Goal: Task Accomplishment & Management: Manage account settings

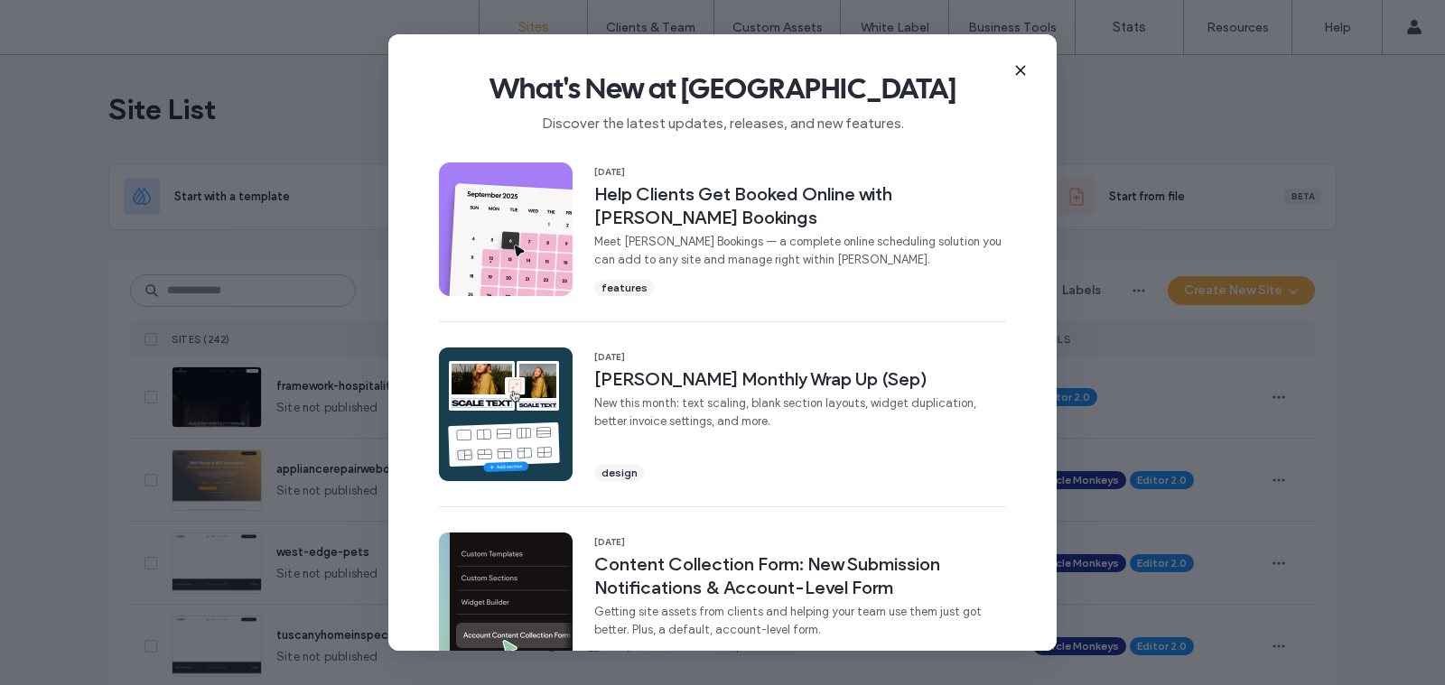
click at [1019, 72] on icon at bounding box center [1020, 70] width 14 height 14
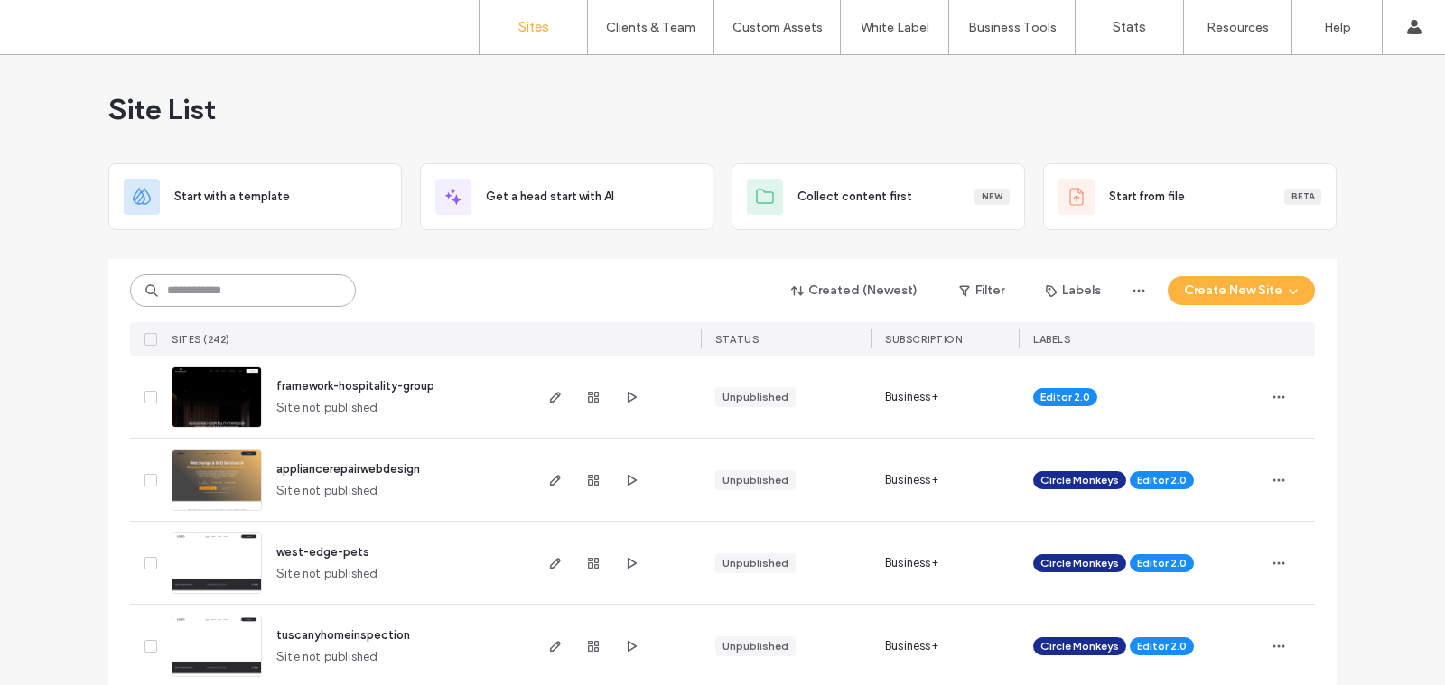
click at [270, 291] on input at bounding box center [243, 291] width 226 height 33
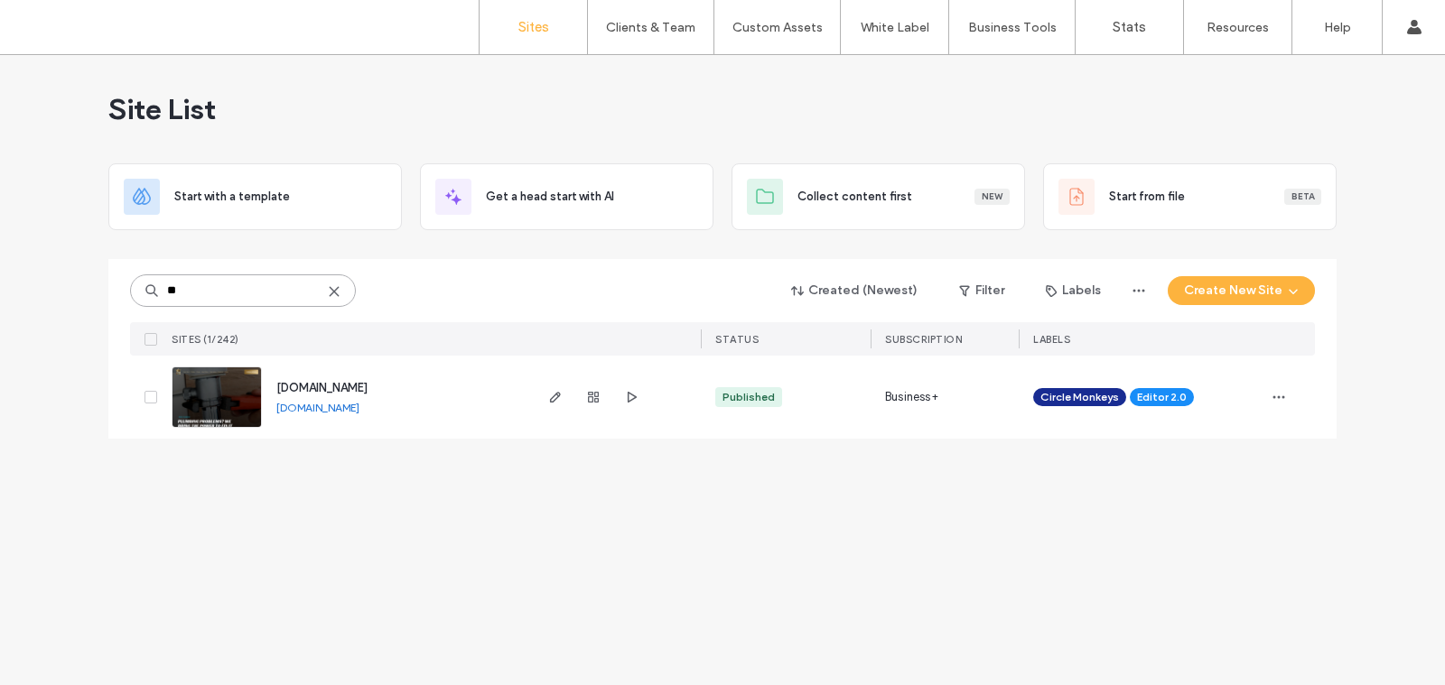
type input "*"
type input "********"
click at [556, 398] on use "button" at bounding box center [555, 397] width 11 height 11
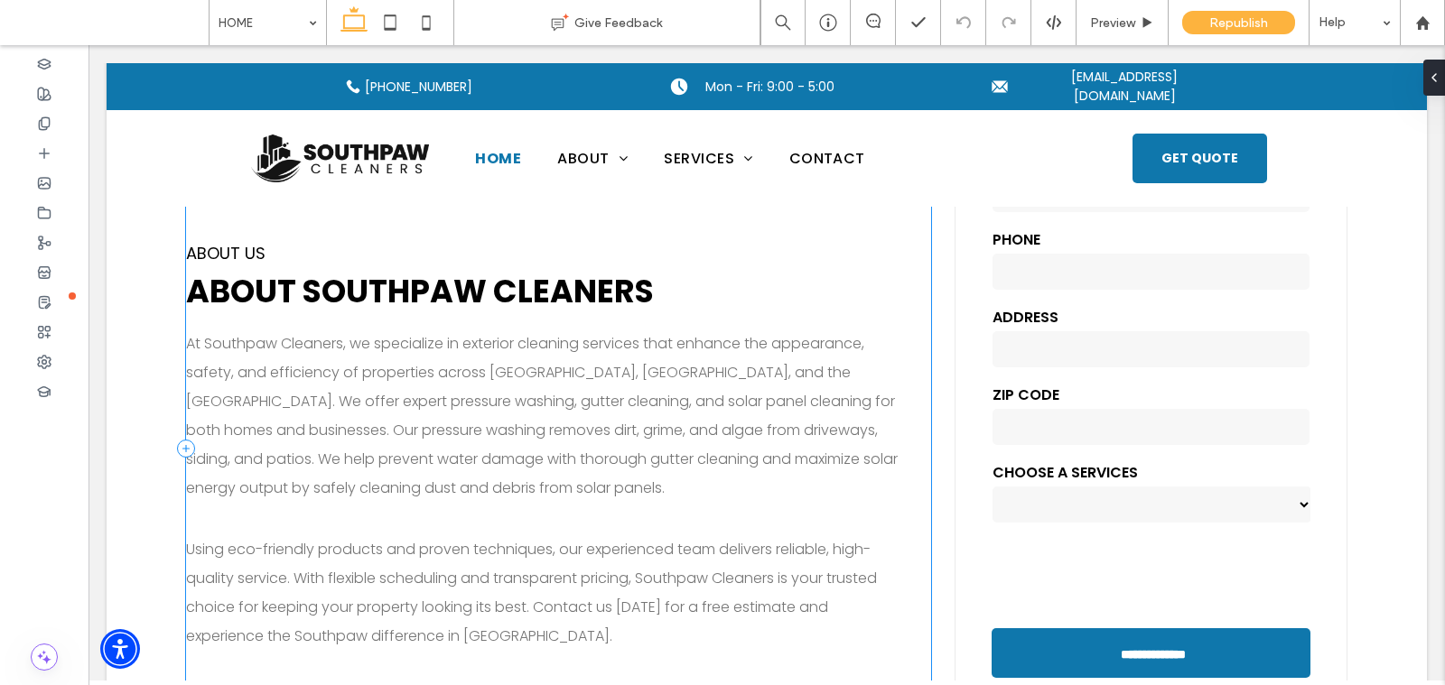
scroll to position [735, 0]
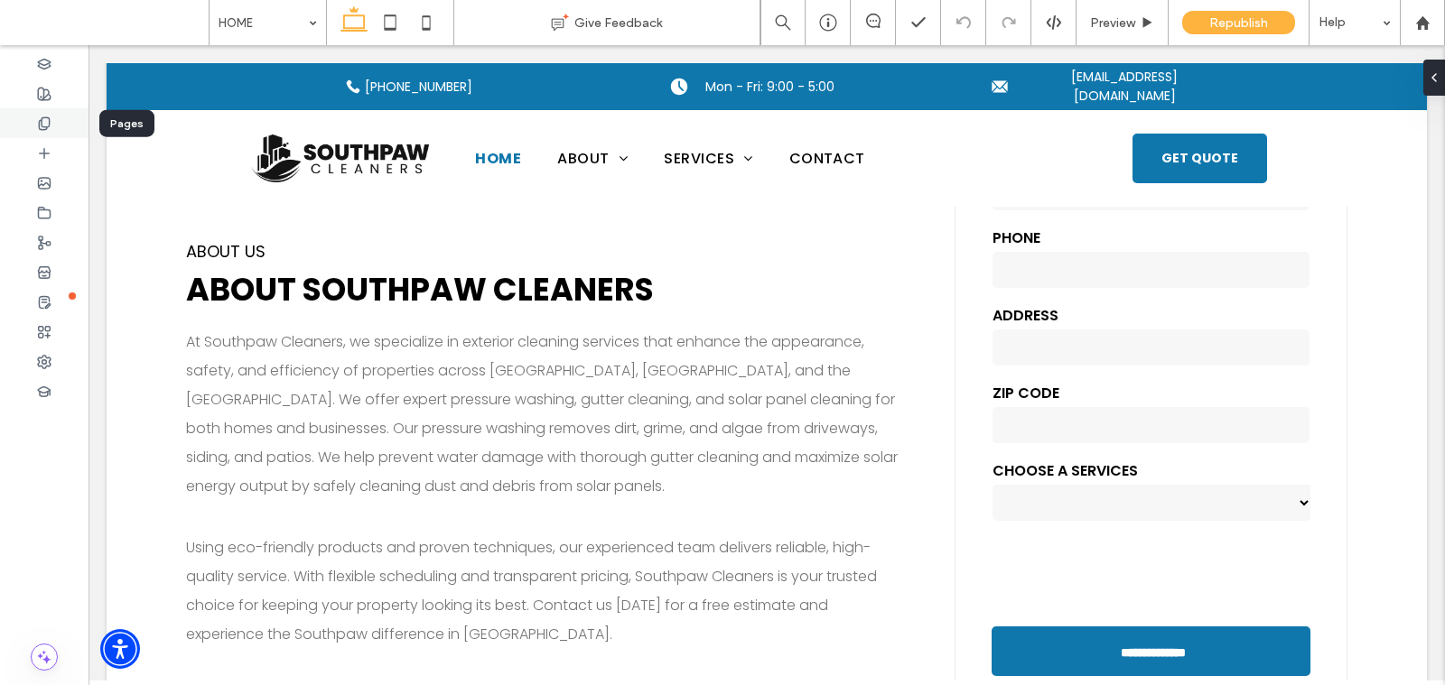
click at [65, 126] on div at bounding box center [44, 123] width 88 height 30
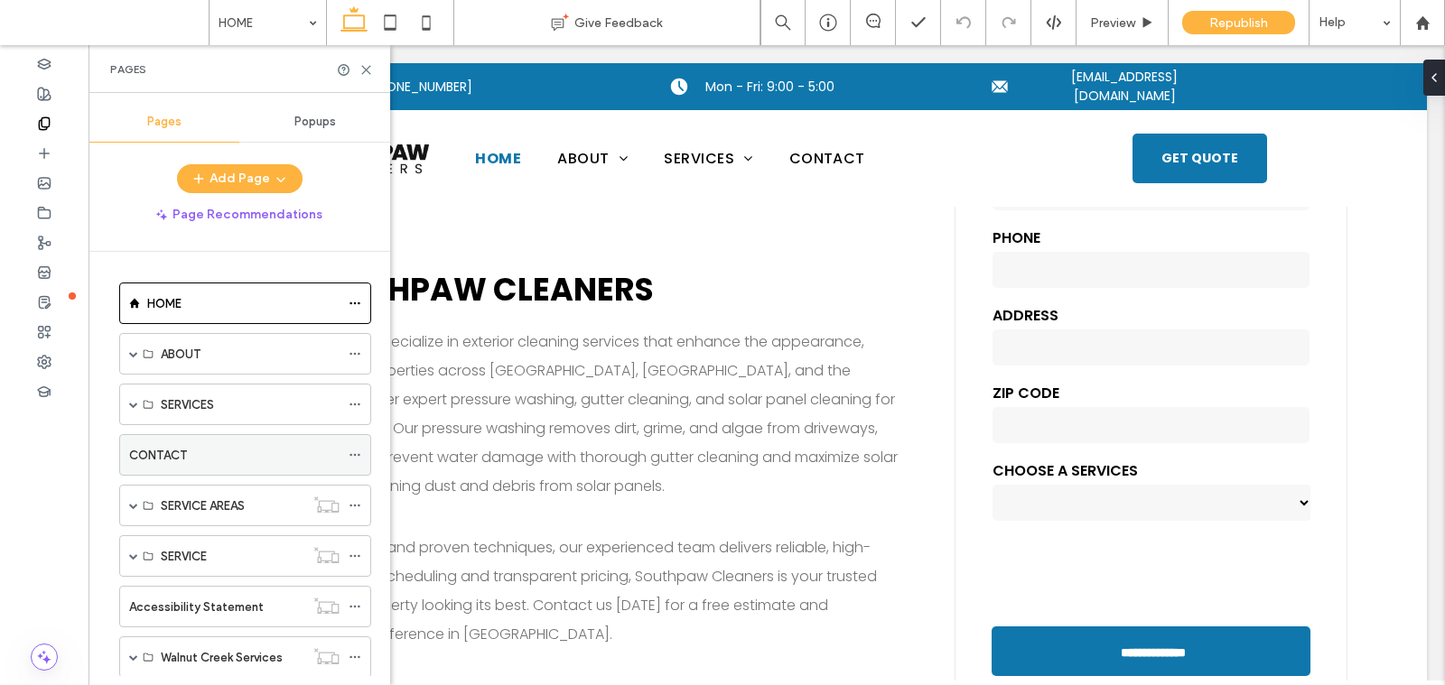
click at [131, 445] on label "CONTACT" at bounding box center [158, 456] width 58 height 32
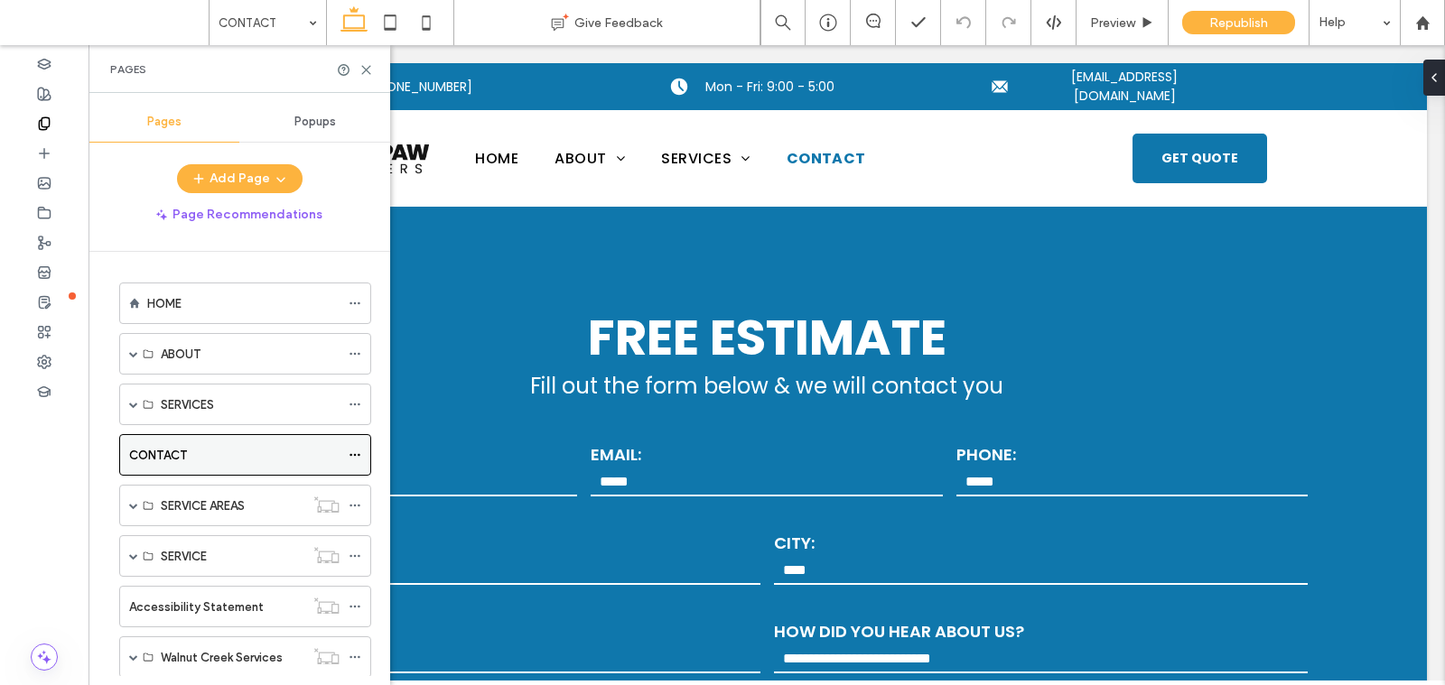
click at [354, 449] on icon at bounding box center [355, 455] width 13 height 13
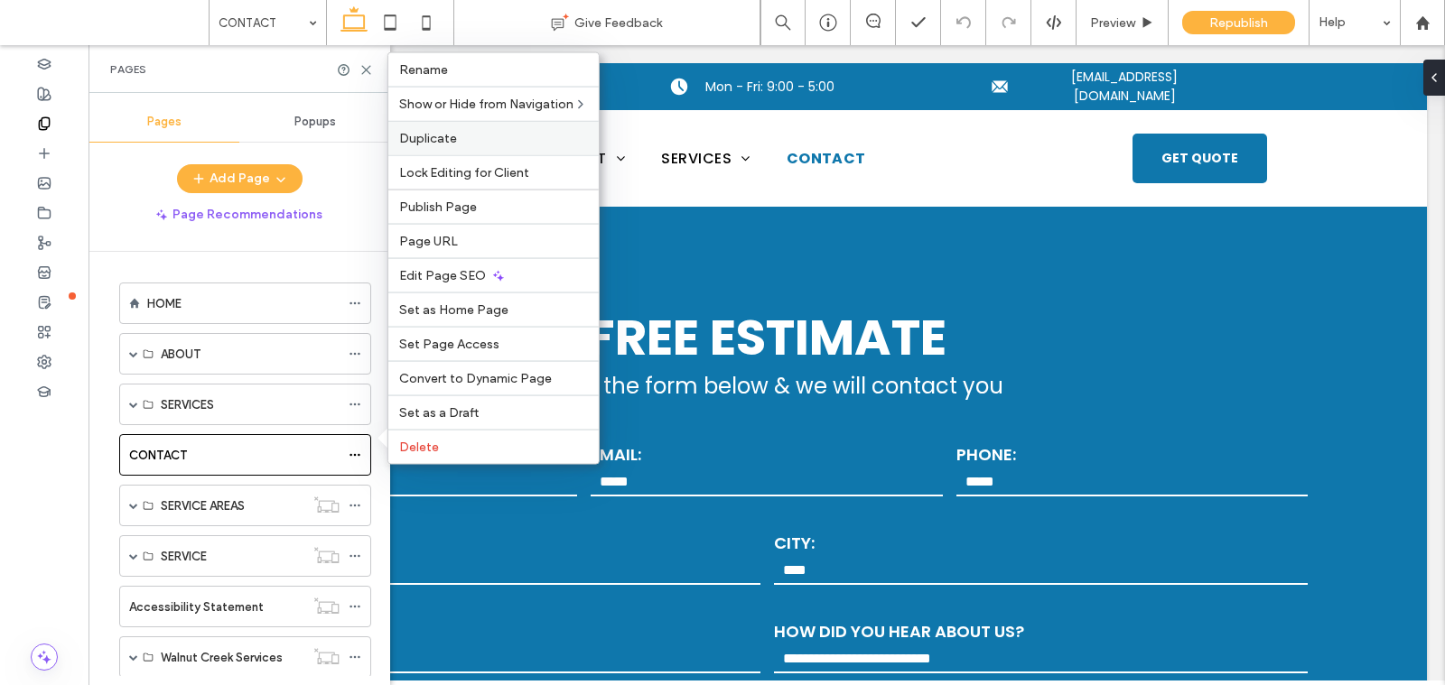
click at [445, 154] on div "Duplicate" at bounding box center [493, 138] width 210 height 34
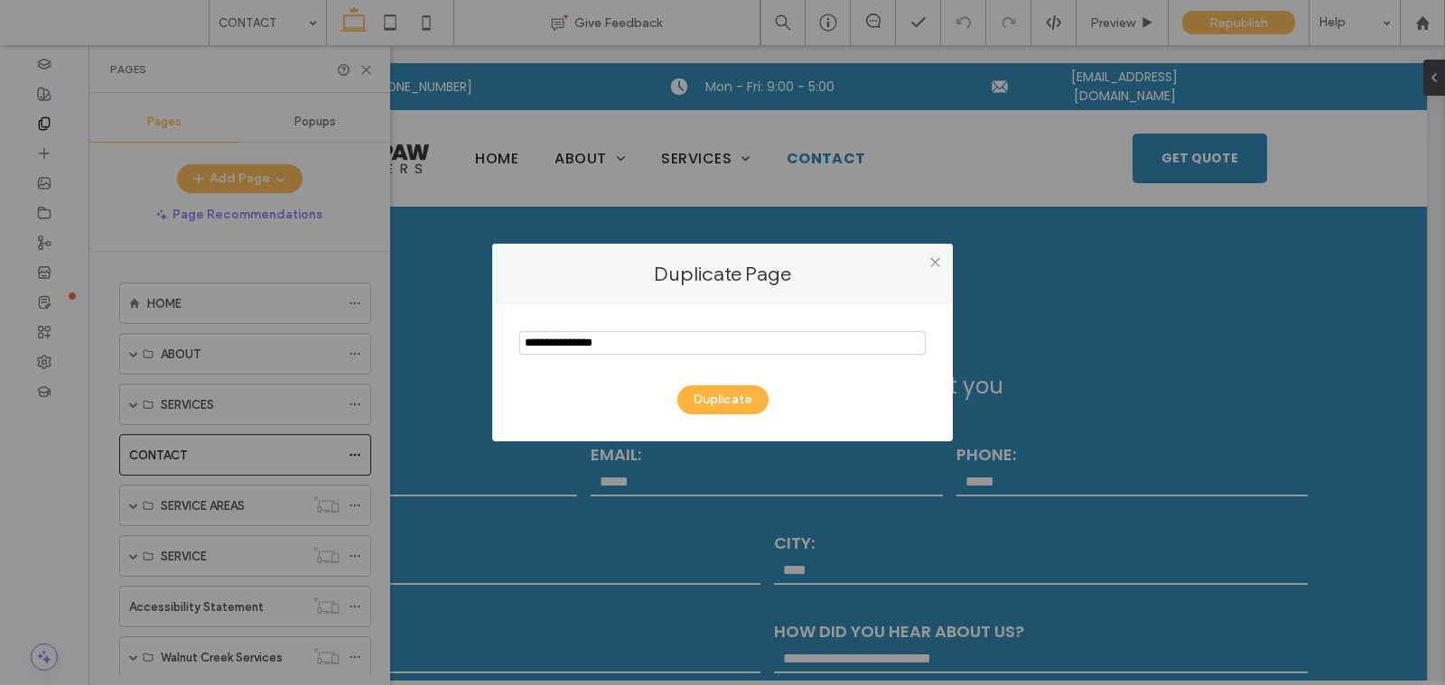
drag, startPoint x: 640, startPoint y: 344, endPoint x: 404, endPoint y: 342, distance: 236.6
click at [404, 342] on div "Duplicate Page Duplicate" at bounding box center [722, 342] width 1445 height 685
type input "*"
type input "*******"
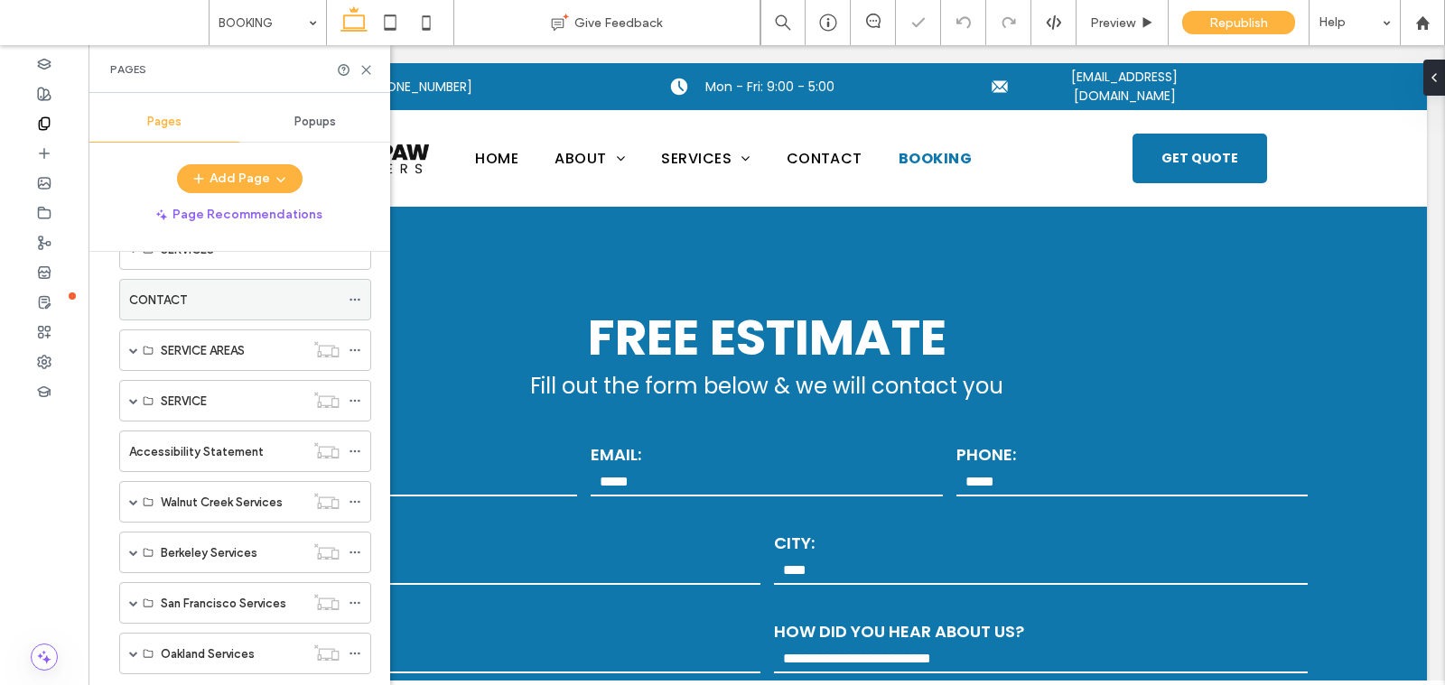
scroll to position [287, 0]
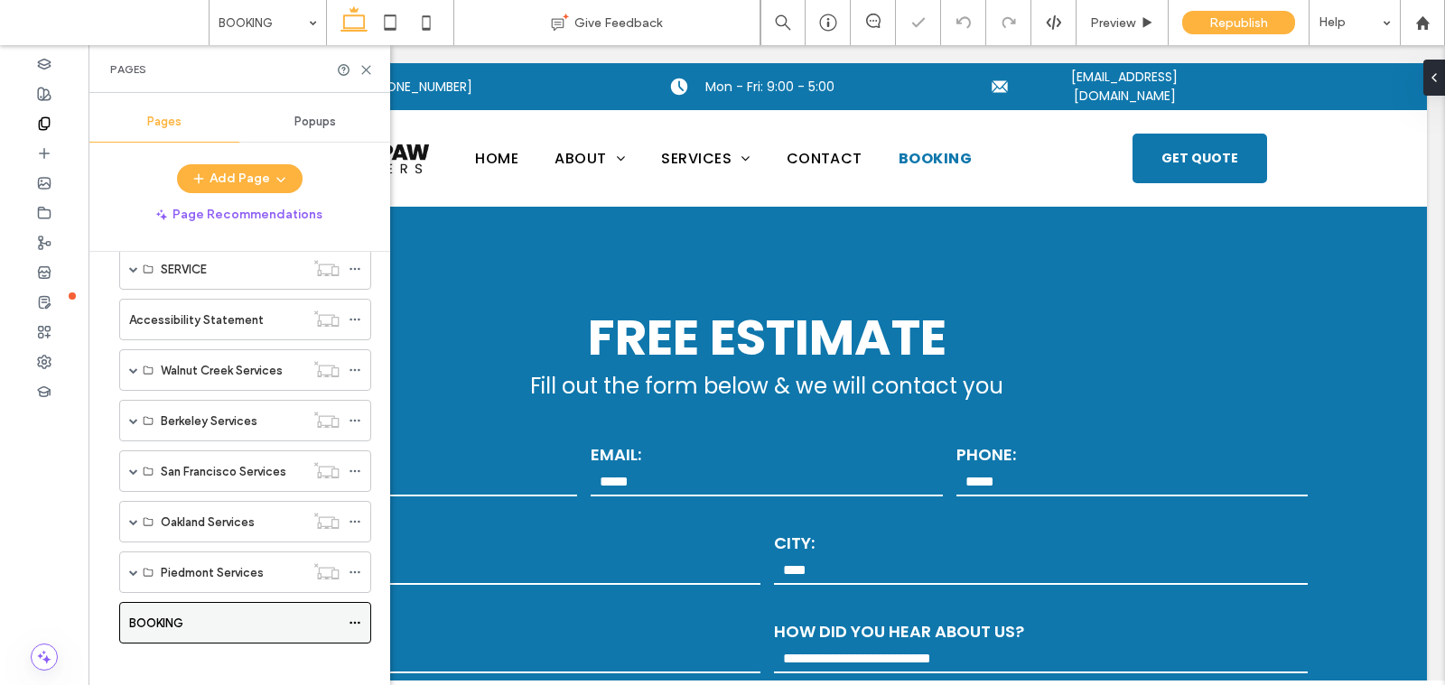
click at [358, 622] on use at bounding box center [354, 623] width 10 height 3
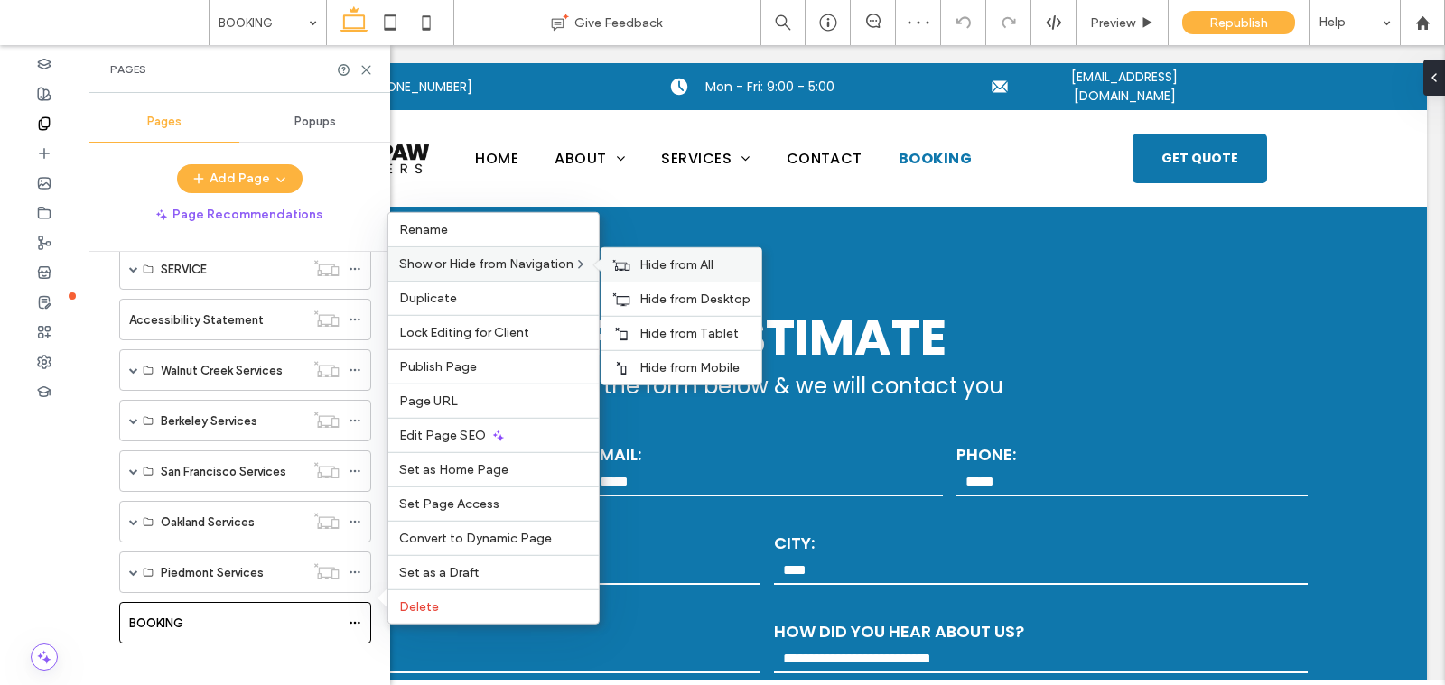
click at [630, 265] on icon at bounding box center [621, 264] width 18 height 13
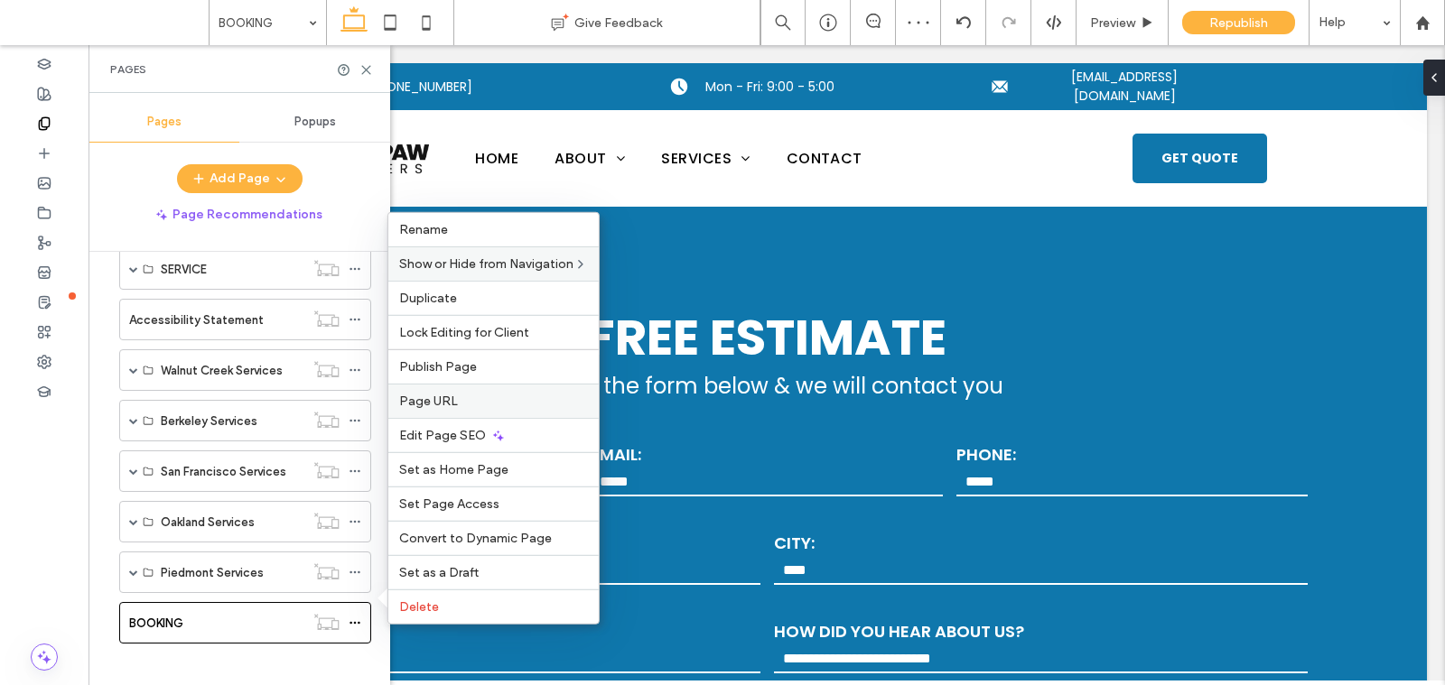
click at [477, 405] on label "Page URL" at bounding box center [493, 401] width 189 height 15
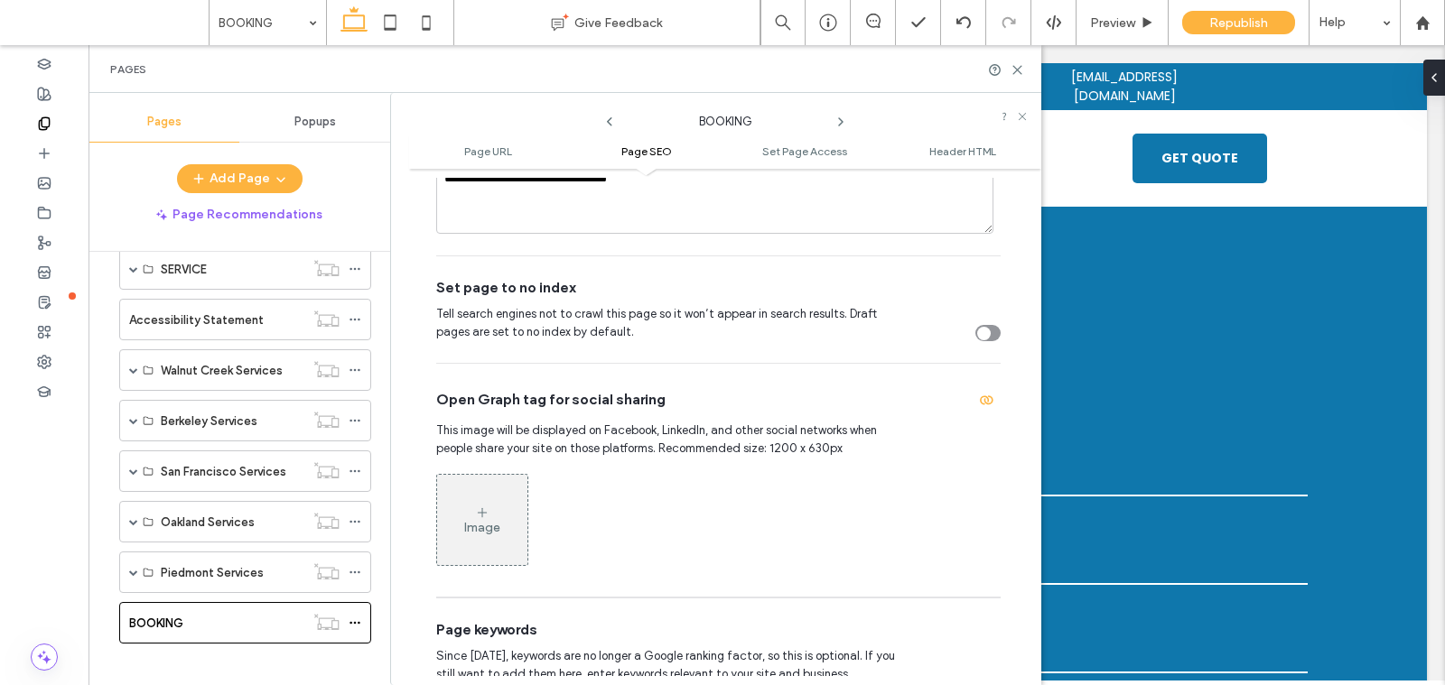
scroll to position [663, 0]
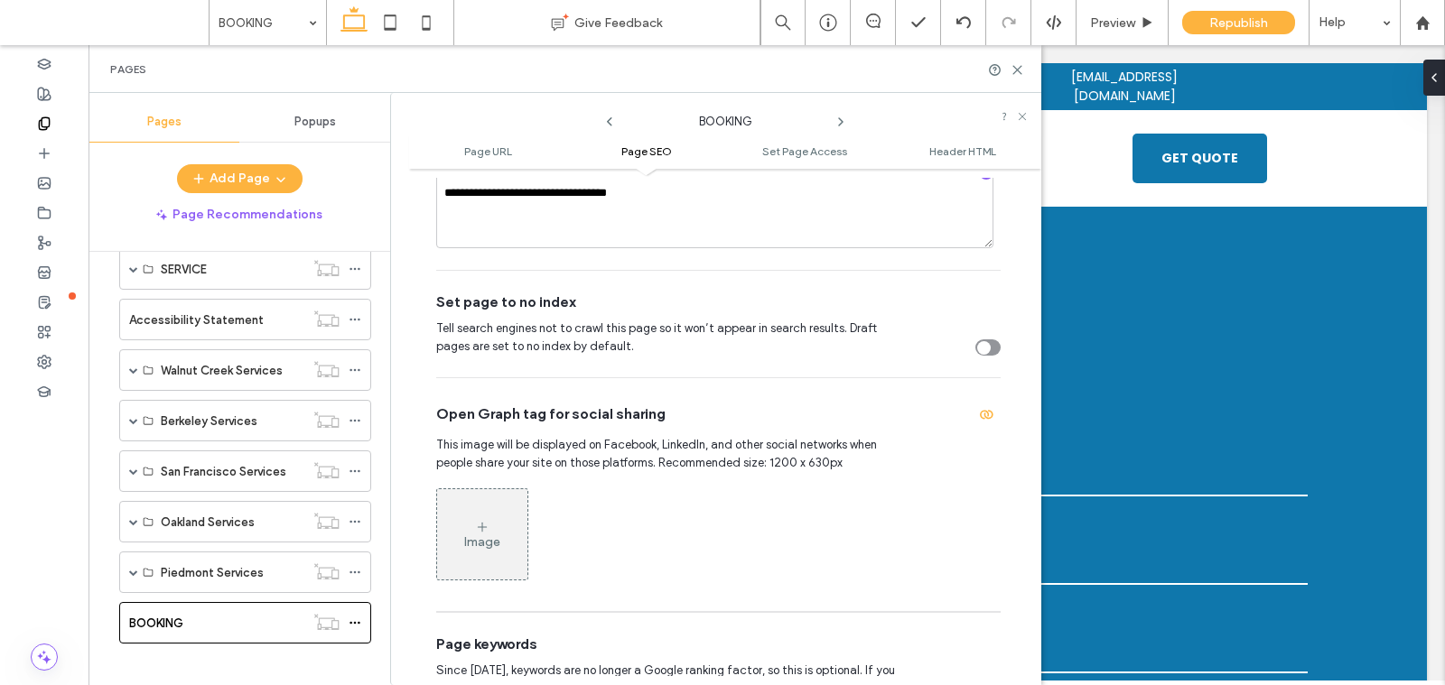
click at [980, 345] on icon "toggle" at bounding box center [983, 347] width 7 height 5
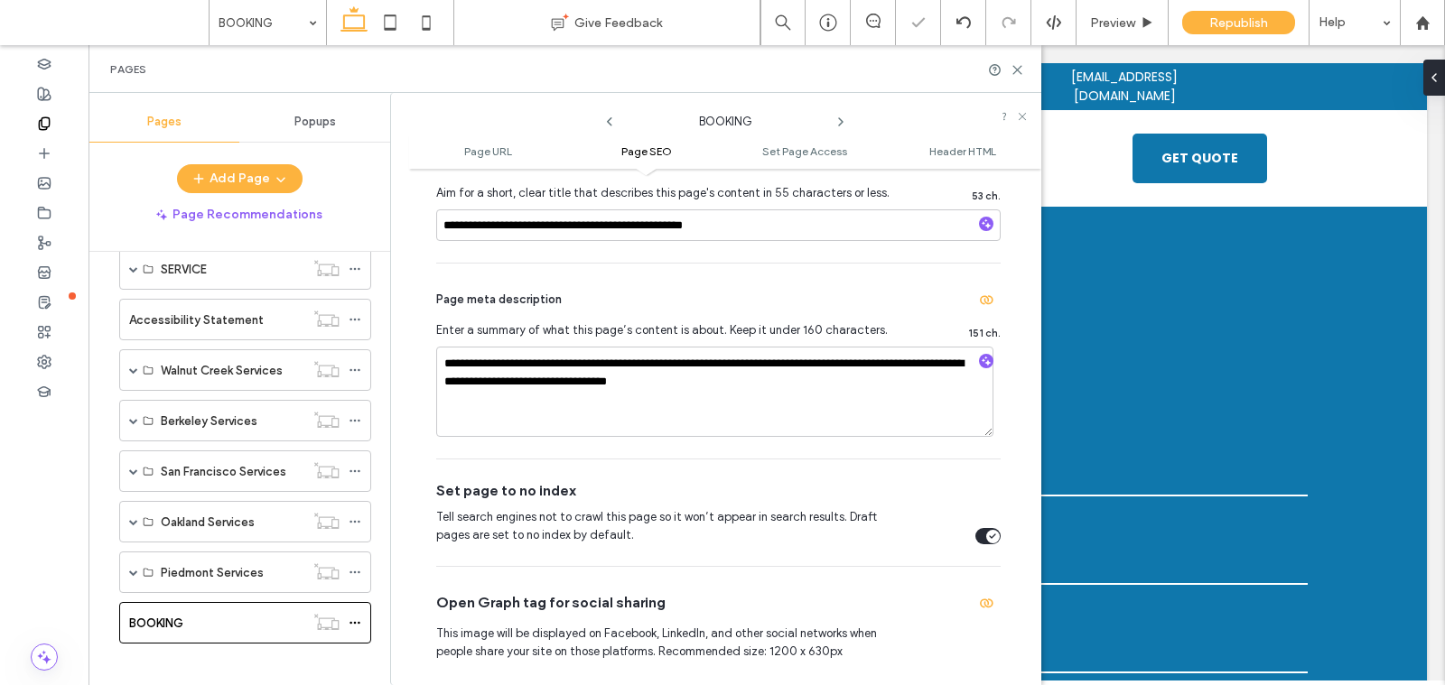
scroll to position [472, 0]
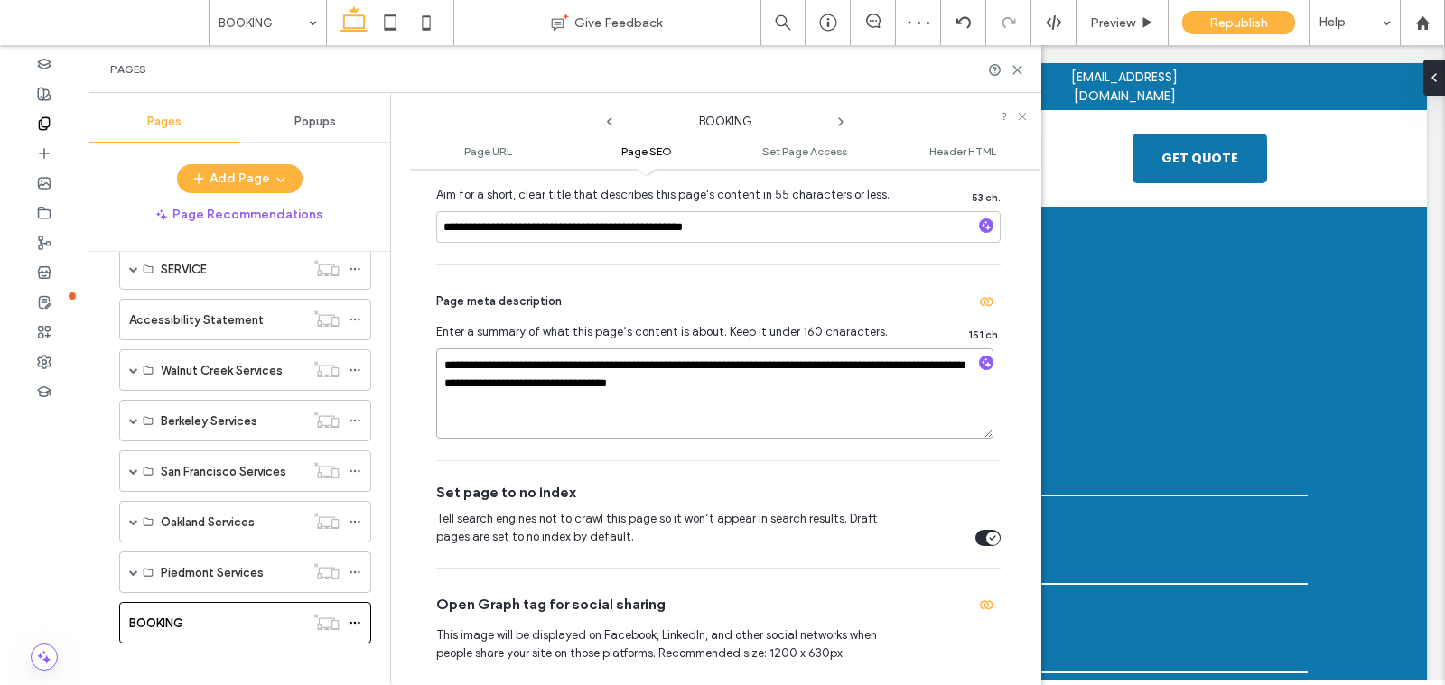
drag, startPoint x: 772, startPoint y: 393, endPoint x: 379, endPoint y: 307, distance: 402.1
click at [379, 307] on div "Pages Popups Add Page Page Recommendations HOME ABOUT BLOG GALLERY SERVICES PRE…" at bounding box center [564, 389] width 953 height 592
drag, startPoint x: 489, startPoint y: 227, endPoint x: 346, endPoint y: 212, distance: 144.3
click at [349, 214] on div "Pages Popups Add Page Page Recommendations HOME ABOUT BLOG GALLERY SERVICES PRE…" at bounding box center [564, 389] width 953 height 592
drag, startPoint x: 589, startPoint y: 224, endPoint x: 796, endPoint y: 242, distance: 207.6
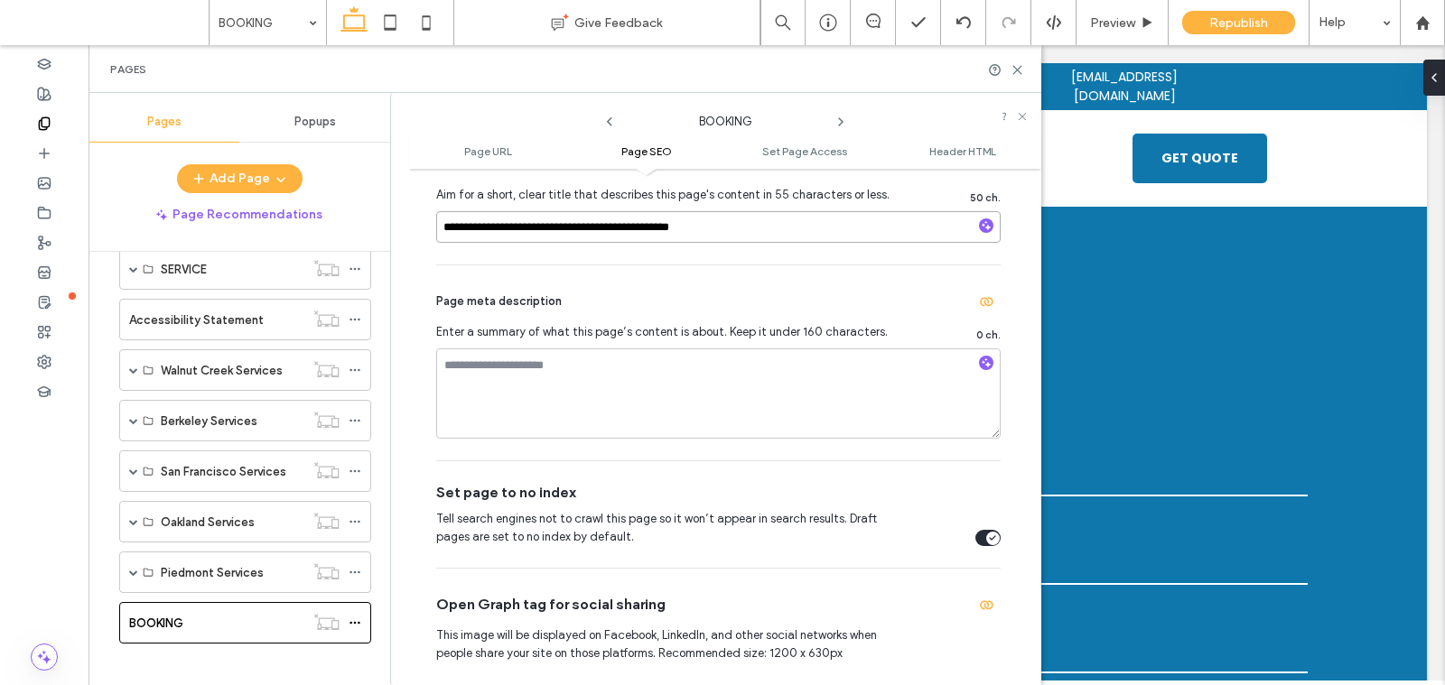
click at [792, 242] on div "**********" at bounding box center [718, 196] width 564 height 136
click at [481, 221] on input "**********" at bounding box center [718, 227] width 564 height 32
type input "**********"
click at [848, 339] on span "Enter a summary of what this page’s content is about. Keep it under 160 charact…" at bounding box center [668, 332] width 464 height 18
click at [847, 297] on div "Page meta description" at bounding box center [718, 301] width 564 height 29
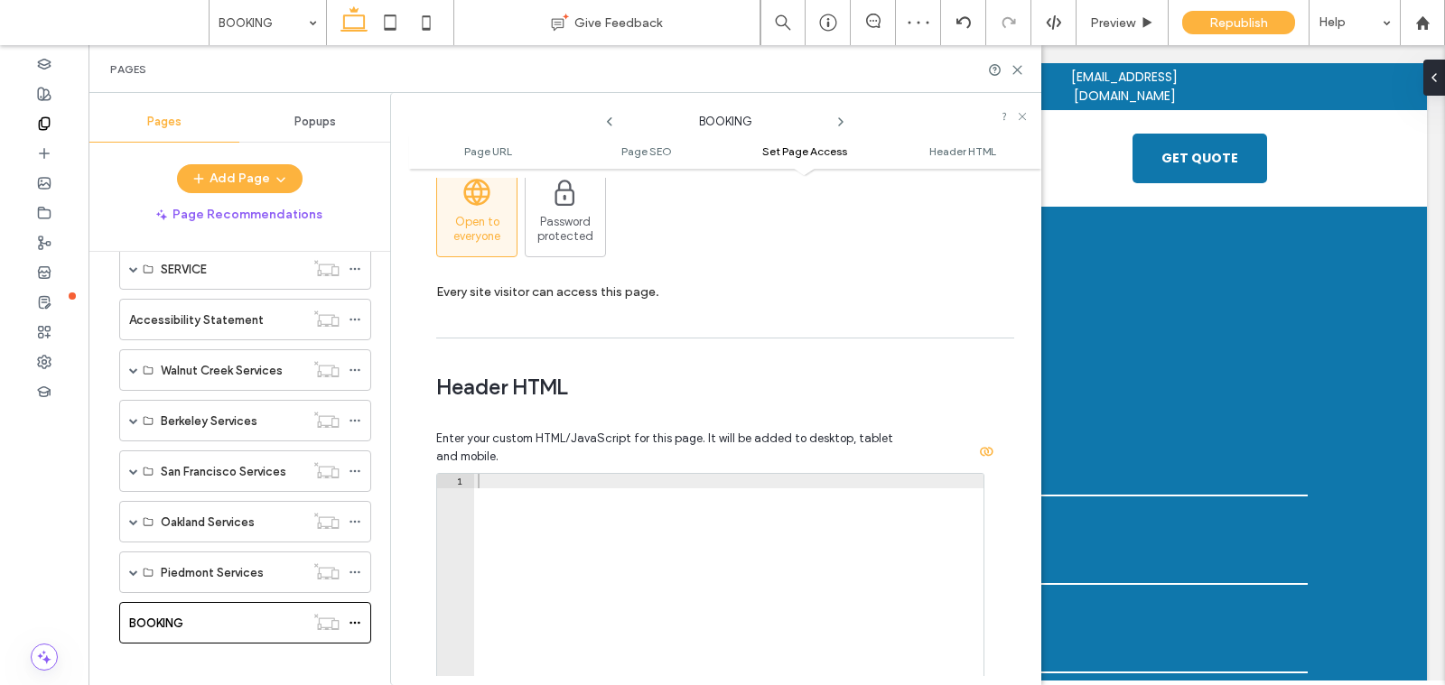
scroll to position [2008, 0]
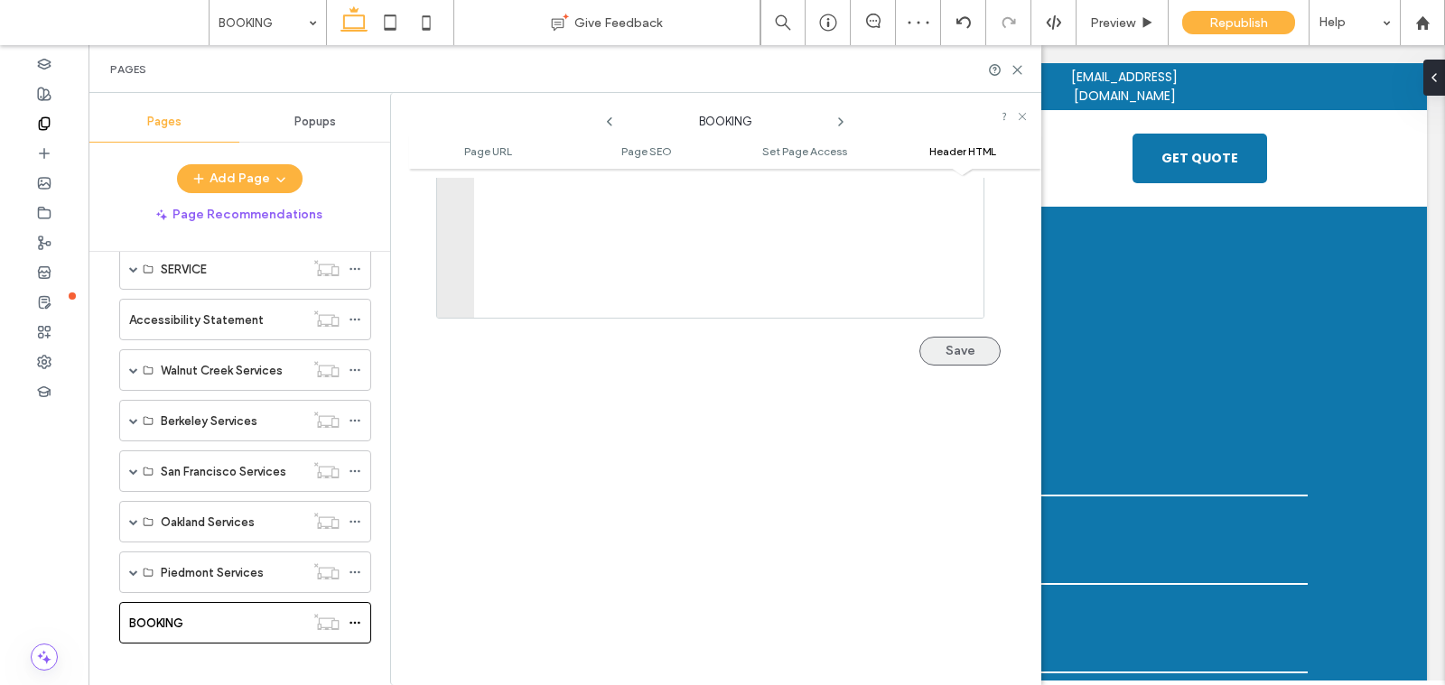
click at [951, 338] on button "Save" at bounding box center [959, 351] width 81 height 29
click at [1018, 69] on icon at bounding box center [1017, 70] width 14 height 14
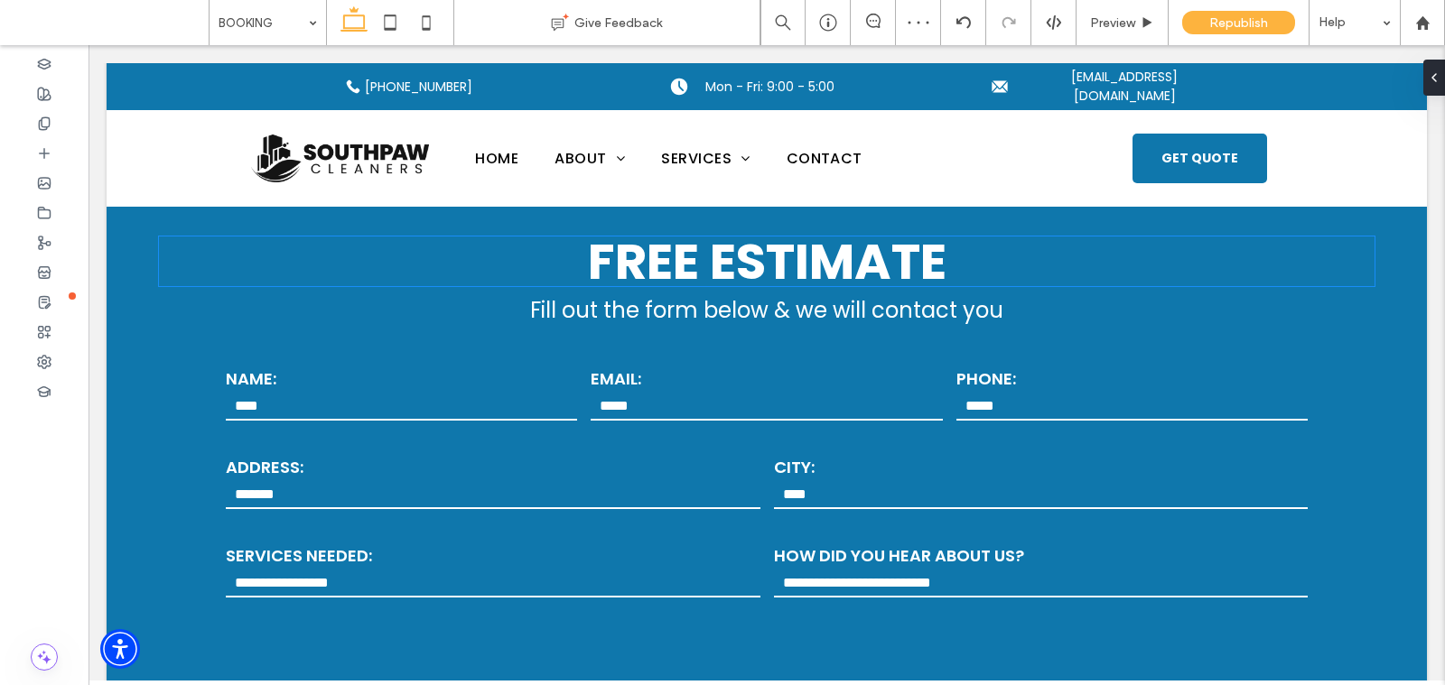
scroll to position [77, 0]
click at [734, 368] on label "EMAIL:" at bounding box center [766, 378] width 351 height 24
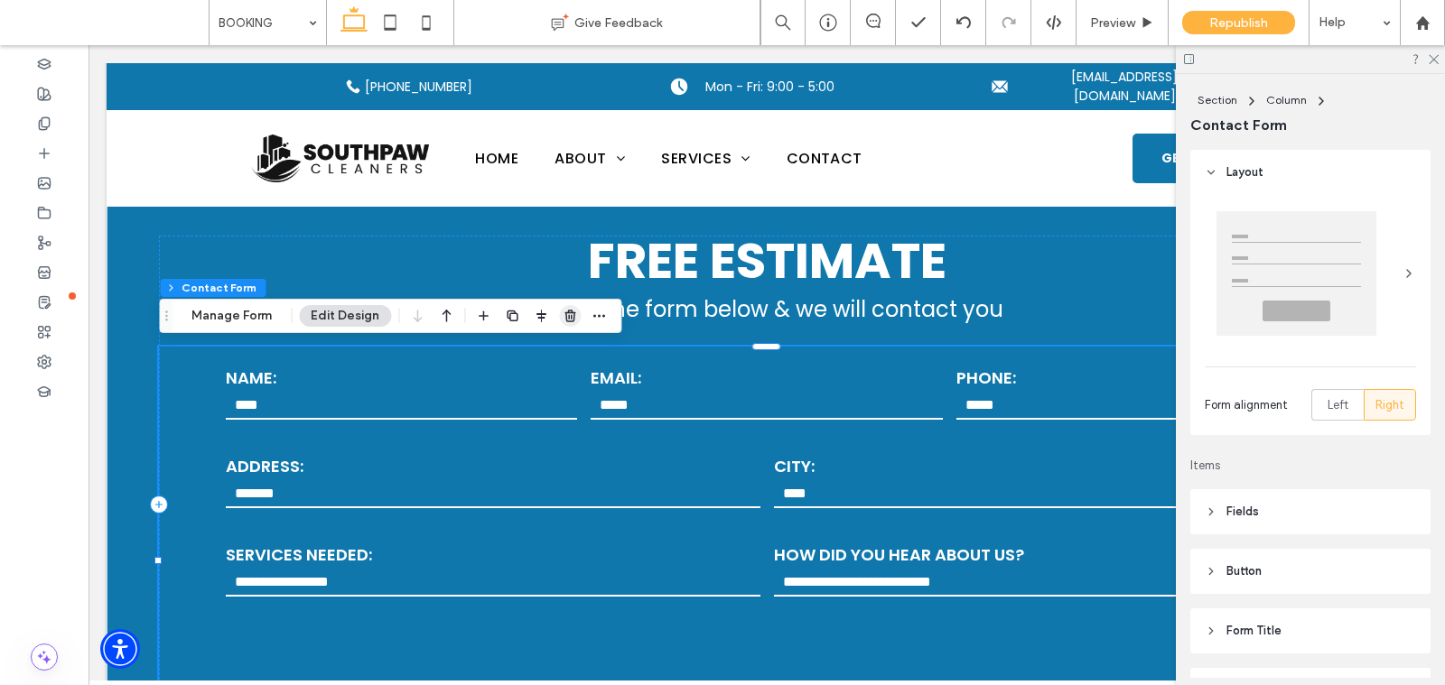
click at [574, 318] on icon "button" at bounding box center [570, 316] width 14 height 14
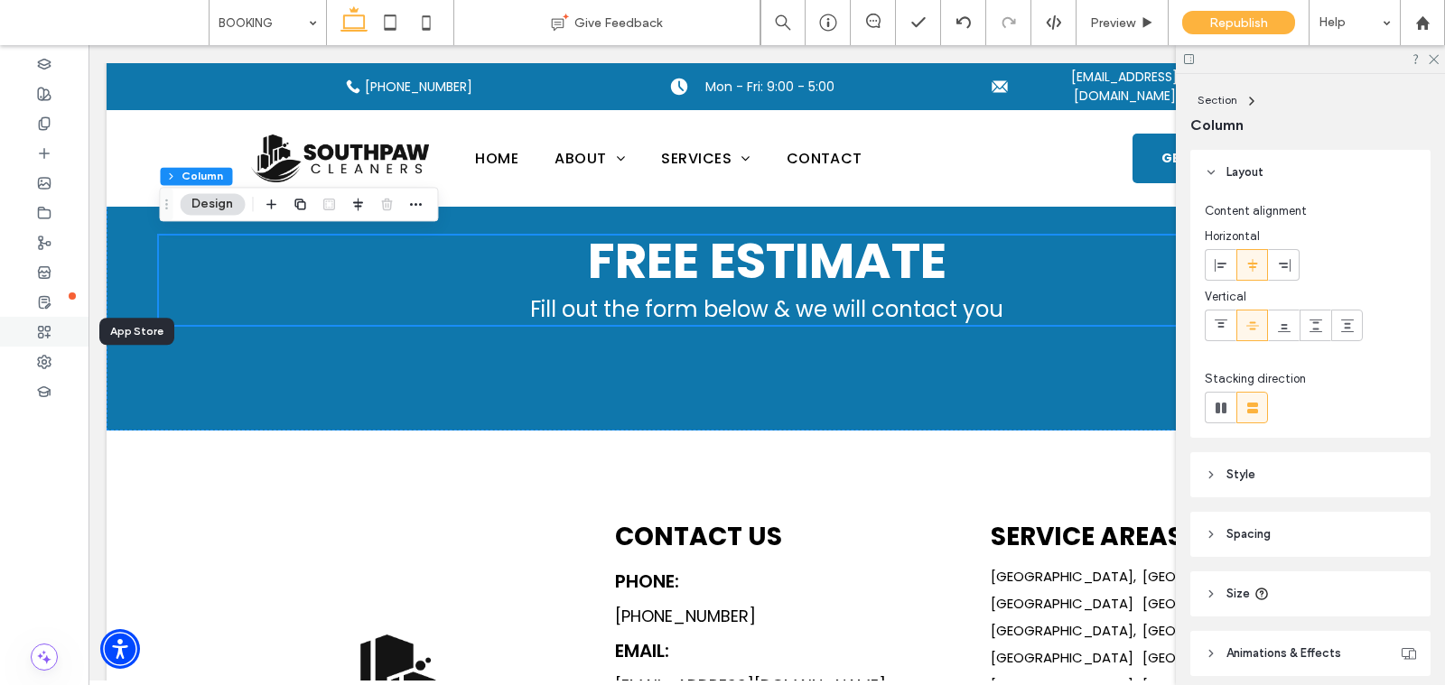
click at [56, 324] on div at bounding box center [44, 332] width 88 height 30
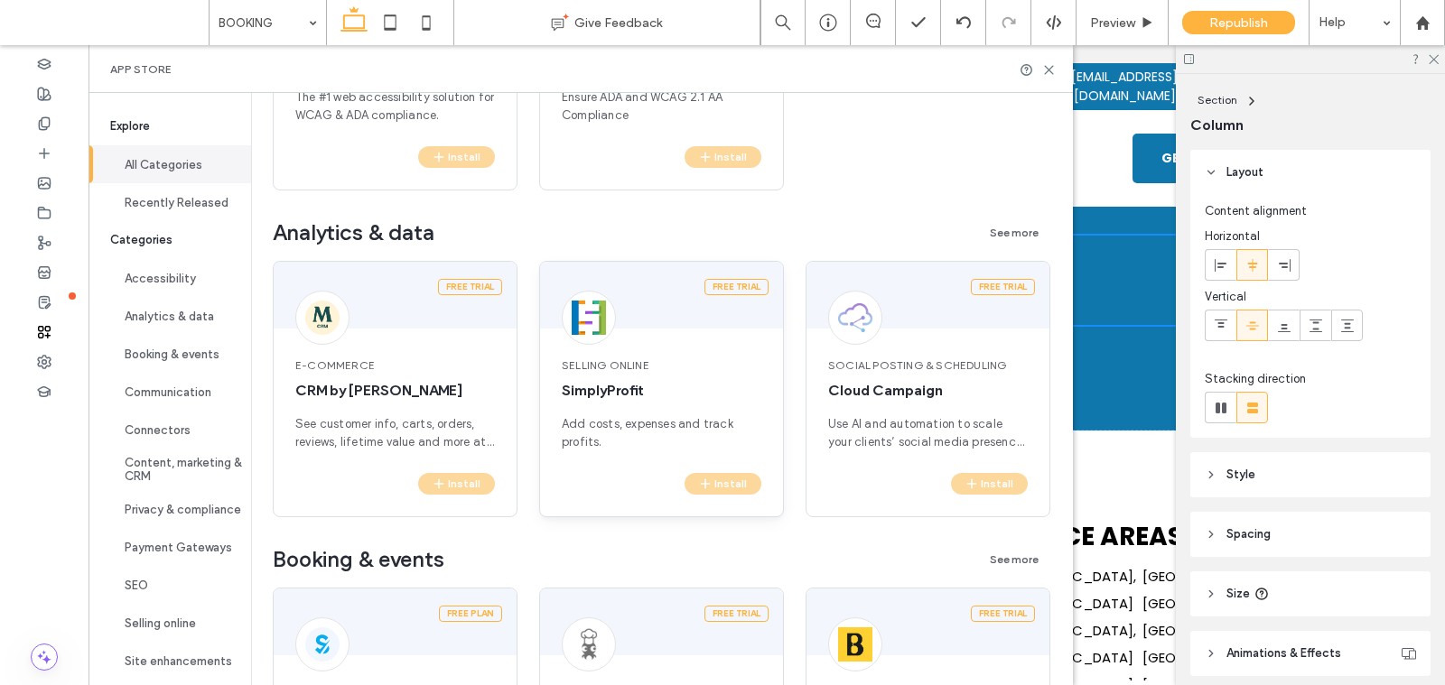
scroll to position [684, 0]
click at [163, 349] on button "Booking & events" at bounding box center [169, 354] width 163 height 38
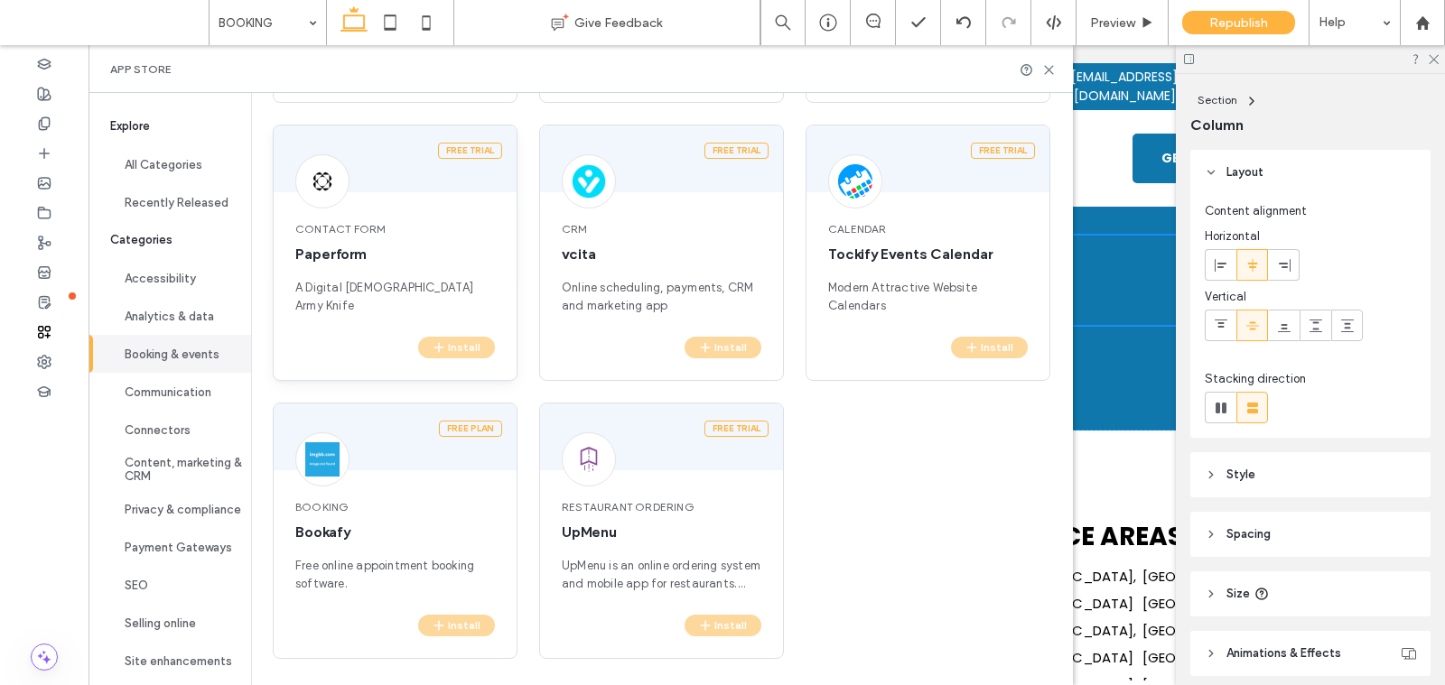
scroll to position [403, 0]
click at [41, 159] on icon at bounding box center [44, 153] width 14 height 14
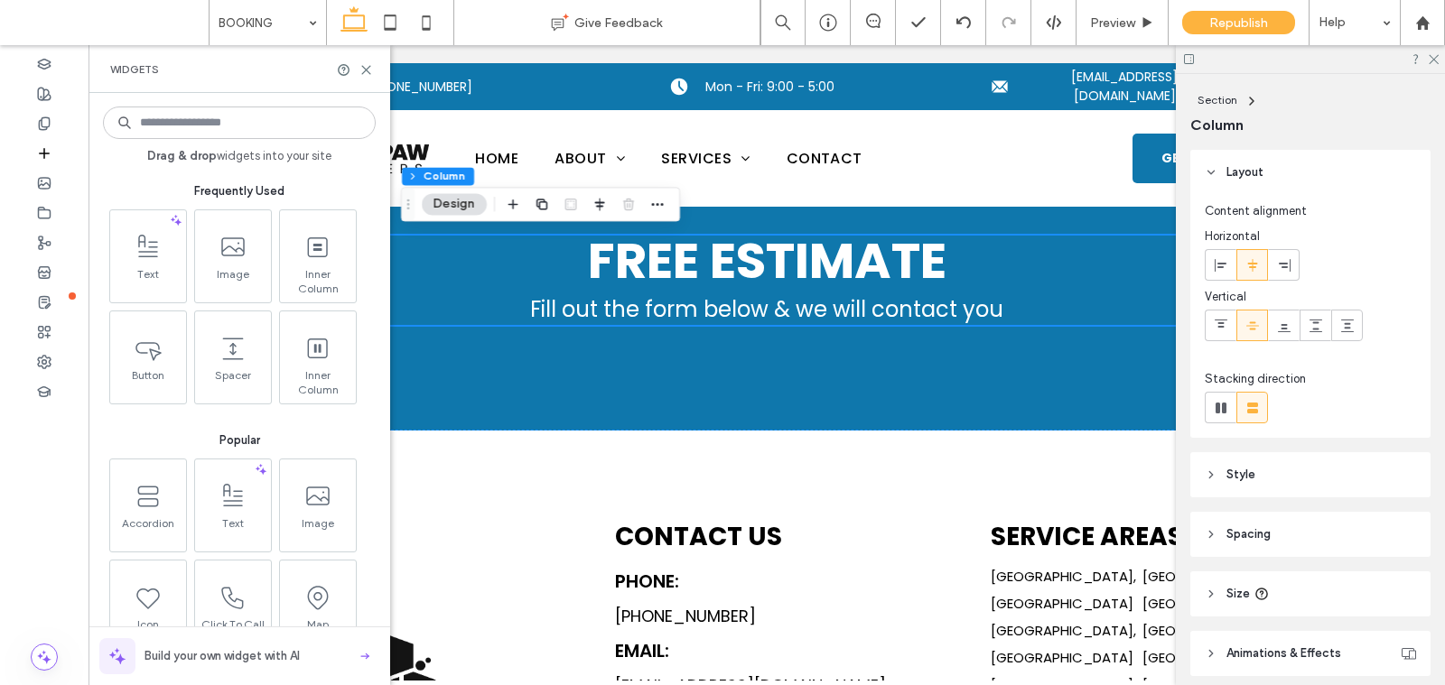
click at [182, 124] on input at bounding box center [239, 123] width 273 height 33
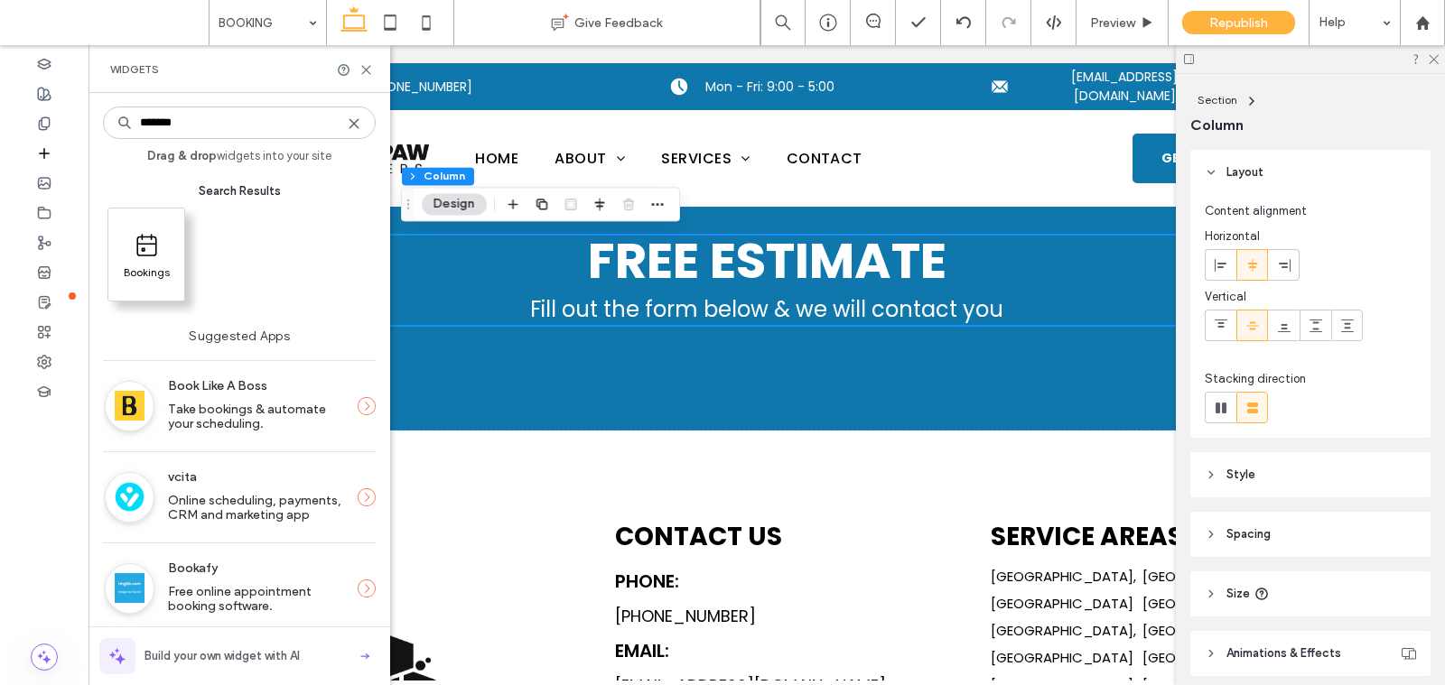
type input "*******"
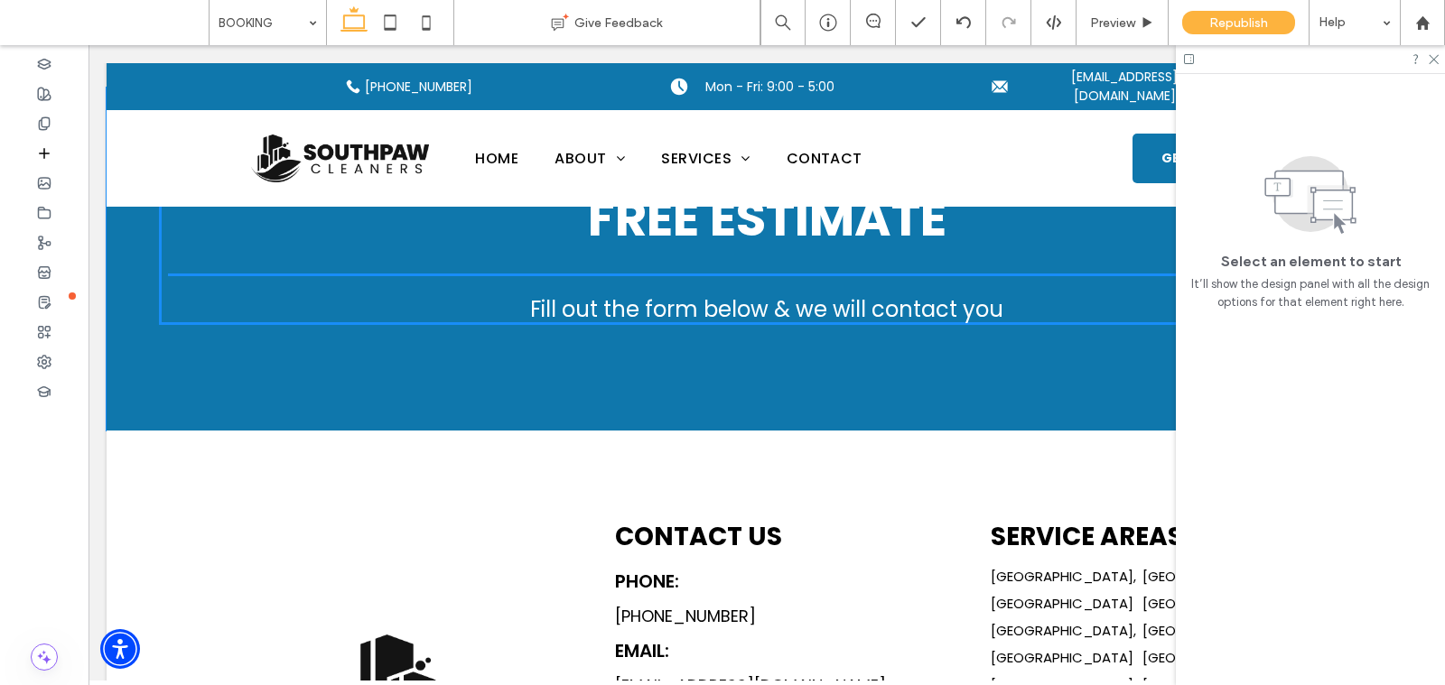
scroll to position [77, 0]
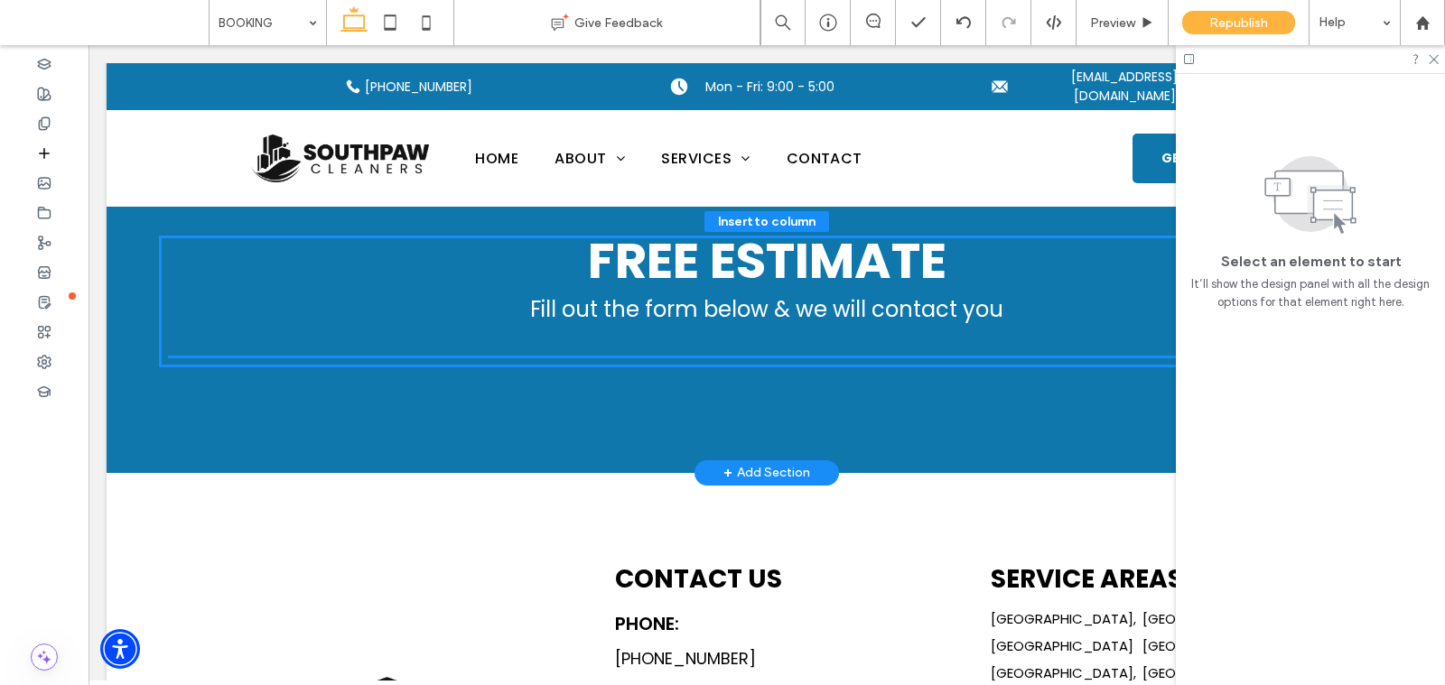
drag, startPoint x: 231, startPoint y: 300, endPoint x: 478, endPoint y: 345, distance: 250.6
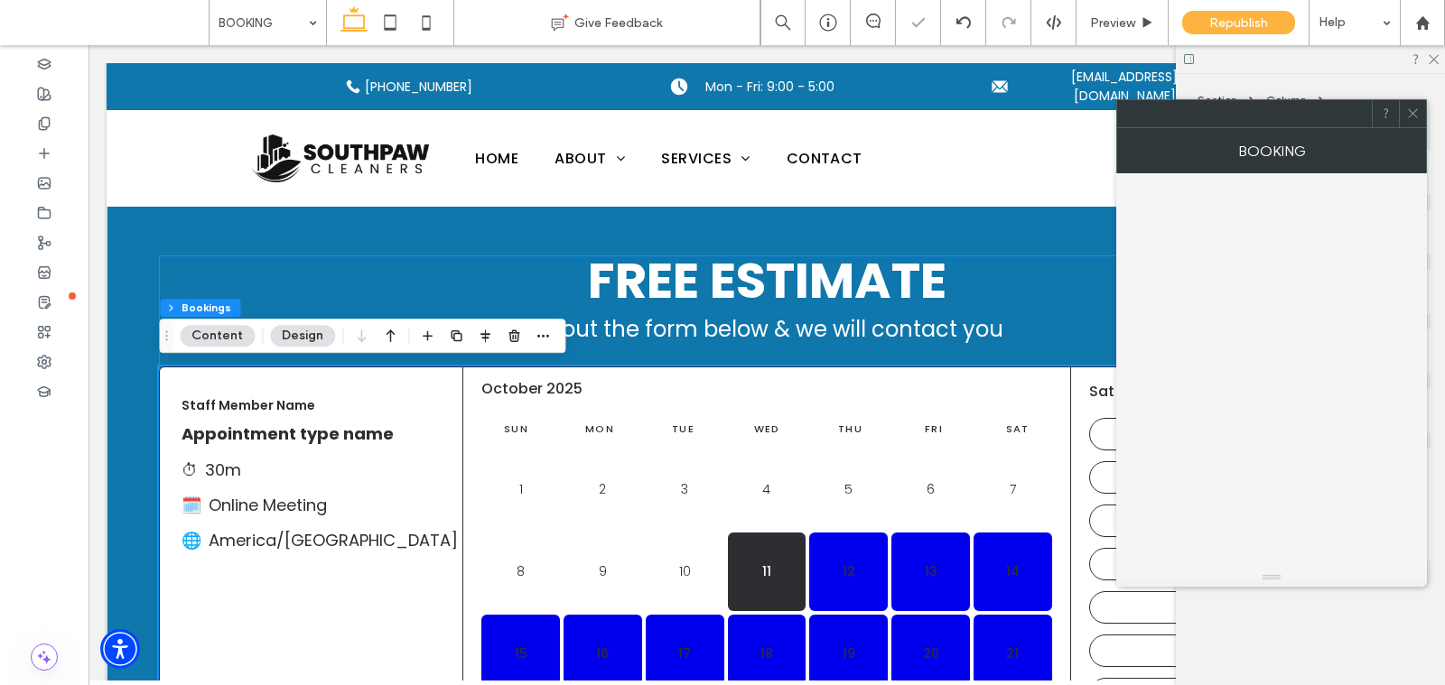
scroll to position [97, 0]
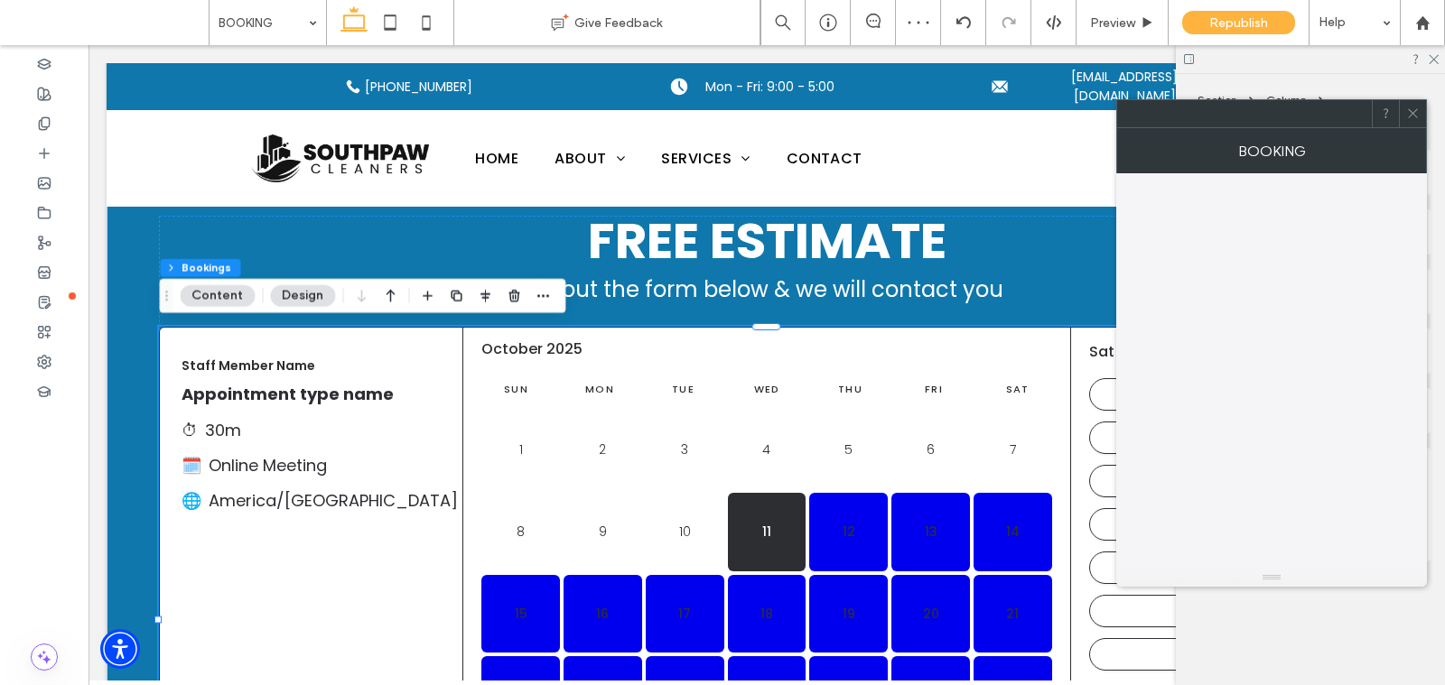
click at [1410, 116] on use at bounding box center [1412, 113] width 9 height 9
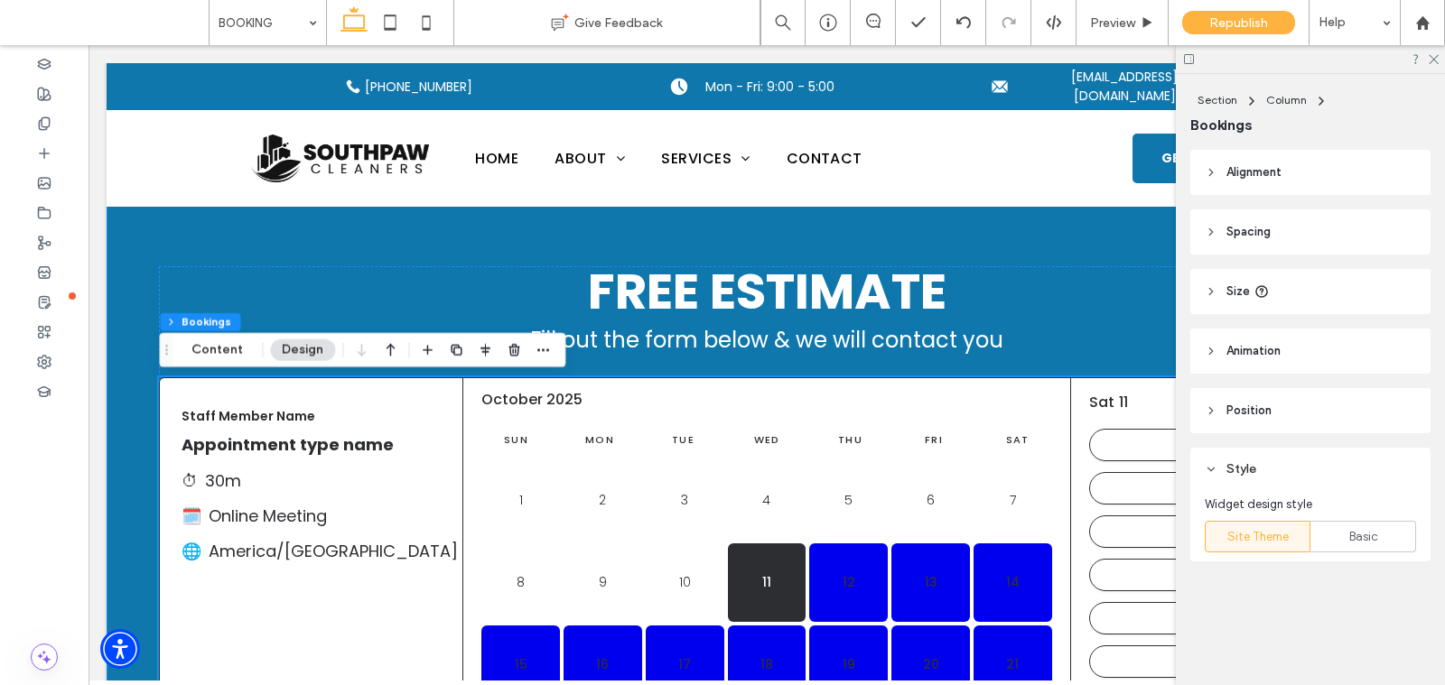
scroll to position [47, 0]
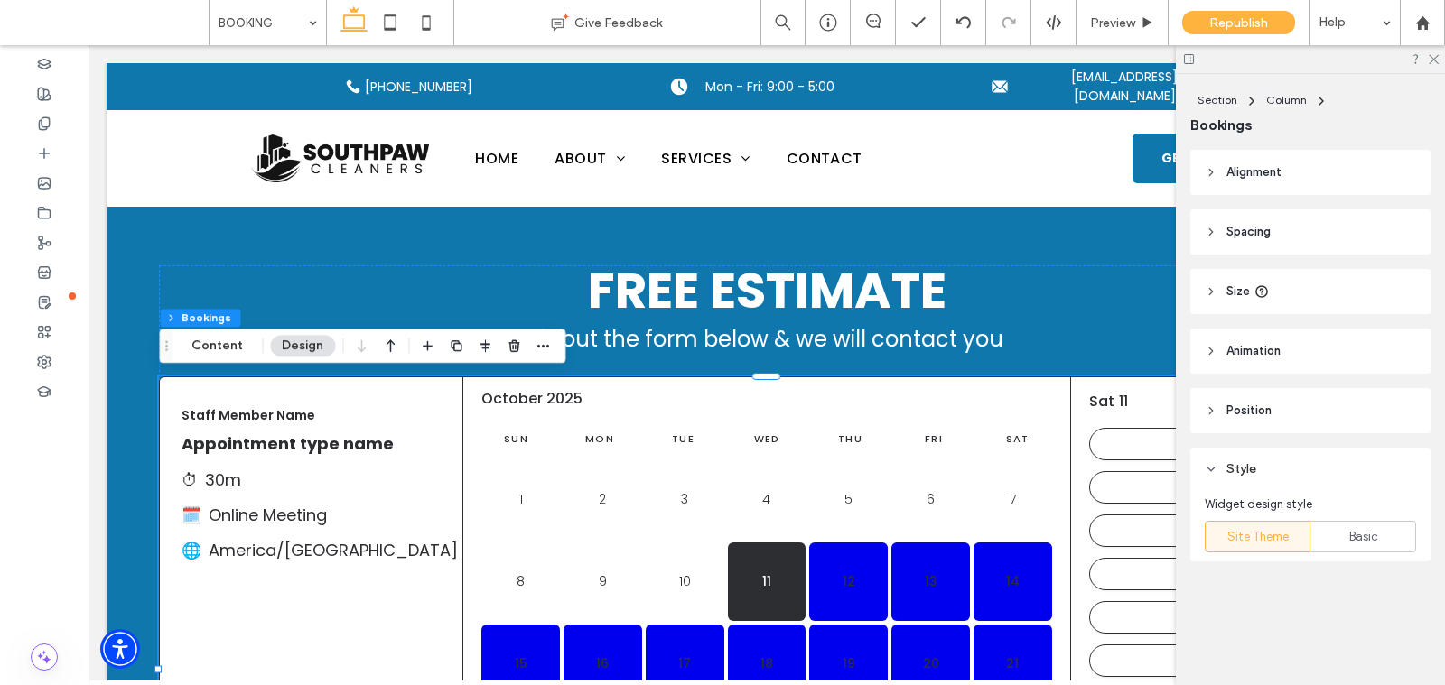
click at [1315, 184] on header "Alignment" at bounding box center [1310, 172] width 240 height 45
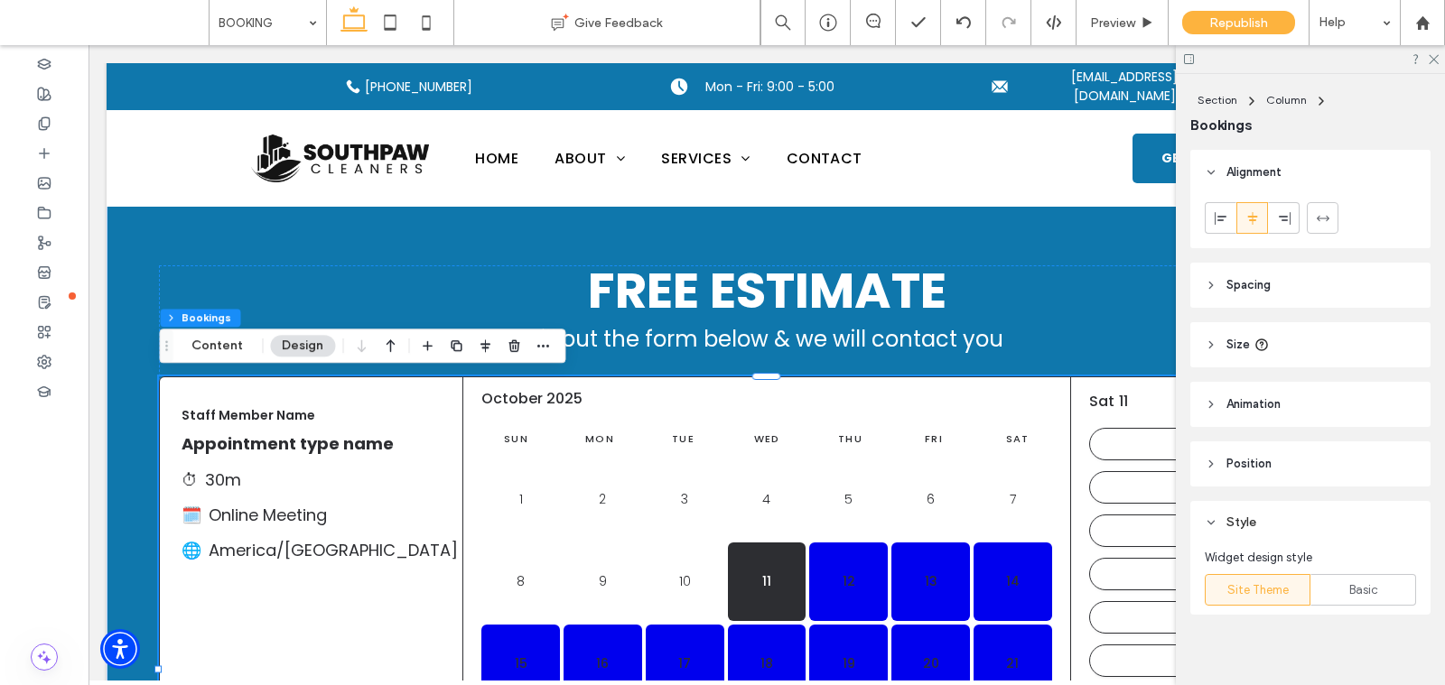
click at [1315, 182] on header "Alignment" at bounding box center [1310, 172] width 240 height 45
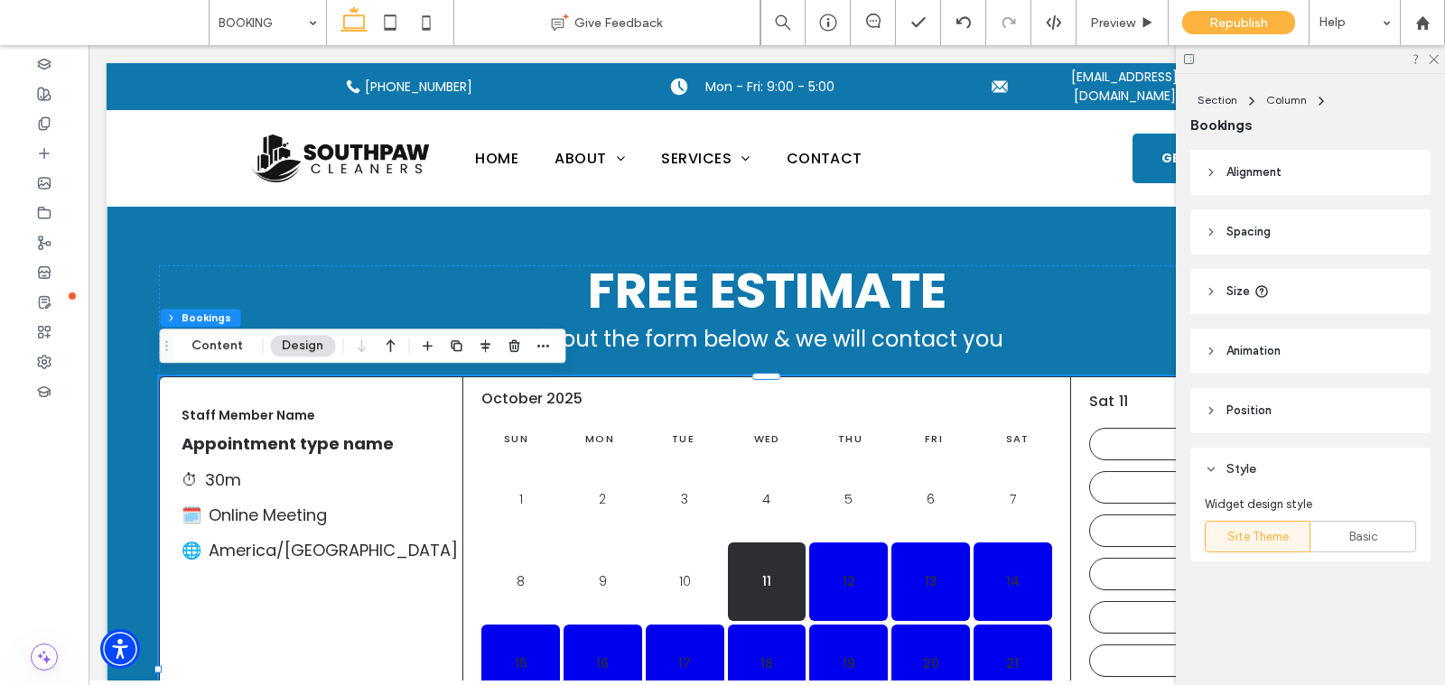
click at [1246, 418] on span "Position" at bounding box center [1248, 411] width 45 height 18
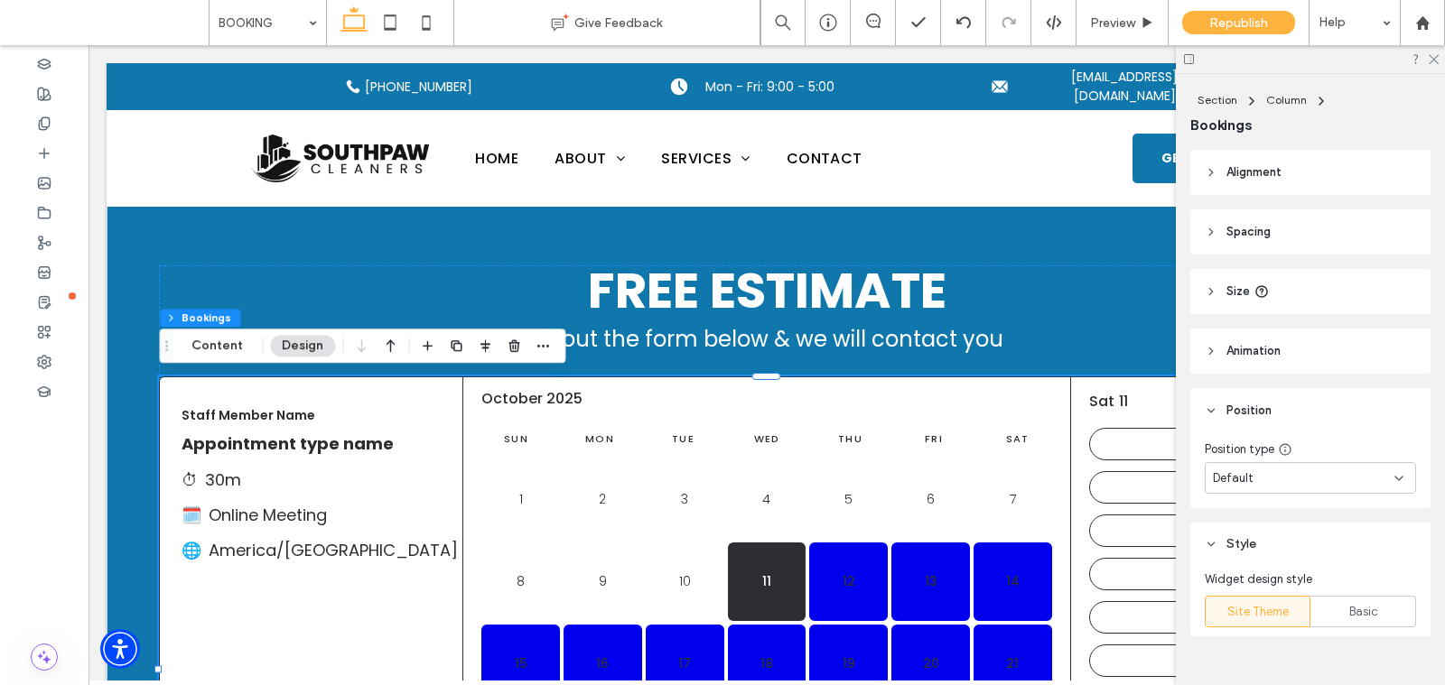
click at [1246, 418] on span "Position" at bounding box center [1248, 411] width 45 height 18
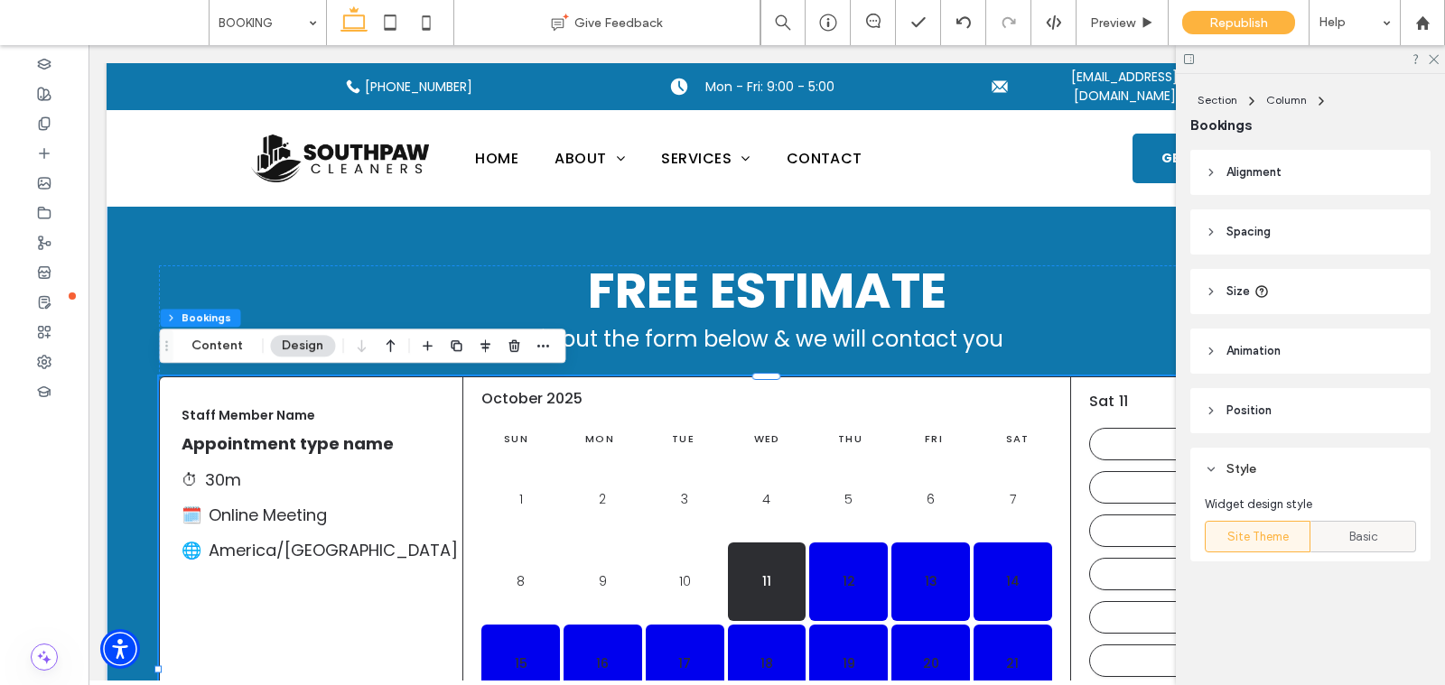
click at [1345, 540] on div "Basic" at bounding box center [1363, 537] width 82 height 30
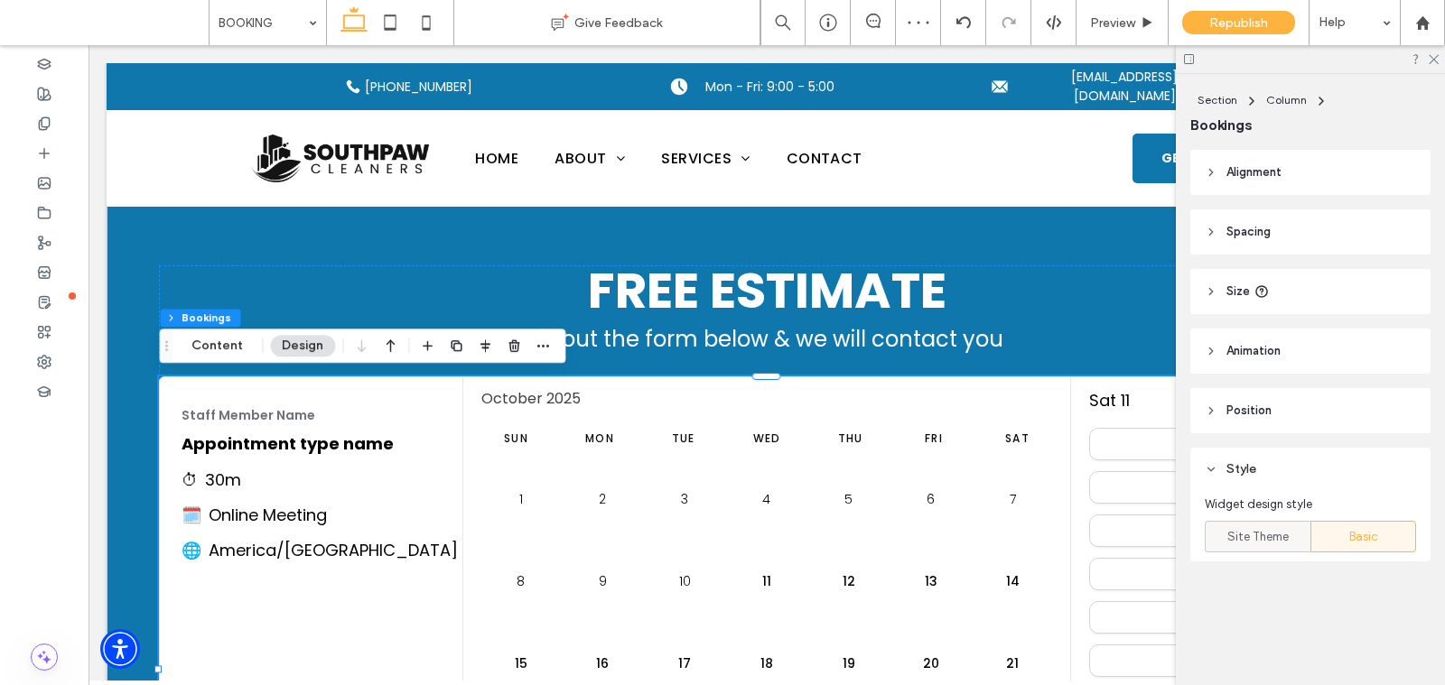
click at [1261, 532] on span "Site Theme" at bounding box center [1257, 537] width 61 height 18
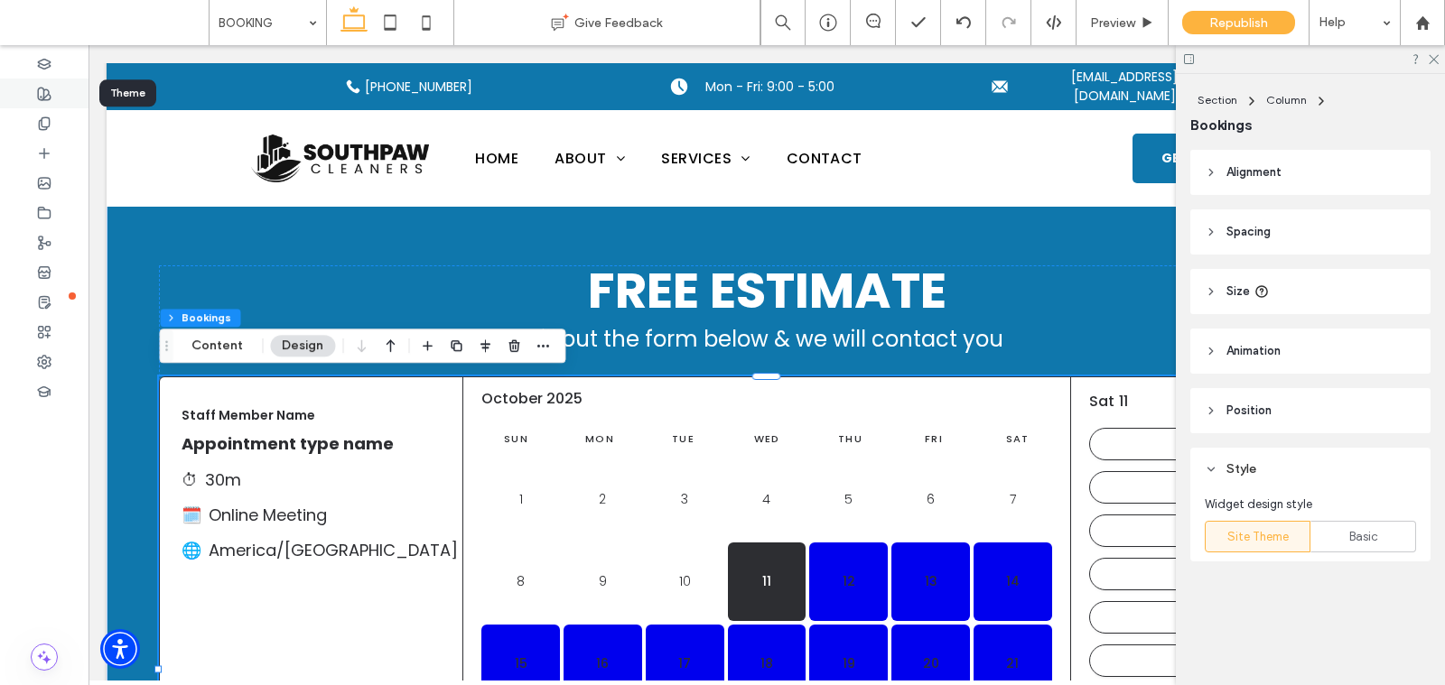
click at [33, 94] on div at bounding box center [44, 94] width 88 height 30
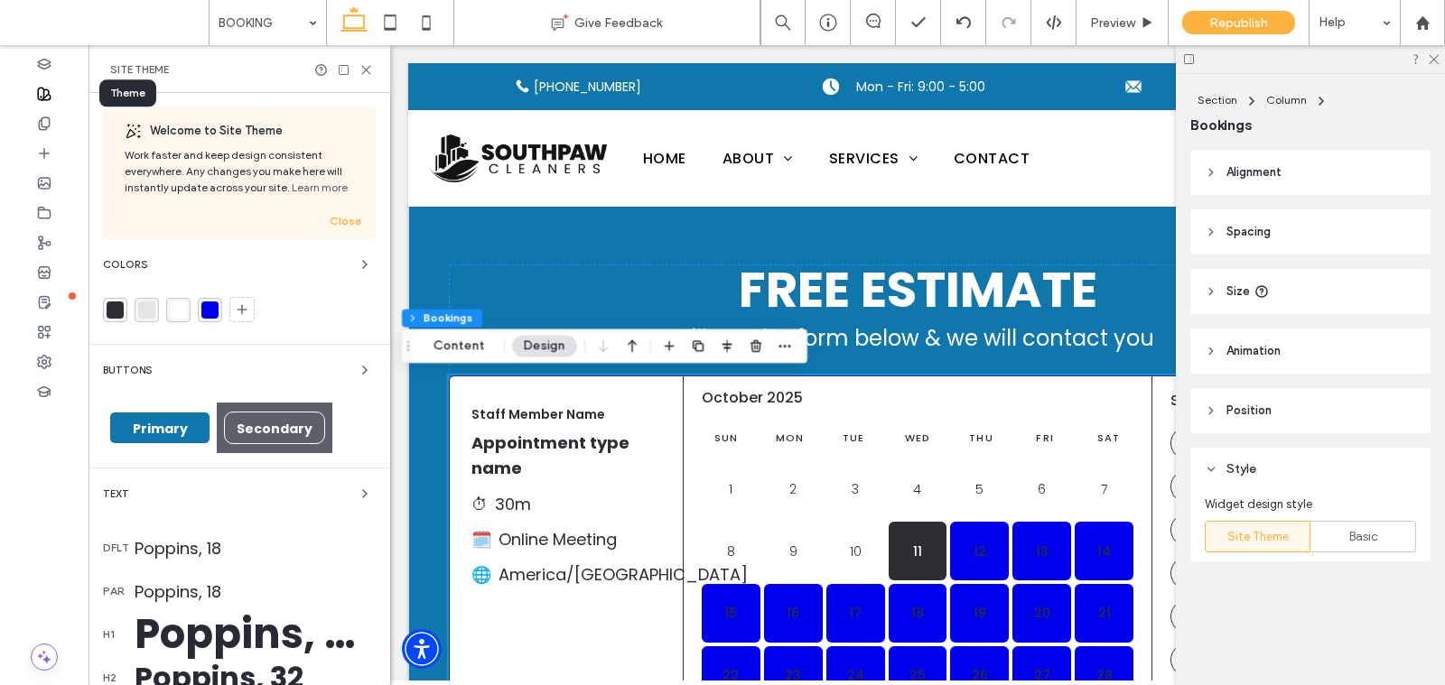
scroll to position [23, 0]
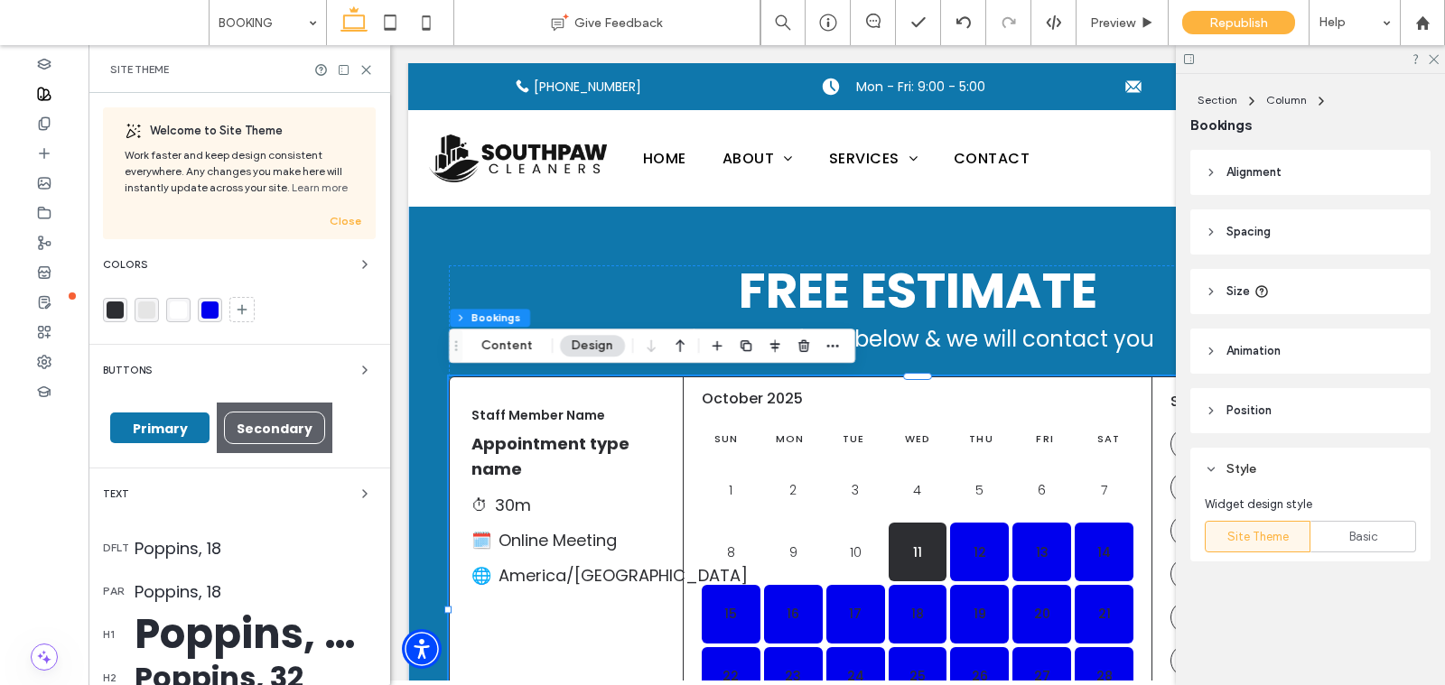
click at [210, 308] on div "rgba(0, 0, 238, 1)" at bounding box center [209, 310] width 17 height 17
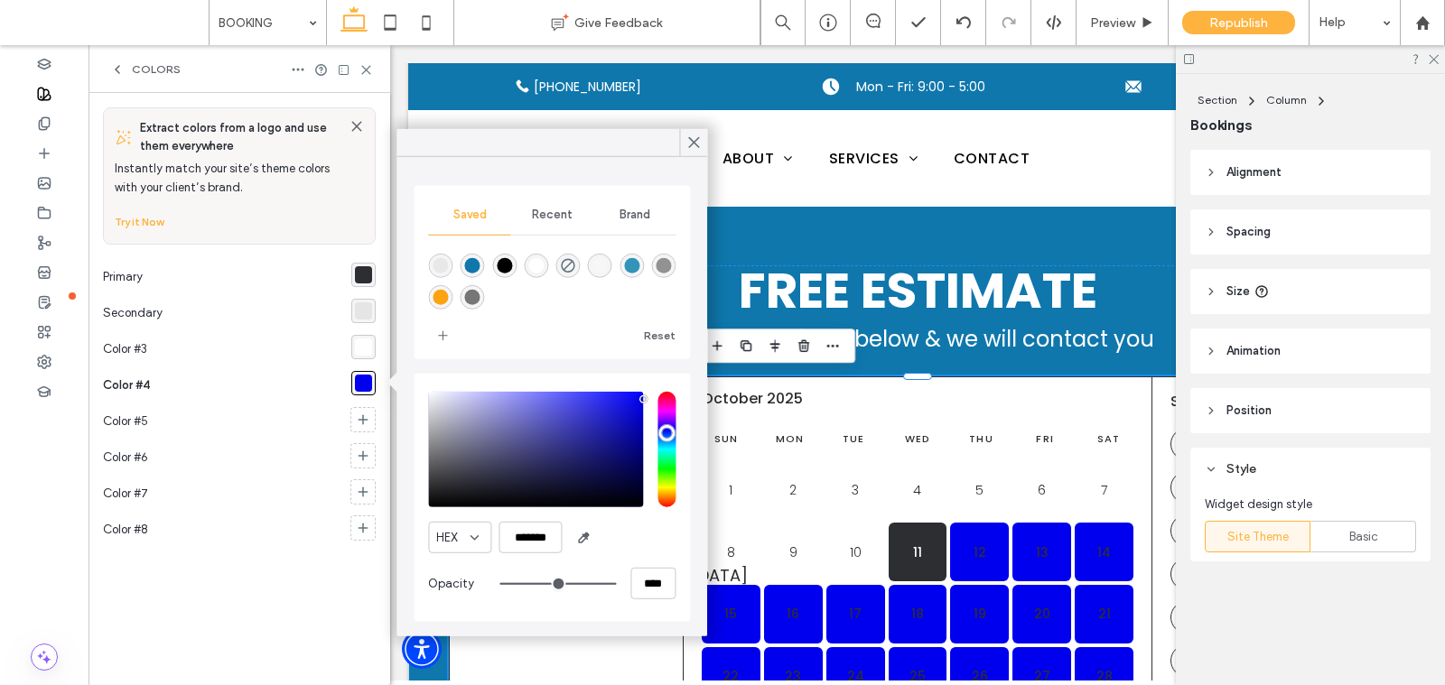
click at [470, 264] on div "rgba(15,119,172,1)" at bounding box center [472, 265] width 15 height 15
type input "*******"
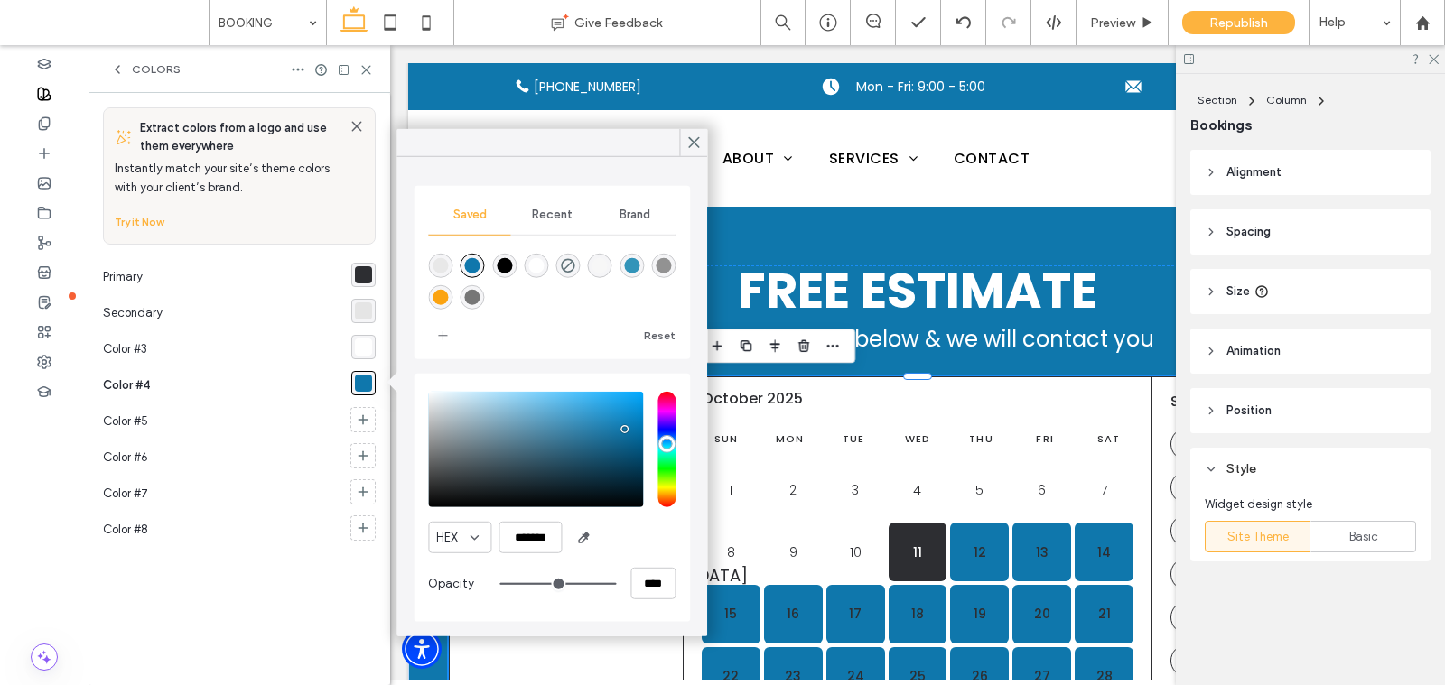
click at [367, 351] on div "rgba(255, 255, 255, 1)" at bounding box center [363, 347] width 17 height 17
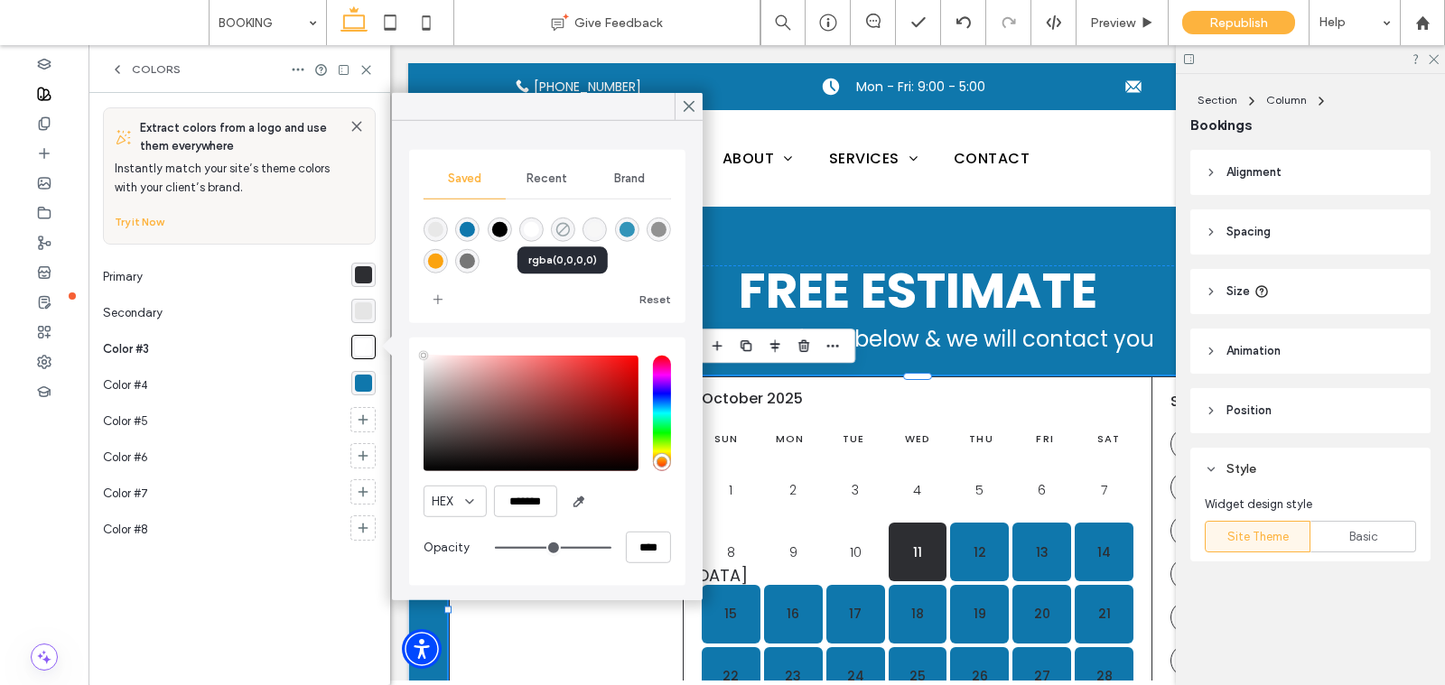
click at [557, 231] on use "rgba(0,0,0,0)" at bounding box center [563, 230] width 14 height 14
type input "*******"
type input "*"
type input "**"
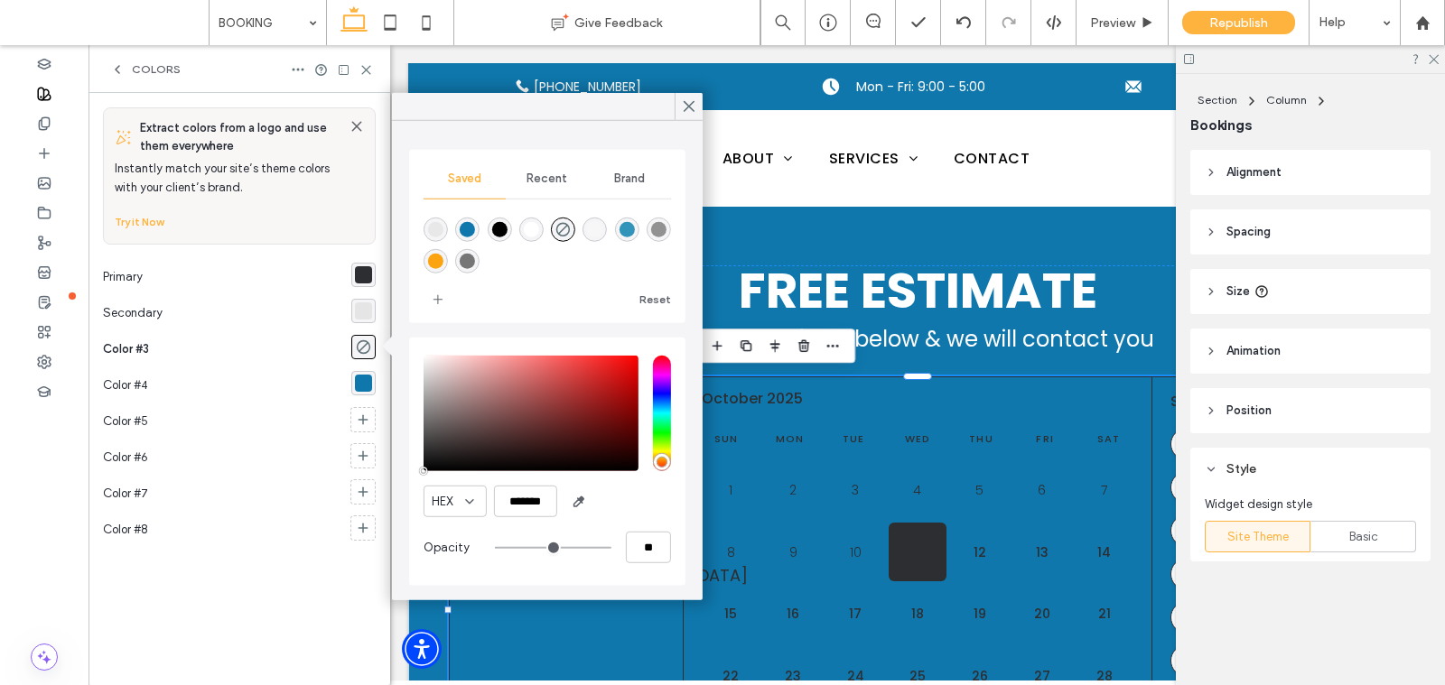
click at [358, 274] on div "rgba(45, 46, 50, 1)" at bounding box center [363, 274] width 17 height 17
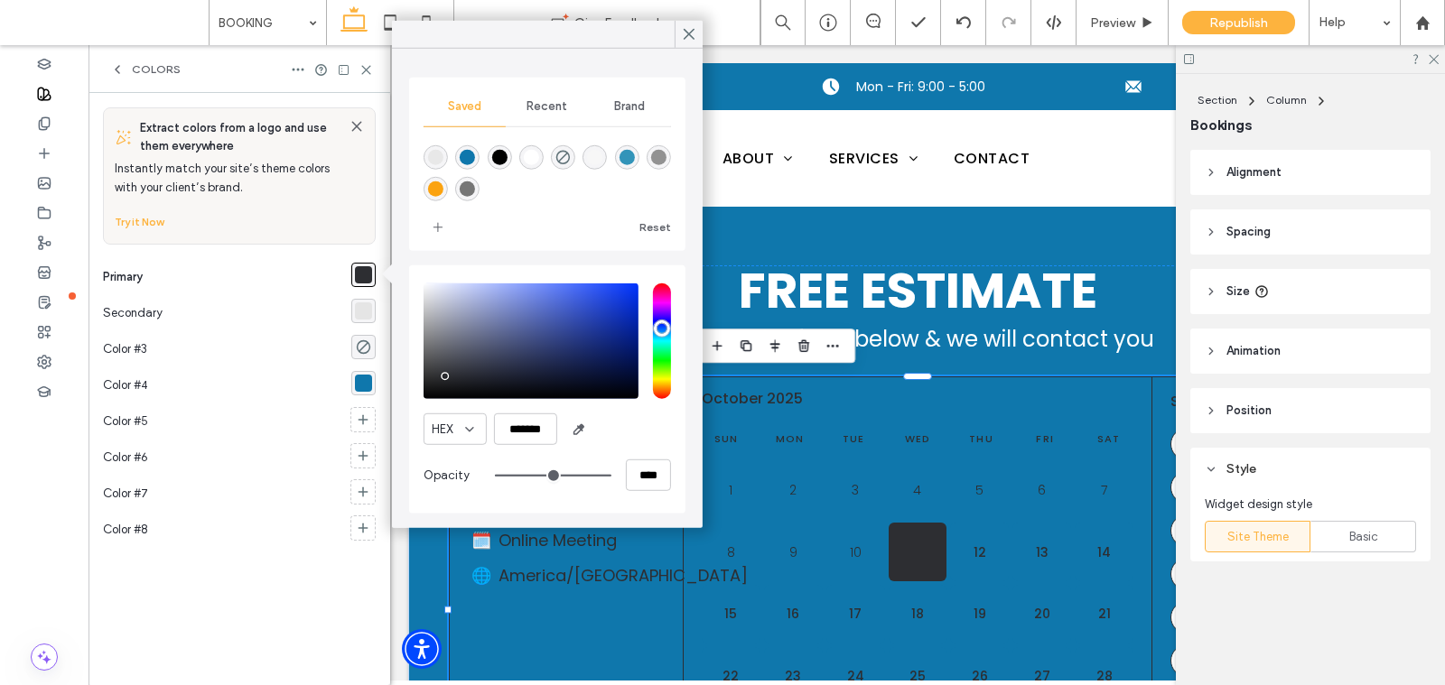
click at [524, 154] on div "rgba(255,255,255,1)" at bounding box center [531, 157] width 15 height 15
type input "*******"
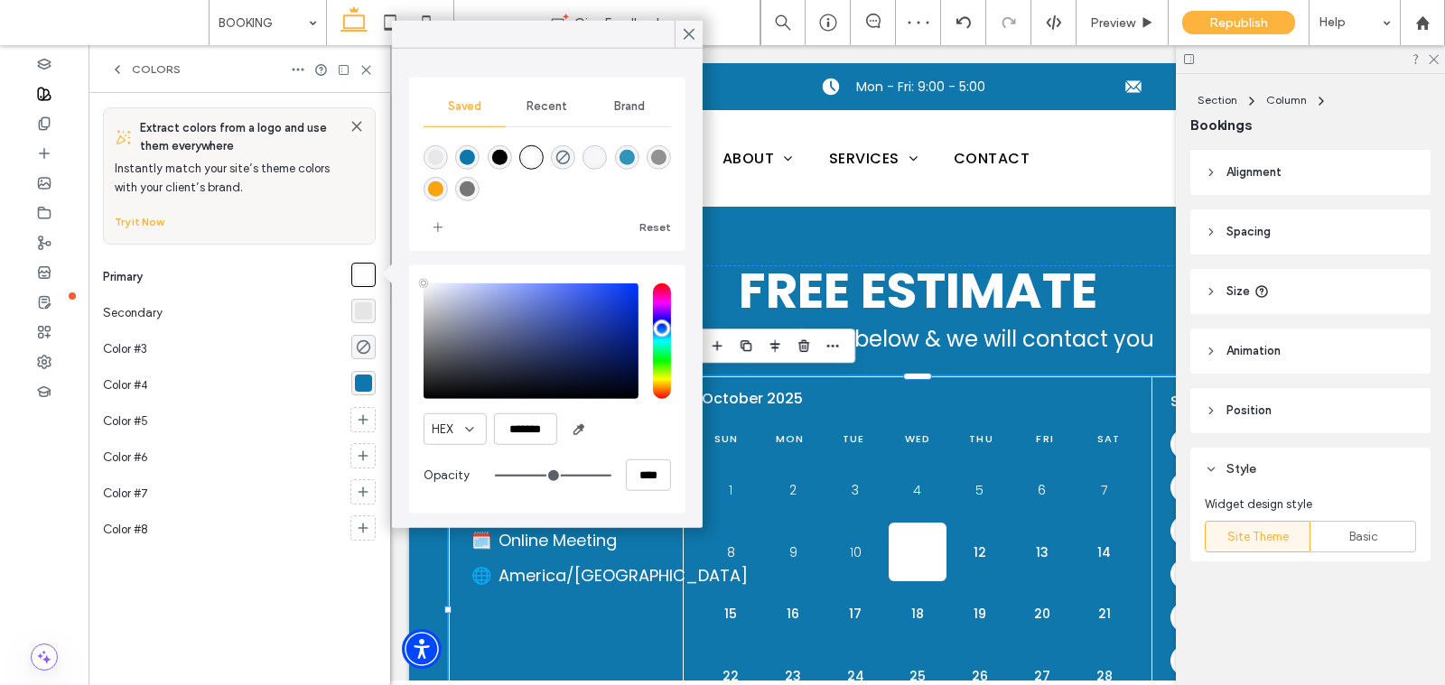
click at [368, 311] on div "rgba(229, 229, 229, 1)" at bounding box center [363, 311] width 17 height 17
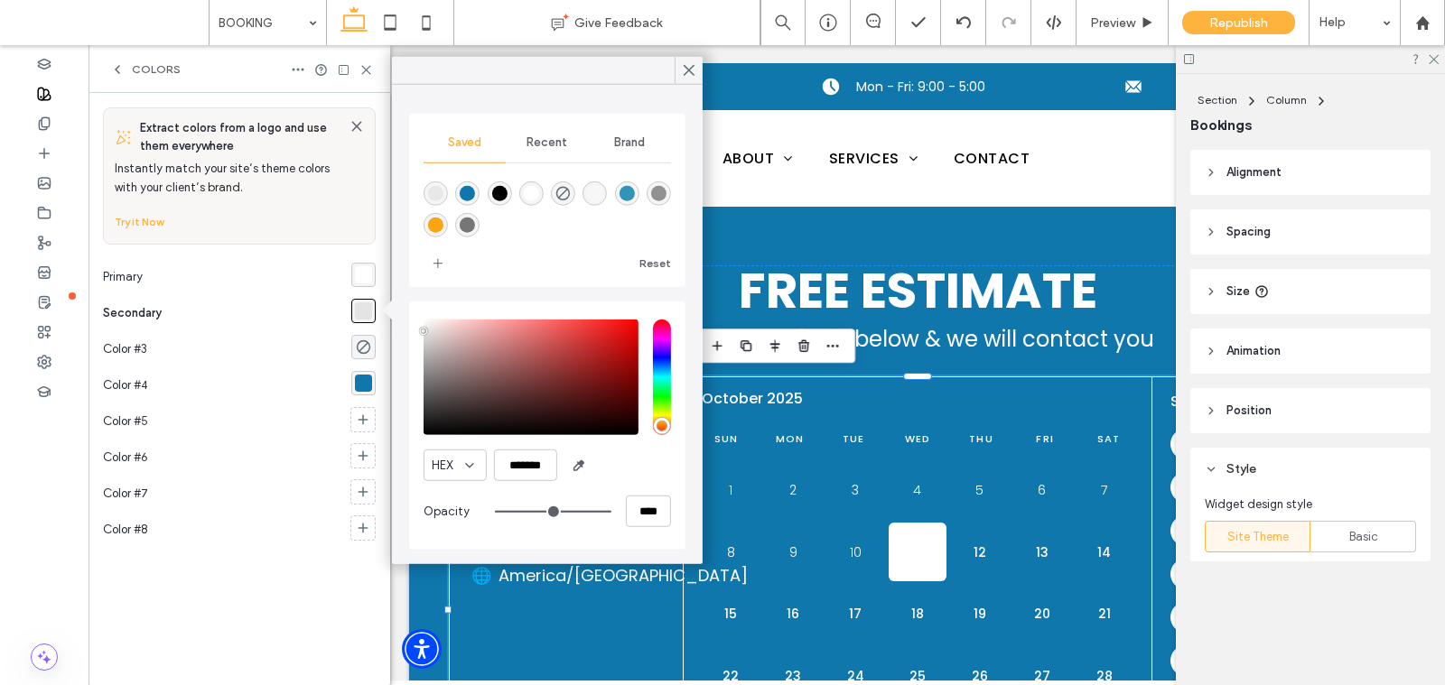
click at [493, 192] on div "rgba(0,0,0,1)" at bounding box center [498, 193] width 15 height 15
type input "*******"
click at [356, 347] on icon "rgba(0,0,0,0)" at bounding box center [363, 347] width 15 height 15
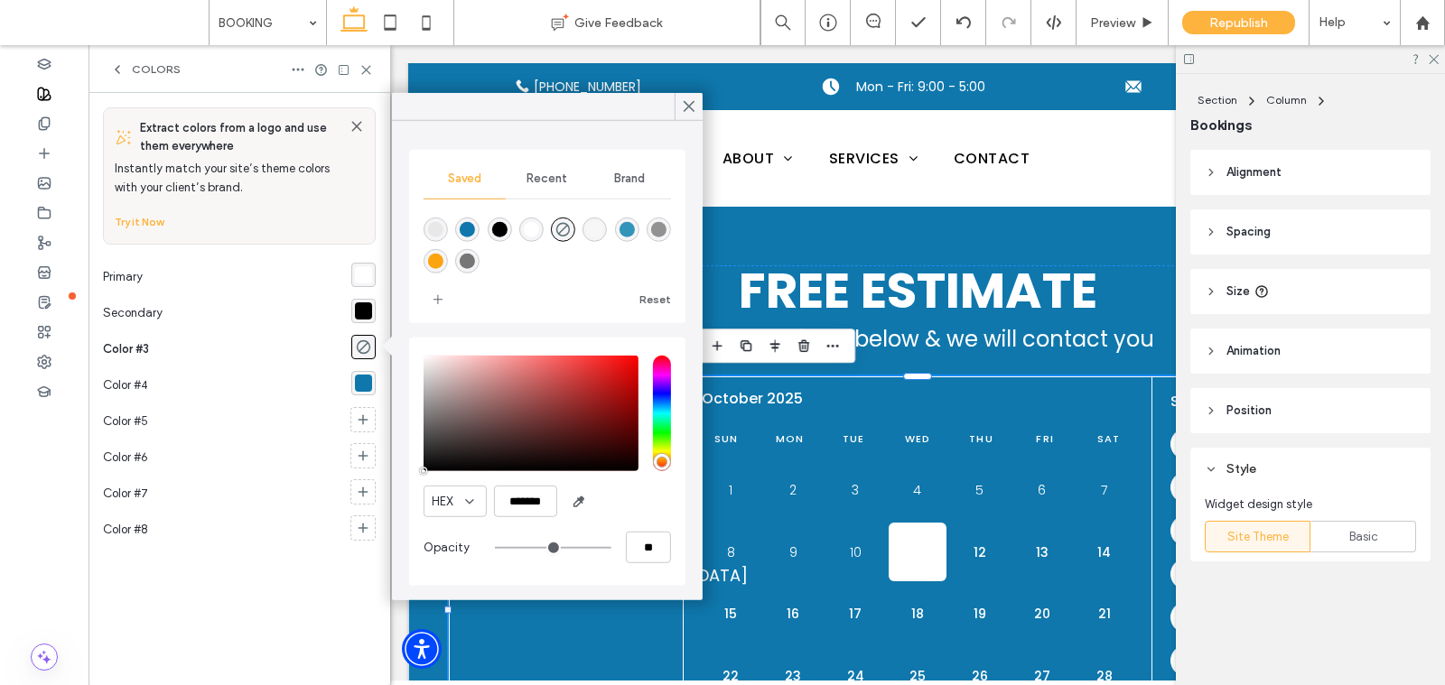
click at [500, 231] on div "rgba(0,0,0,1)" at bounding box center [498, 229] width 15 height 15
type input "***"
type input "****"
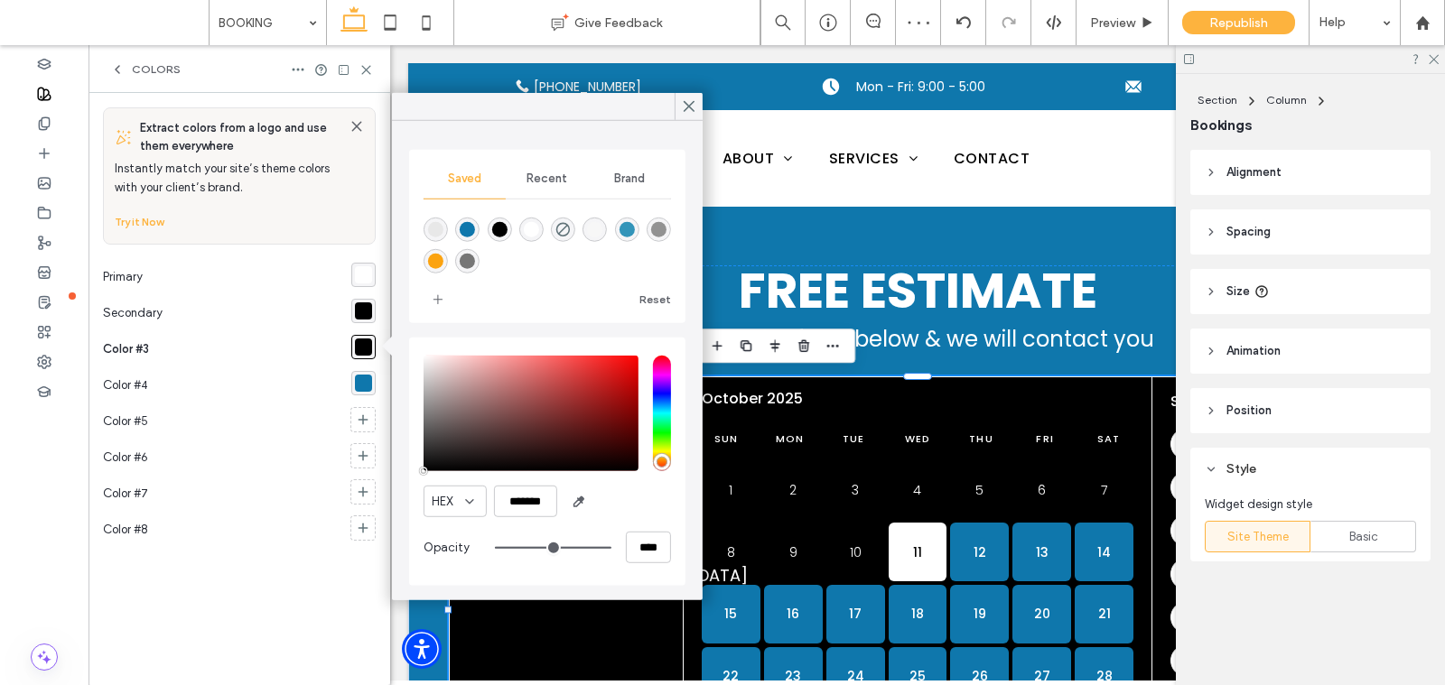
click at [476, 231] on div "rgba(15,119,172,1)" at bounding box center [467, 230] width 24 height 24
type input "*******"
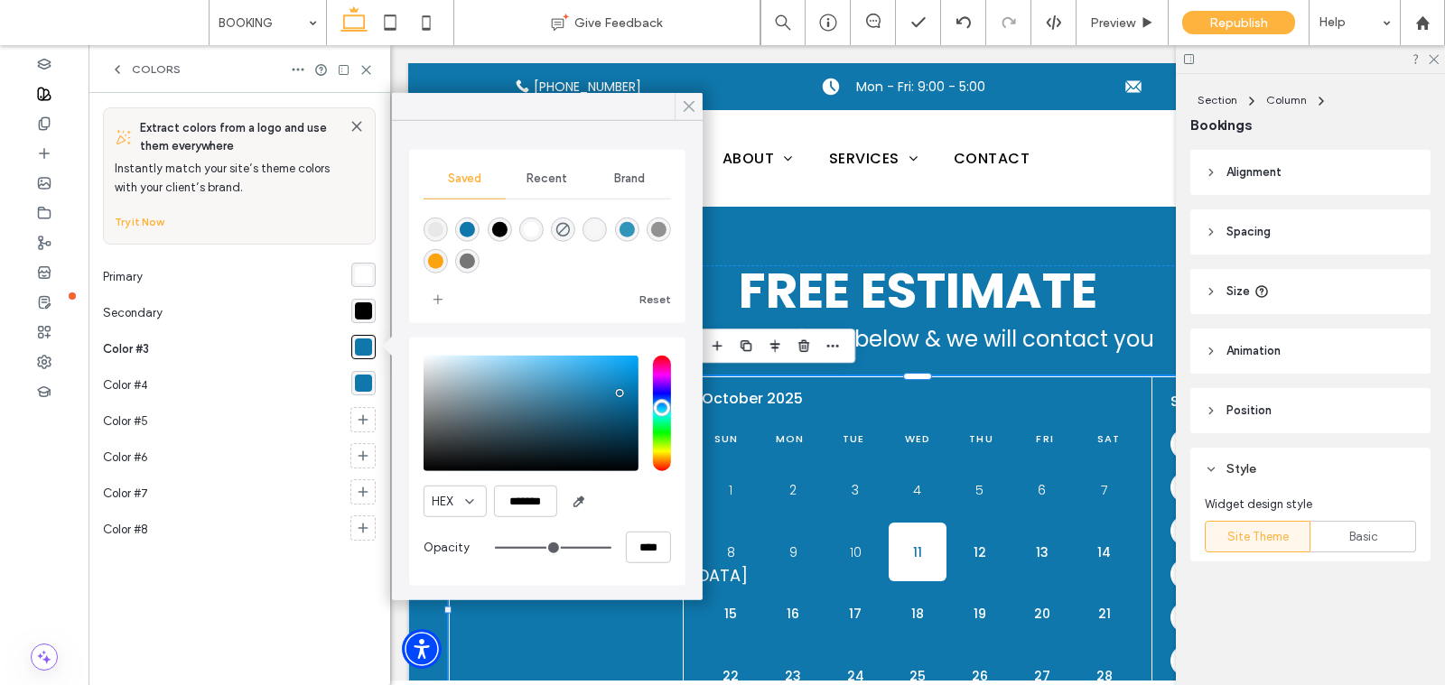
click at [688, 100] on icon at bounding box center [689, 106] width 16 height 16
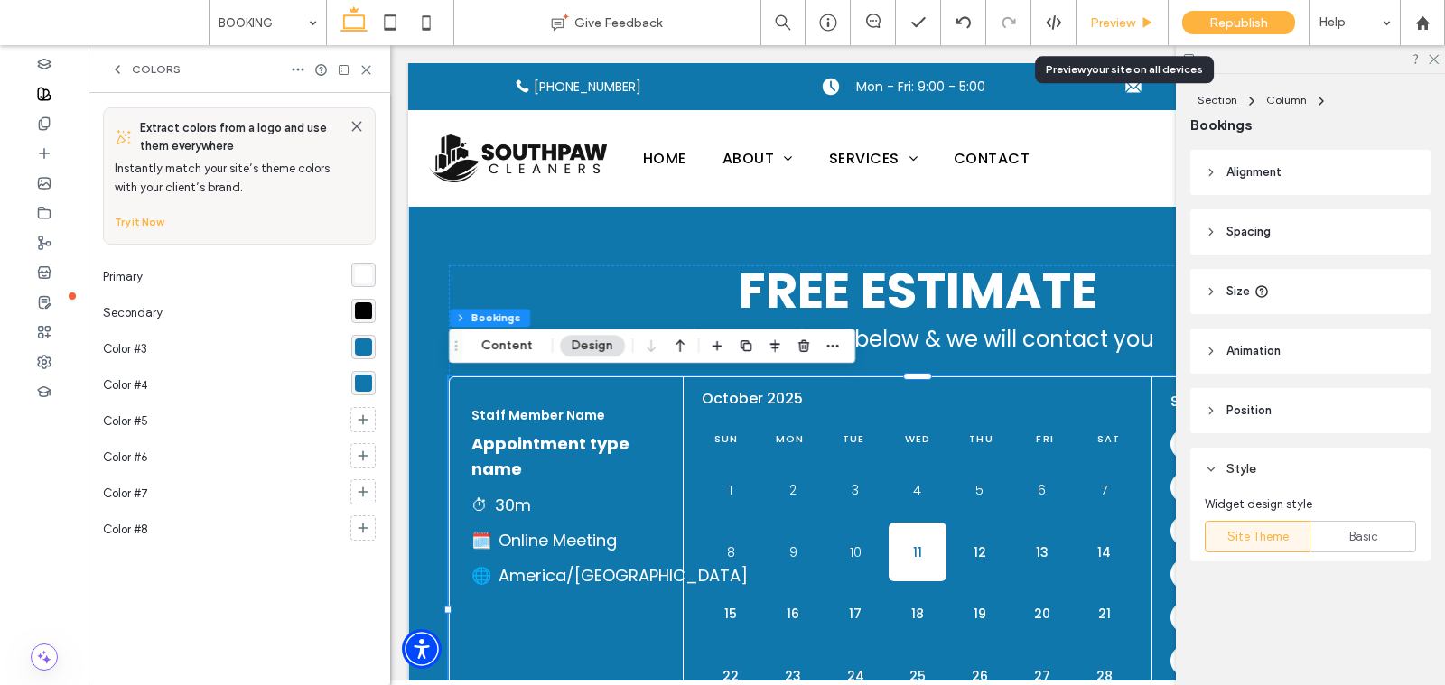
click at [1130, 14] on div "Preview" at bounding box center [1122, 22] width 92 height 45
click at [1429, 66] on div at bounding box center [1310, 59] width 269 height 28
click at [1429, 49] on div at bounding box center [1310, 59] width 269 height 28
click at [1429, 55] on use at bounding box center [1434, 60] width 10 height 10
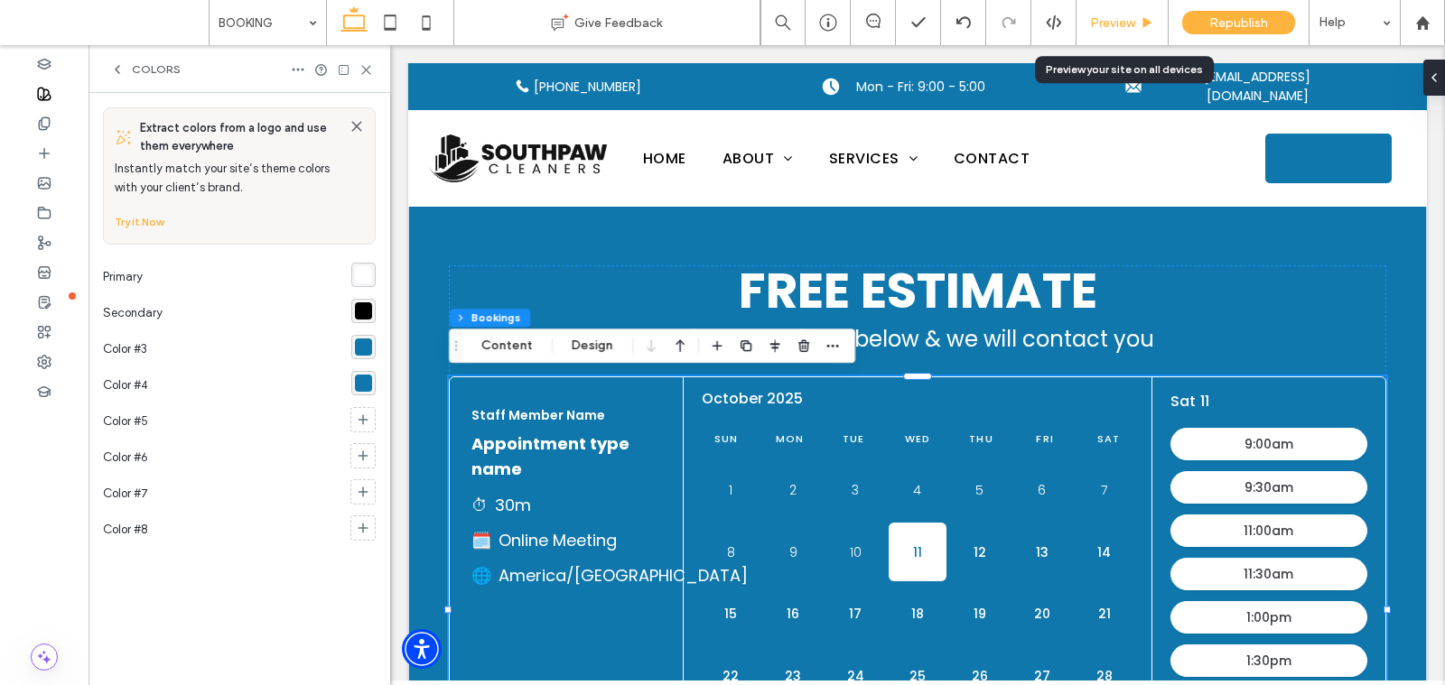
click at [1115, 35] on div "Preview" at bounding box center [1122, 22] width 92 height 45
click at [1113, 15] on span "Preview" at bounding box center [1112, 22] width 45 height 15
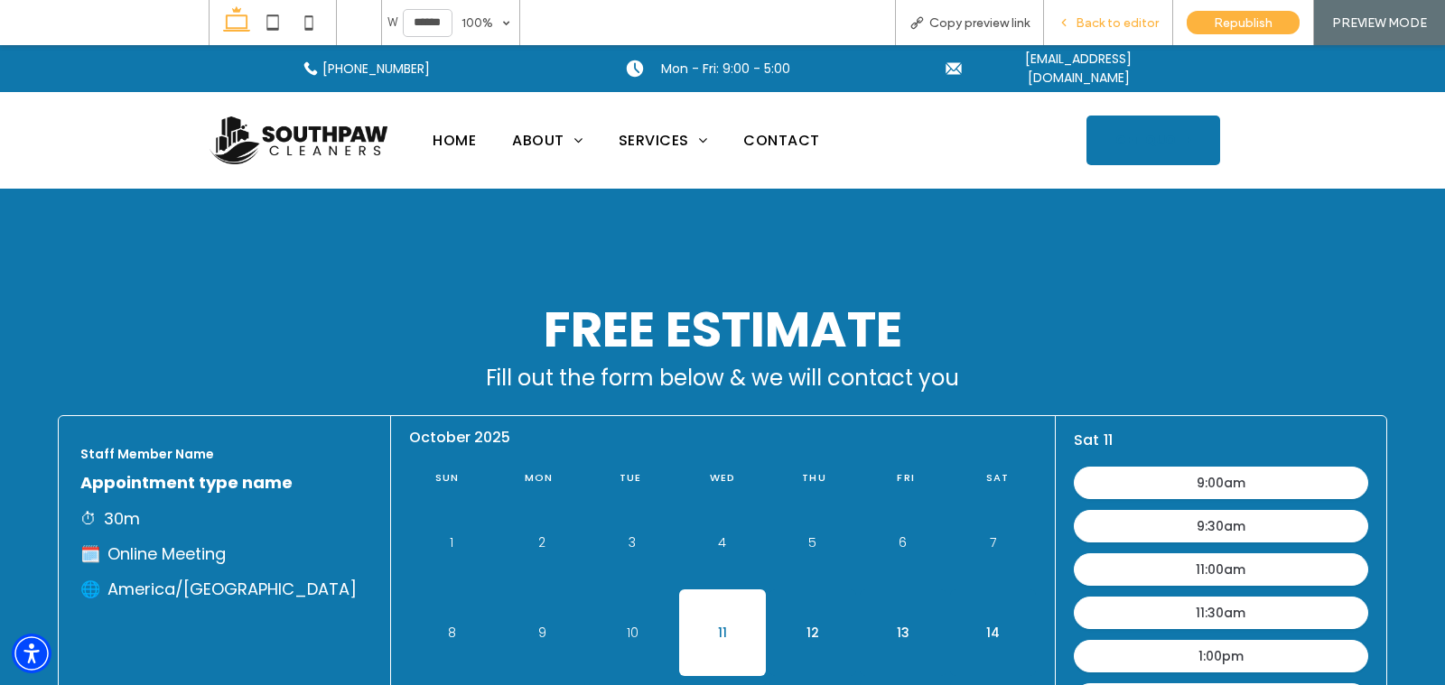
click at [1089, 26] on span "Back to editor" at bounding box center [1116, 22] width 83 height 15
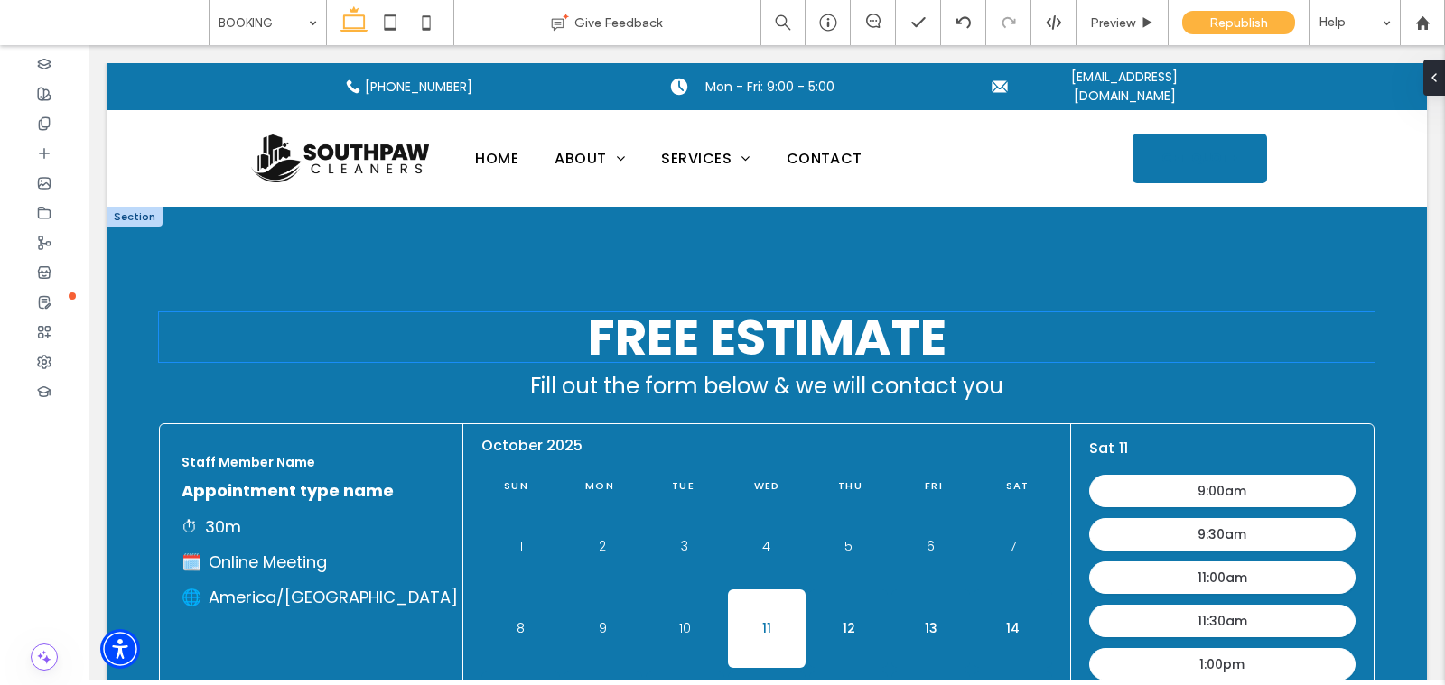
click at [724, 349] on span "Free Estimate" at bounding box center [767, 338] width 358 height 70
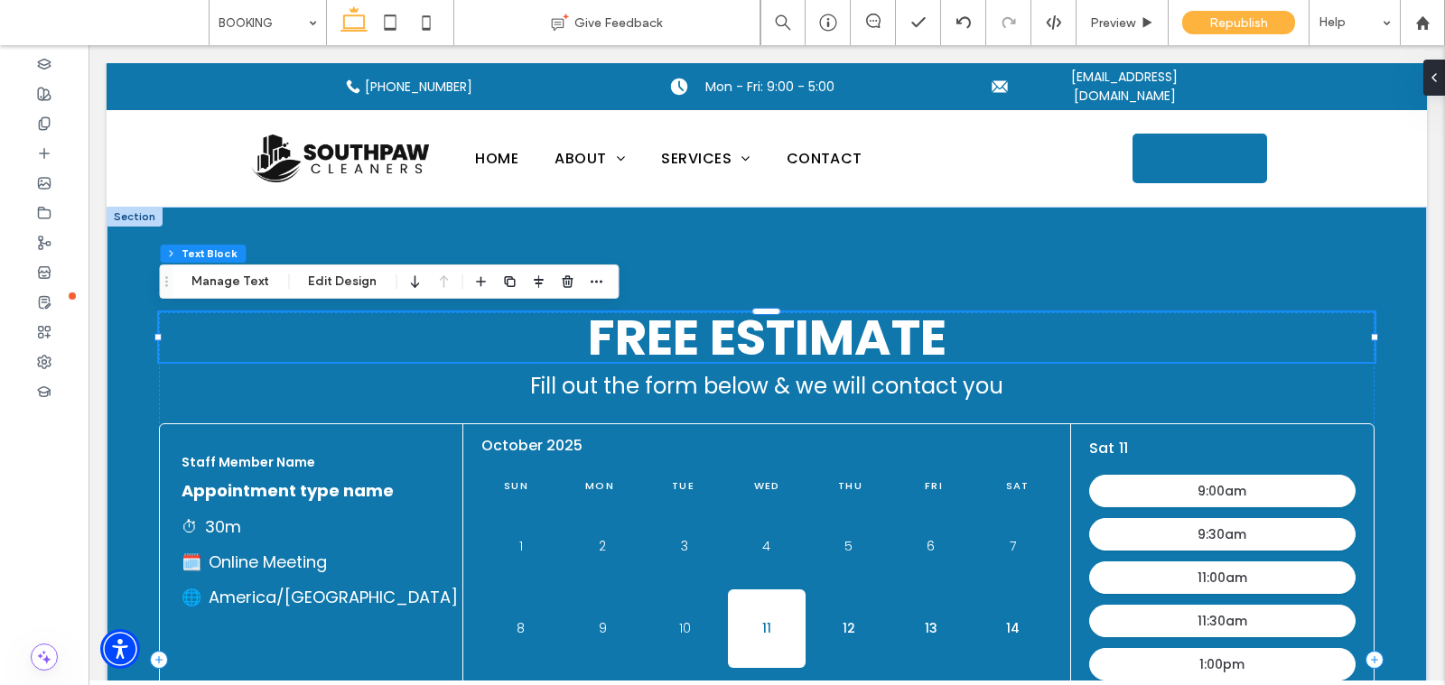
click at [759, 340] on span "Free Estimate" at bounding box center [767, 338] width 358 height 70
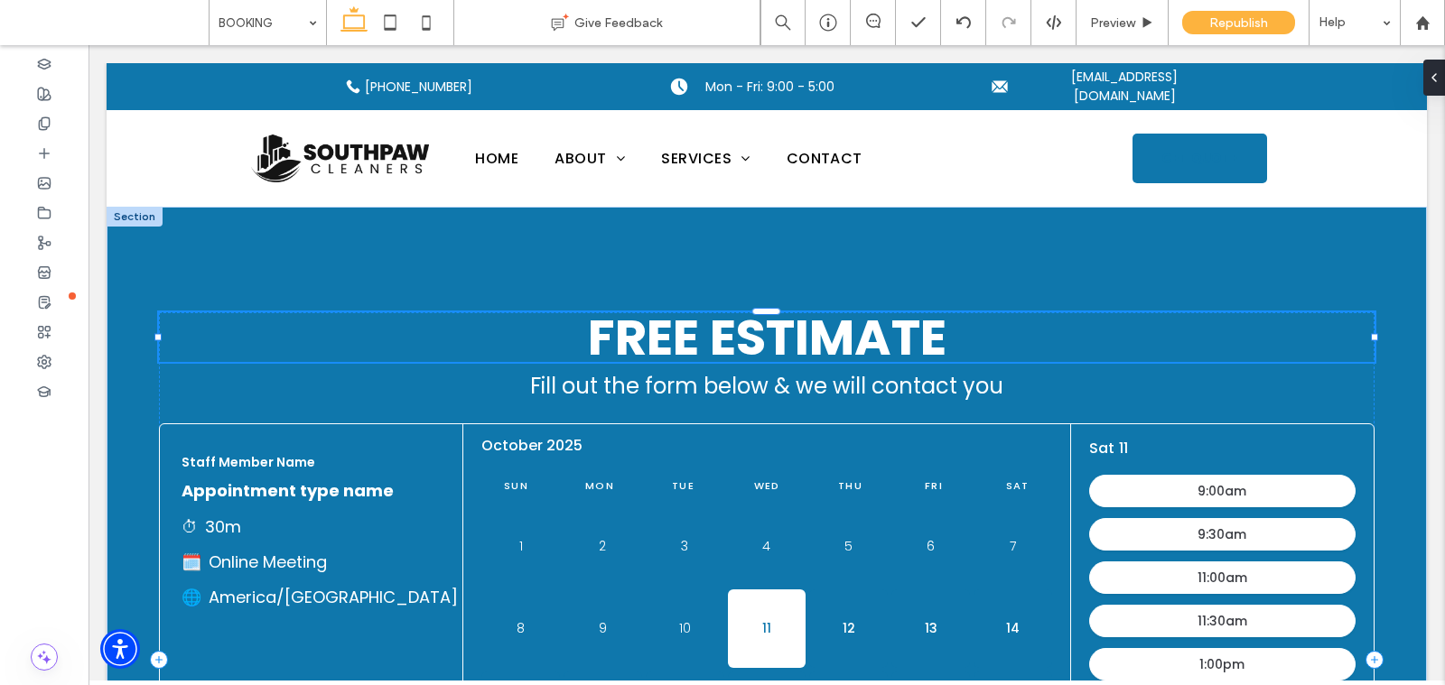
type input "*******"
type input "**"
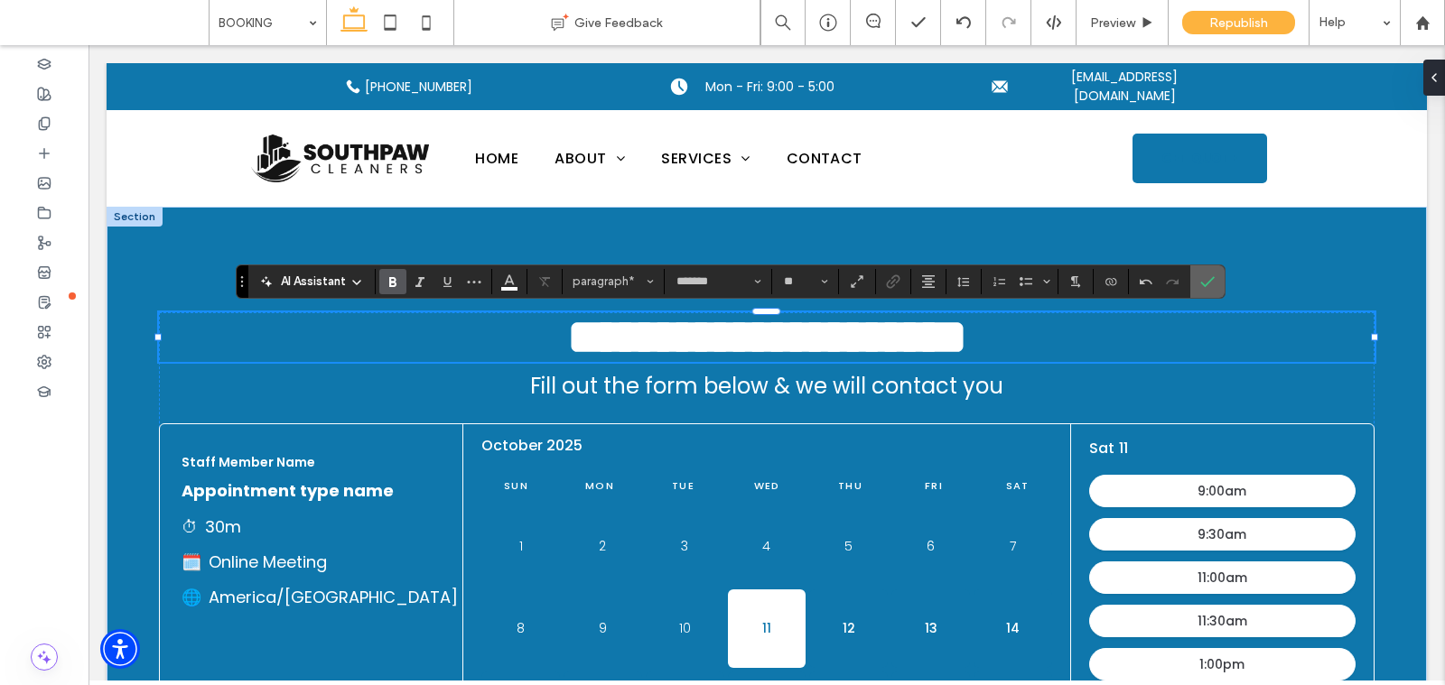
click at [1200, 282] on icon "Confirm" at bounding box center [1207, 282] width 14 height 14
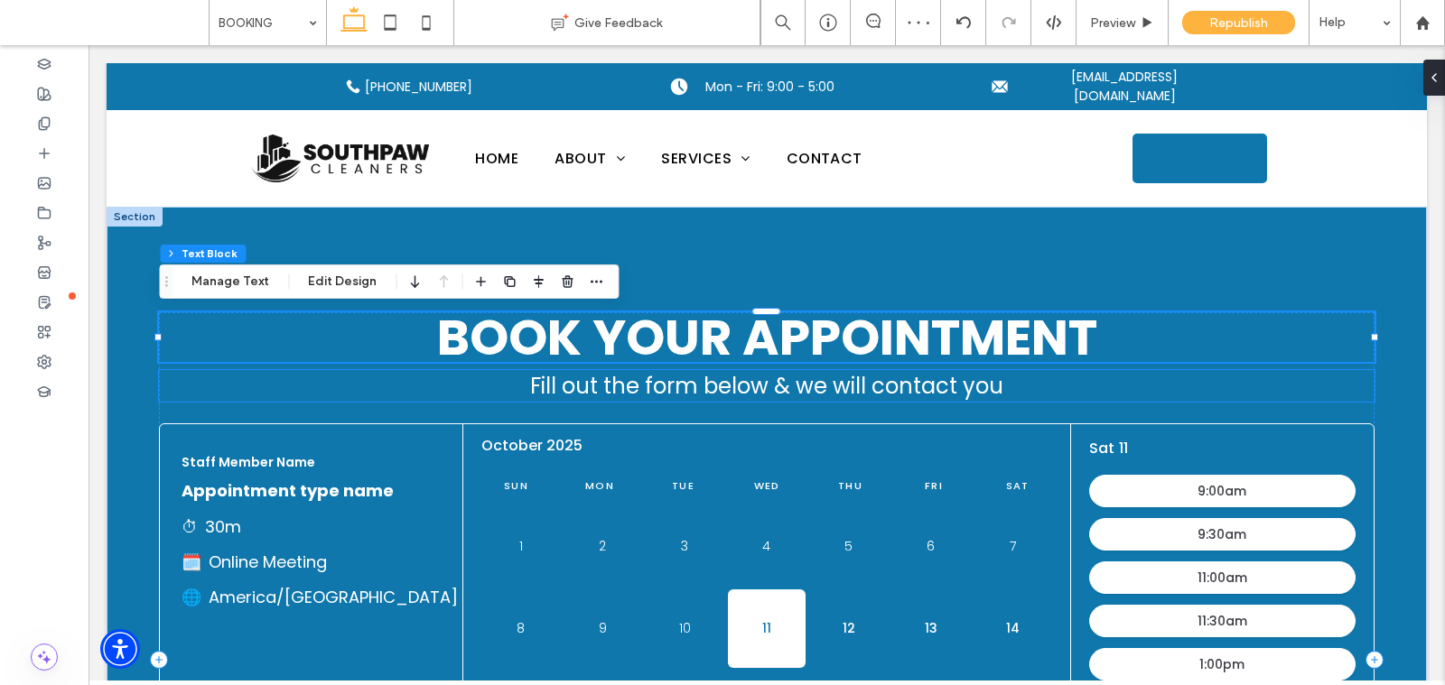
click at [867, 395] on span "Fill out the form below & we will contact you" at bounding box center [766, 386] width 473 height 30
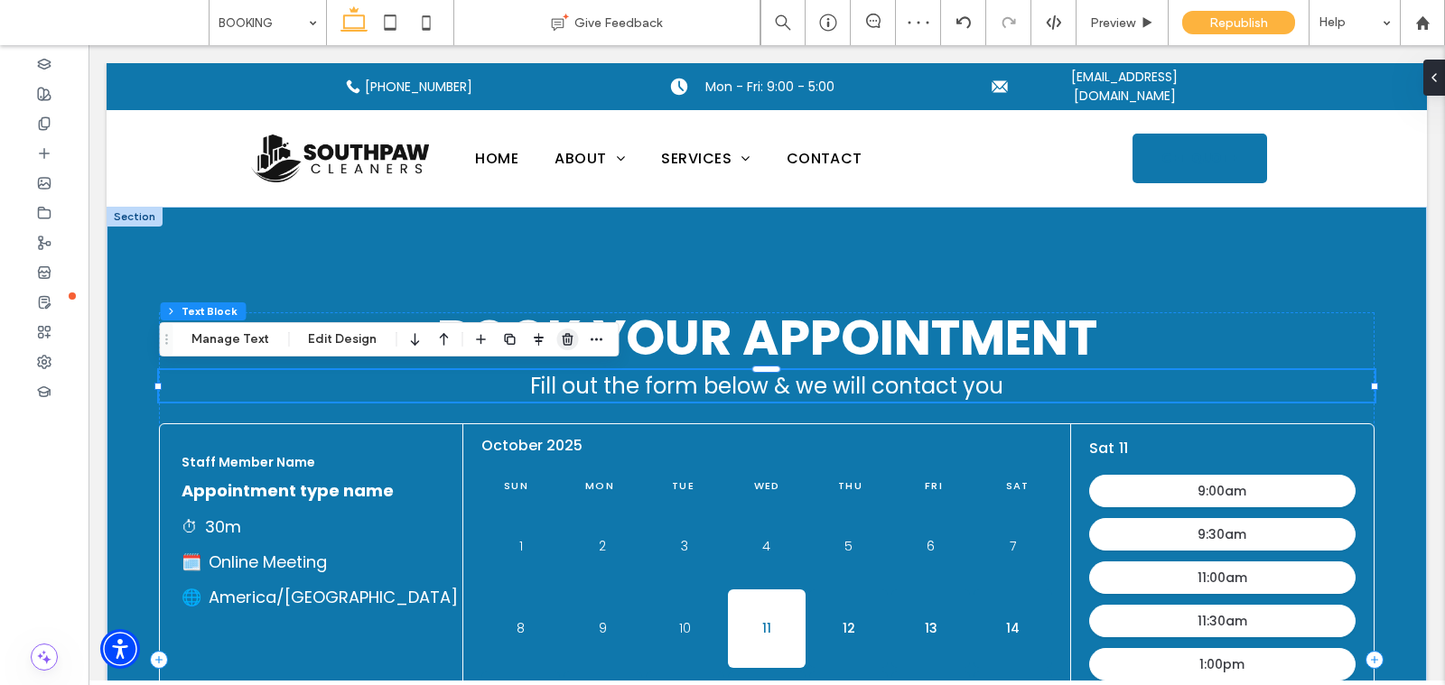
click at [569, 345] on icon "button" at bounding box center [567, 339] width 14 height 14
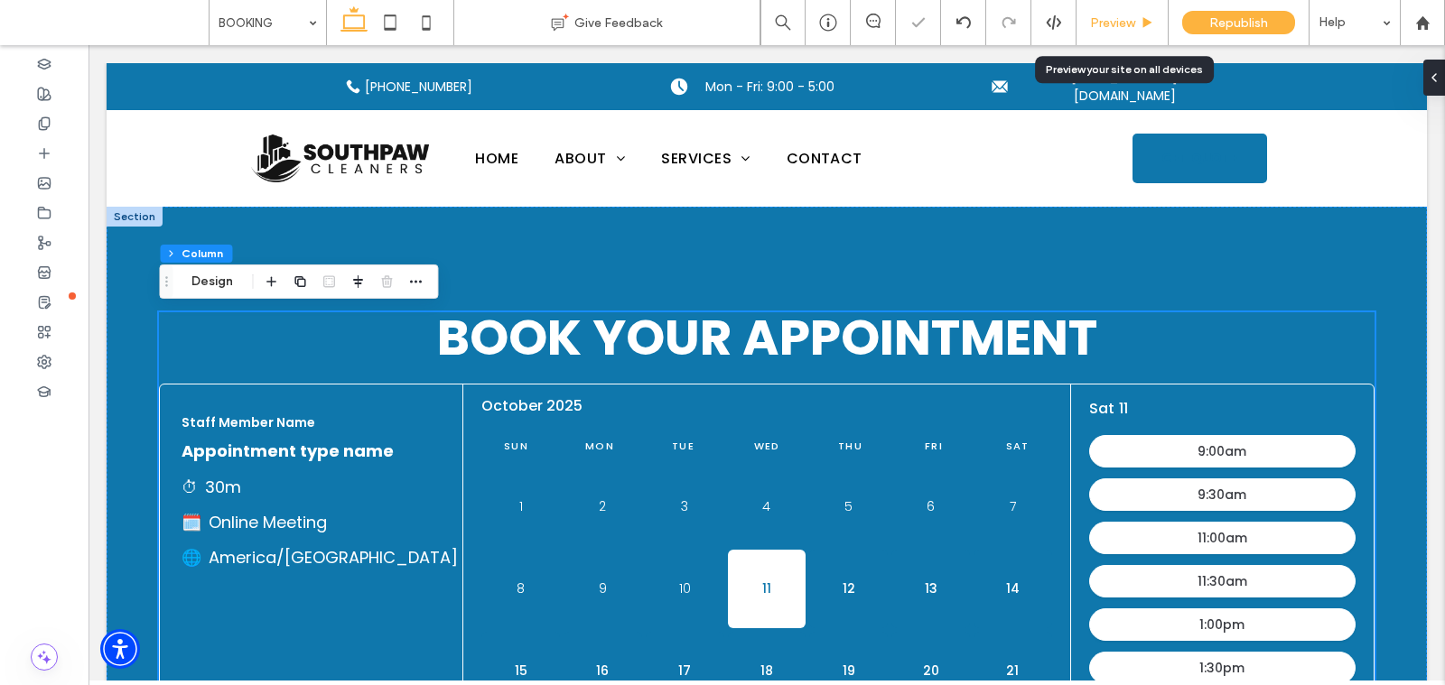
click at [1109, 18] on span "Preview" at bounding box center [1112, 22] width 45 height 15
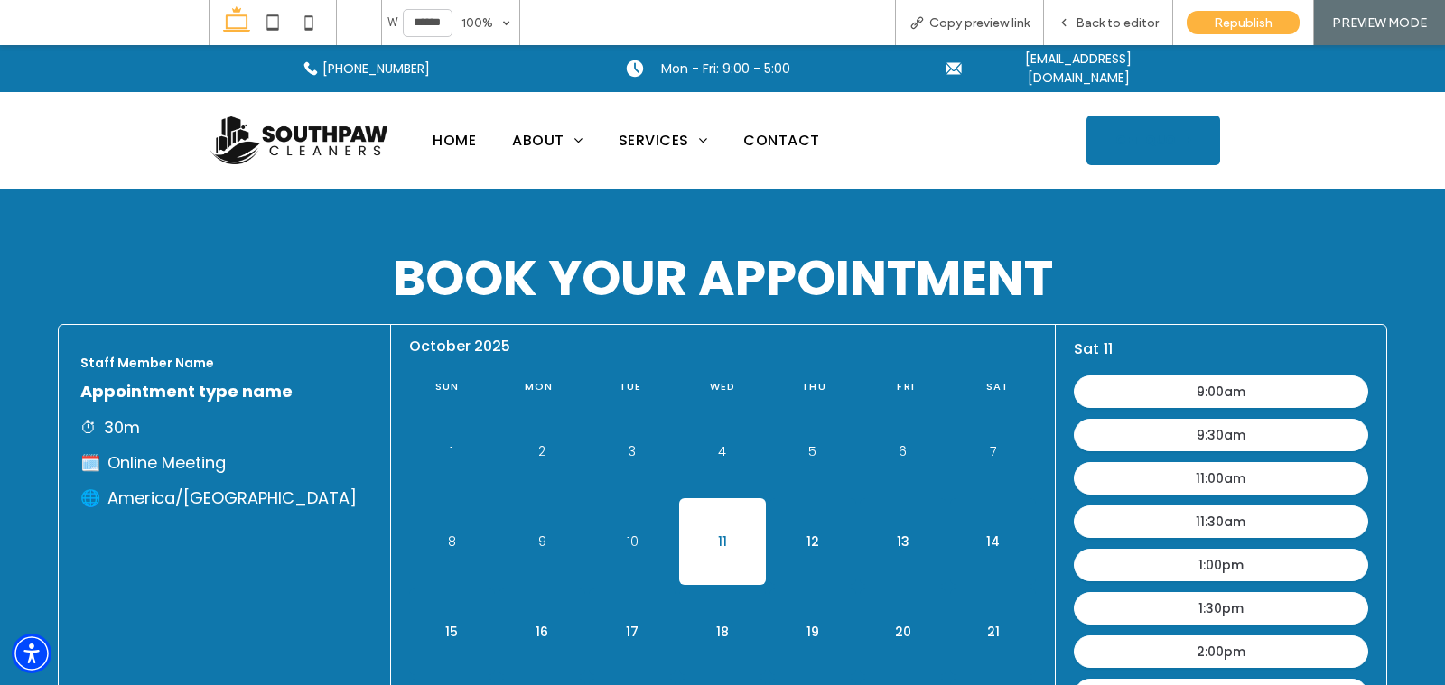
scroll to position [51, 0]
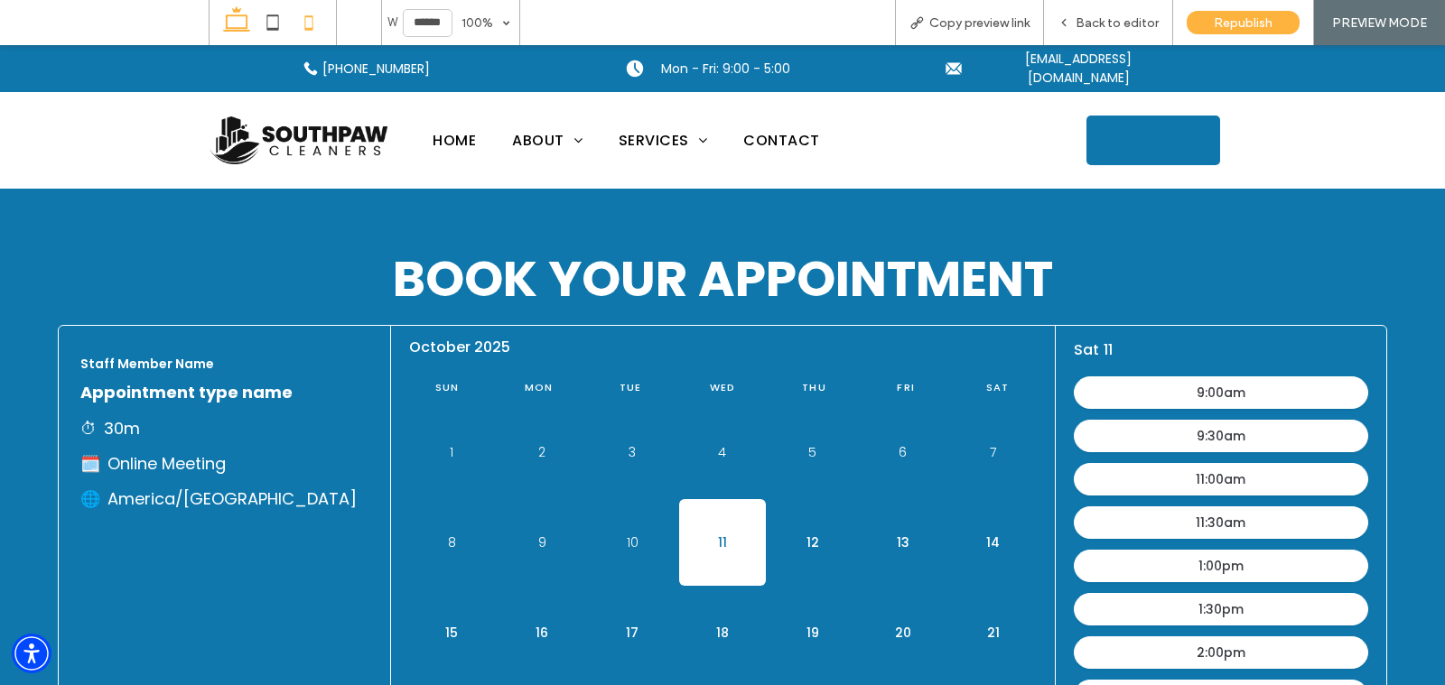
click at [321, 25] on icon at bounding box center [309, 23] width 36 height 36
type input "*****"
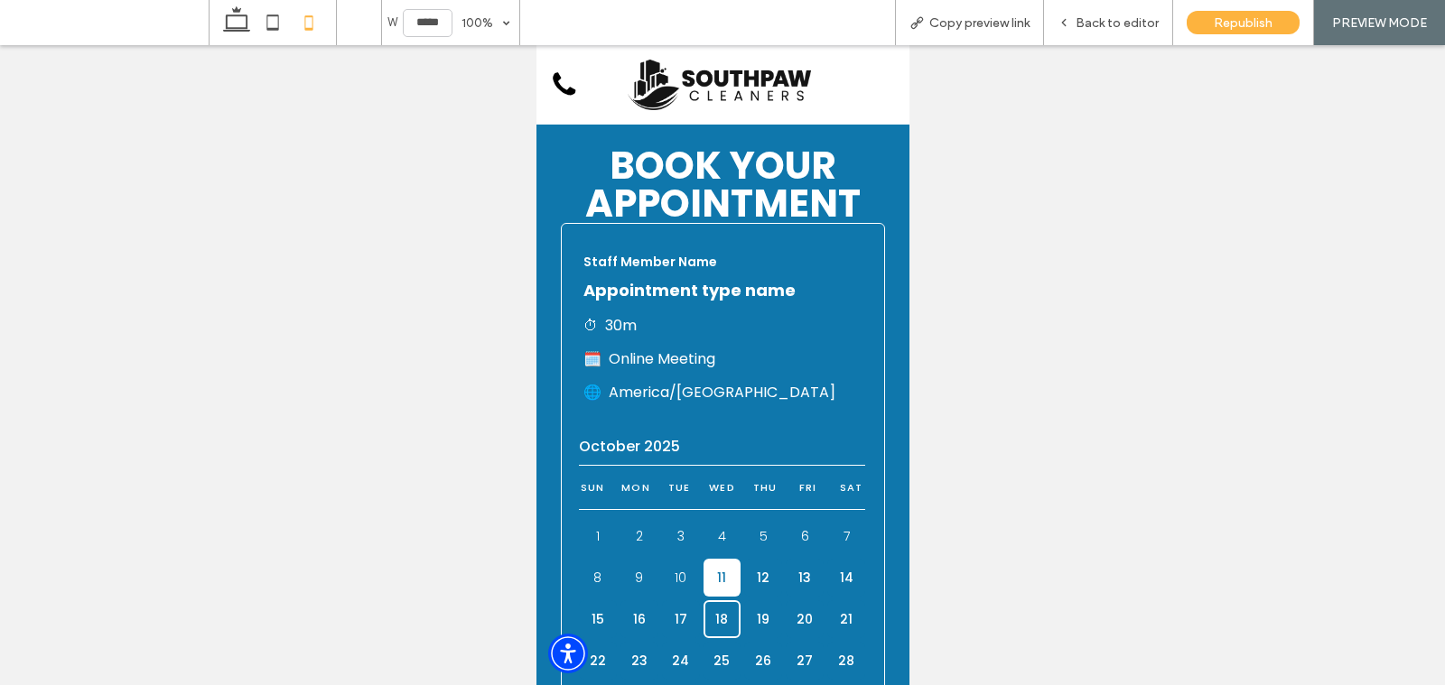
scroll to position [31, 0]
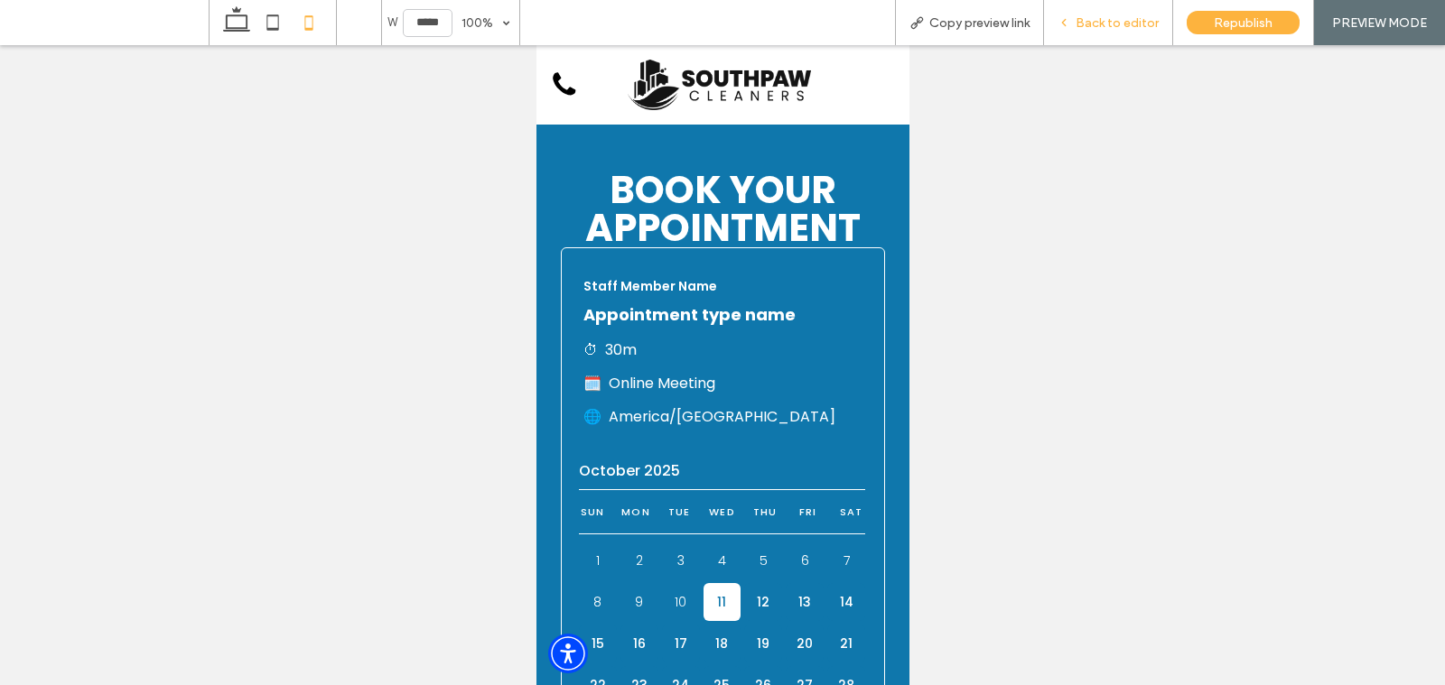
click at [1106, 20] on span "Back to editor" at bounding box center [1116, 22] width 83 height 15
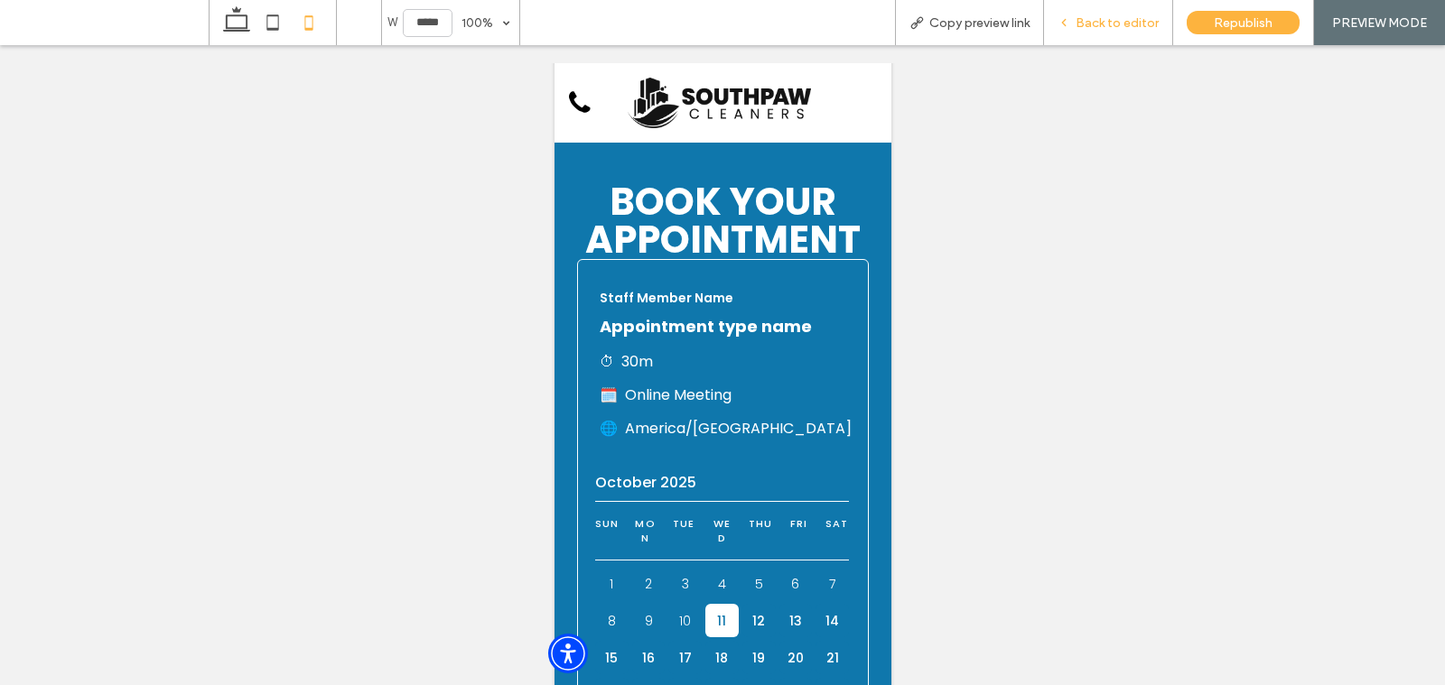
scroll to position [42, 0]
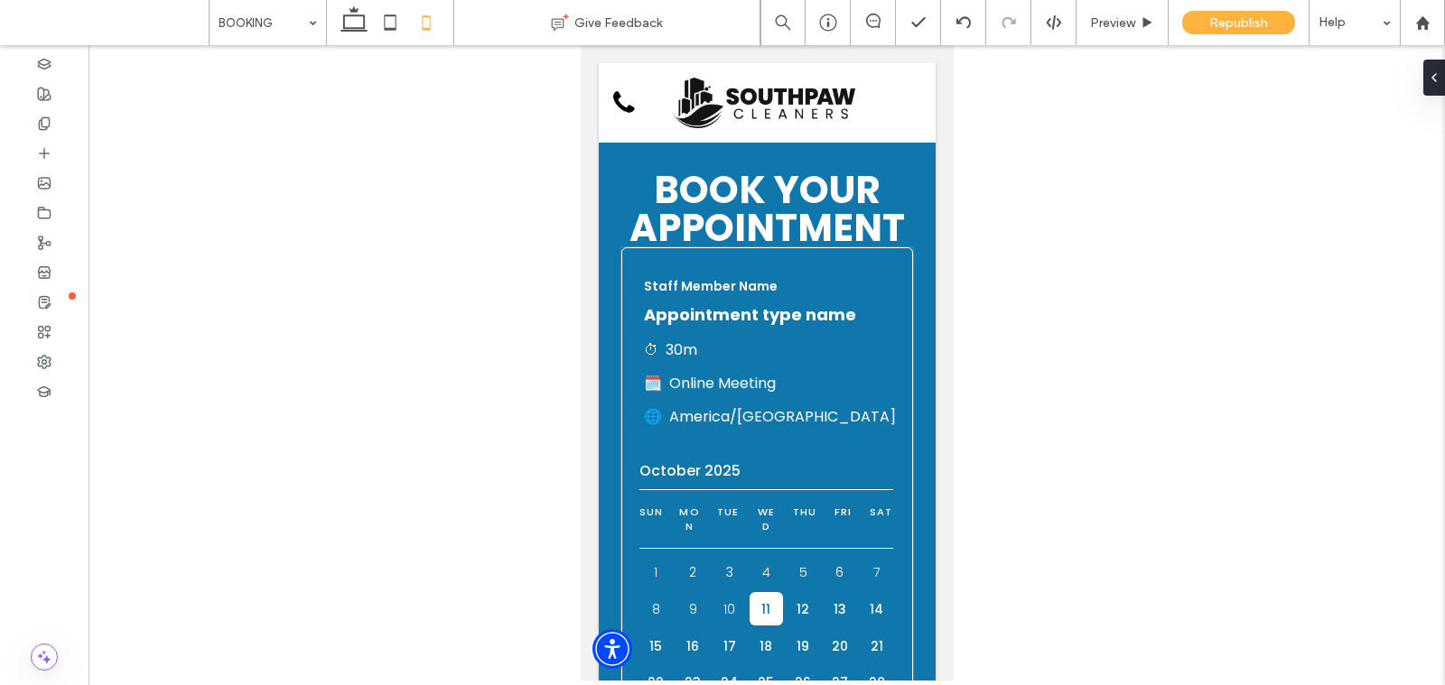
click at [794, 281] on p "Staff Member Name" at bounding box center [766, 286] width 247 height 18
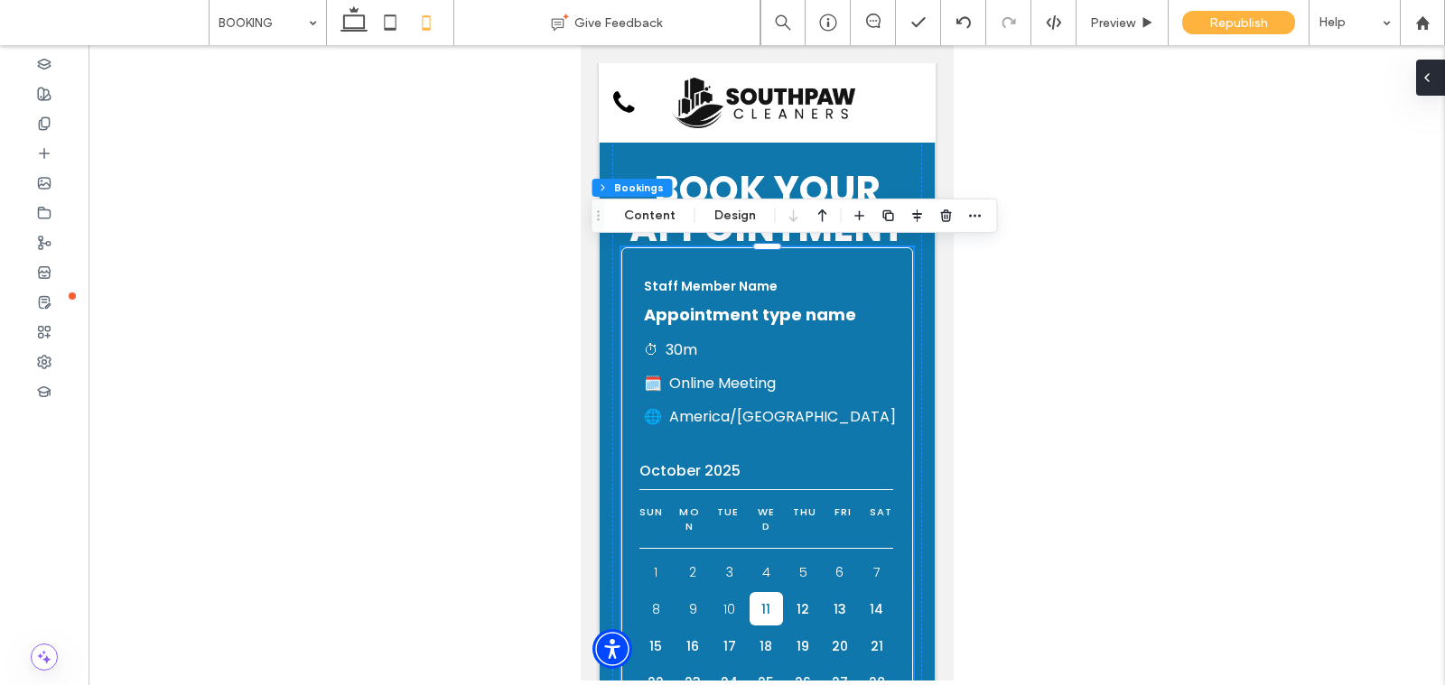
click at [1438, 79] on div at bounding box center [1430, 78] width 29 height 36
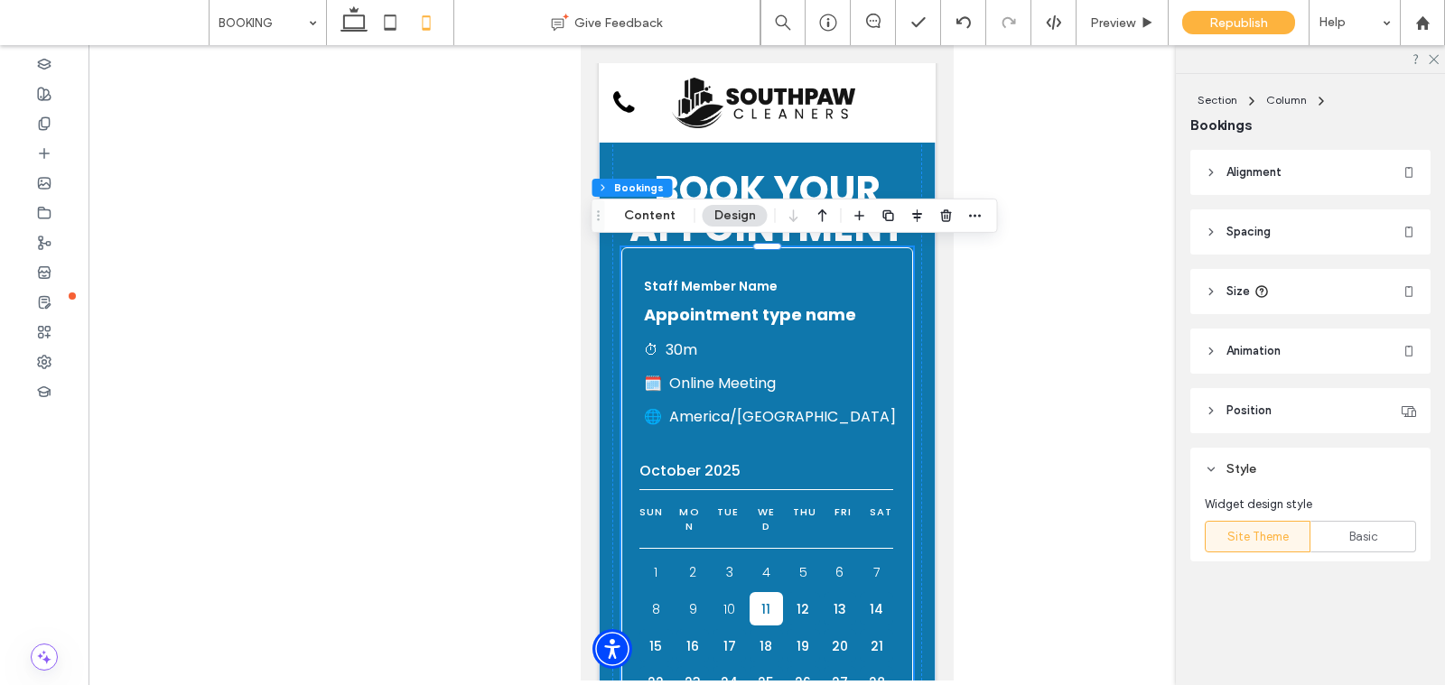
click at [1239, 289] on span "Size" at bounding box center [1237, 292] width 23 height 18
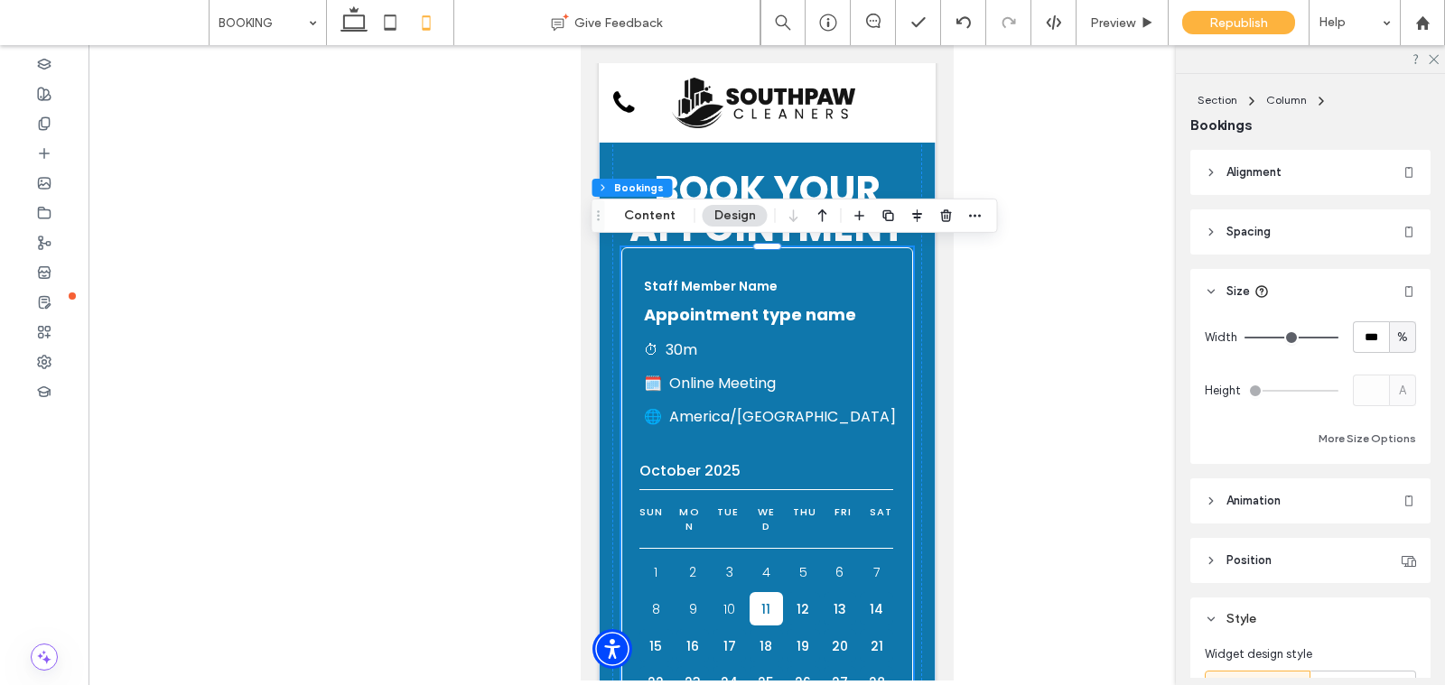
click at [1259, 260] on div "Alignment Spacing Padding (inner spacing) 0px 0% 0px 0% * px 0px * px 0px Size …" at bounding box center [1316, 414] width 252 height 528
click at [1259, 238] on span "Spacing" at bounding box center [1248, 232] width 44 height 18
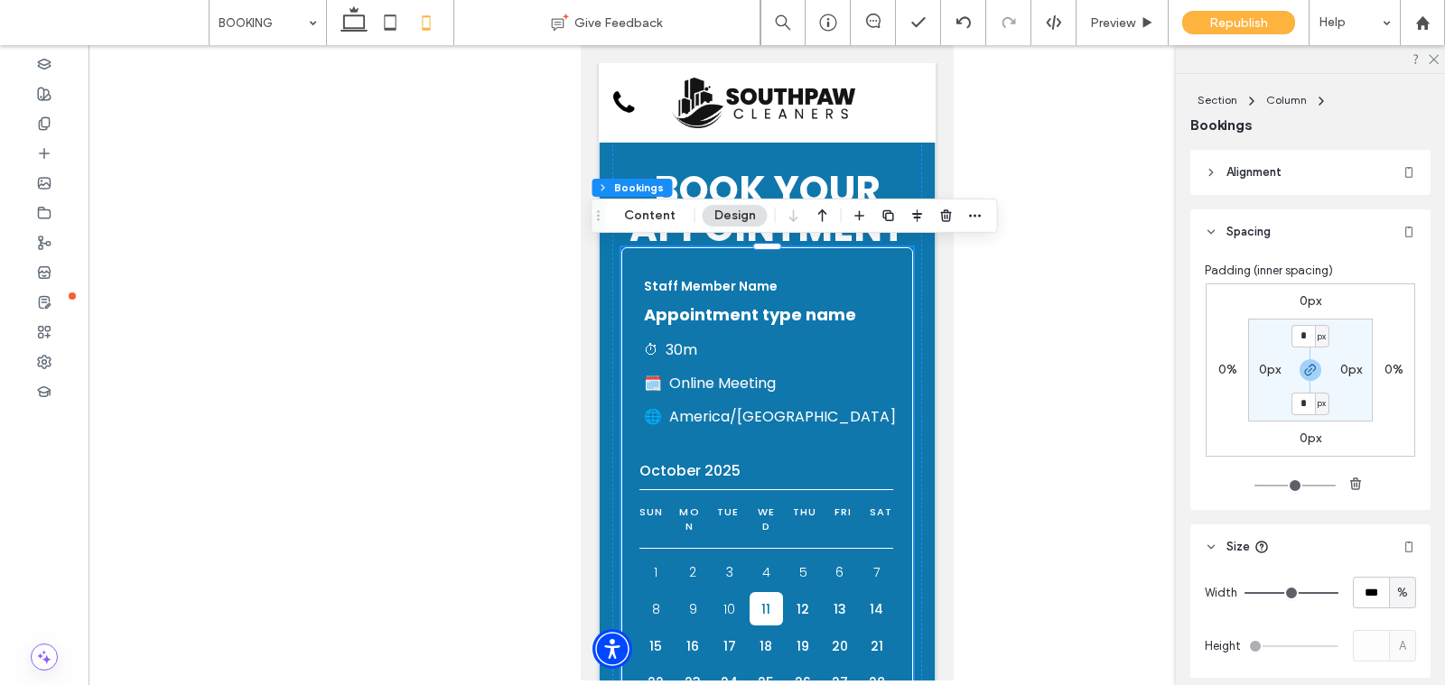
click at [1303, 301] on label "0px" at bounding box center [1310, 300] width 22 height 15
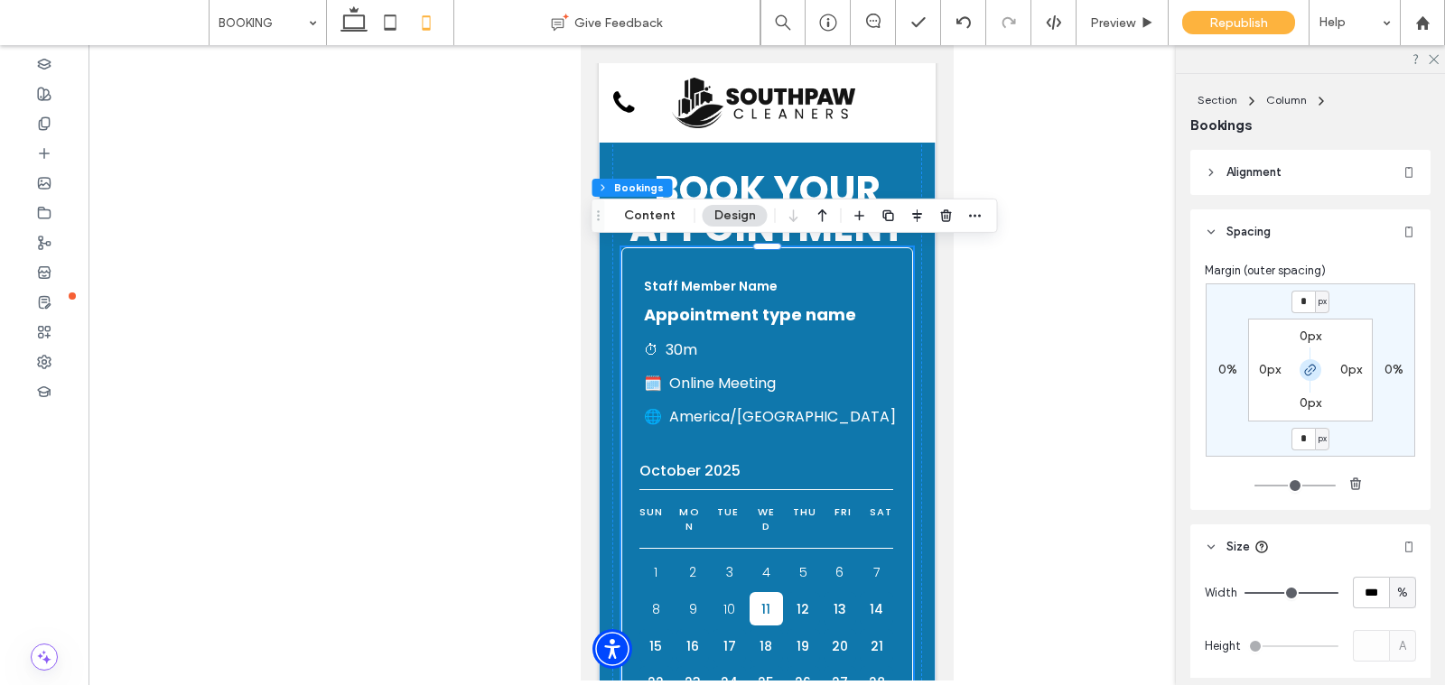
click at [1308, 373] on icon "button" at bounding box center [1310, 370] width 14 height 14
click at [1307, 303] on input "*" at bounding box center [1302, 302] width 23 height 23
type input "**"
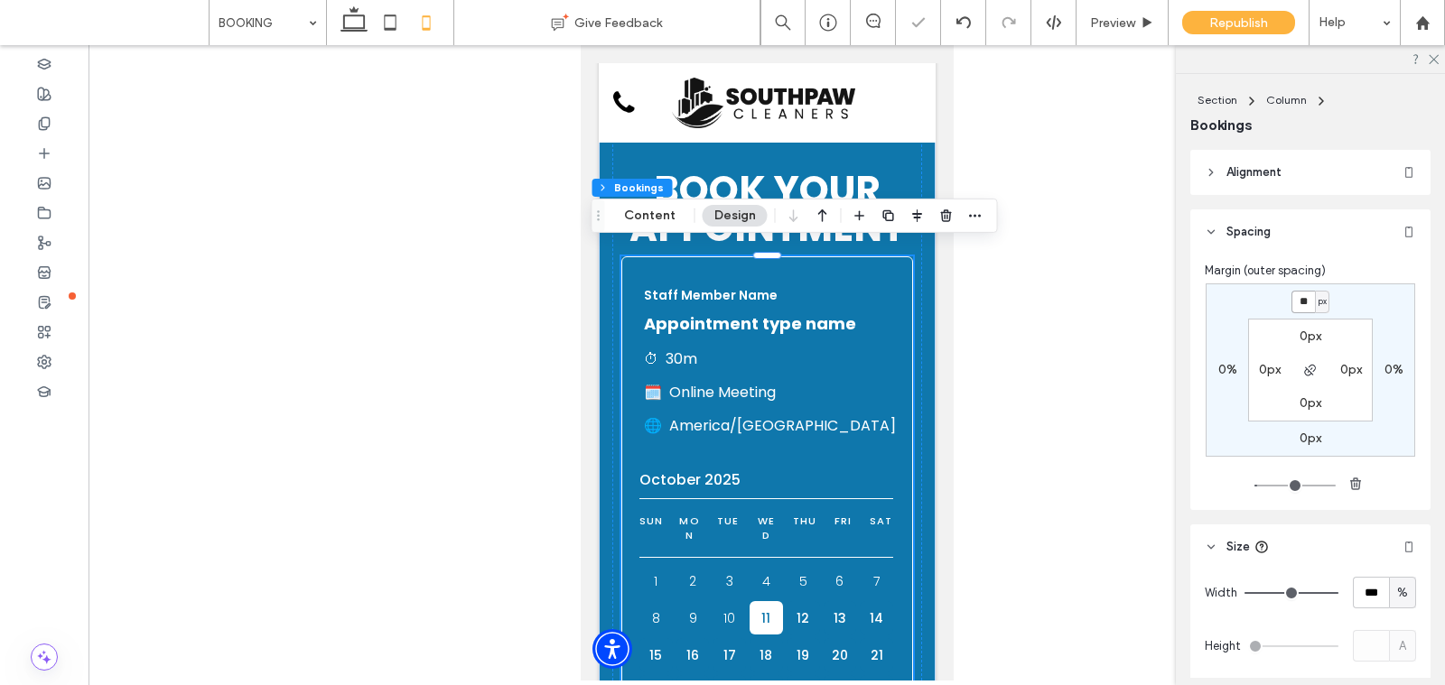
type input "**"
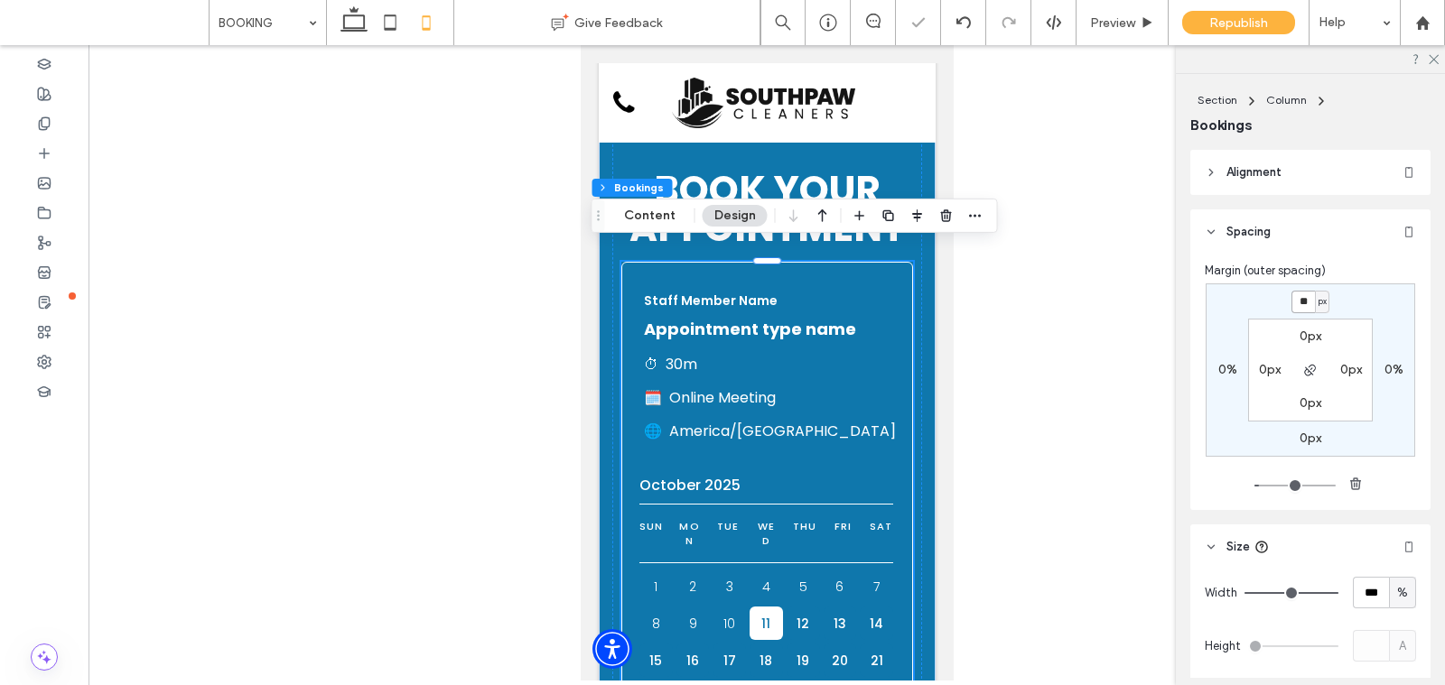
type input "**"
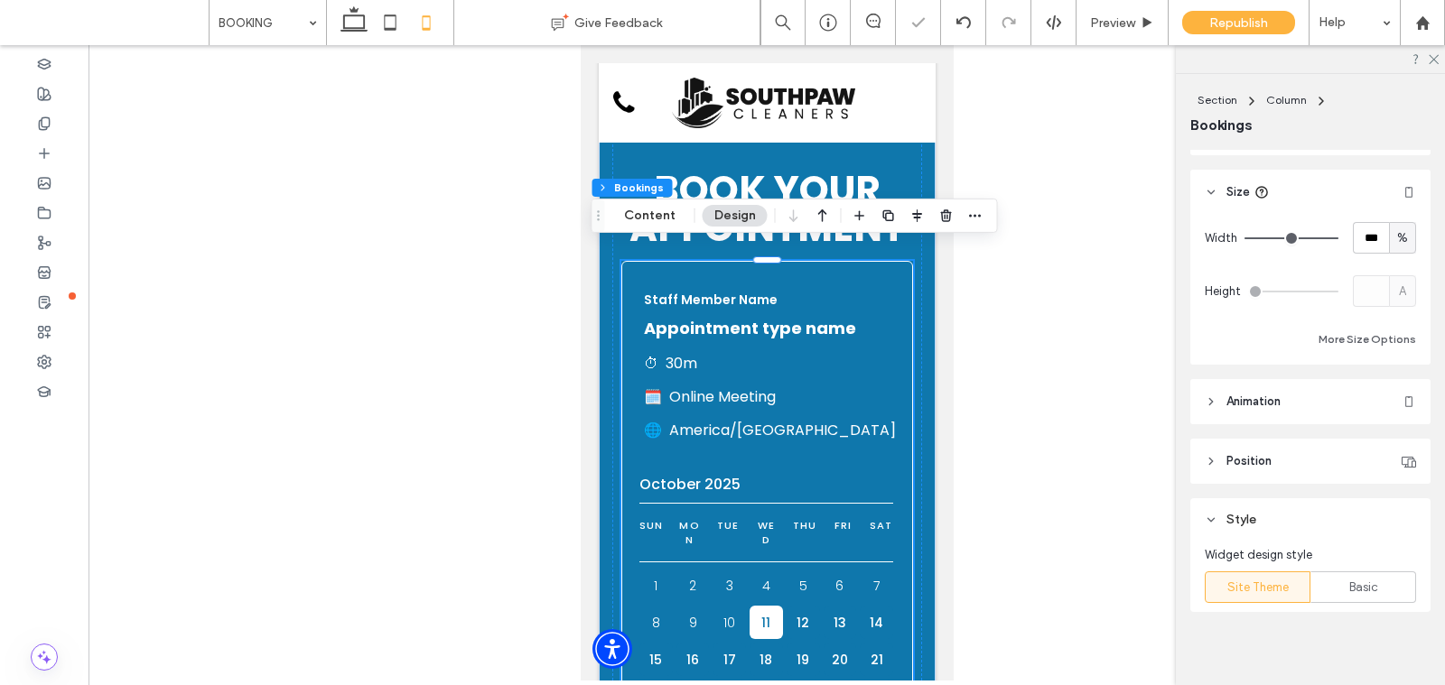
scroll to position [368, 0]
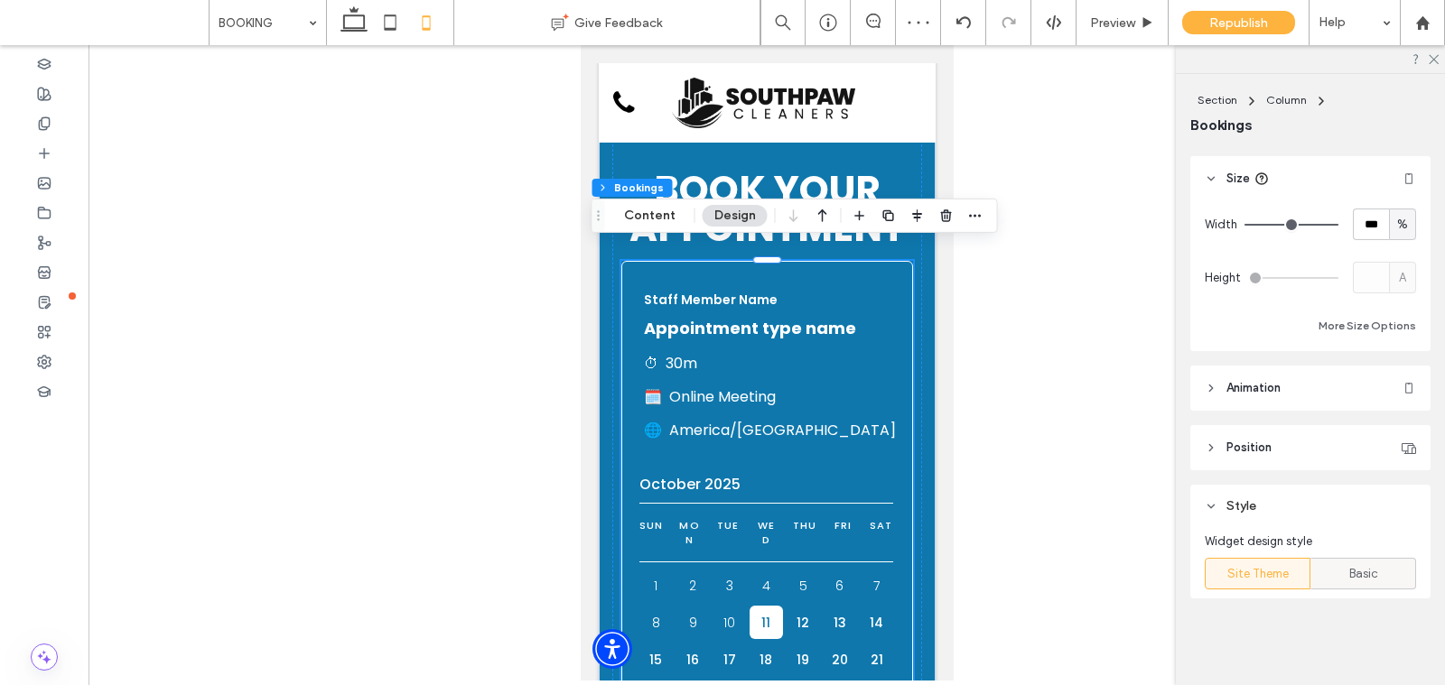
click at [1349, 568] on span "Basic" at bounding box center [1363, 574] width 29 height 18
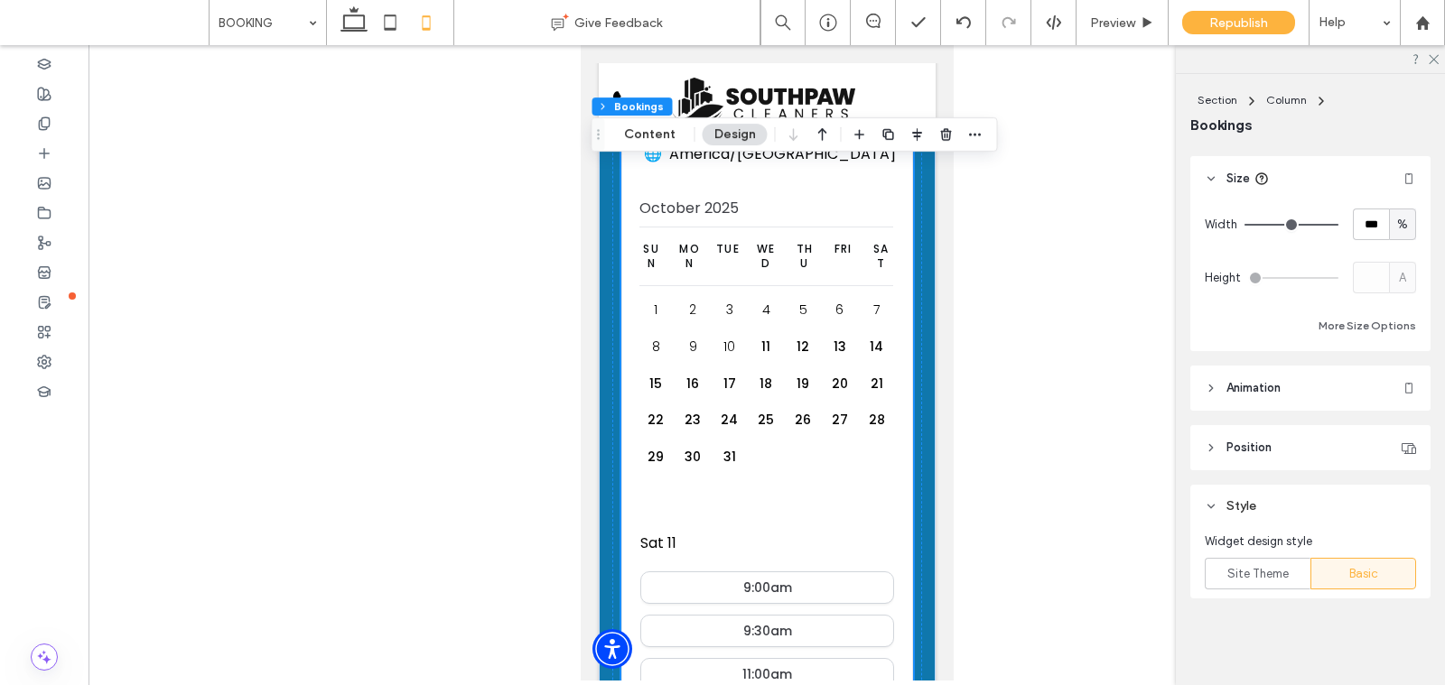
scroll to position [381, 0]
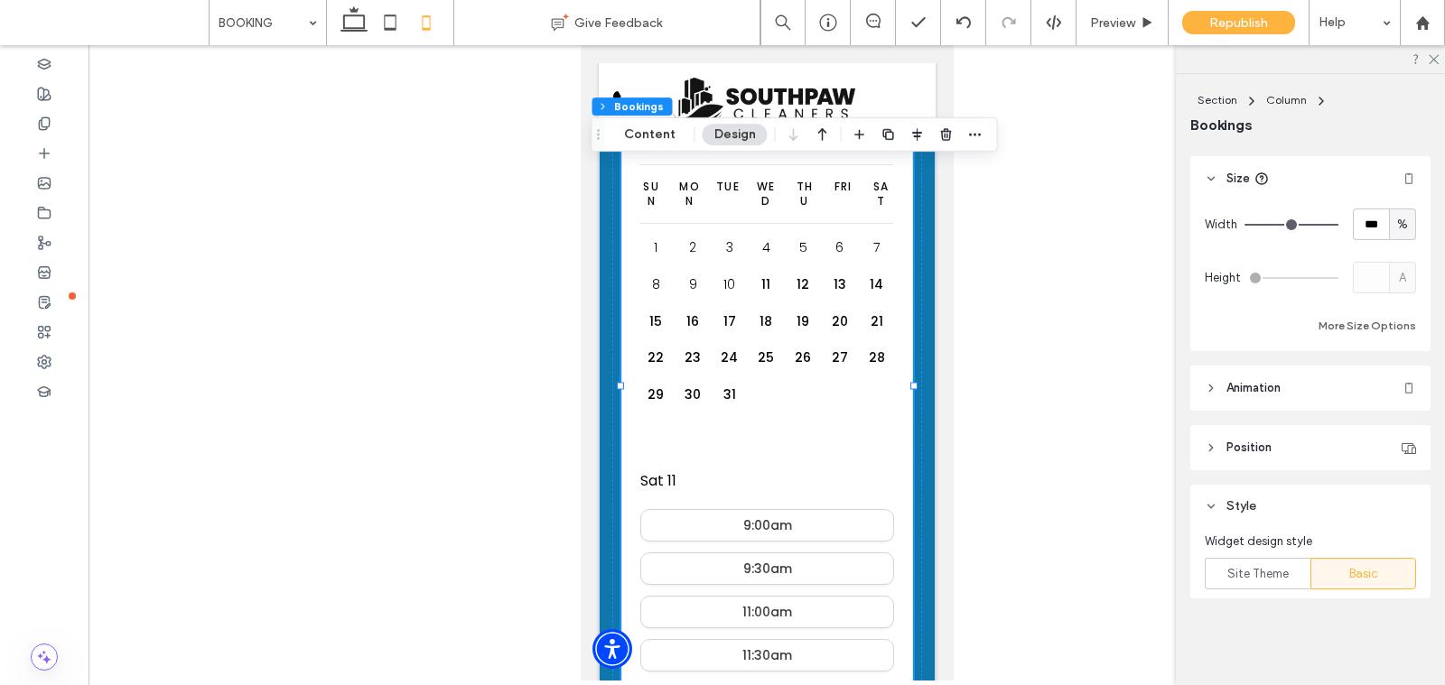
click at [837, 370] on div "1 2 3 4 5 6 7 8 9 10 11 12 13 14 15 16 17 18 19 20 21 22 23 24 25 26 27 28 29 3…" at bounding box center [765, 340] width 254 height 218
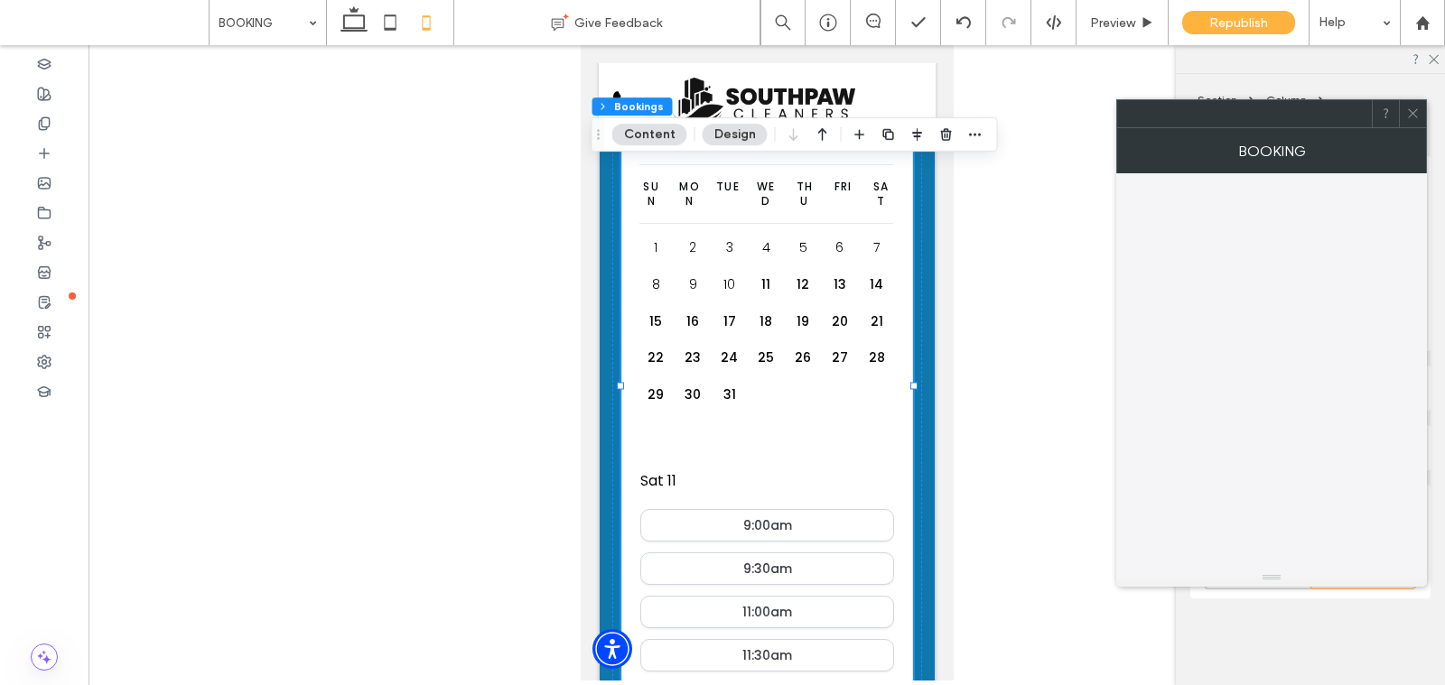
click at [1417, 118] on icon at bounding box center [1413, 114] width 14 height 14
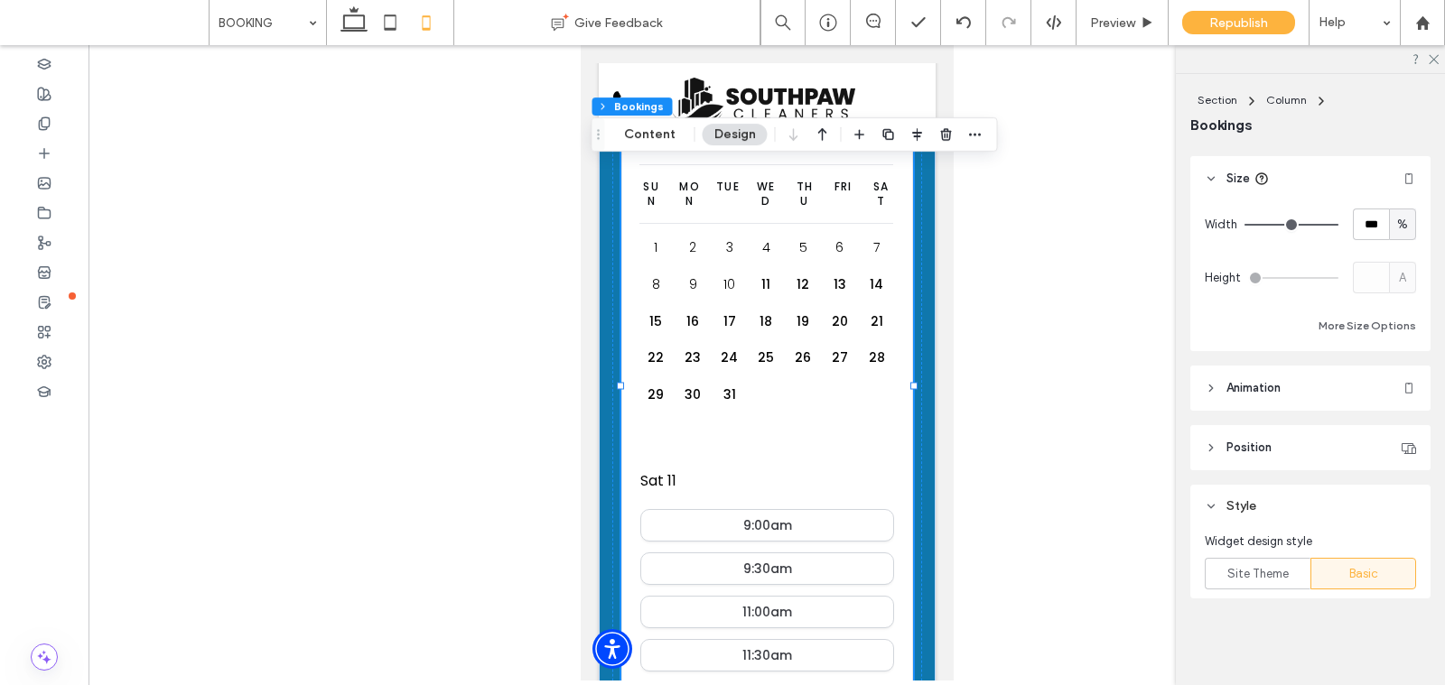
click at [1254, 461] on header "Position" at bounding box center [1310, 447] width 240 height 45
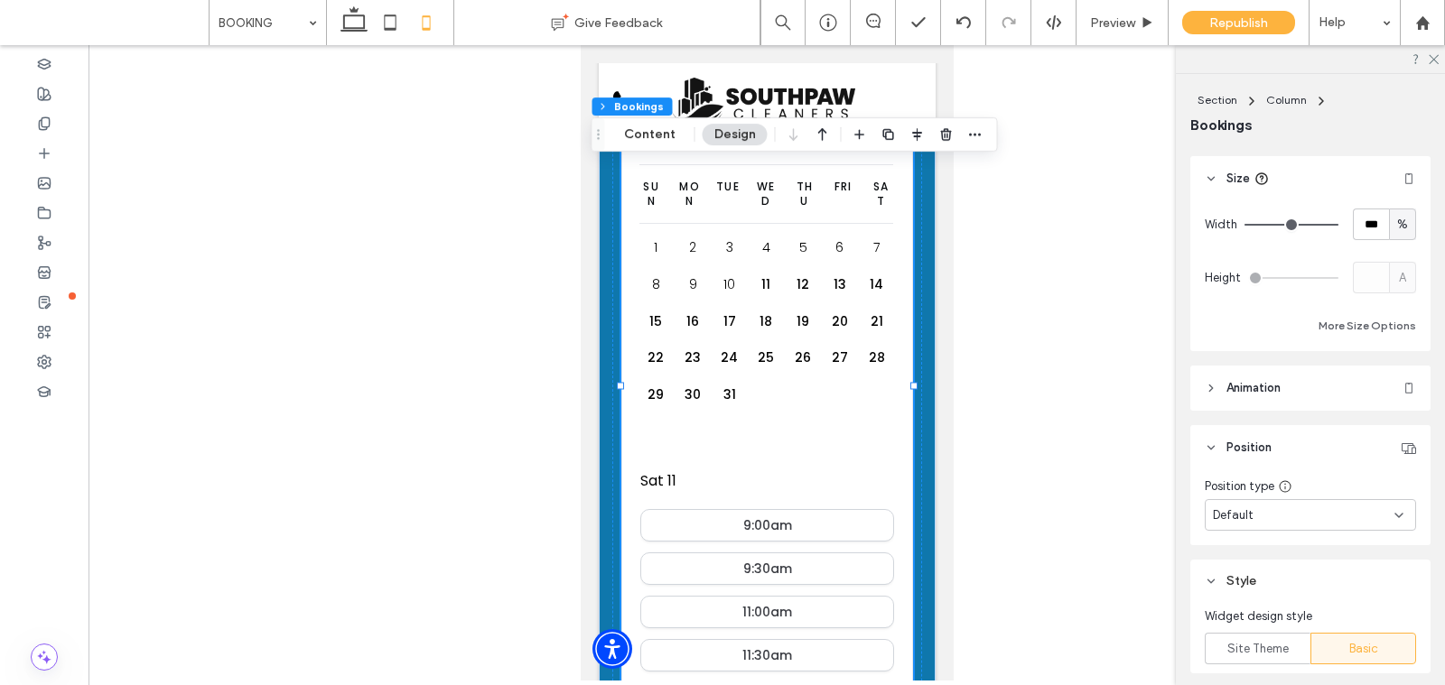
click at [1254, 443] on span "Position" at bounding box center [1248, 448] width 45 height 18
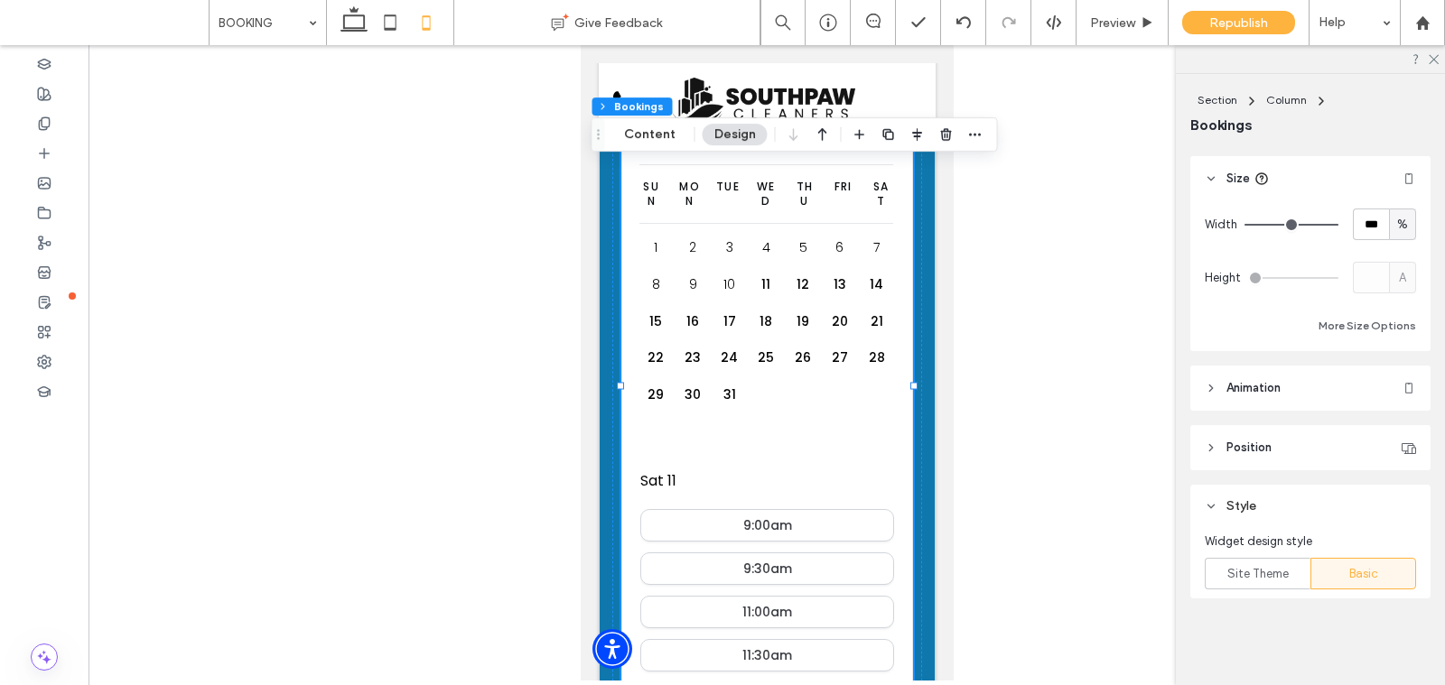
click at [1254, 403] on header "Animation" at bounding box center [1310, 388] width 240 height 45
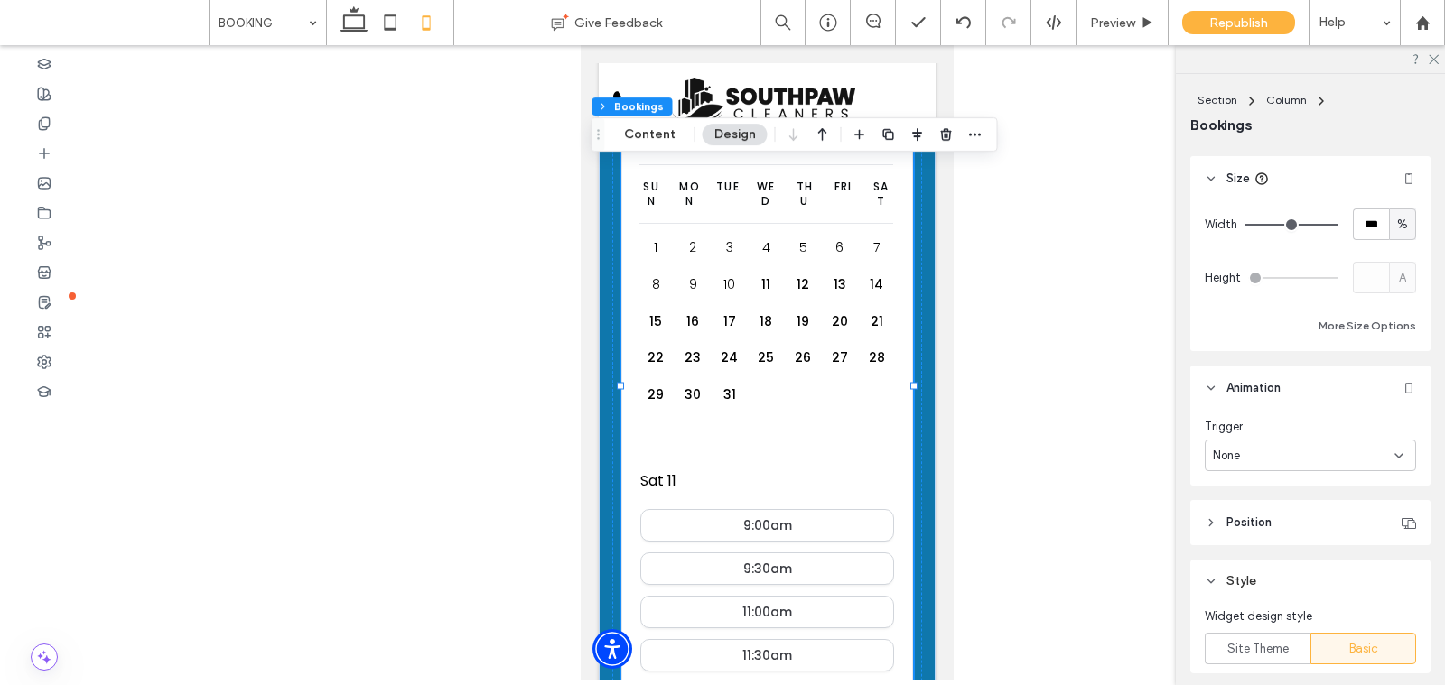
click at [1254, 403] on header "Animation" at bounding box center [1310, 388] width 240 height 45
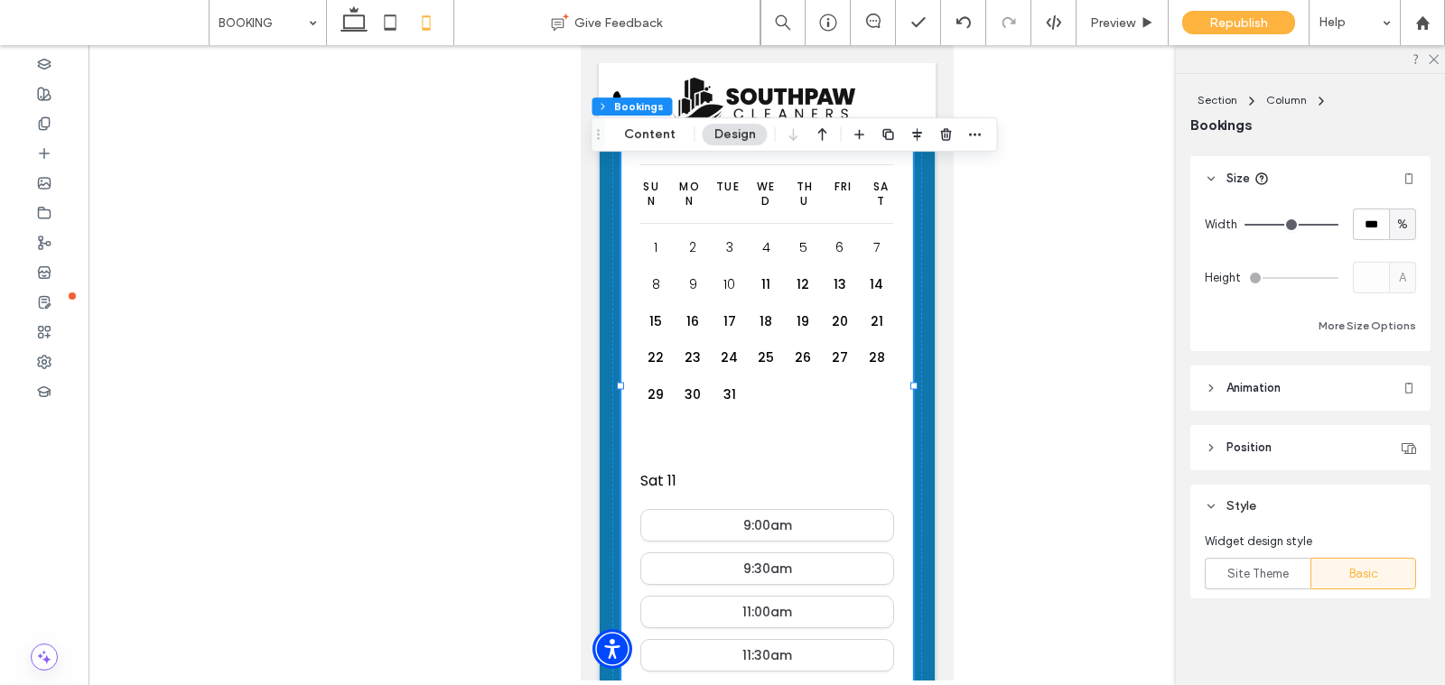
click at [931, 424] on div "Book YOur Appointment Staff Member Name Appointment type name ⏱ 30m 🗓️ Online M…" at bounding box center [766, 337] width 337 height 1150
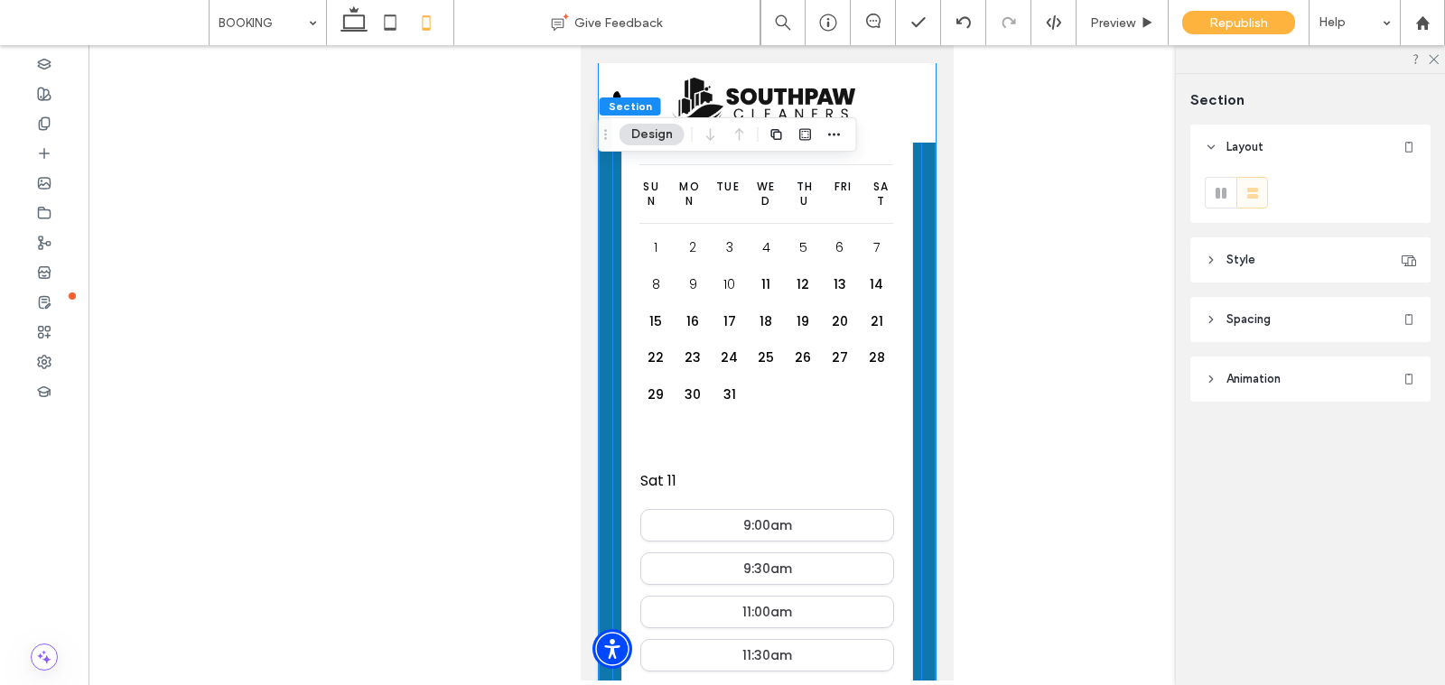
click at [916, 382] on div "Book YOur Appointment Staff Member Name Appointment type name ⏱ 30m 🗓️ Online M…" at bounding box center [766, 336] width 310 height 1096
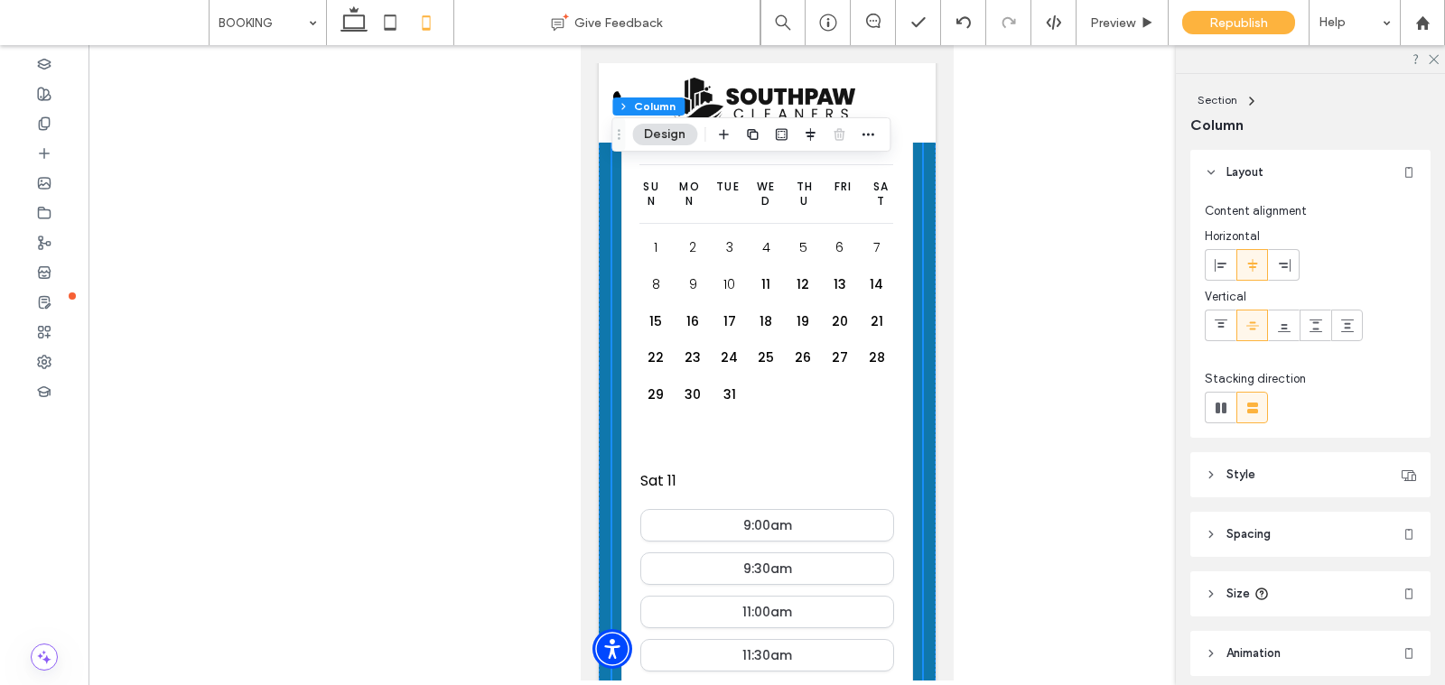
scroll to position [70, 0]
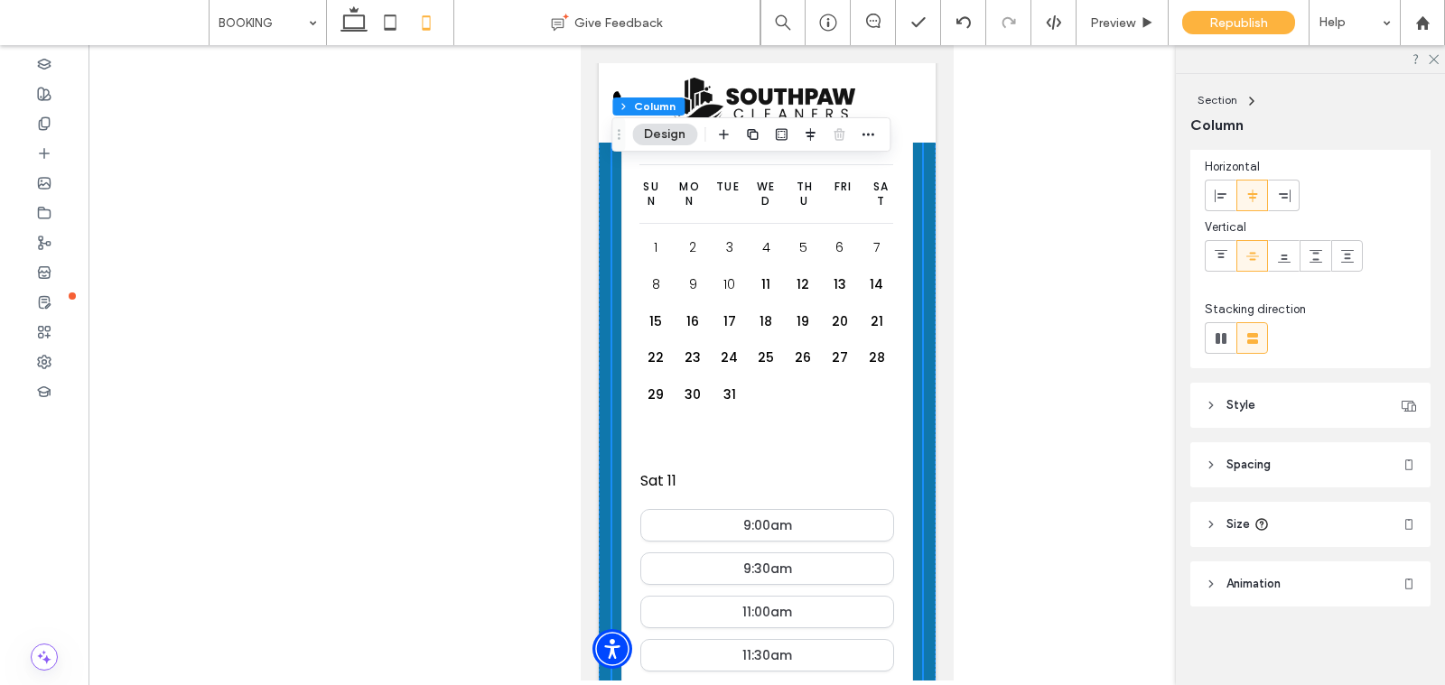
click at [1261, 458] on span "Spacing" at bounding box center [1248, 465] width 44 height 18
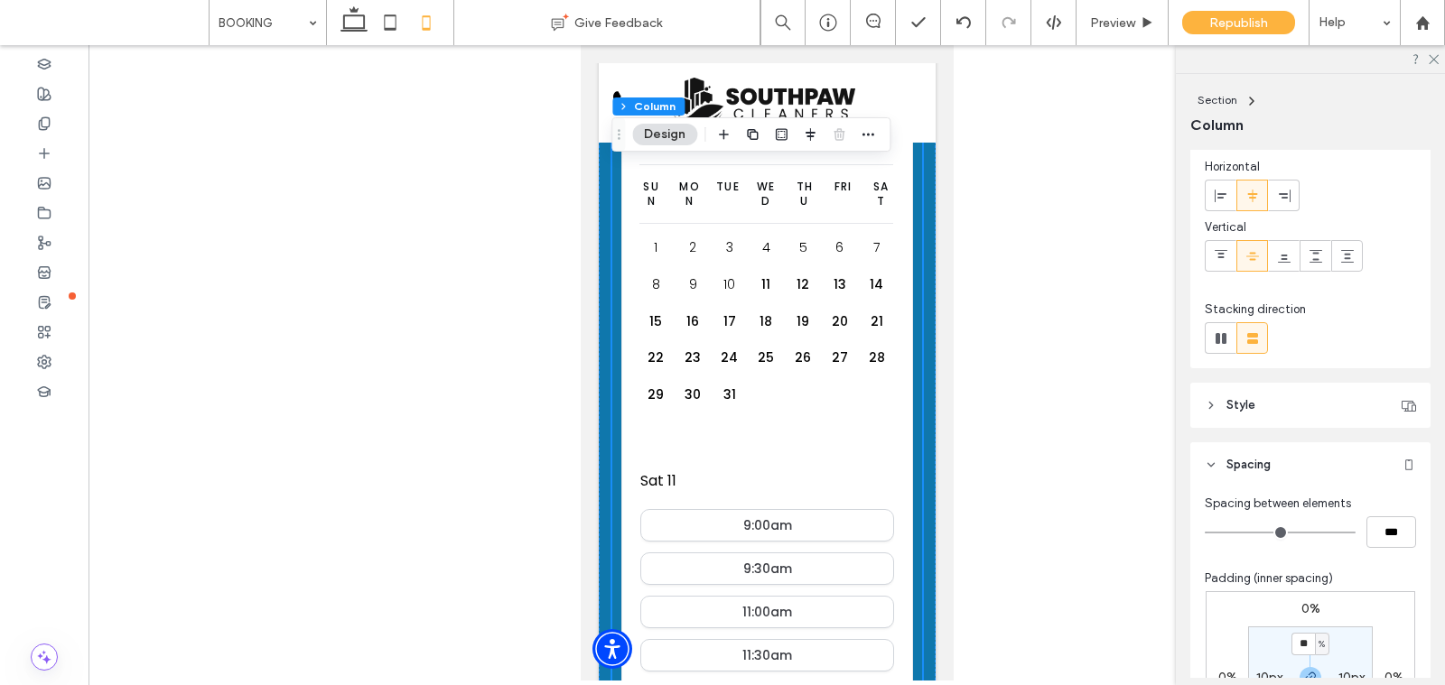
scroll to position [141, 0]
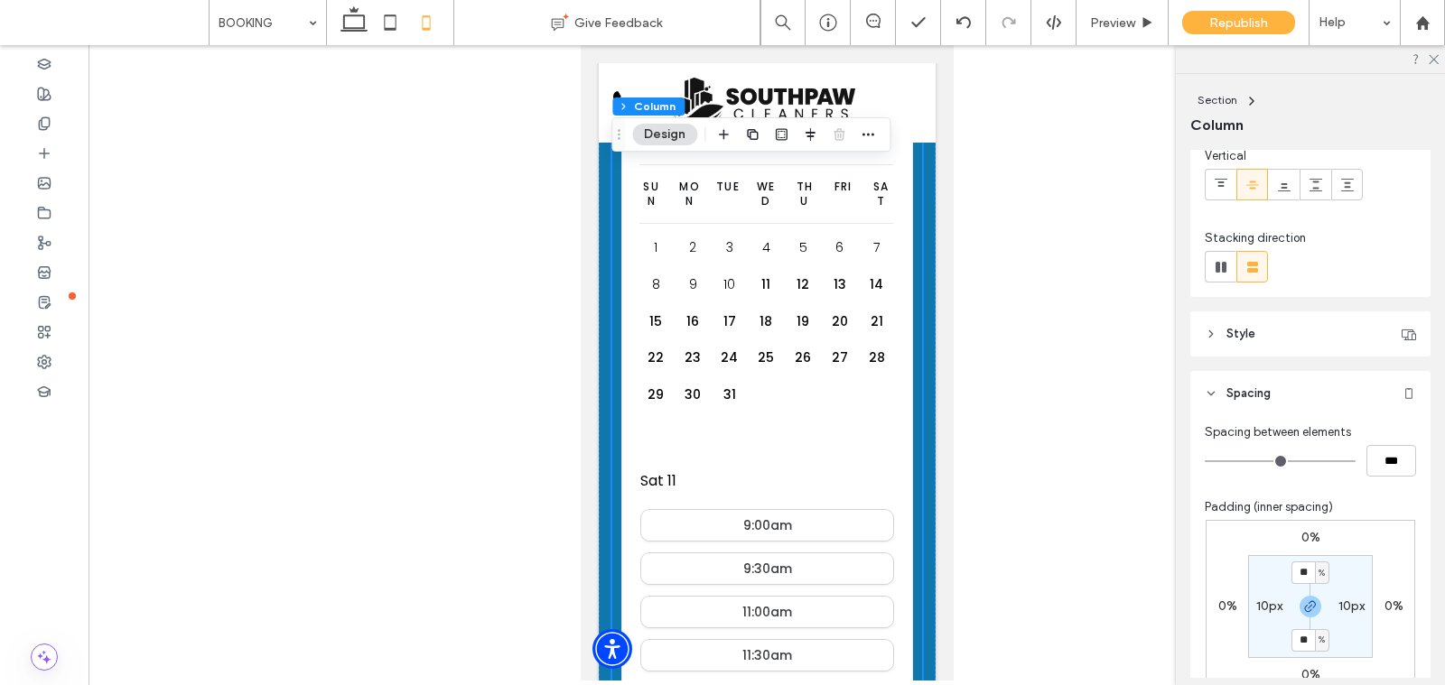
click at [1262, 592] on section "** % 10px ** % 10px" at bounding box center [1310, 606] width 125 height 103
click at [1262, 600] on label "10px" at bounding box center [1269, 606] width 26 height 15
type input "*"
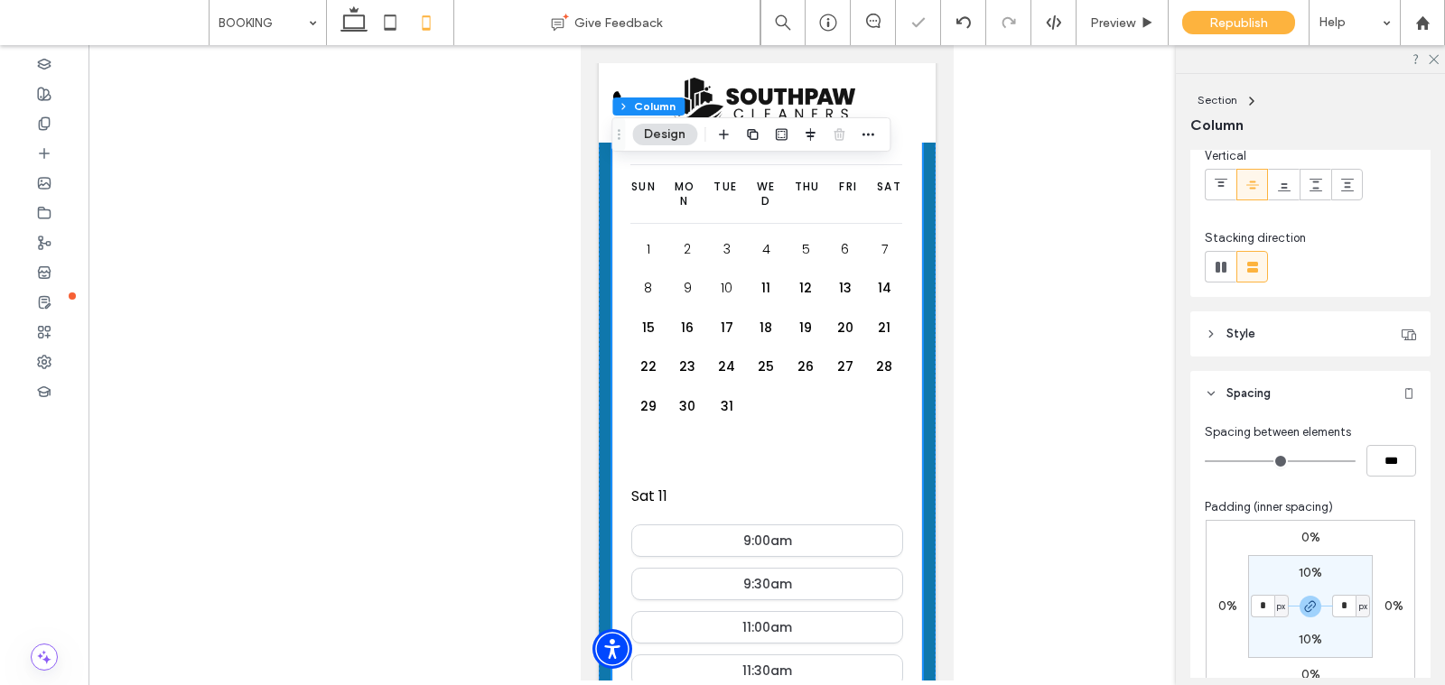
click at [1307, 569] on label "10%" at bounding box center [1310, 572] width 23 height 15
type input "**"
type input "*"
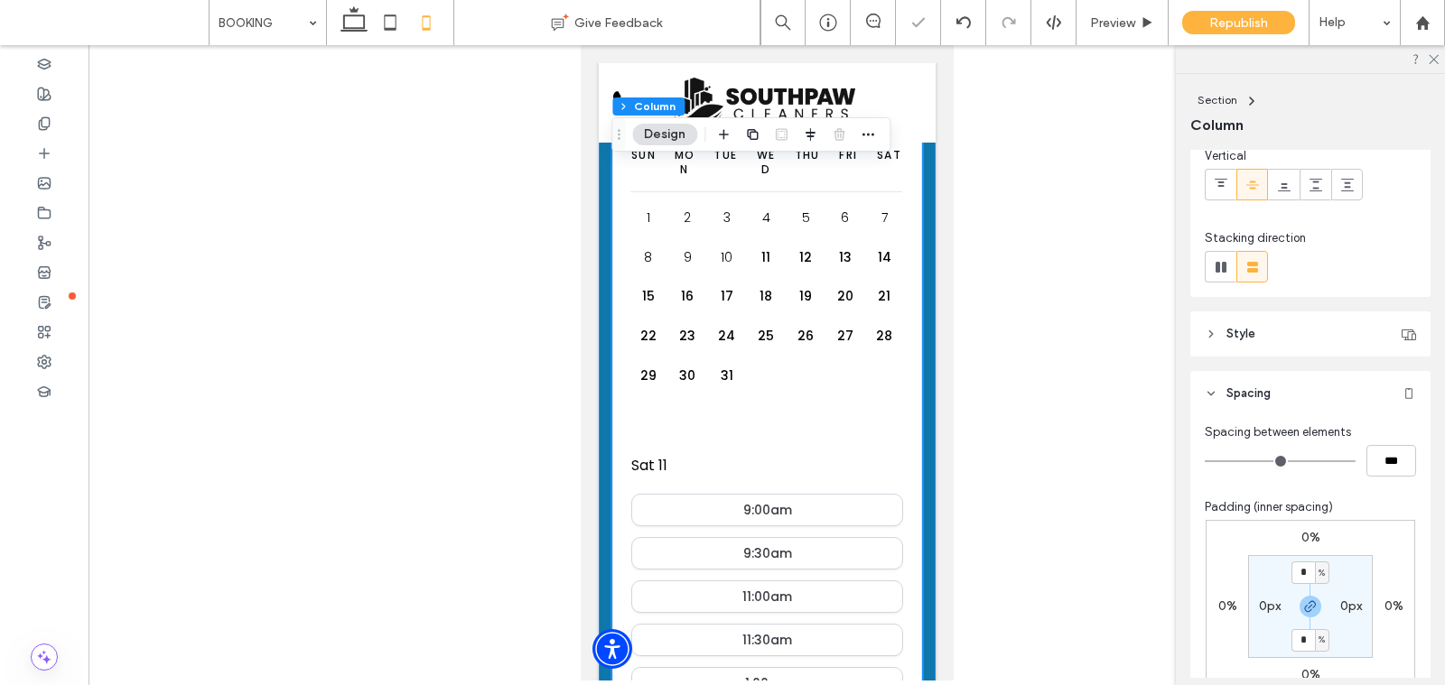
click at [930, 561] on div "Book YOur Appointment Staff Member Name Appointment type name ⏱ 30m 🗓️ Online M…" at bounding box center [766, 313] width 337 height 1103
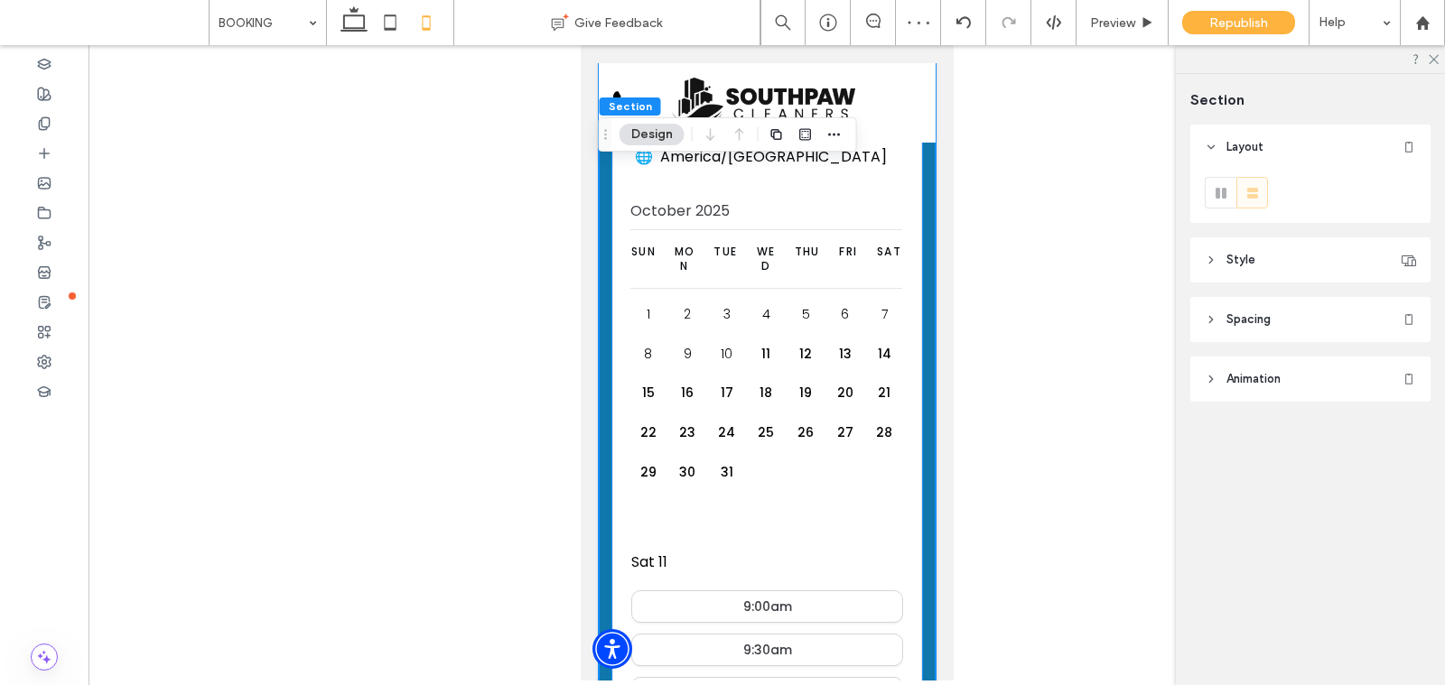
scroll to position [259, 0]
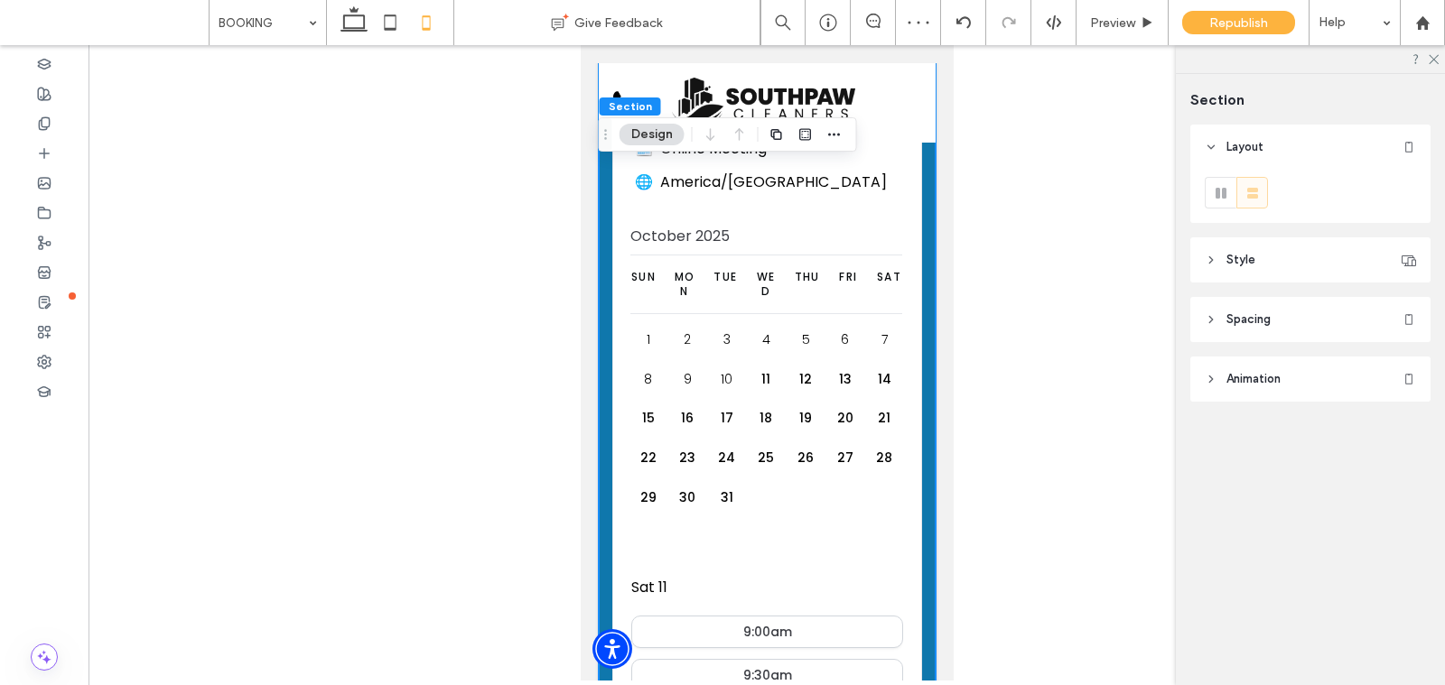
click at [1237, 318] on span "Spacing" at bounding box center [1248, 320] width 44 height 18
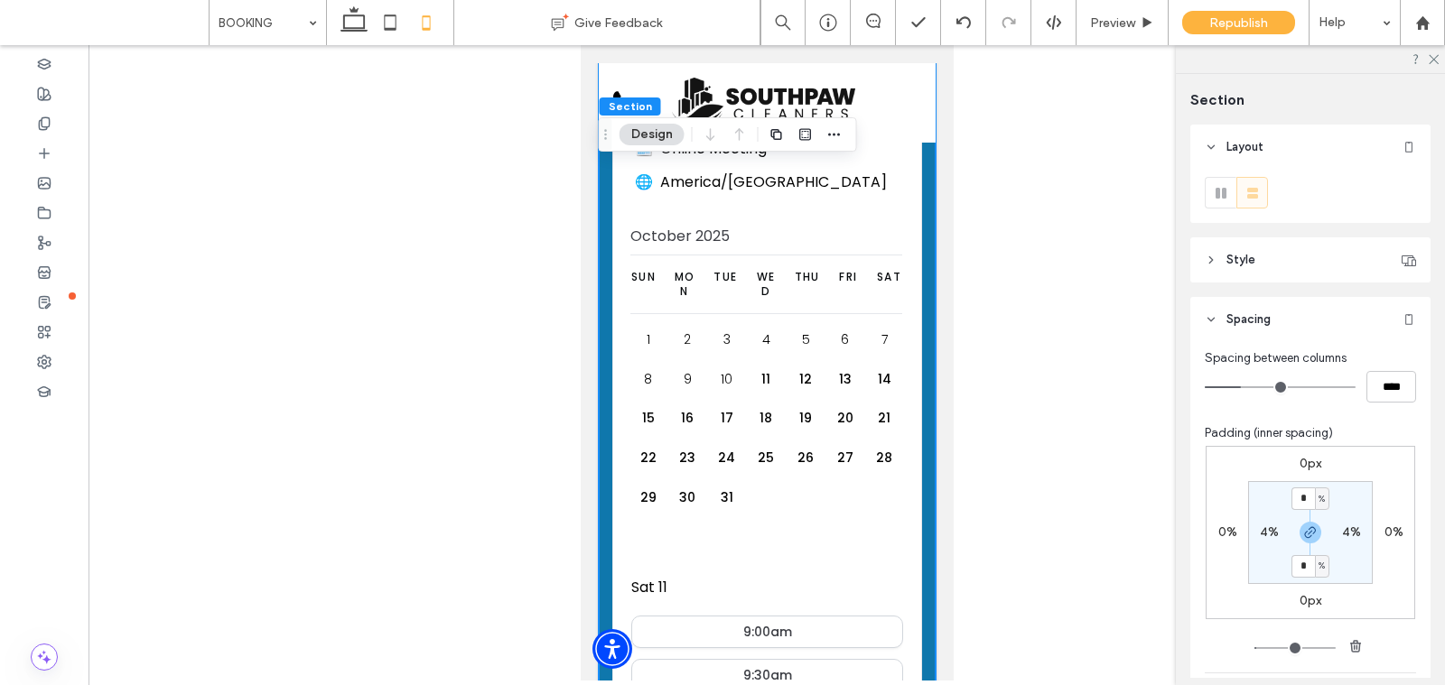
click at [1260, 535] on label "4%" at bounding box center [1269, 532] width 19 height 15
type input "*"
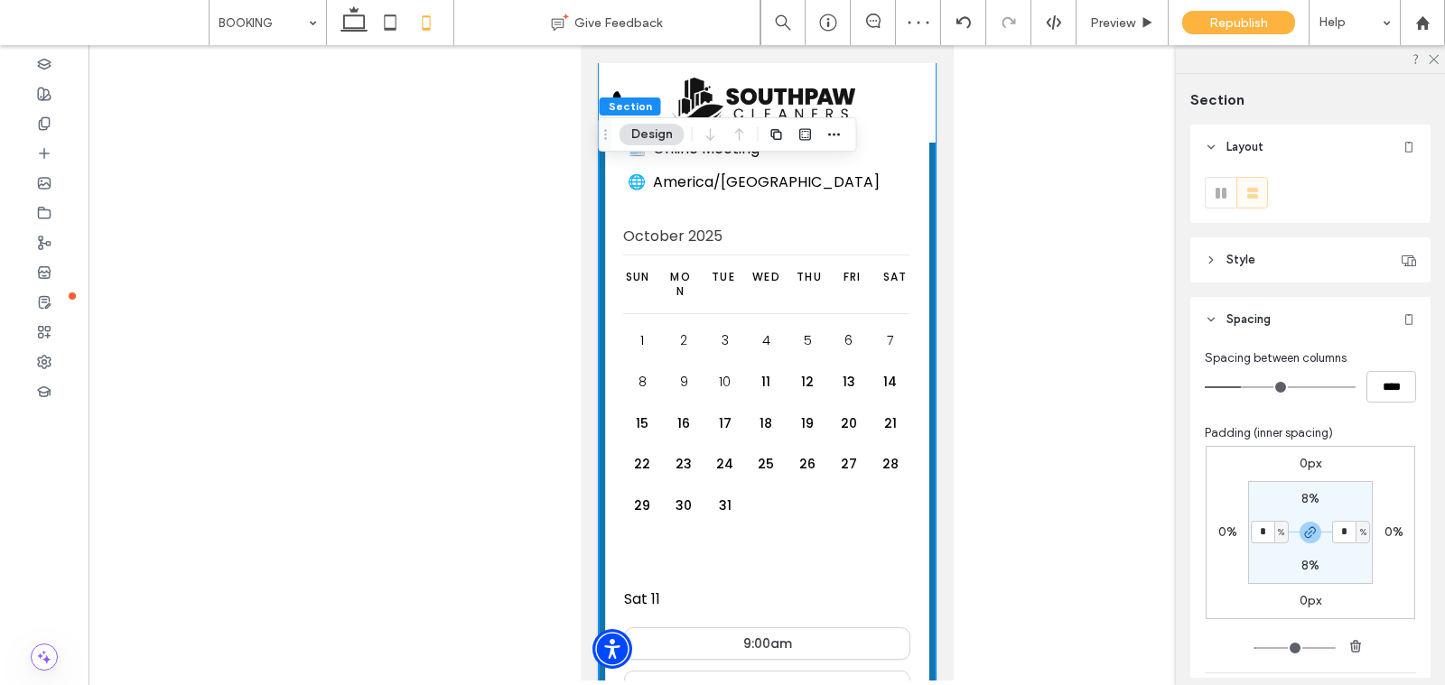
type input "*"
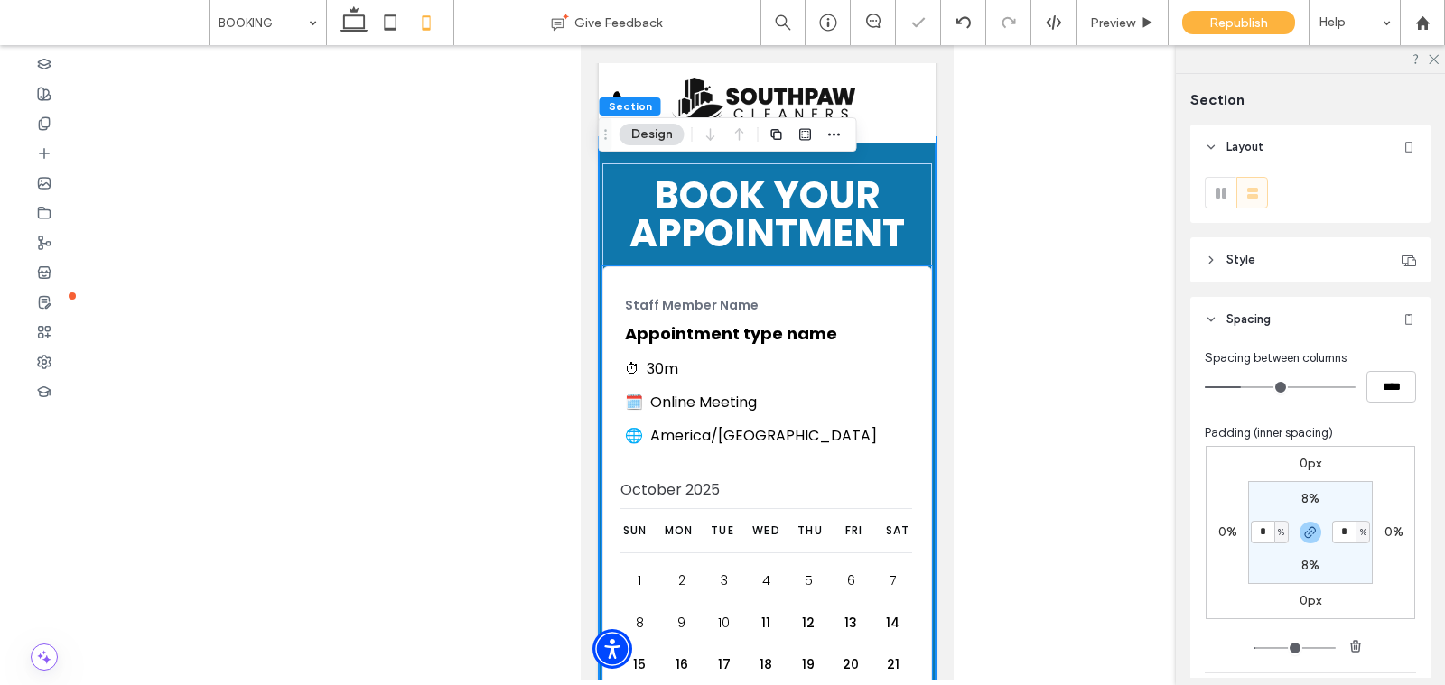
scroll to position [0, 0]
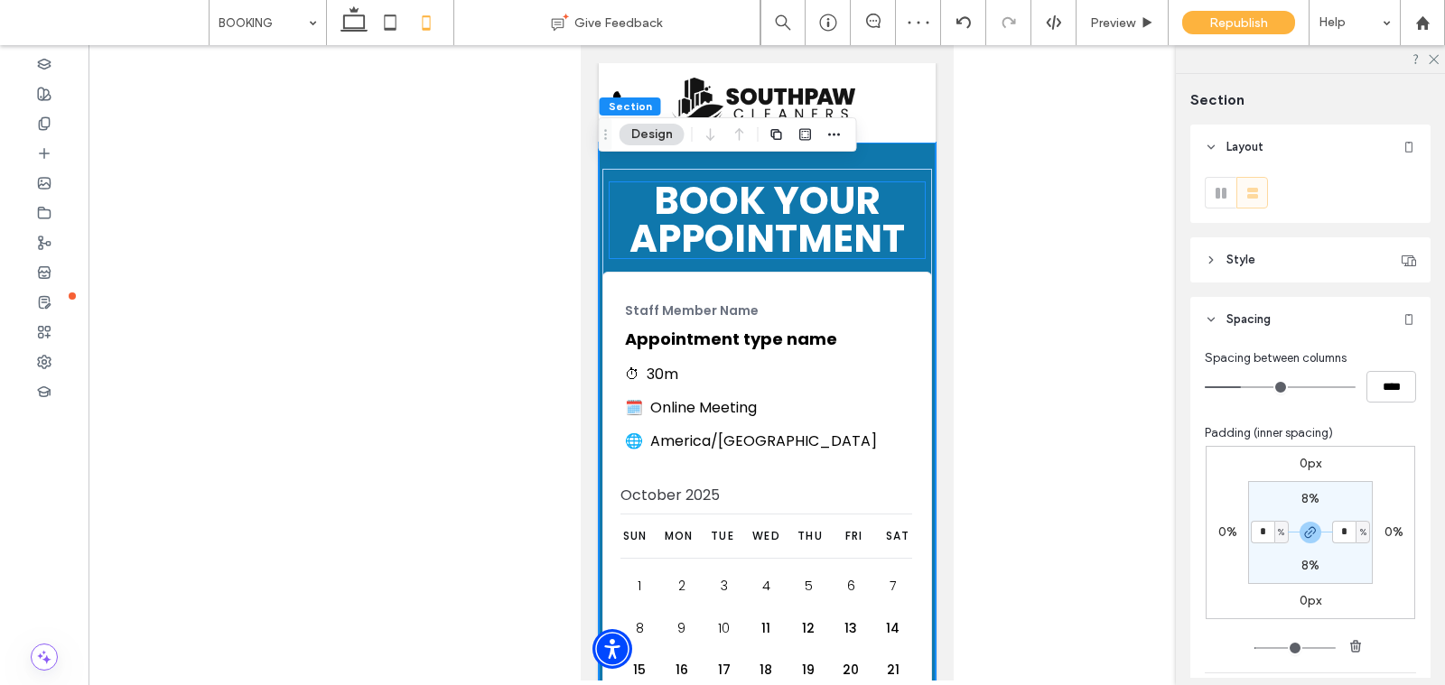
click at [617, 212] on p "Book YOur Appointment" at bounding box center [766, 220] width 315 height 76
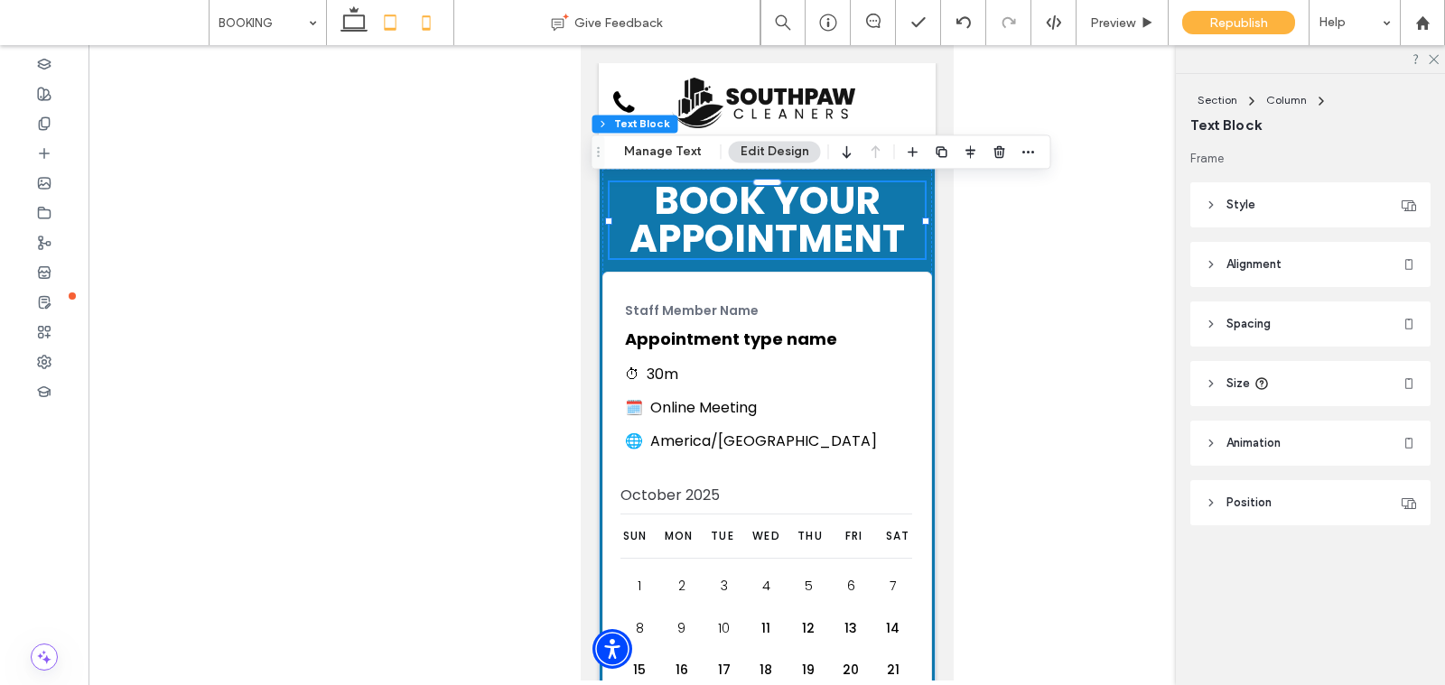
click at [394, 25] on icon at bounding box center [390, 23] width 36 height 36
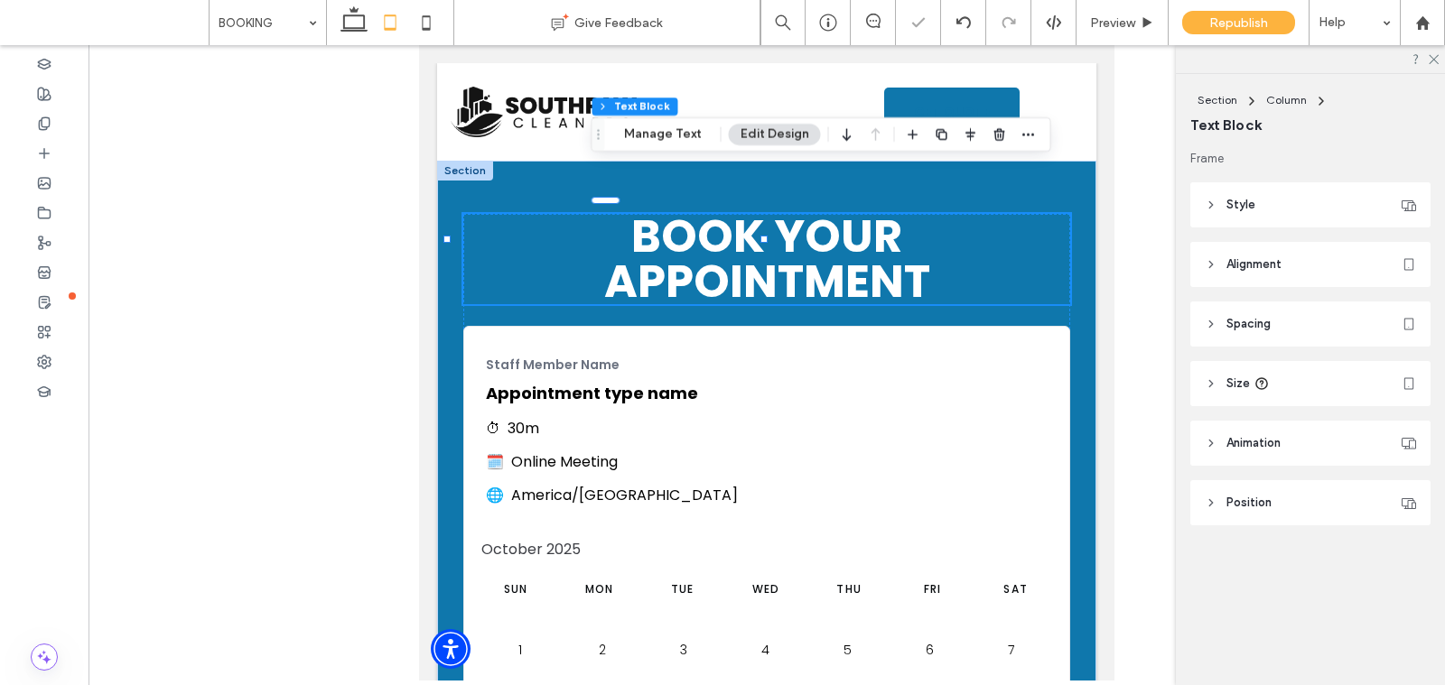
type input "***"
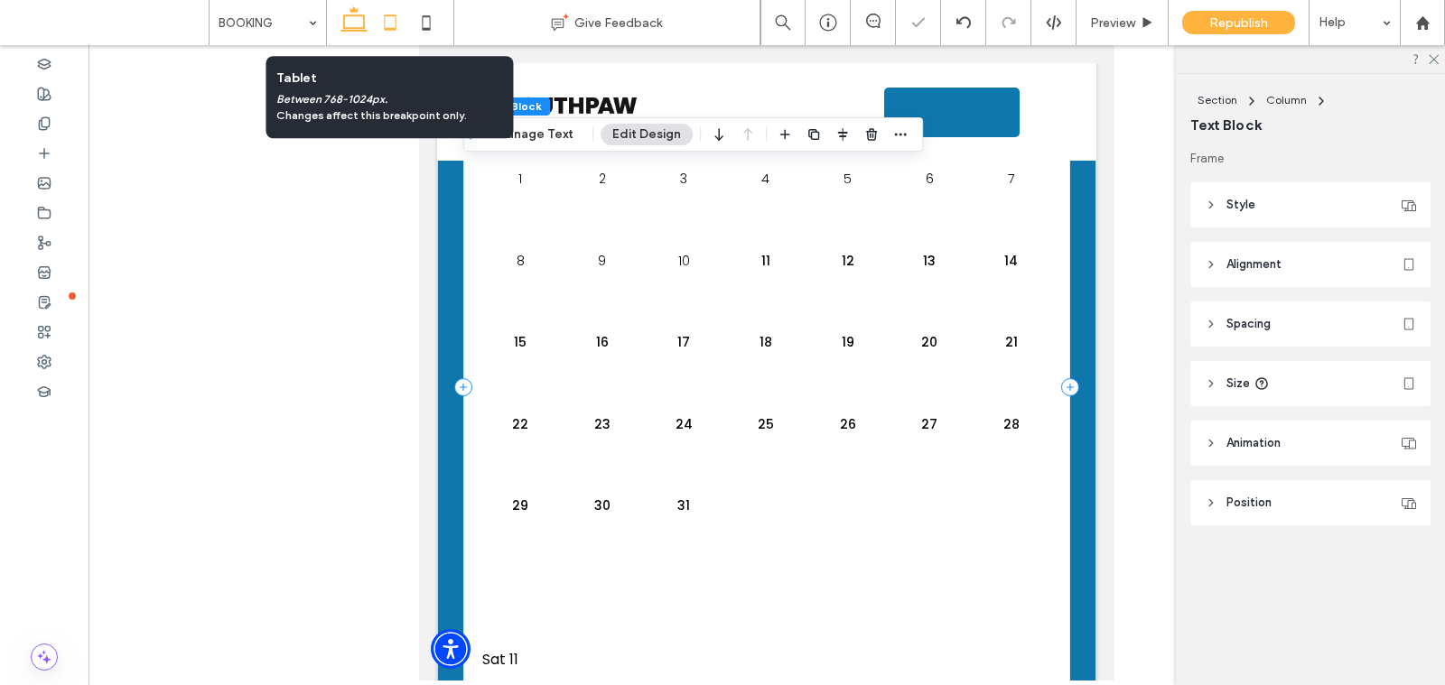
click at [358, 19] on icon at bounding box center [354, 23] width 36 height 36
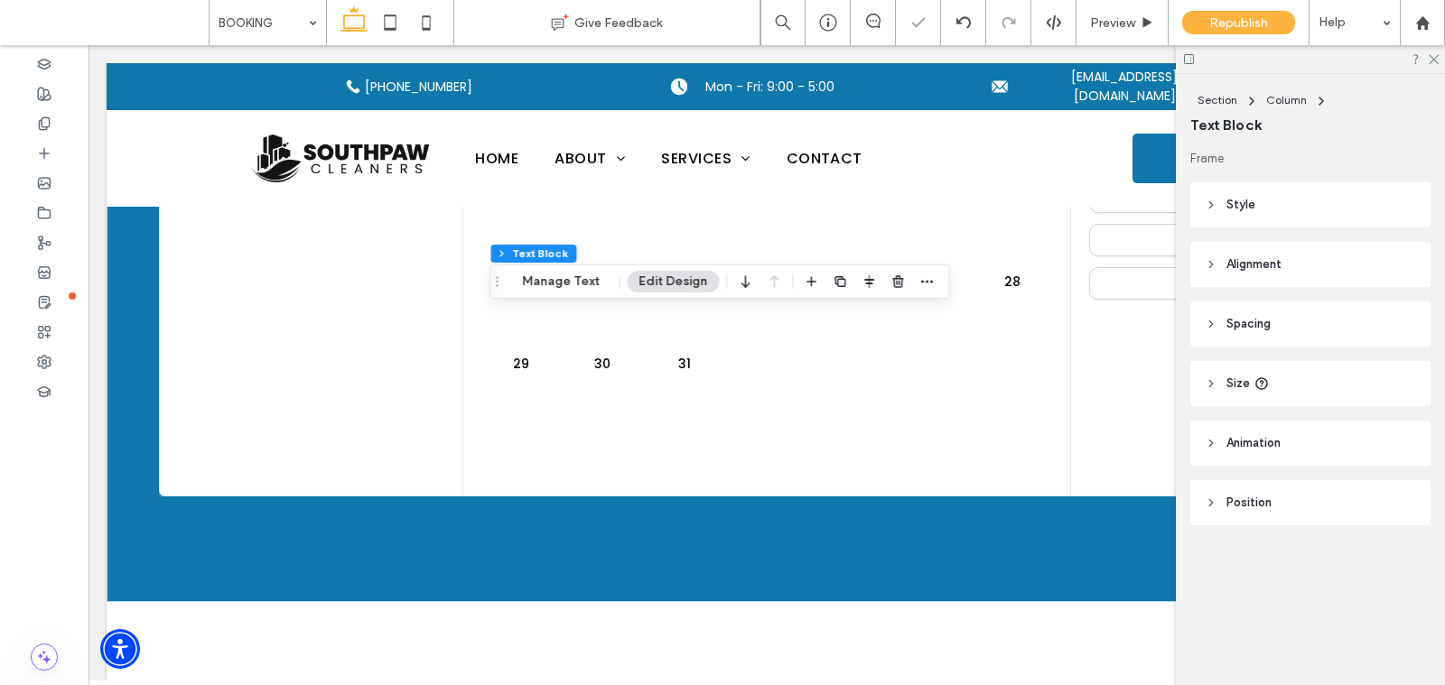
scroll to position [0, 0]
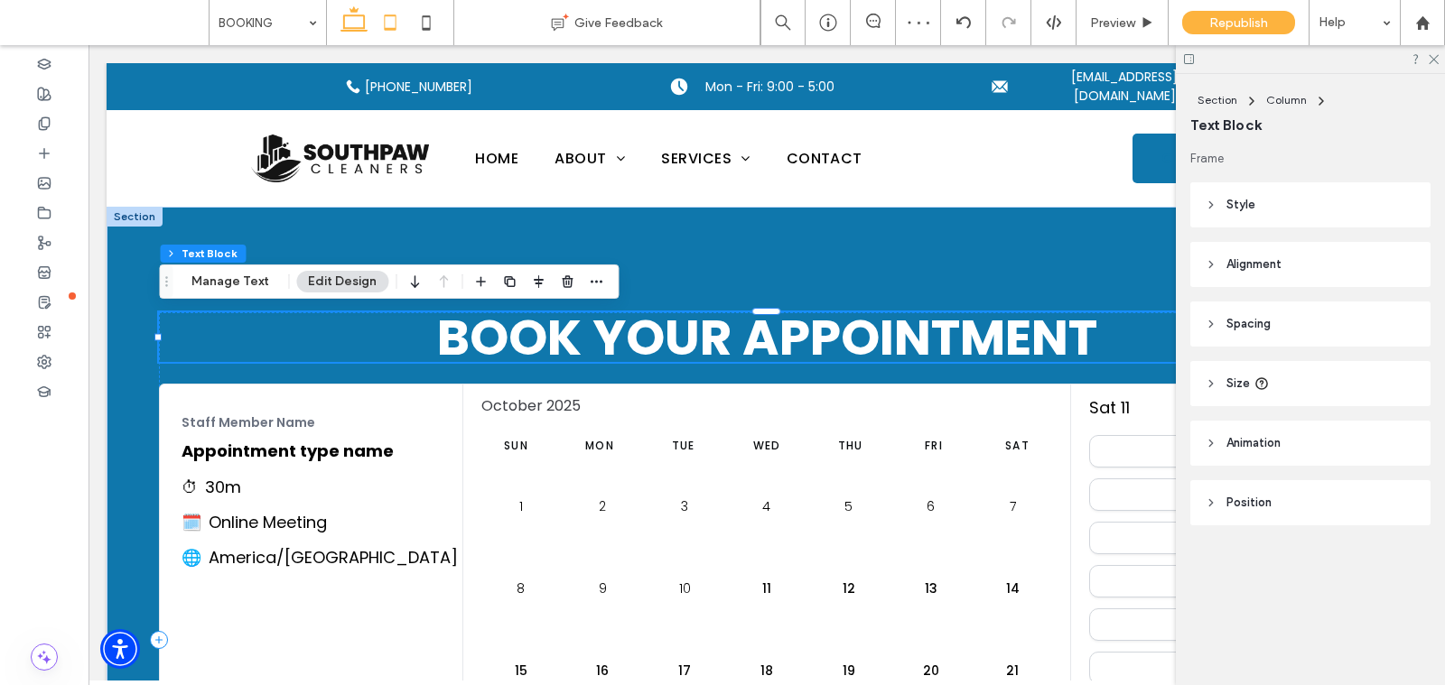
click at [394, 28] on use at bounding box center [390, 21] width 12 height 15
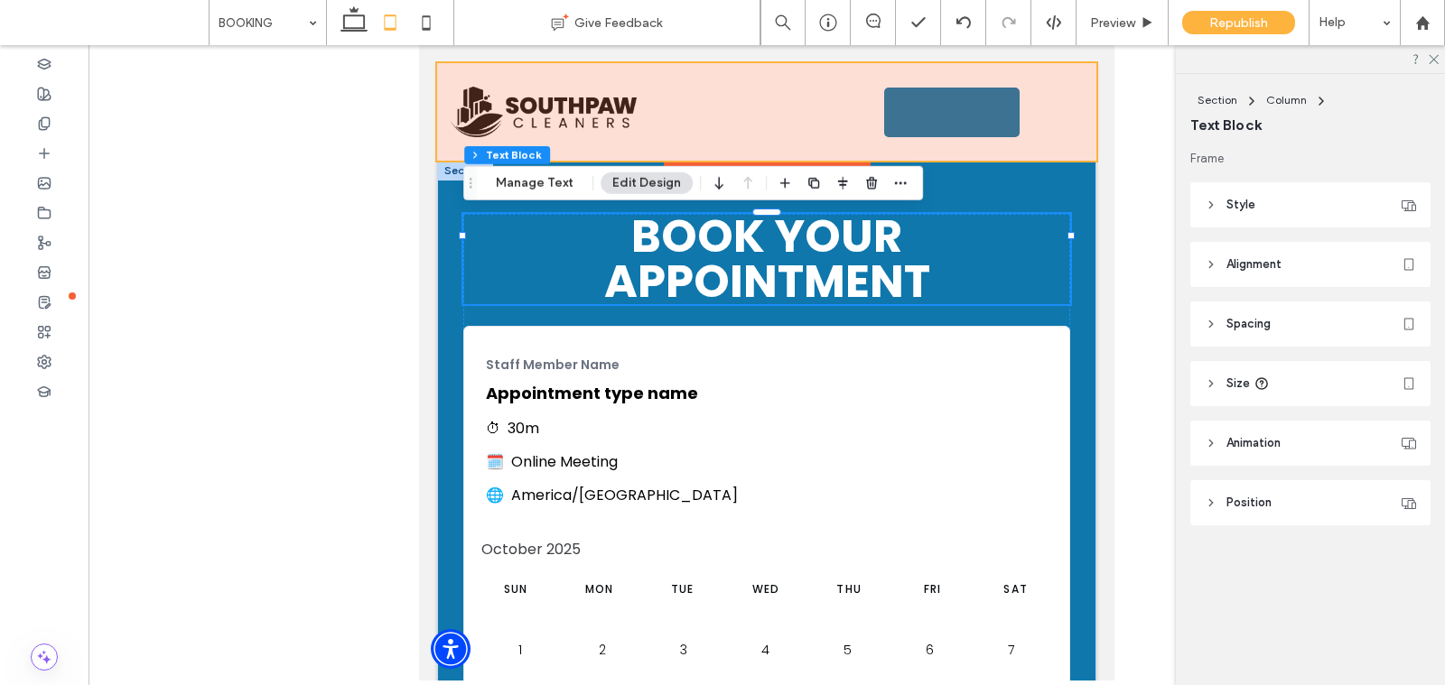
click at [926, 100] on div at bounding box center [766, 112] width 659 height 98
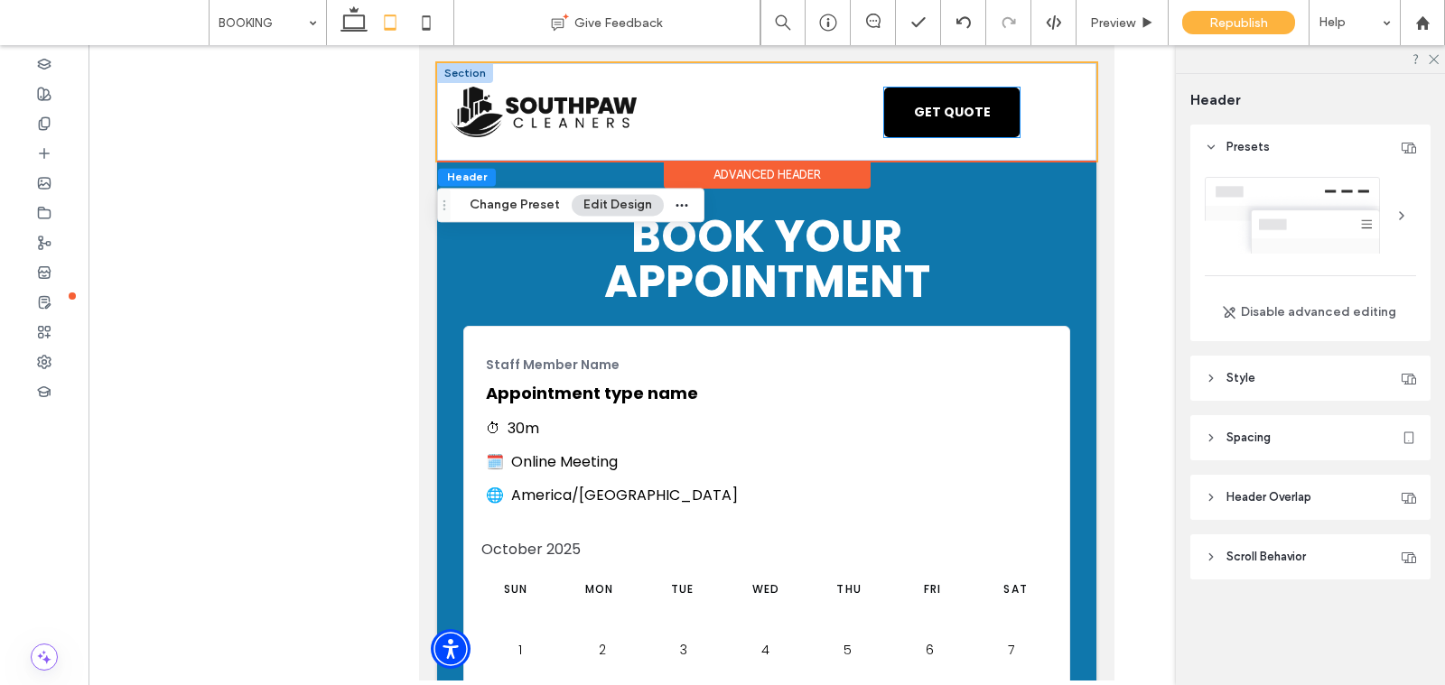
click at [931, 114] on span "GET QUOTE" at bounding box center [952, 112] width 77 height 37
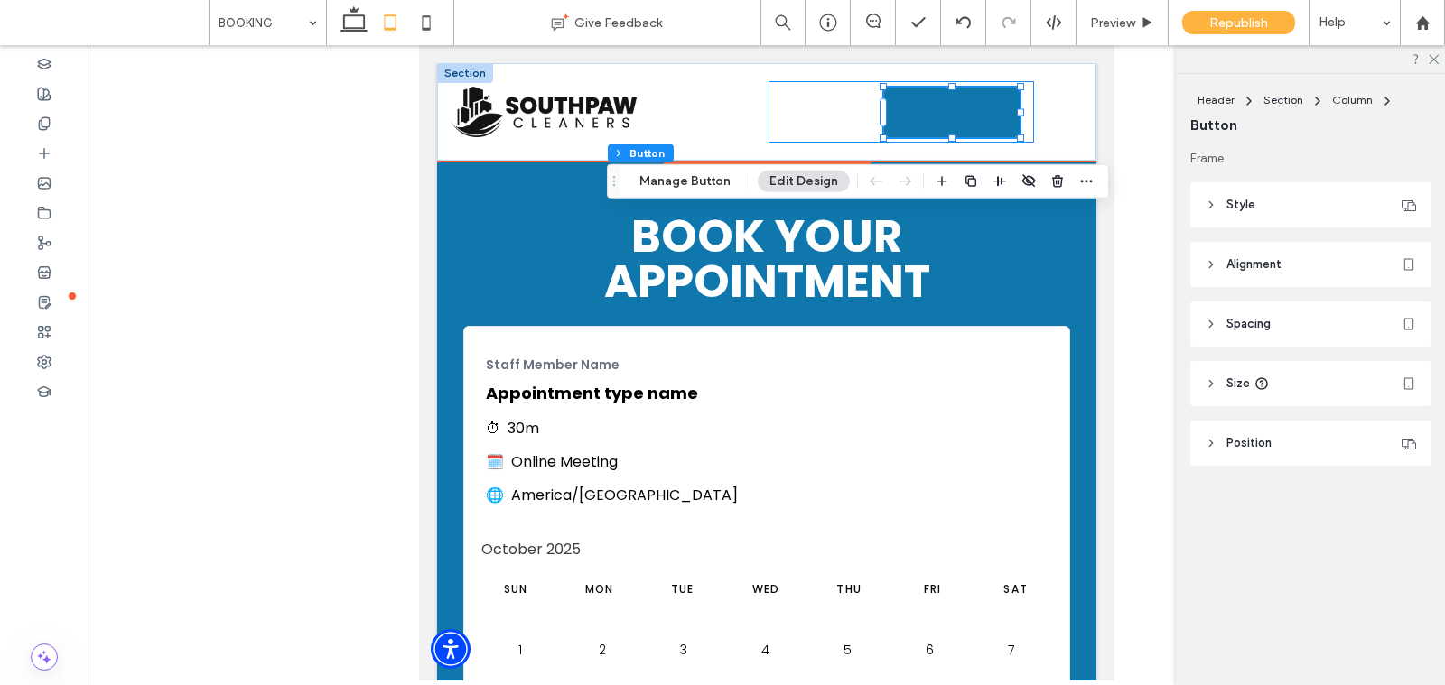
click at [842, 122] on div "GET QUOTE A black silhouette of a telephone on a white background." at bounding box center [900, 111] width 265 height 61
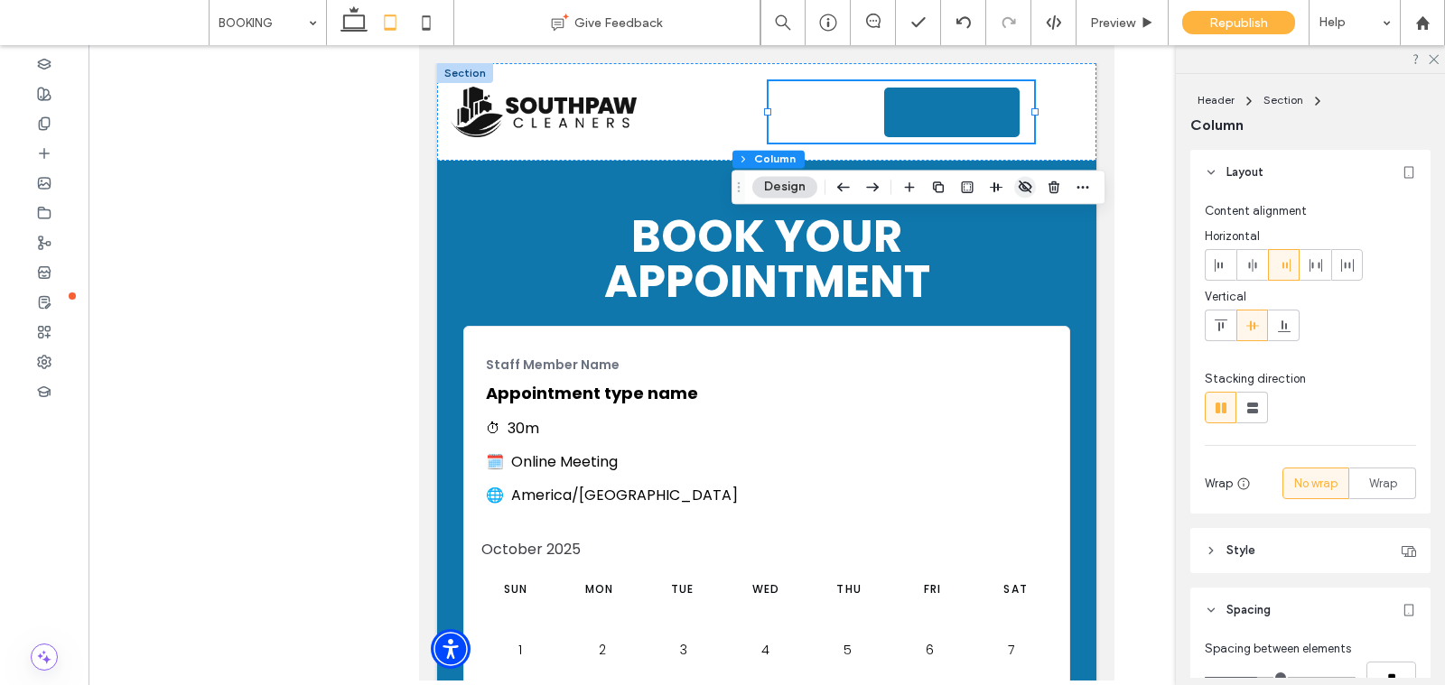
click at [1024, 185] on icon "button" at bounding box center [1025, 187] width 14 height 14
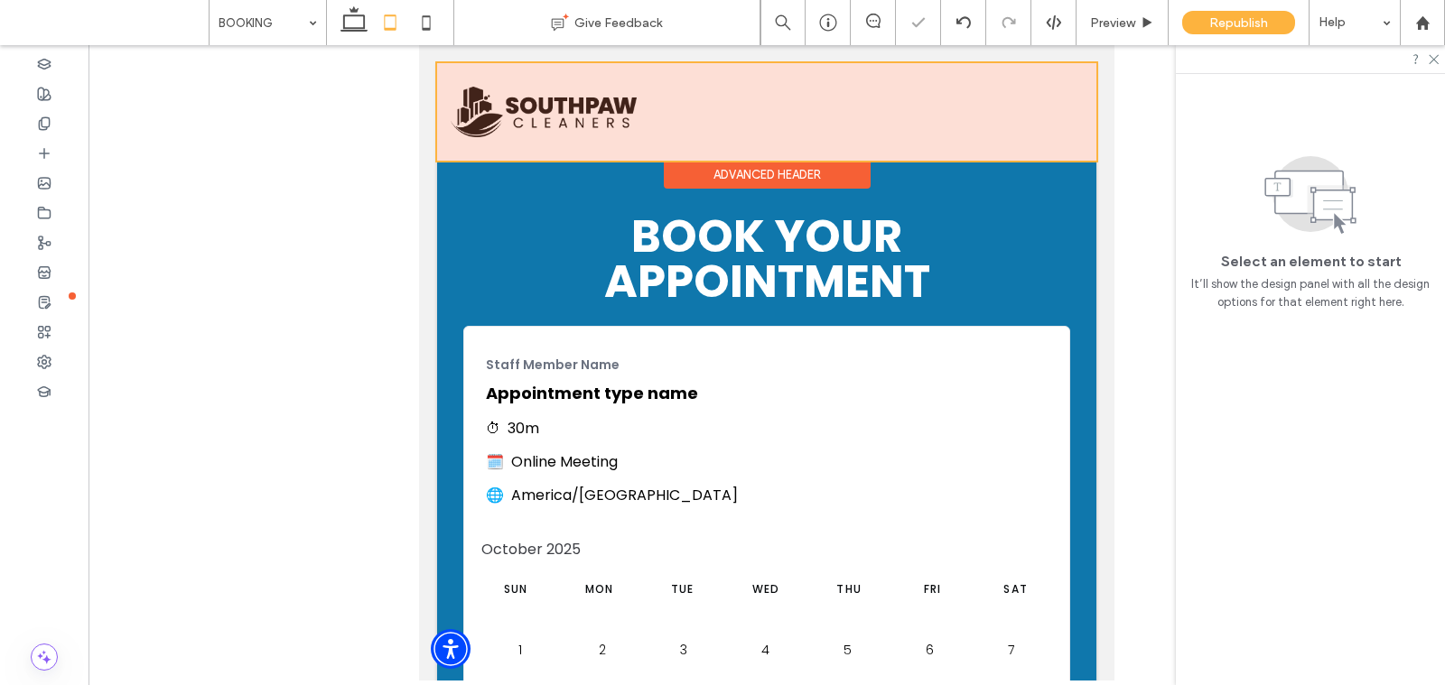
click at [1048, 110] on div at bounding box center [766, 112] width 659 height 98
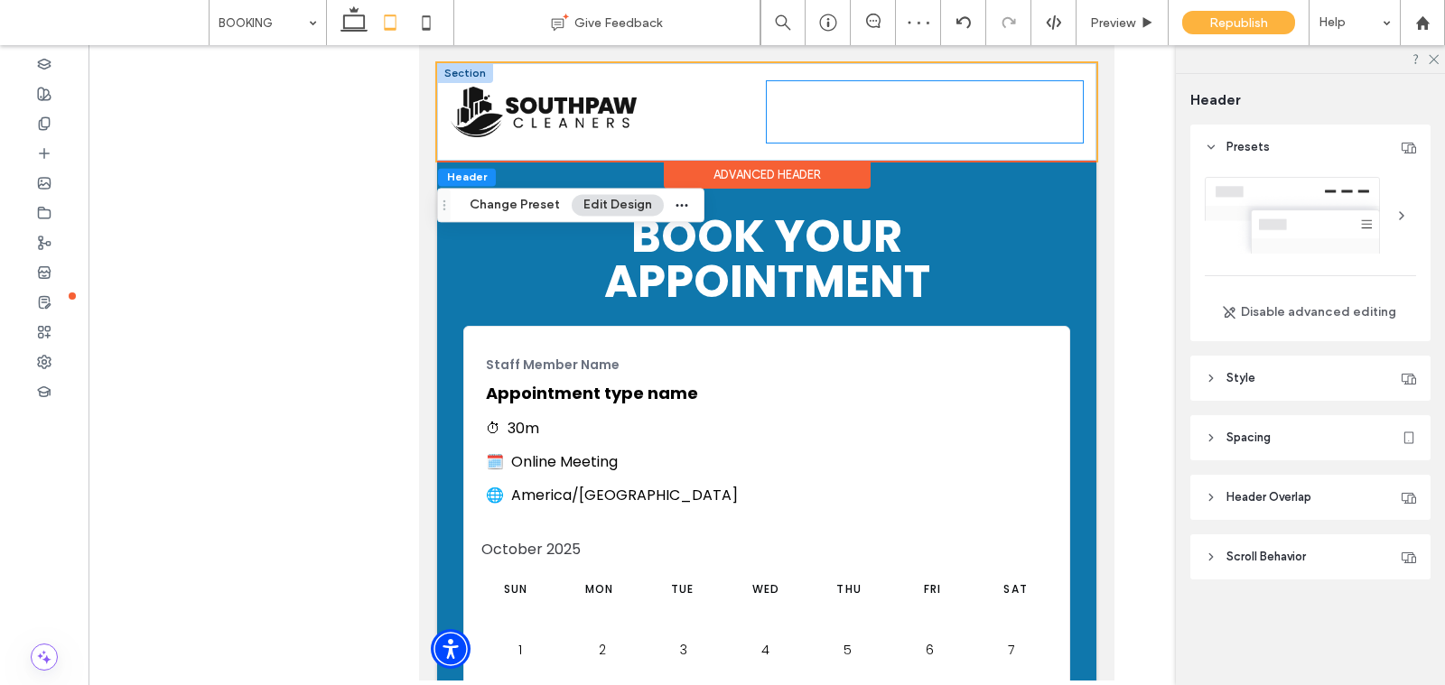
click at [1066, 109] on div at bounding box center [925, 111] width 316 height 61
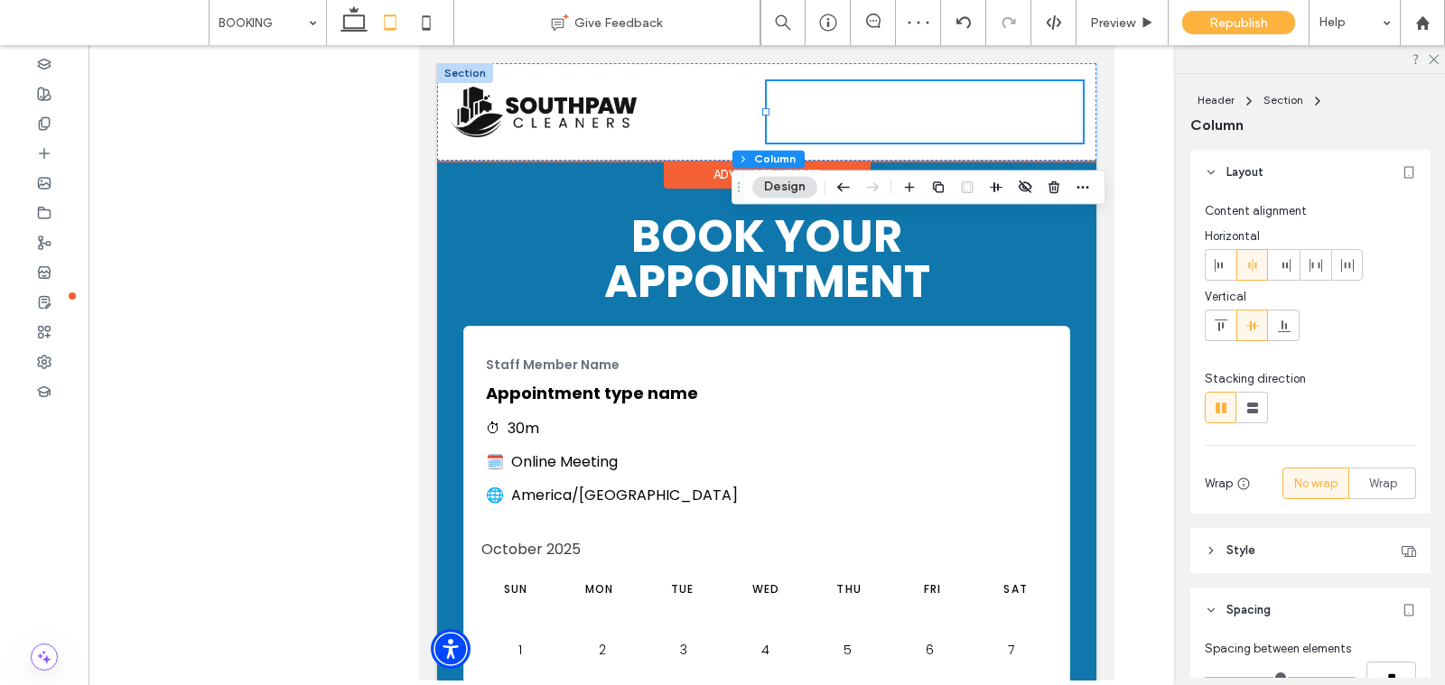
click at [1026, 101] on div at bounding box center [925, 111] width 316 height 61
click at [805, 107] on div at bounding box center [925, 111] width 316 height 61
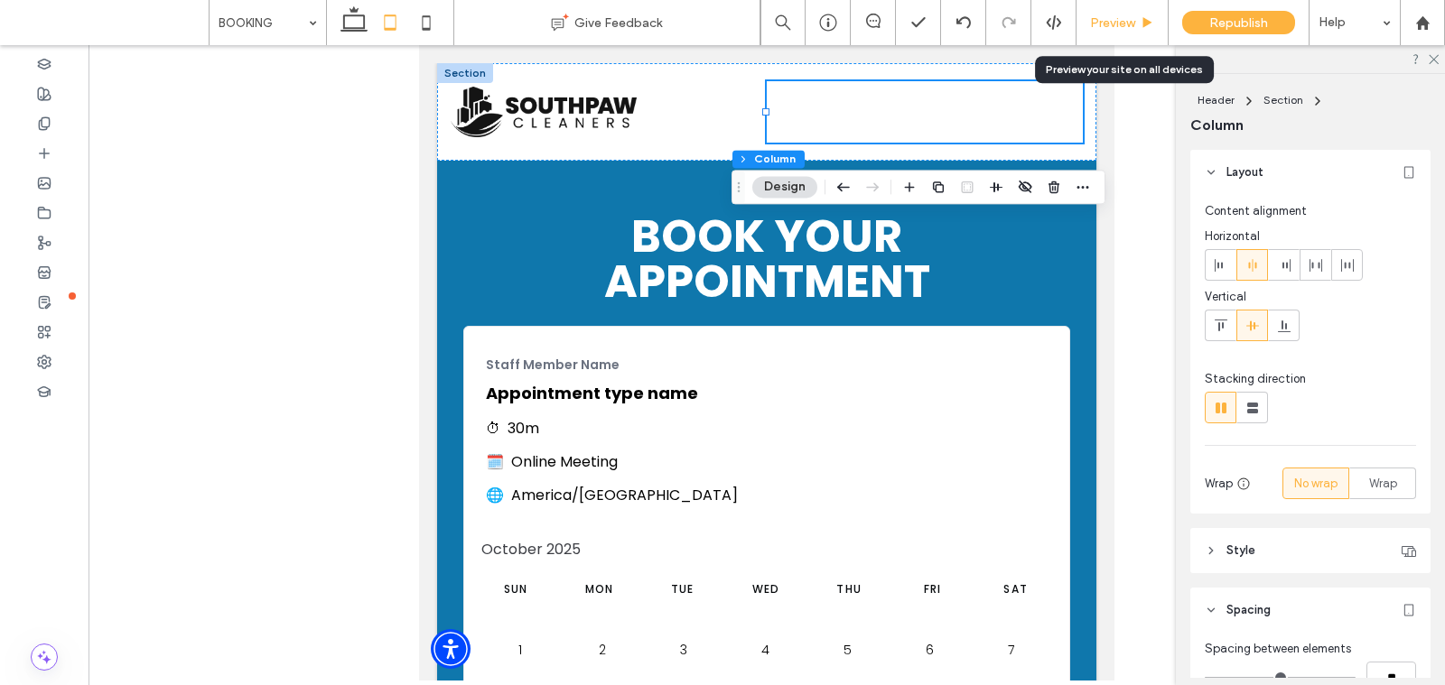
click at [1103, 31] on div "Preview" at bounding box center [1122, 22] width 92 height 45
click at [1112, 30] on div "Preview" at bounding box center [1122, 22] width 92 height 45
click at [1119, 15] on span "Preview" at bounding box center [1112, 22] width 45 height 15
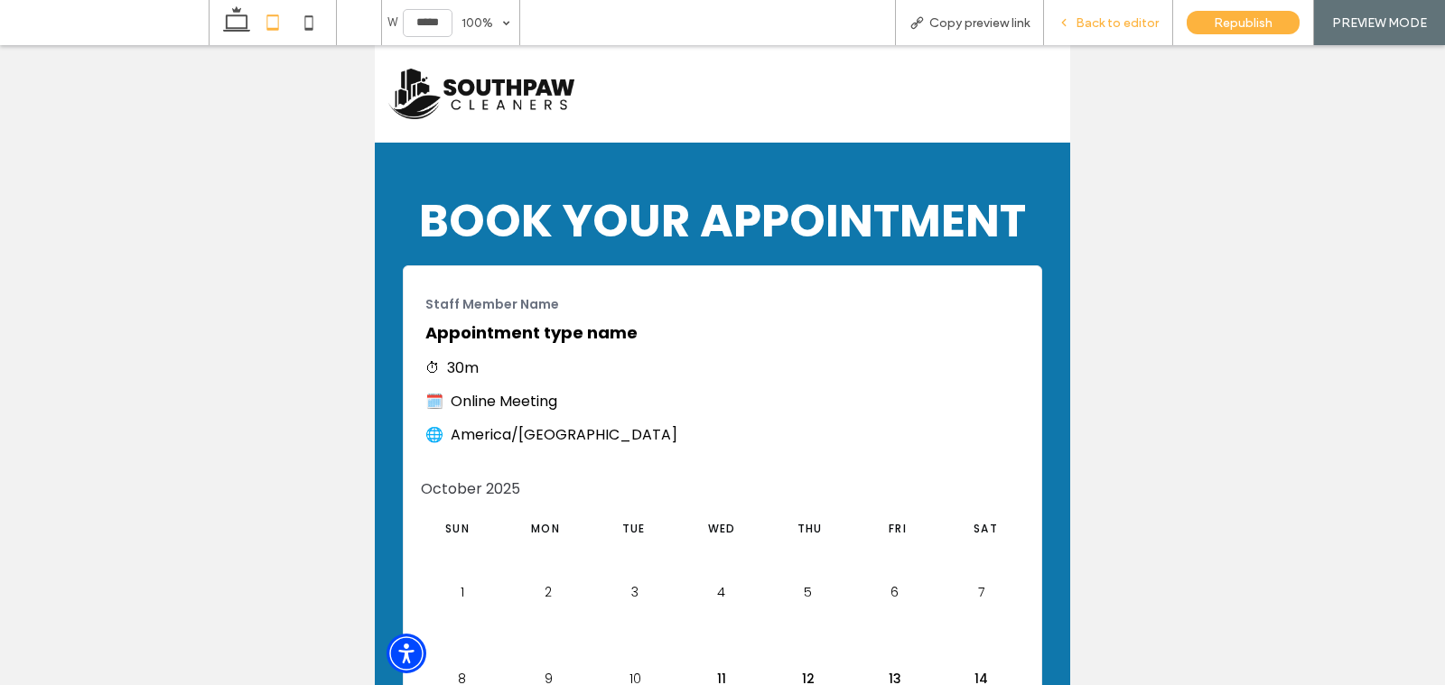
click at [1119, 17] on span "Back to editor" at bounding box center [1116, 22] width 83 height 15
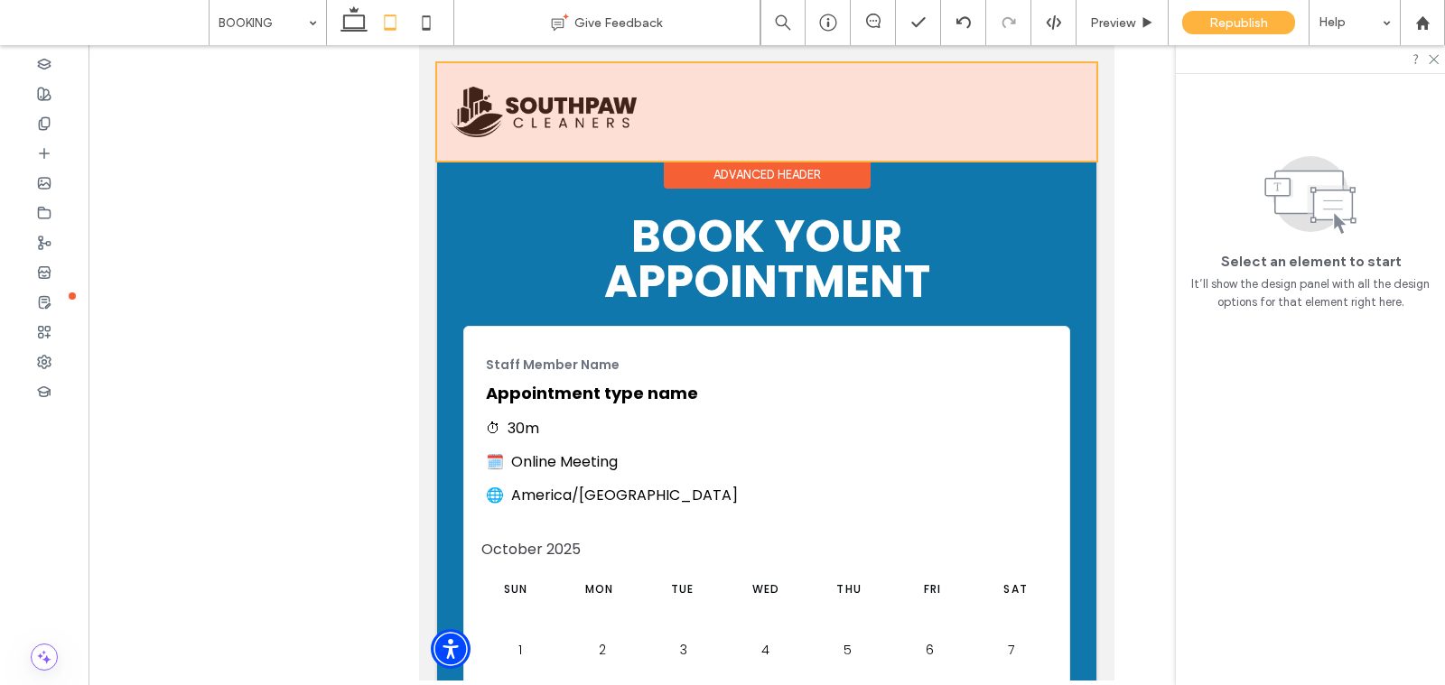
click at [965, 107] on div at bounding box center [766, 112] width 659 height 98
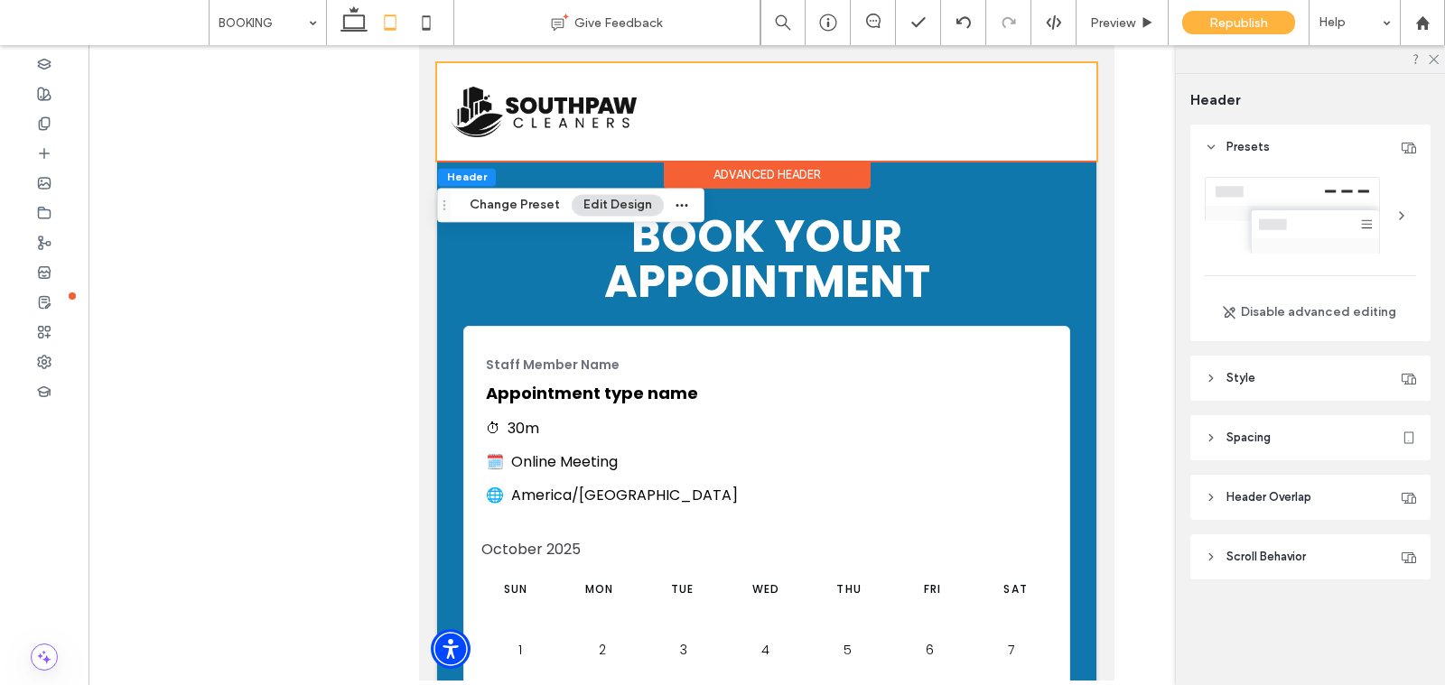
click at [1317, 218] on div at bounding box center [1310, 215] width 211 height 77
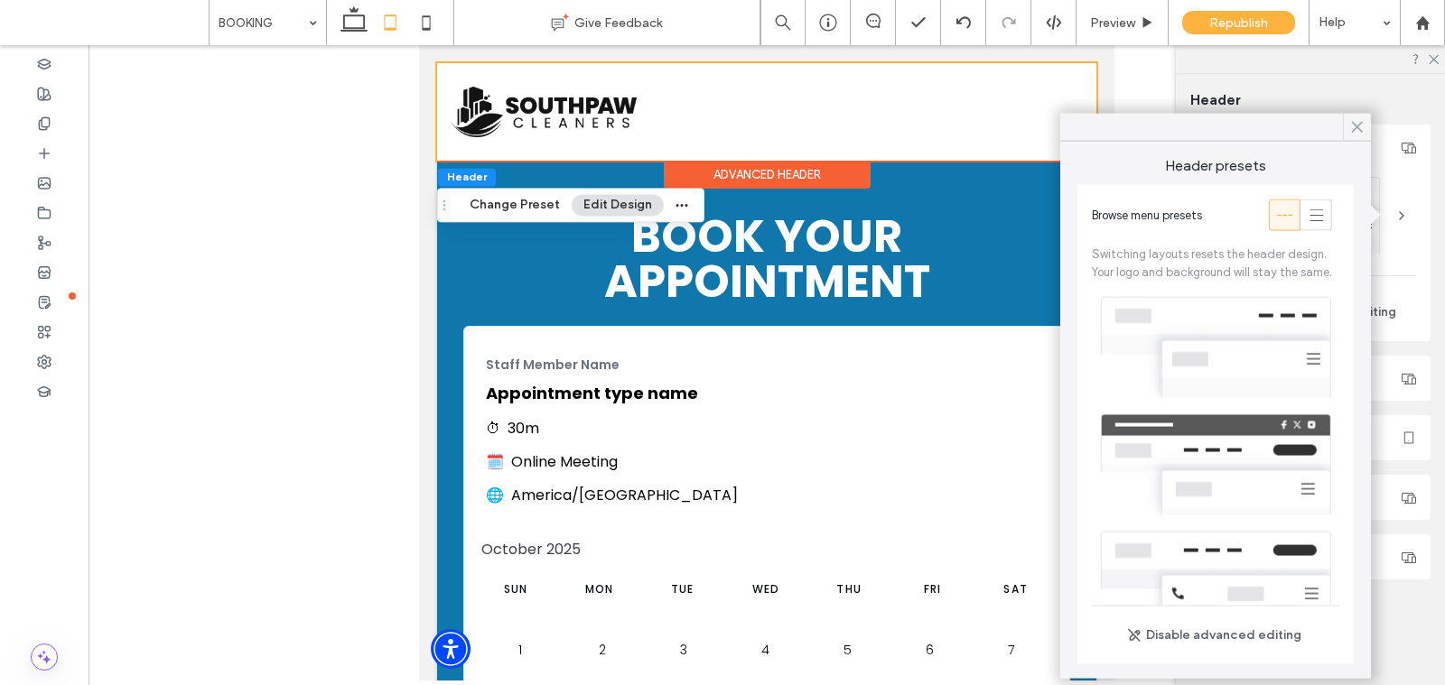
click at [1357, 126] on use at bounding box center [1357, 127] width 9 height 10
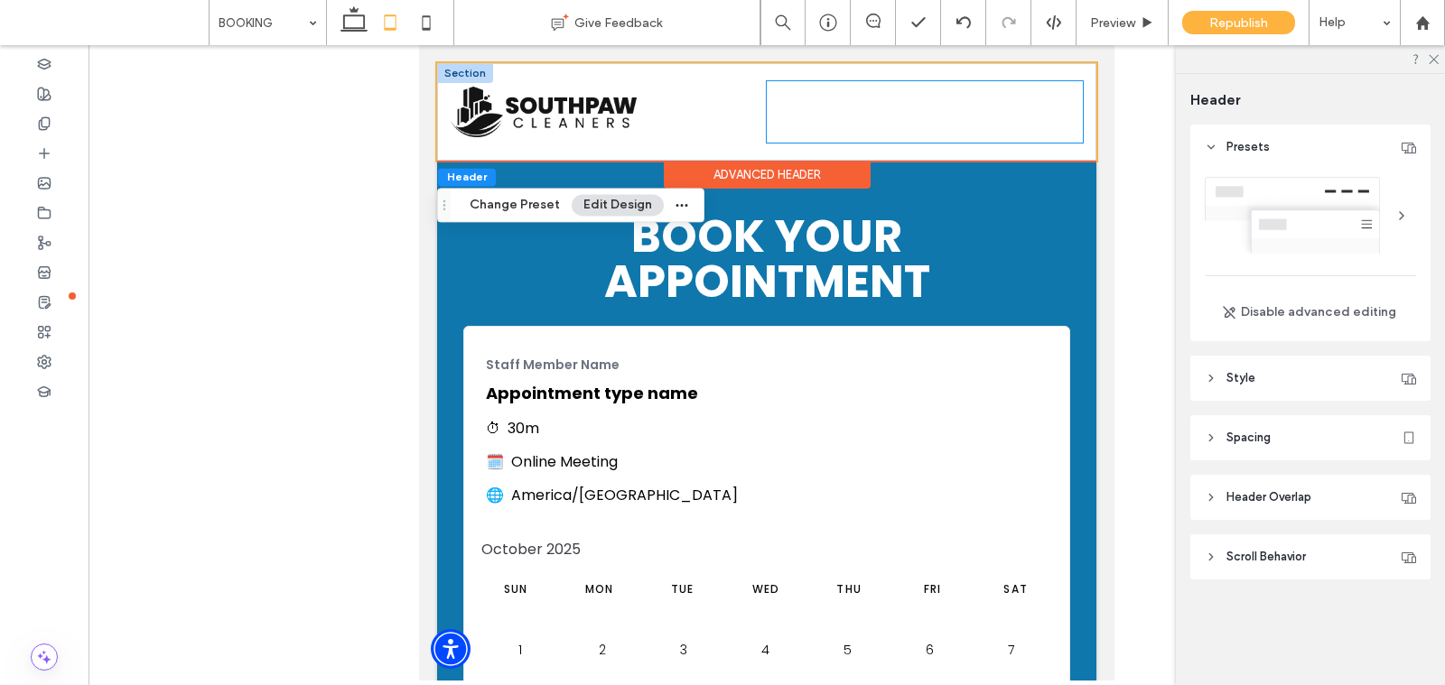
click at [1019, 117] on div at bounding box center [925, 111] width 316 height 61
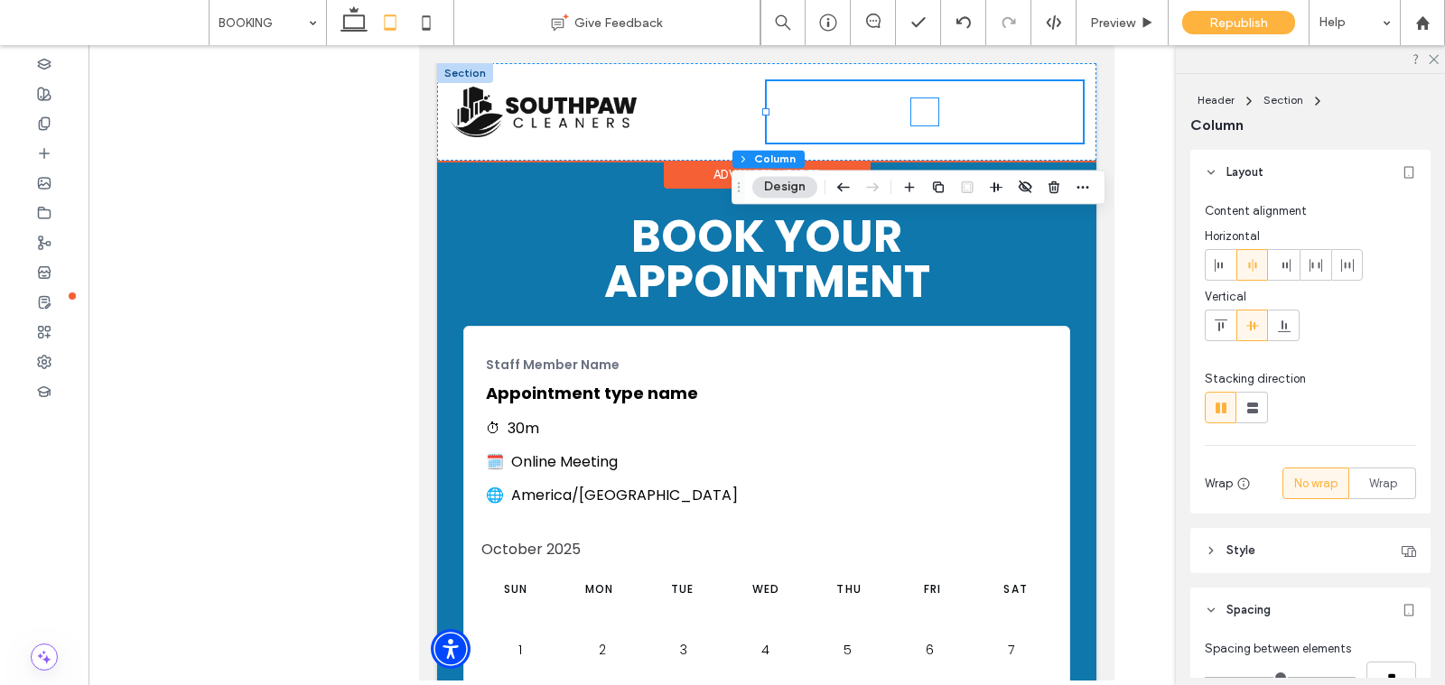
click at [925, 116] on icon at bounding box center [924, 111] width 27 height 27
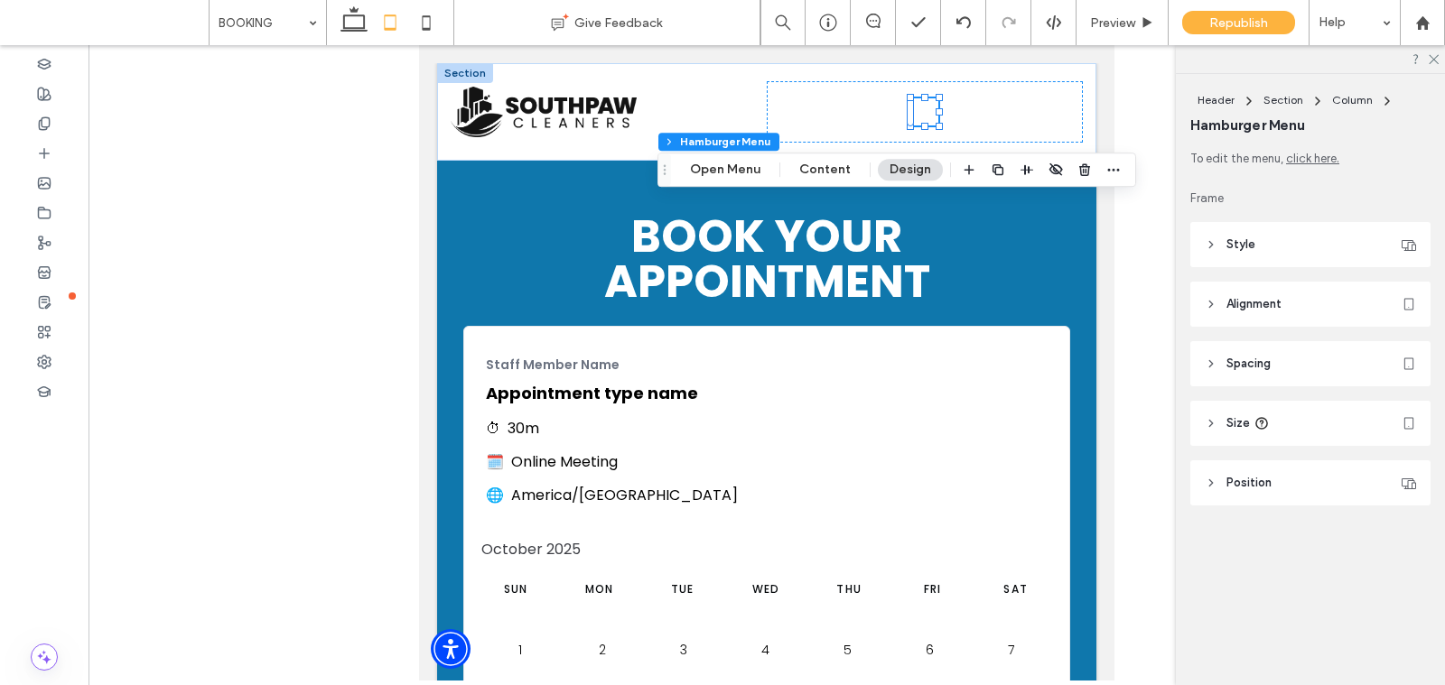
click at [1248, 430] on span "Size" at bounding box center [1237, 423] width 23 height 18
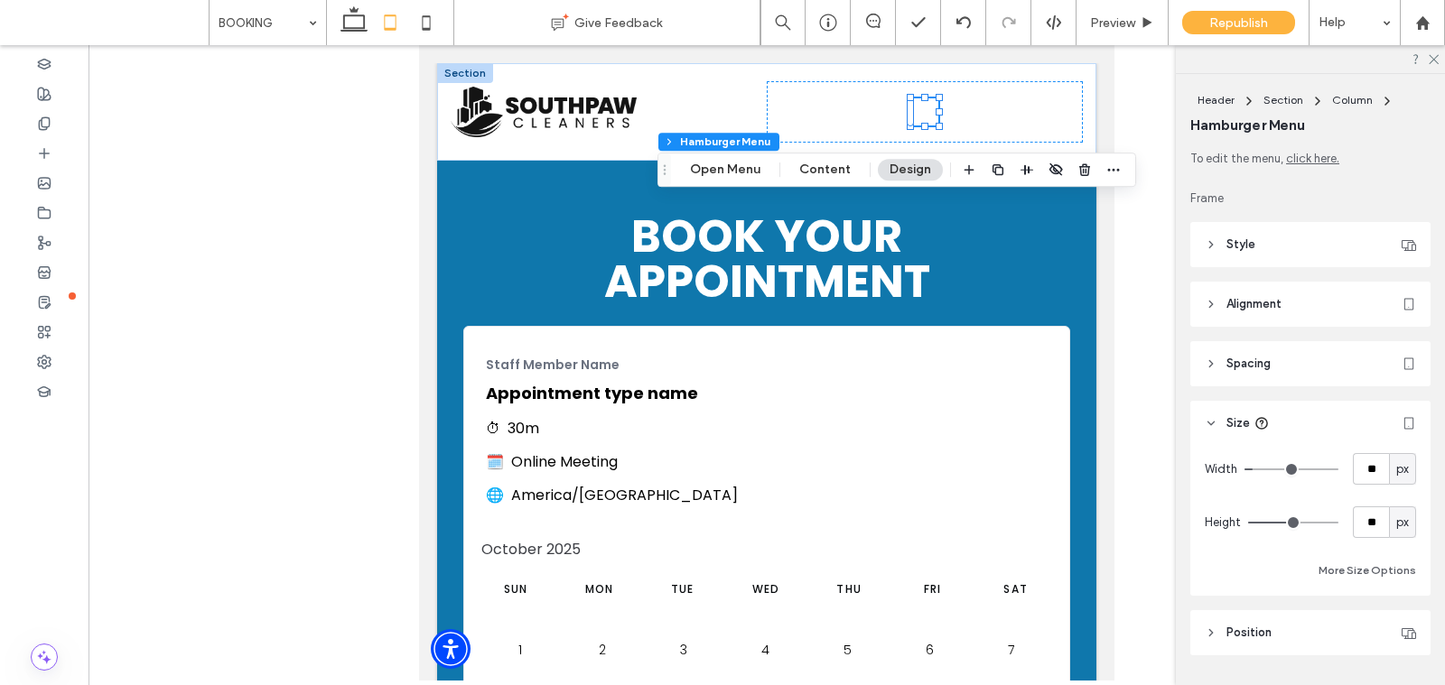
scroll to position [49, 0]
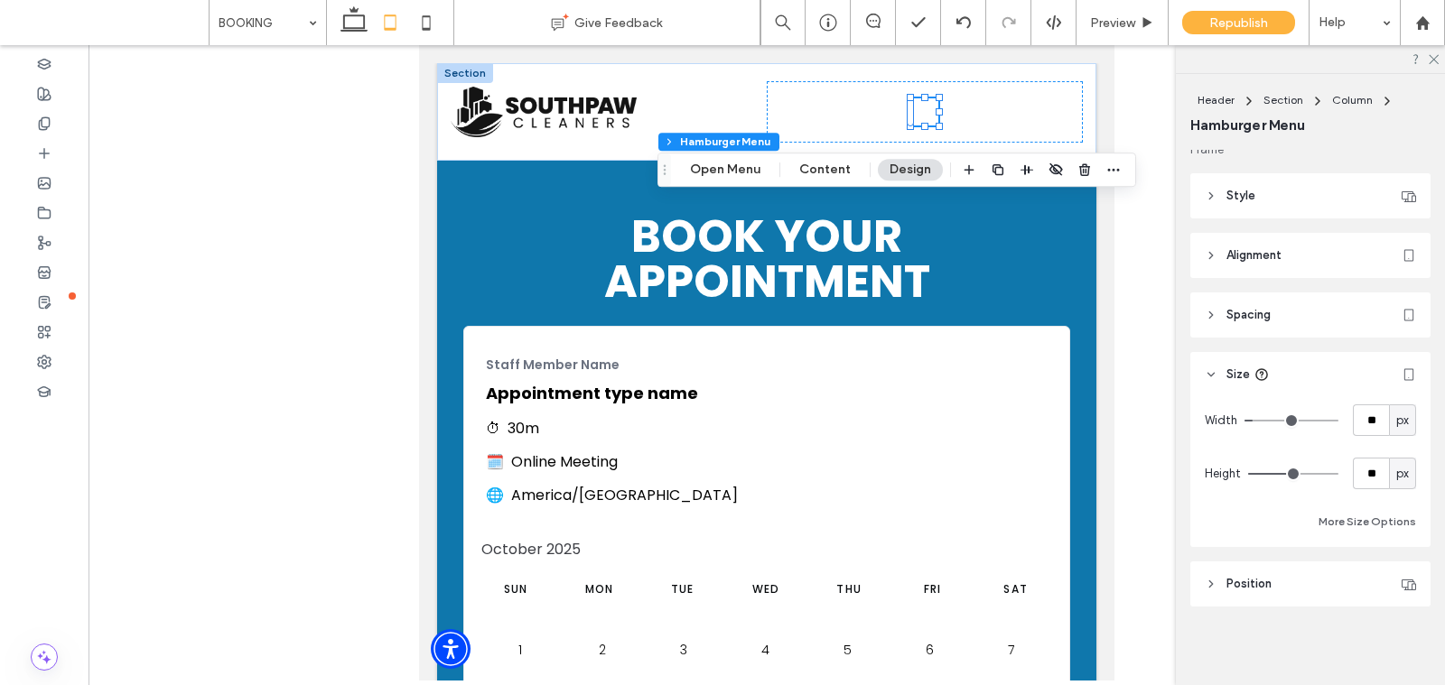
click at [1270, 315] on span "Spacing" at bounding box center [1248, 315] width 44 height 18
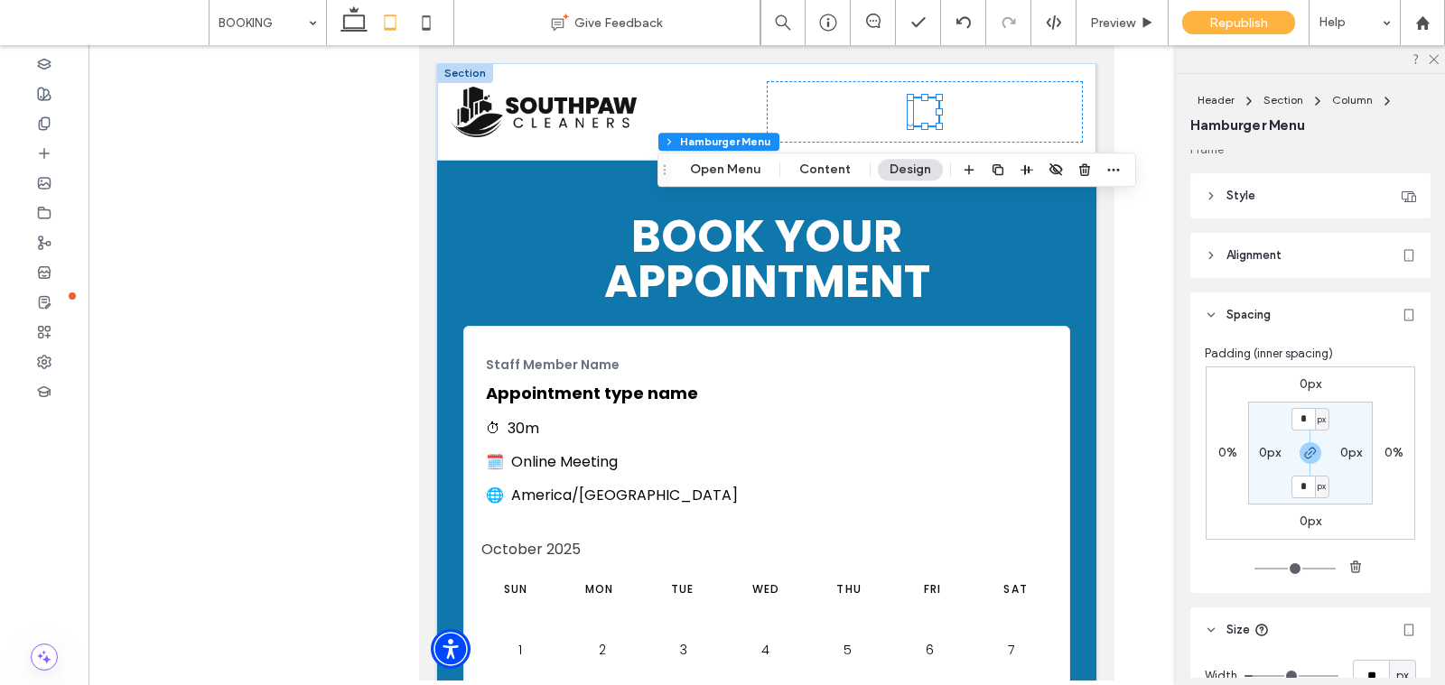
click at [1264, 277] on div "To edit the menu, click here. Frame Style Icon color Background color Border **…" at bounding box center [1316, 414] width 252 height 528
click at [1263, 197] on header "Style" at bounding box center [1310, 195] width 240 height 45
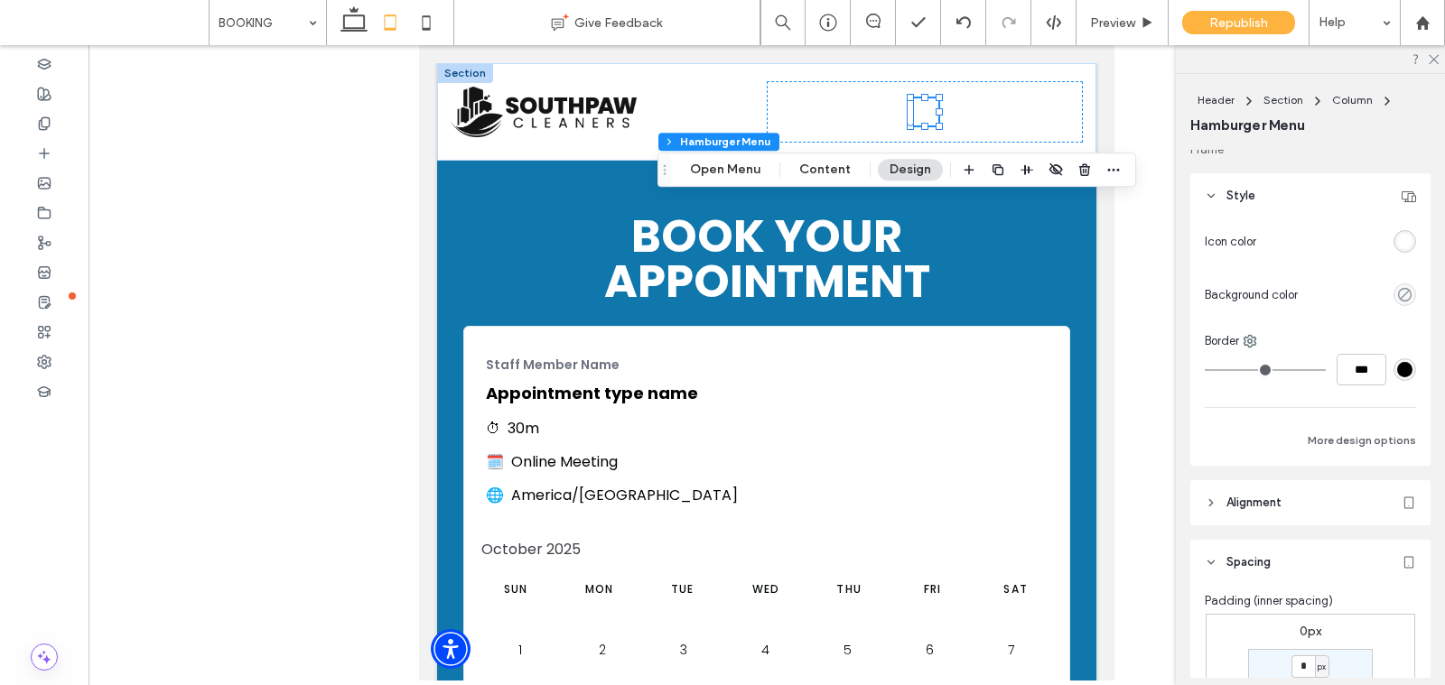
click at [1403, 236] on div "rgba(255,255,255,1)" at bounding box center [1404, 241] width 15 height 15
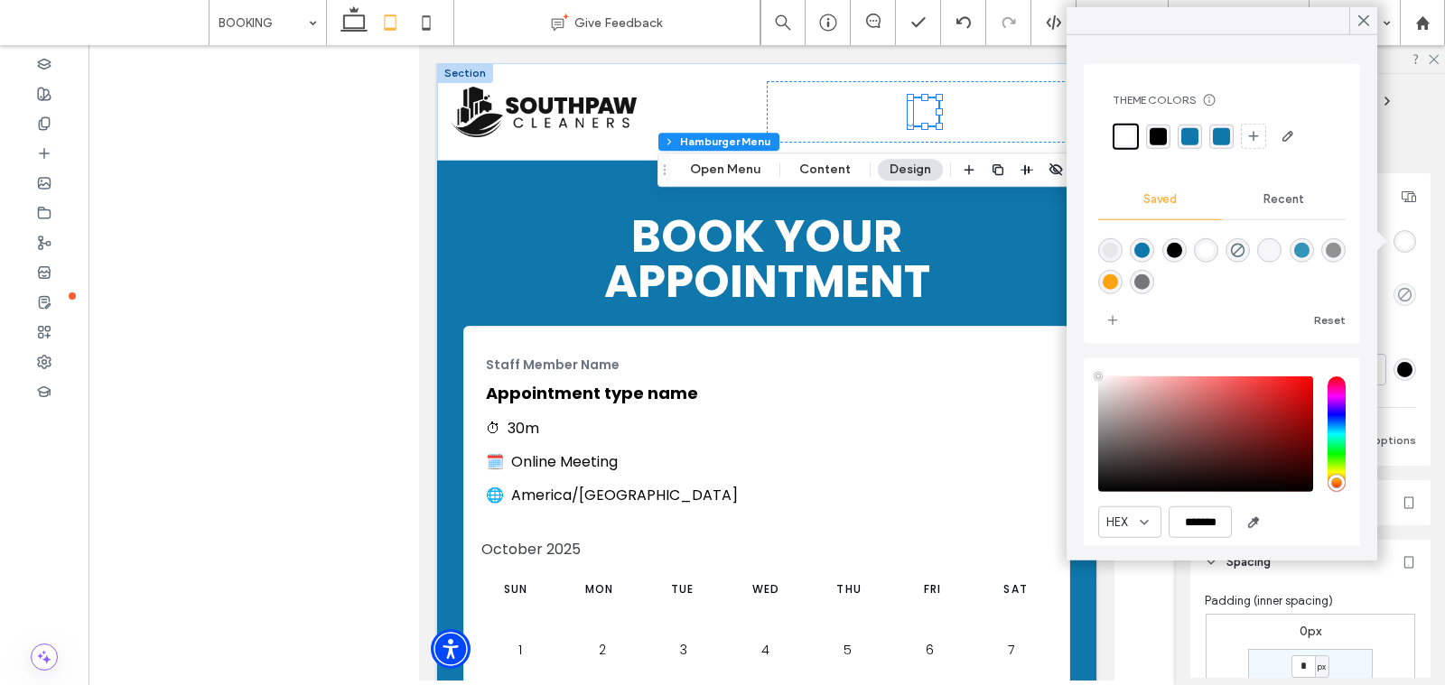
click at [1145, 243] on div "rgba(15,119,172,1)" at bounding box center [1141, 250] width 15 height 15
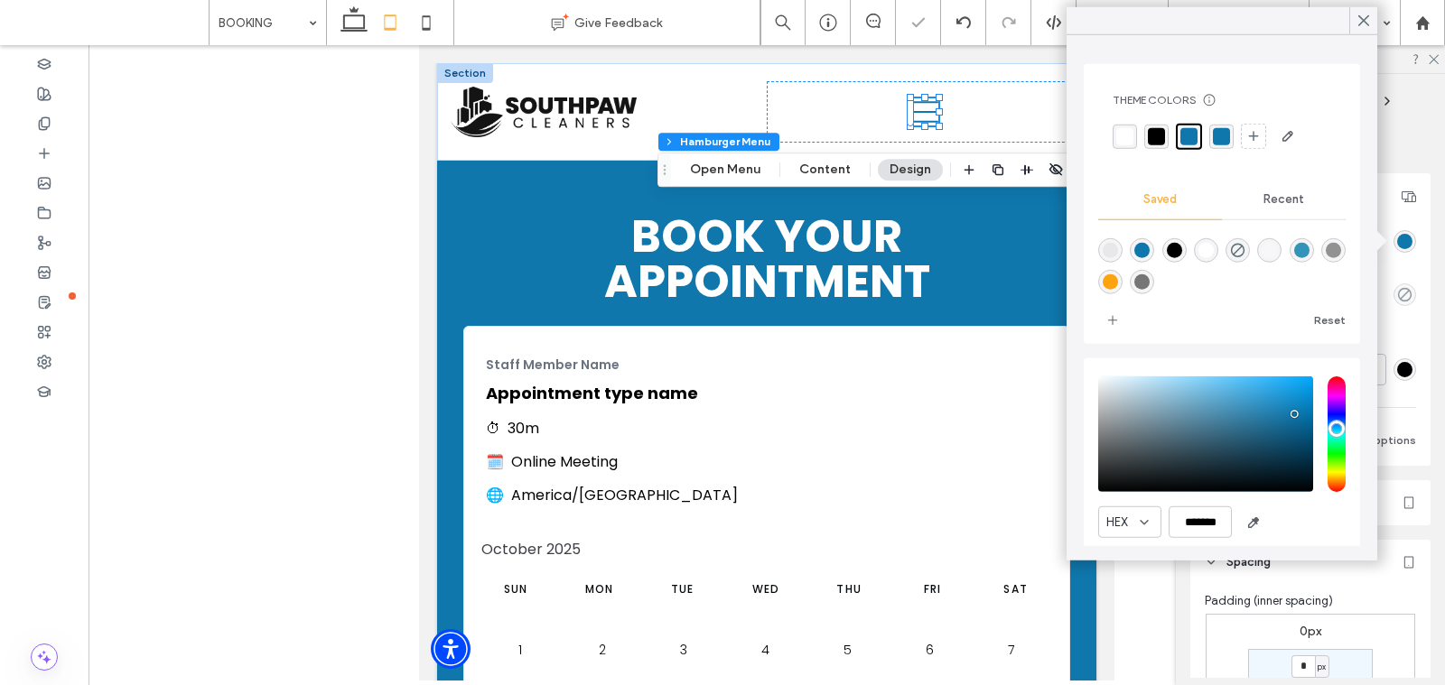
click at [1167, 252] on div "rgba(0,0,0,1)" at bounding box center [1174, 250] width 15 height 15
type input "*******"
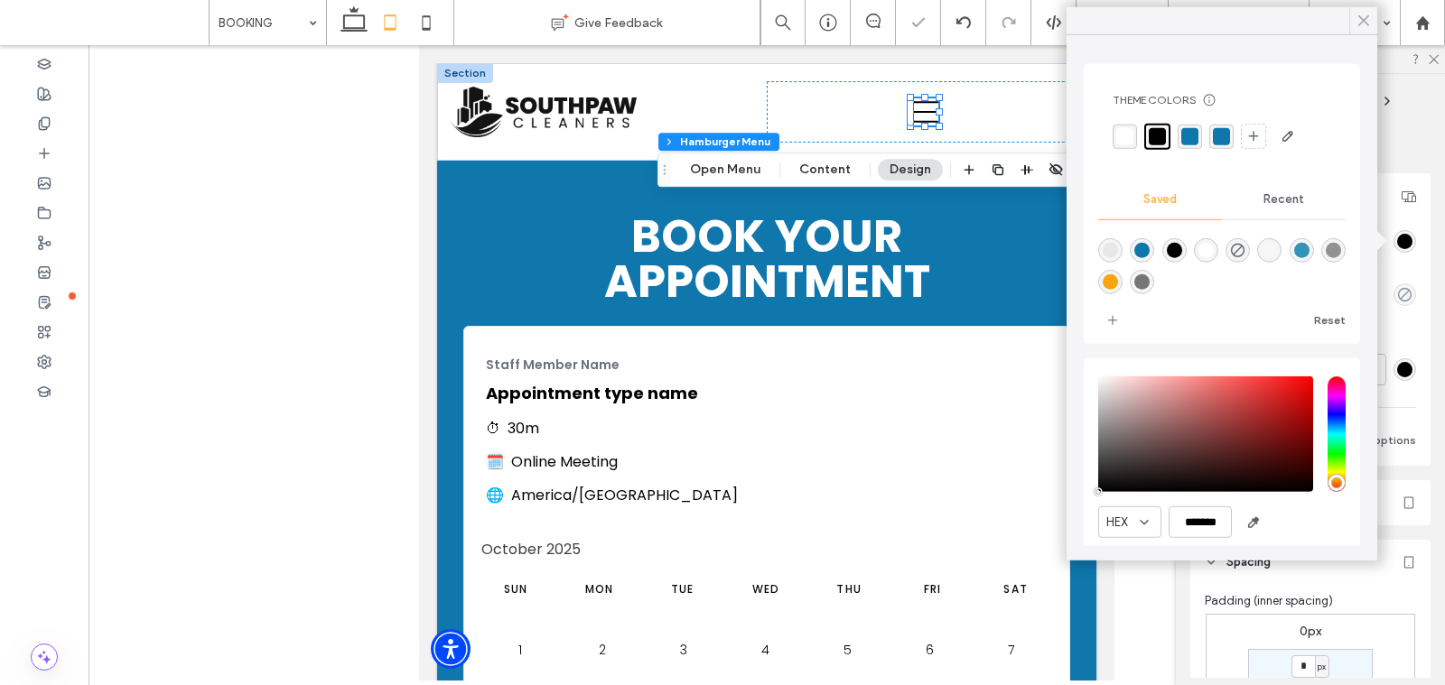
click at [1360, 22] on icon at bounding box center [1363, 21] width 16 height 16
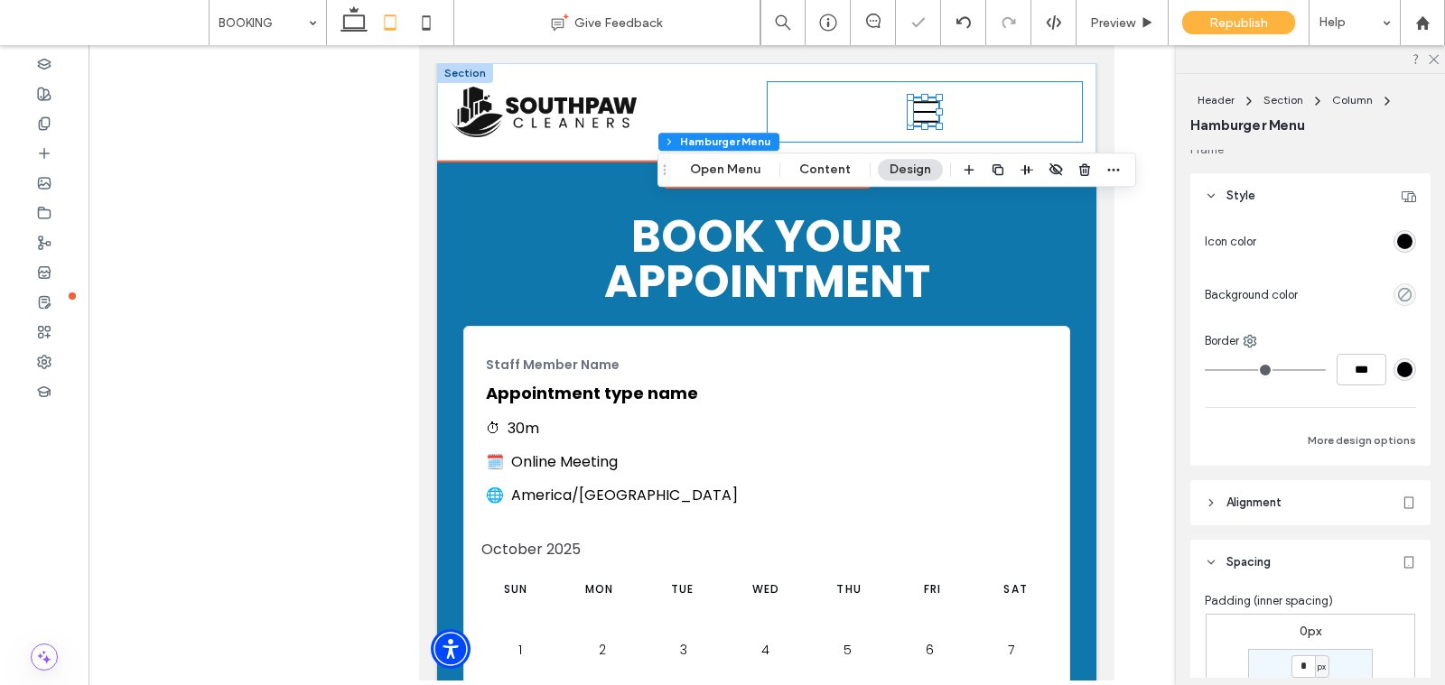
click at [973, 94] on div at bounding box center [925, 111] width 316 height 61
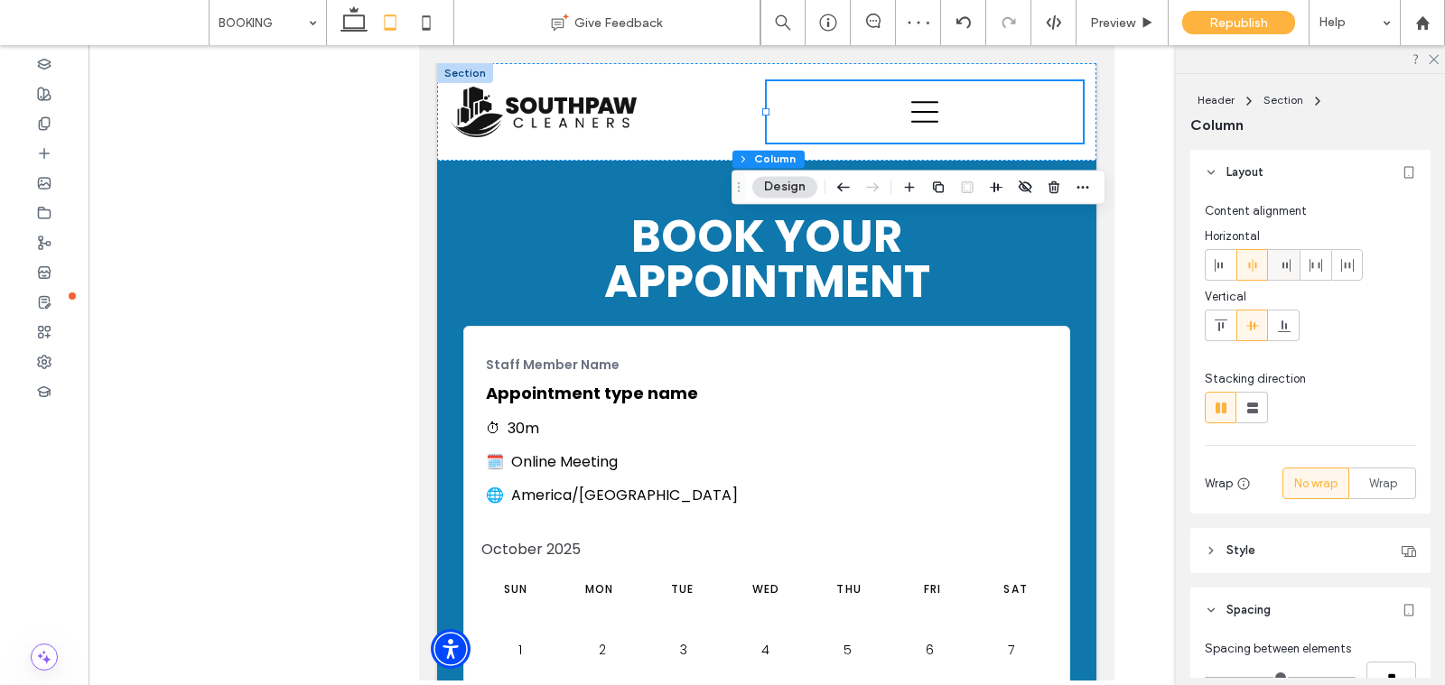
click at [1280, 266] on icon at bounding box center [1284, 265] width 14 height 14
type input "**"
click at [1105, 33] on div "Preview" at bounding box center [1122, 22] width 92 height 45
click at [1109, 30] on div "Preview" at bounding box center [1122, 22] width 92 height 45
click at [1114, 14] on div "Preview" at bounding box center [1122, 22] width 92 height 45
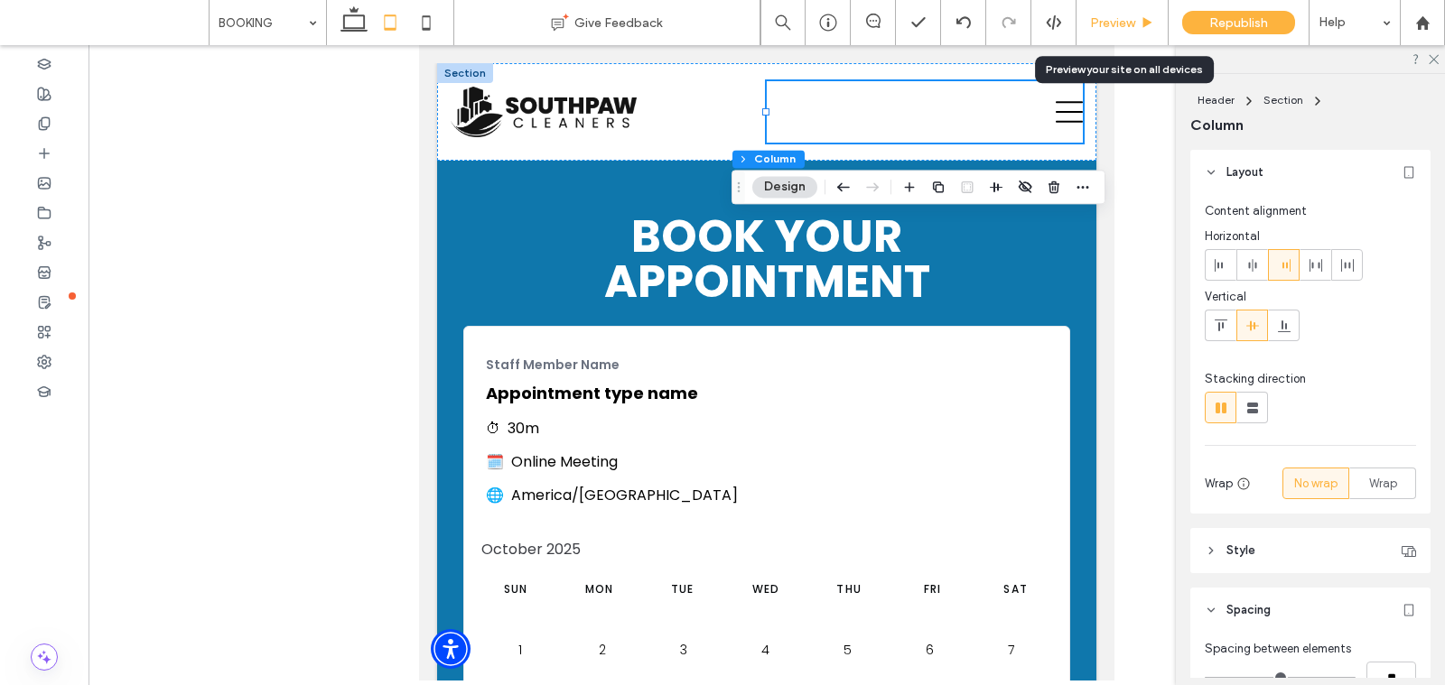
click at [1114, 28] on span "Preview" at bounding box center [1112, 22] width 45 height 15
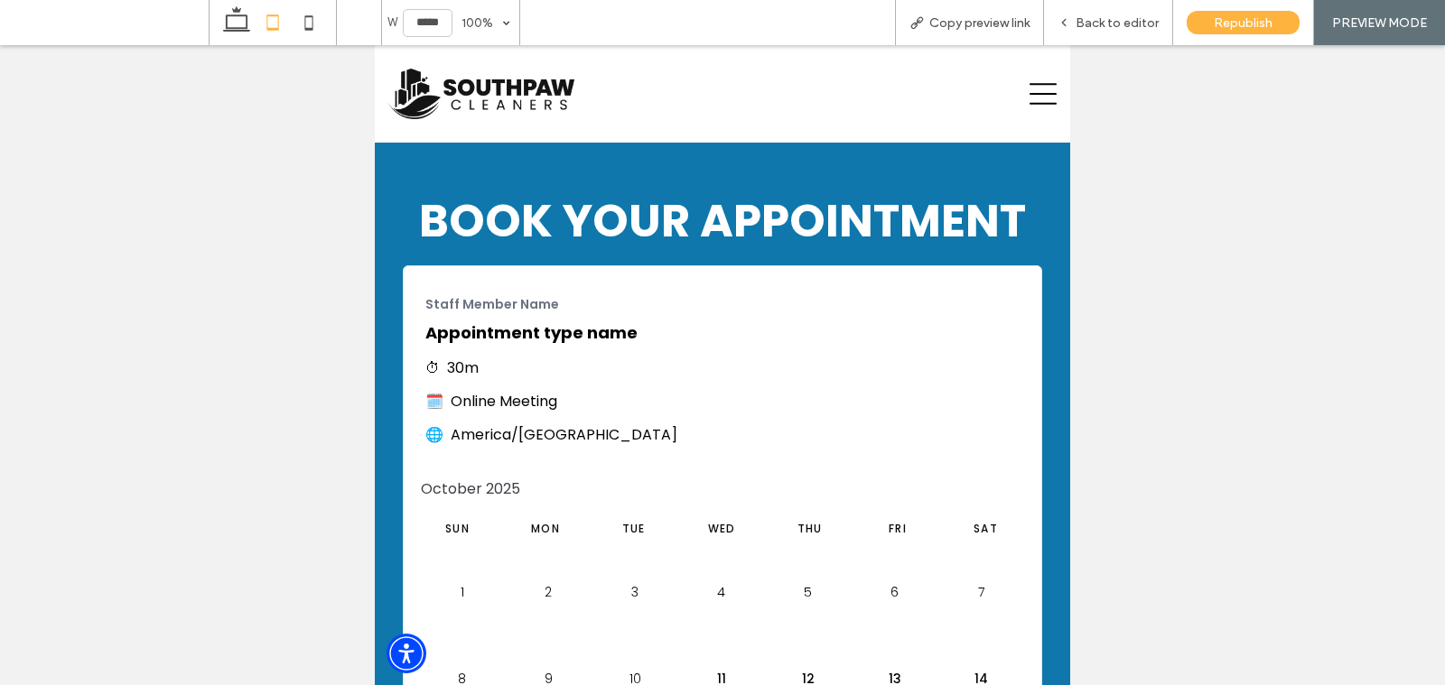
click at [1040, 98] on icon at bounding box center [1042, 93] width 27 height 27
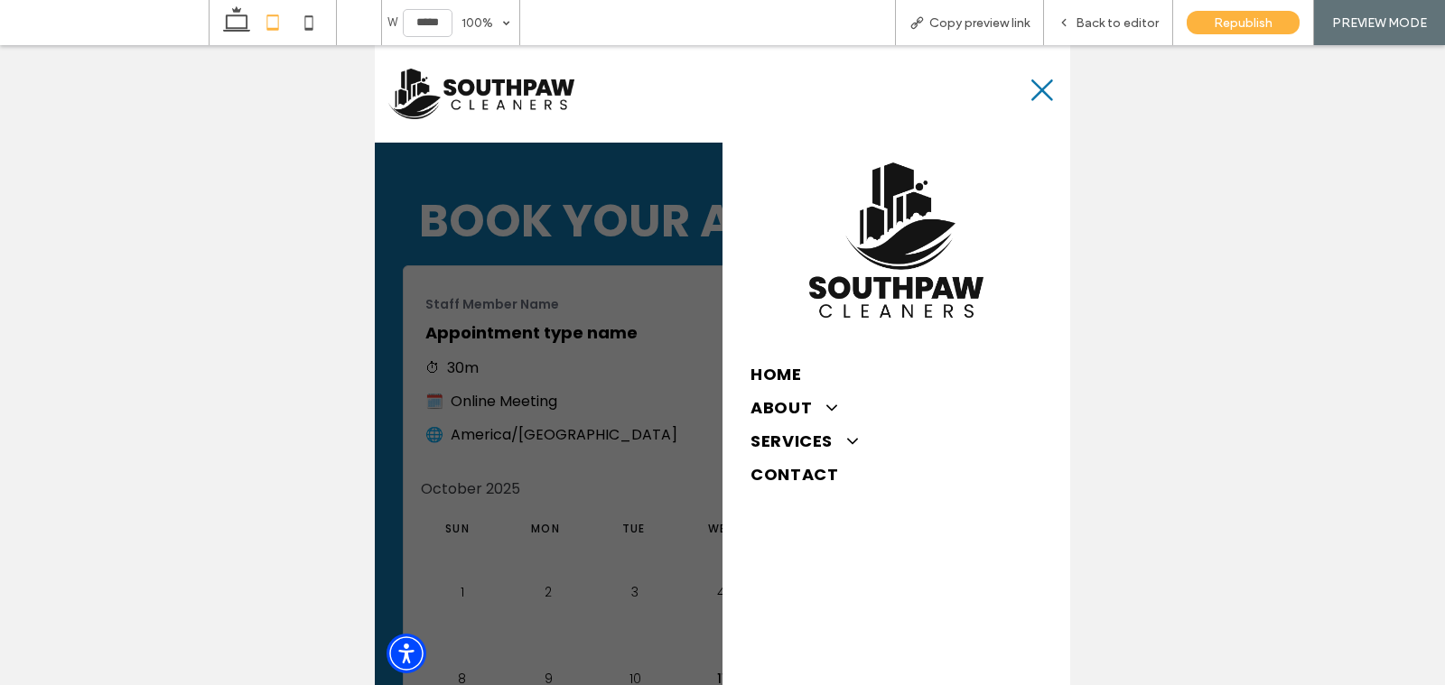
click at [1041, 95] on icon at bounding box center [1042, 90] width 27 height 27
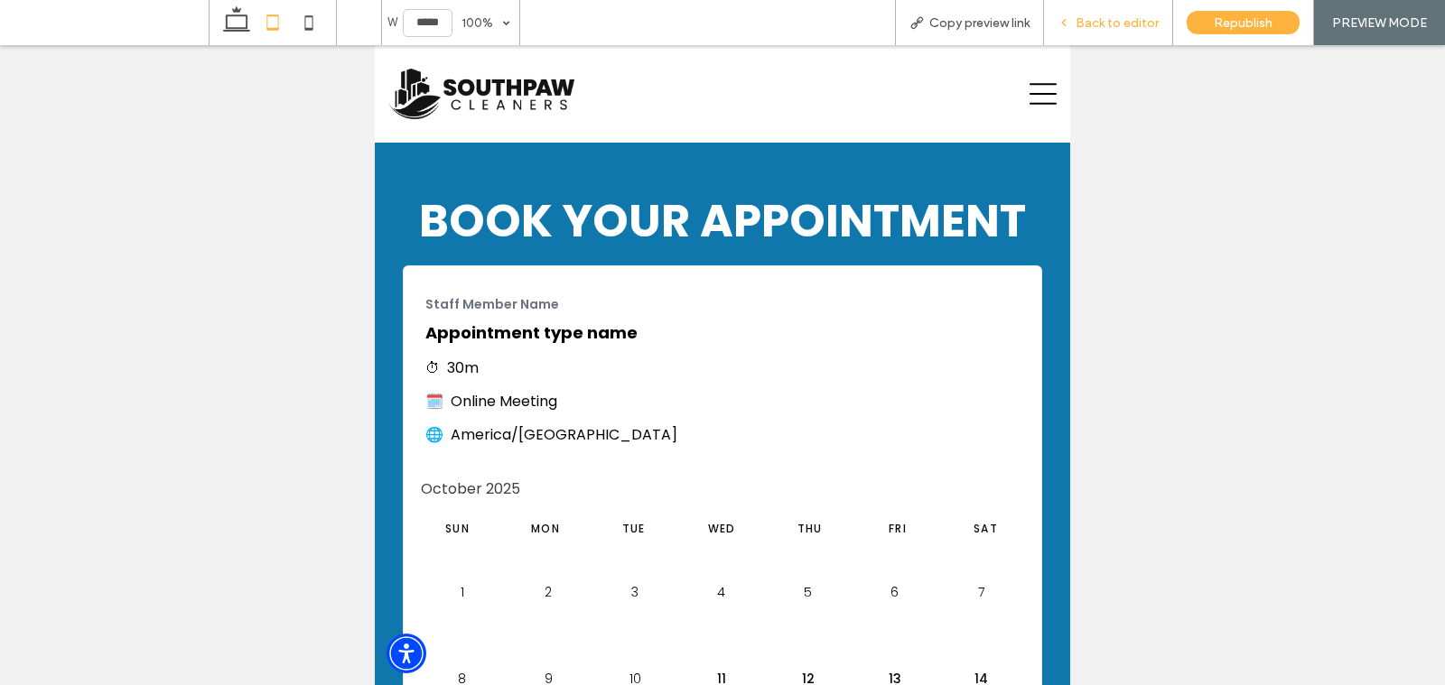
click at [1108, 25] on span "Back to editor" at bounding box center [1116, 22] width 83 height 15
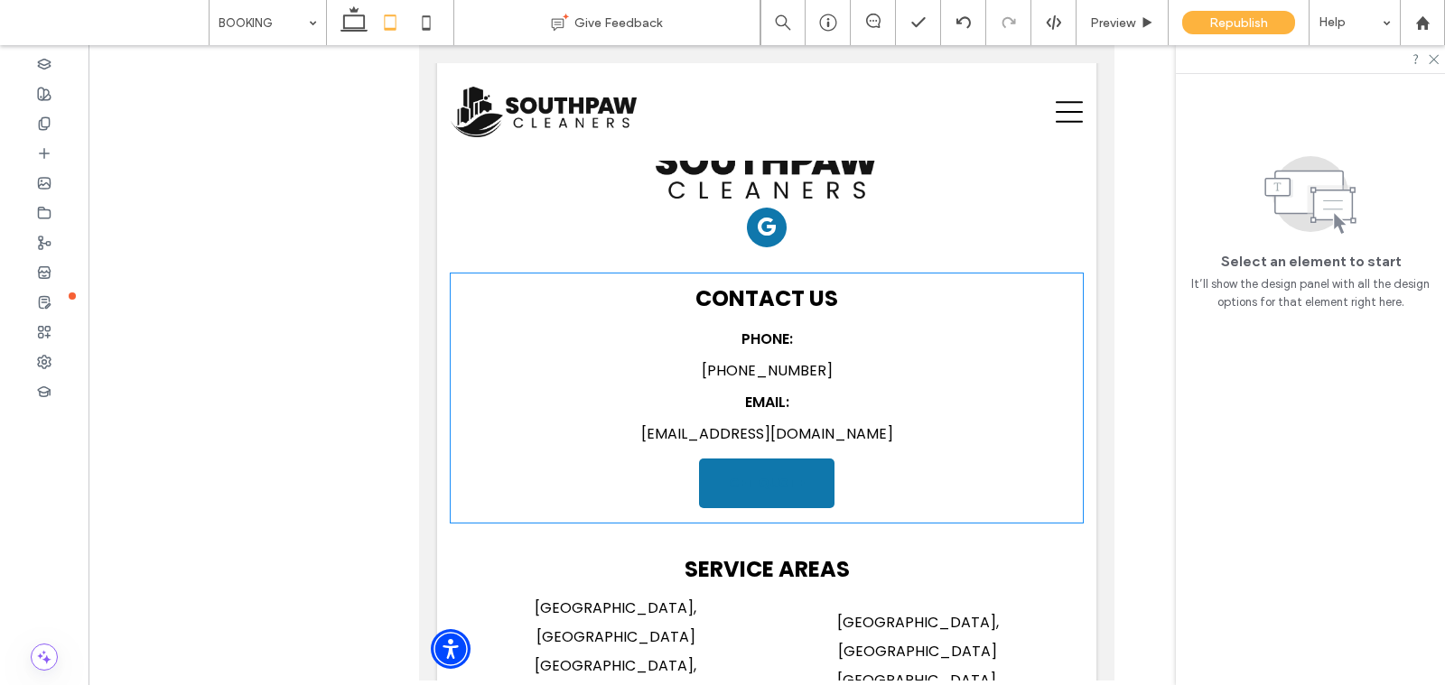
scroll to position [1616, 0]
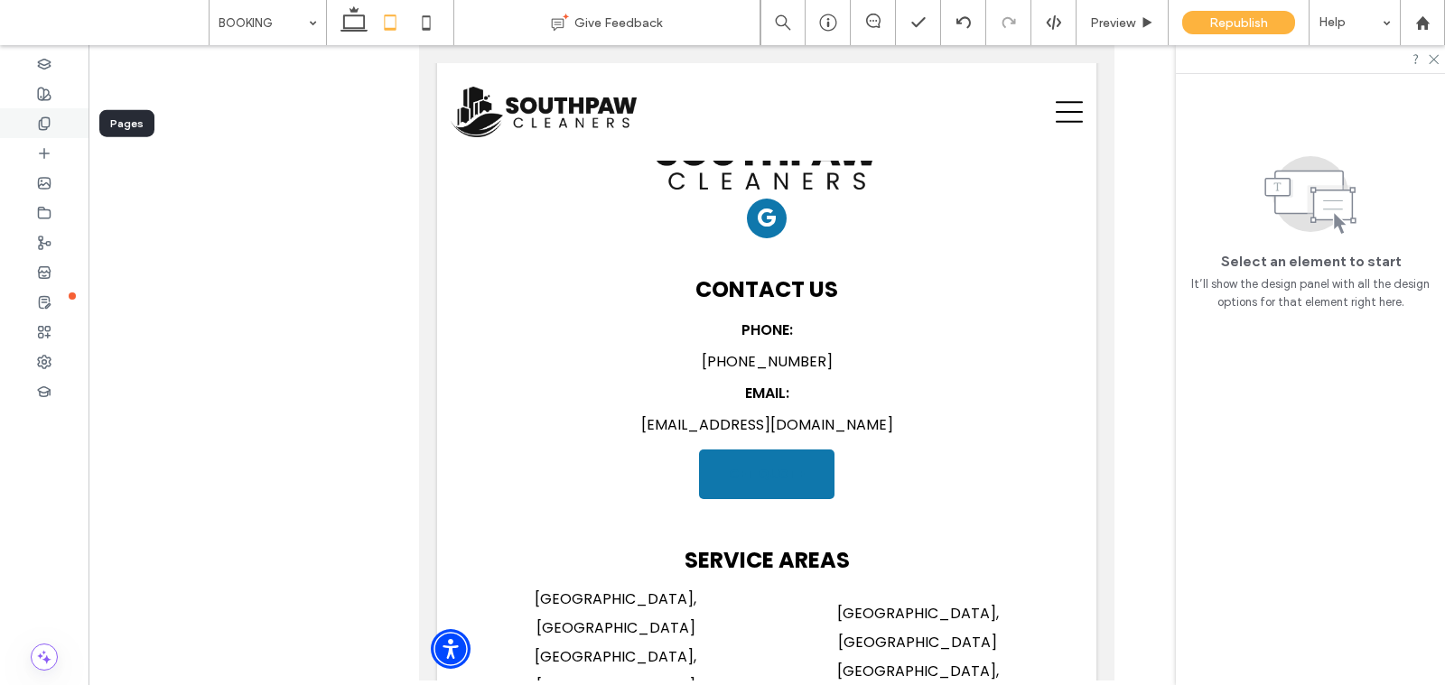
click at [56, 116] on div at bounding box center [44, 123] width 88 height 30
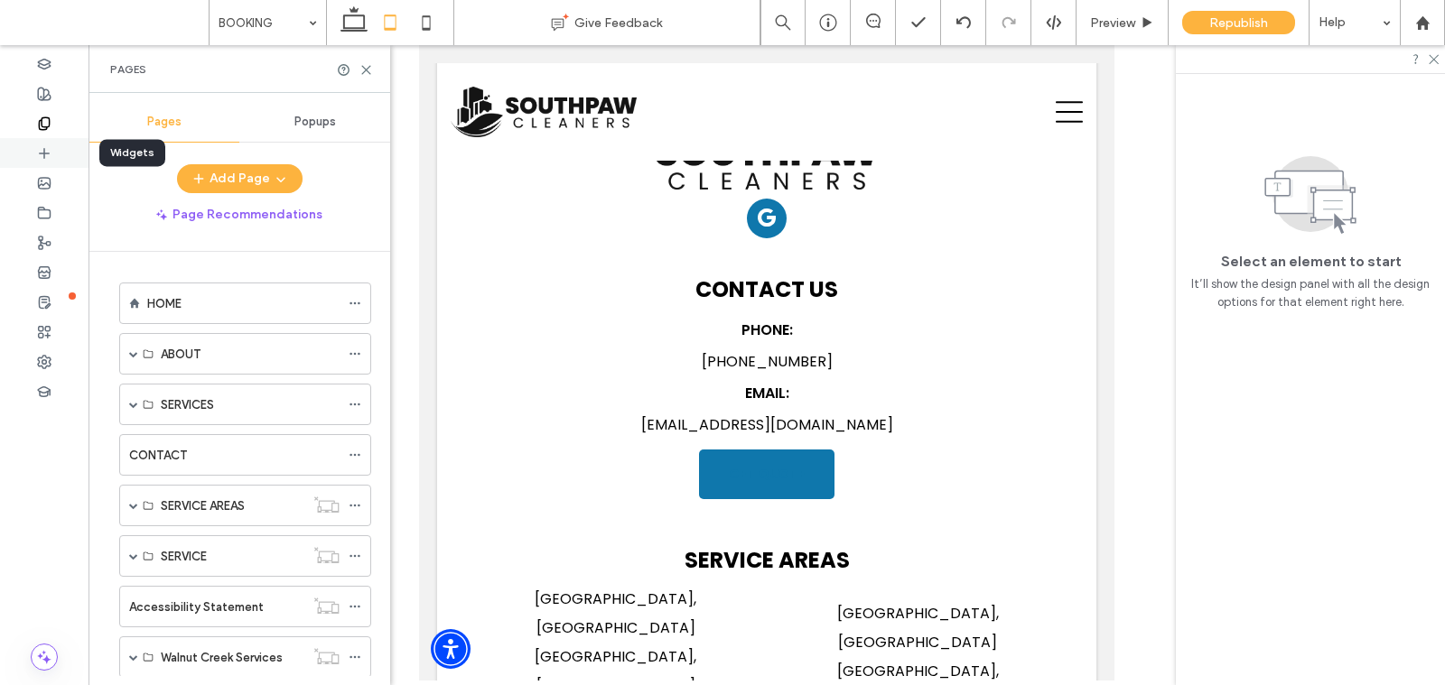
click at [51, 146] on icon at bounding box center [44, 153] width 14 height 14
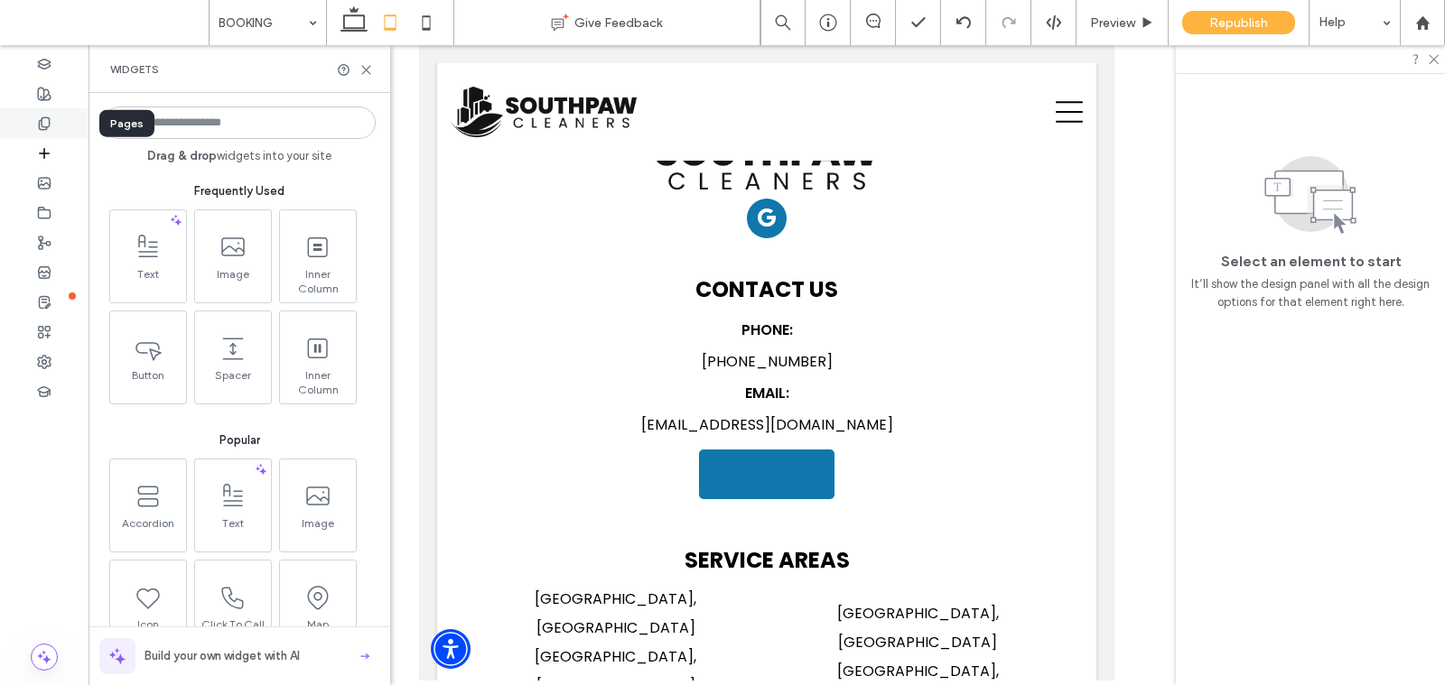
click at [45, 115] on div at bounding box center [44, 123] width 88 height 30
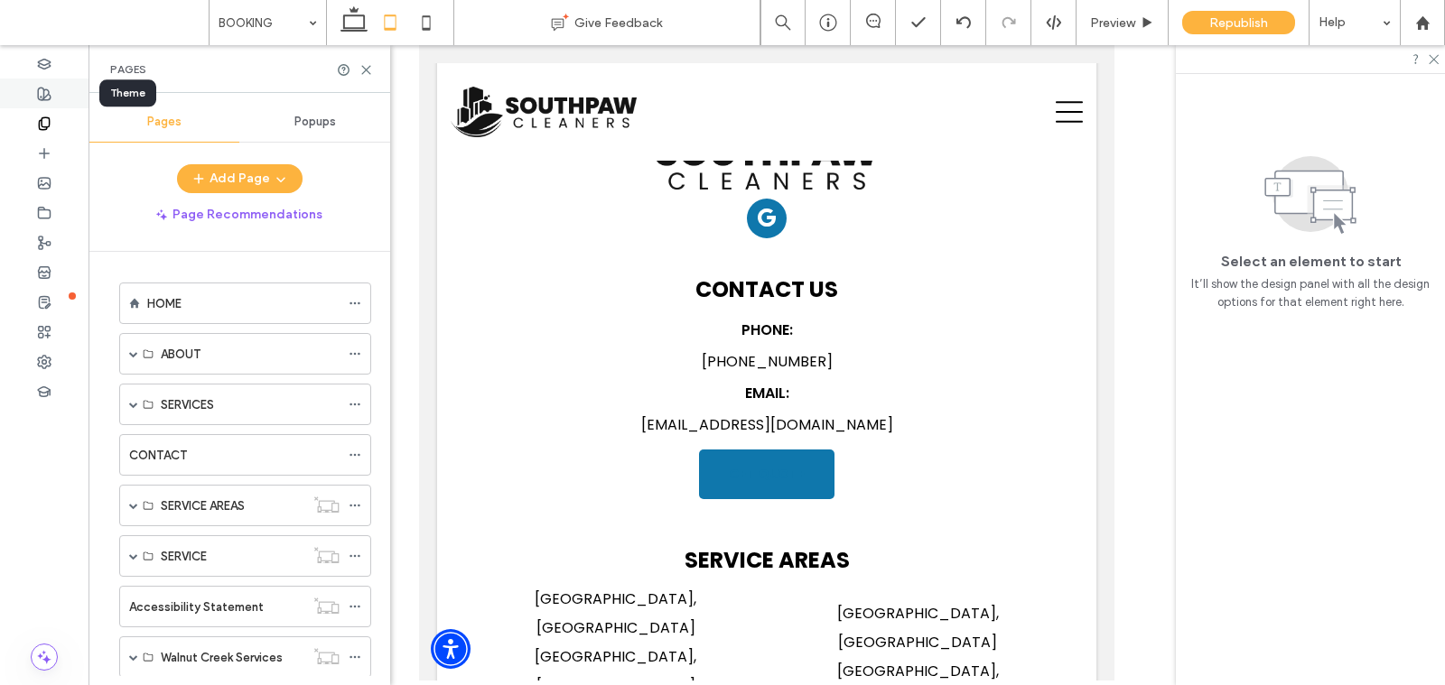
click at [45, 91] on icon at bounding box center [44, 94] width 14 height 14
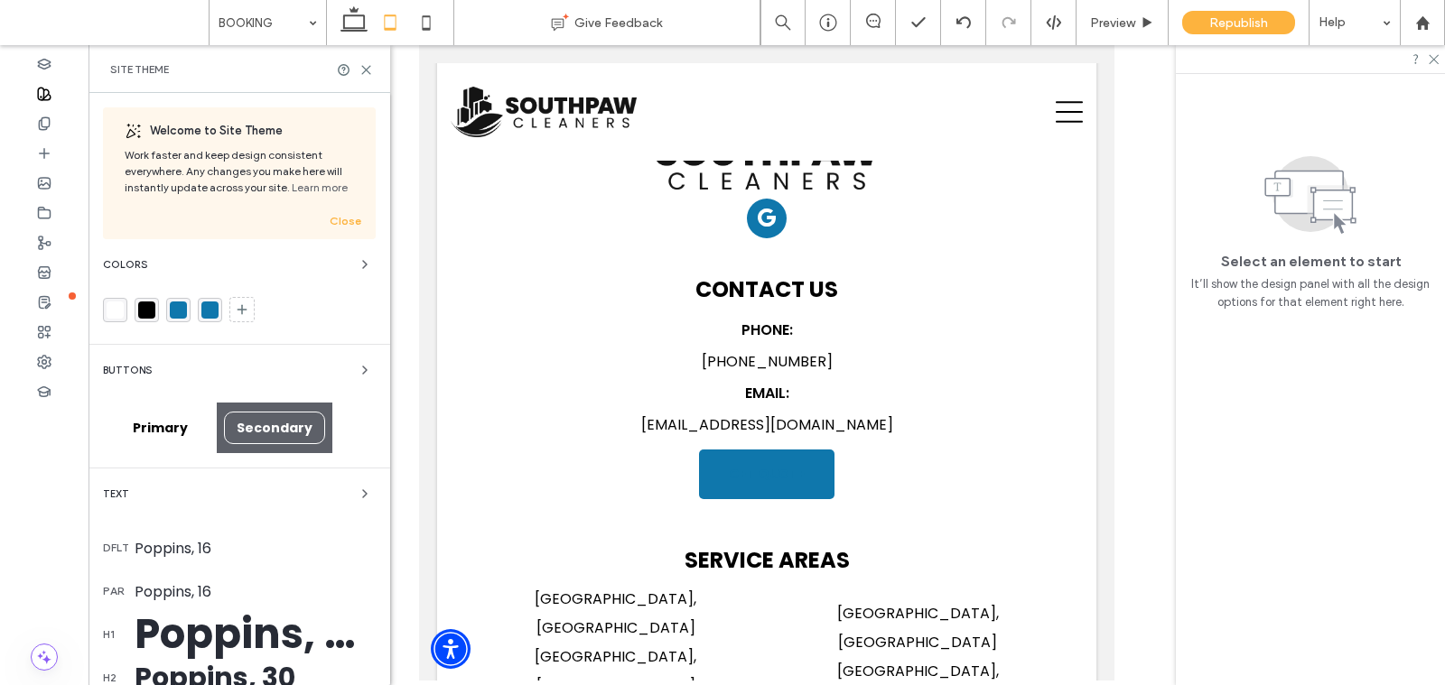
click at [155, 445] on div "Primary" at bounding box center [160, 428] width 114 height 49
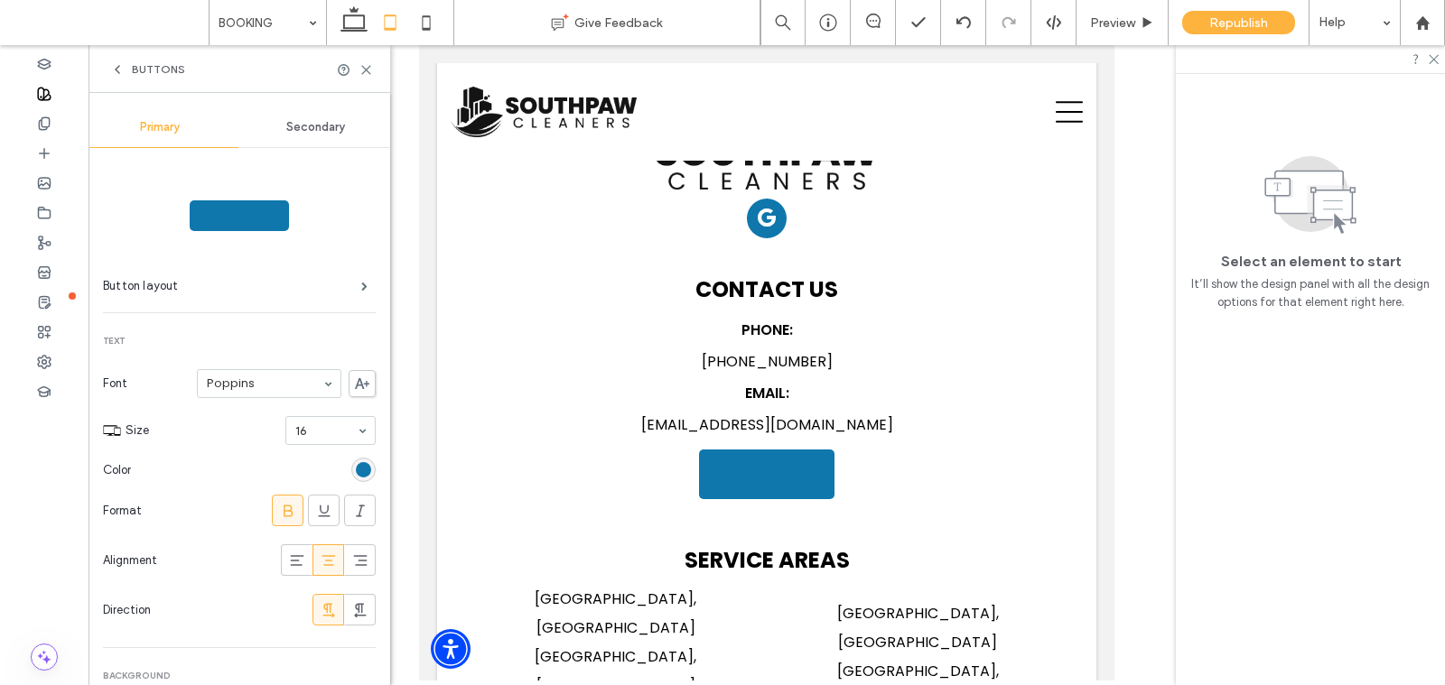
click at [356, 469] on div "rgb(15, 119, 172)" at bounding box center [363, 469] width 15 height 15
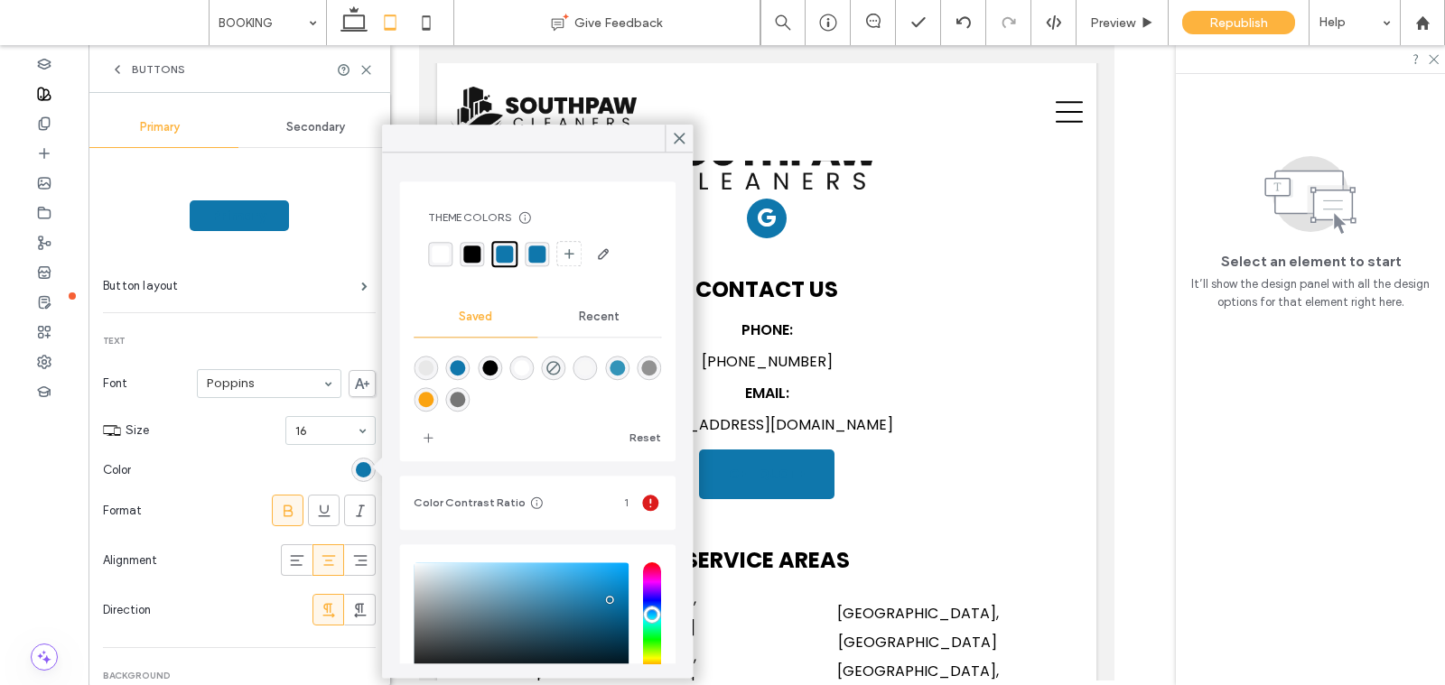
click at [520, 372] on div "rgba(255,255,255,1)" at bounding box center [521, 367] width 15 height 15
type input "*******"
click at [690, 146] on div at bounding box center [679, 138] width 28 height 27
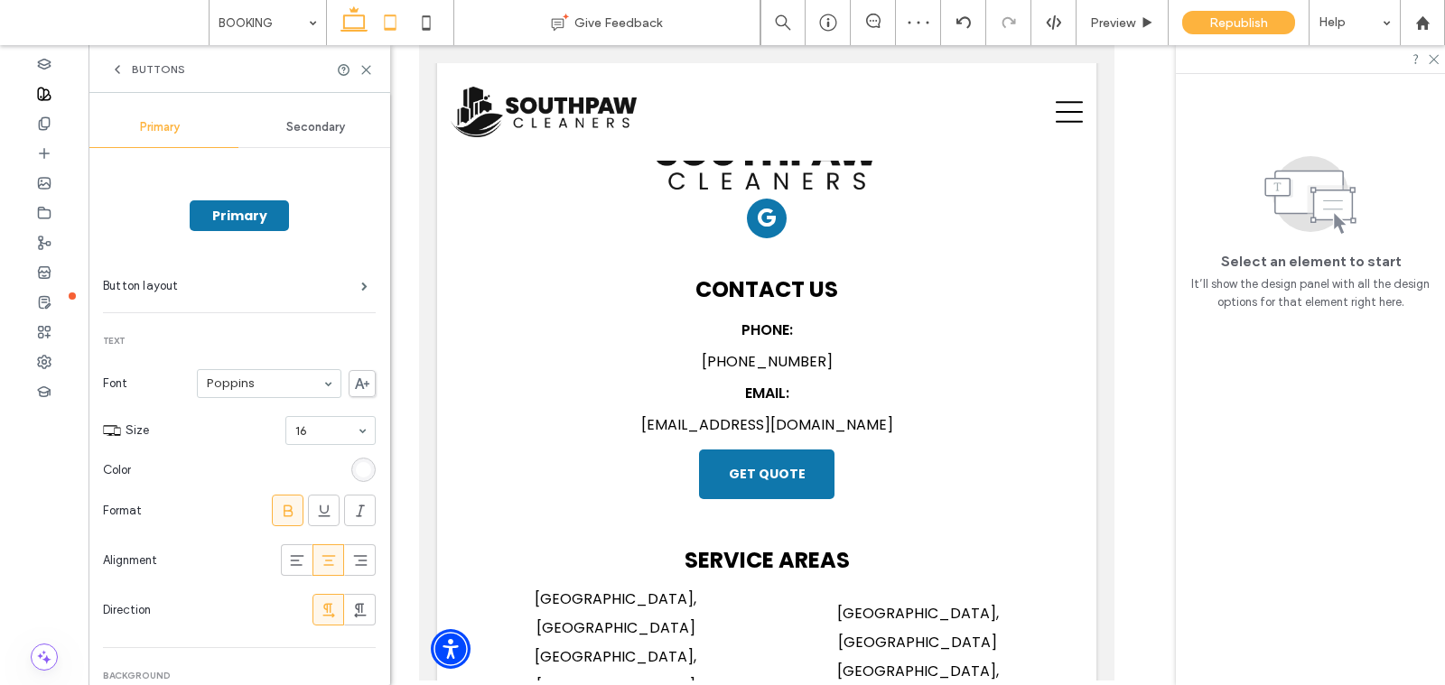
click at [352, 35] on icon at bounding box center [354, 23] width 36 height 36
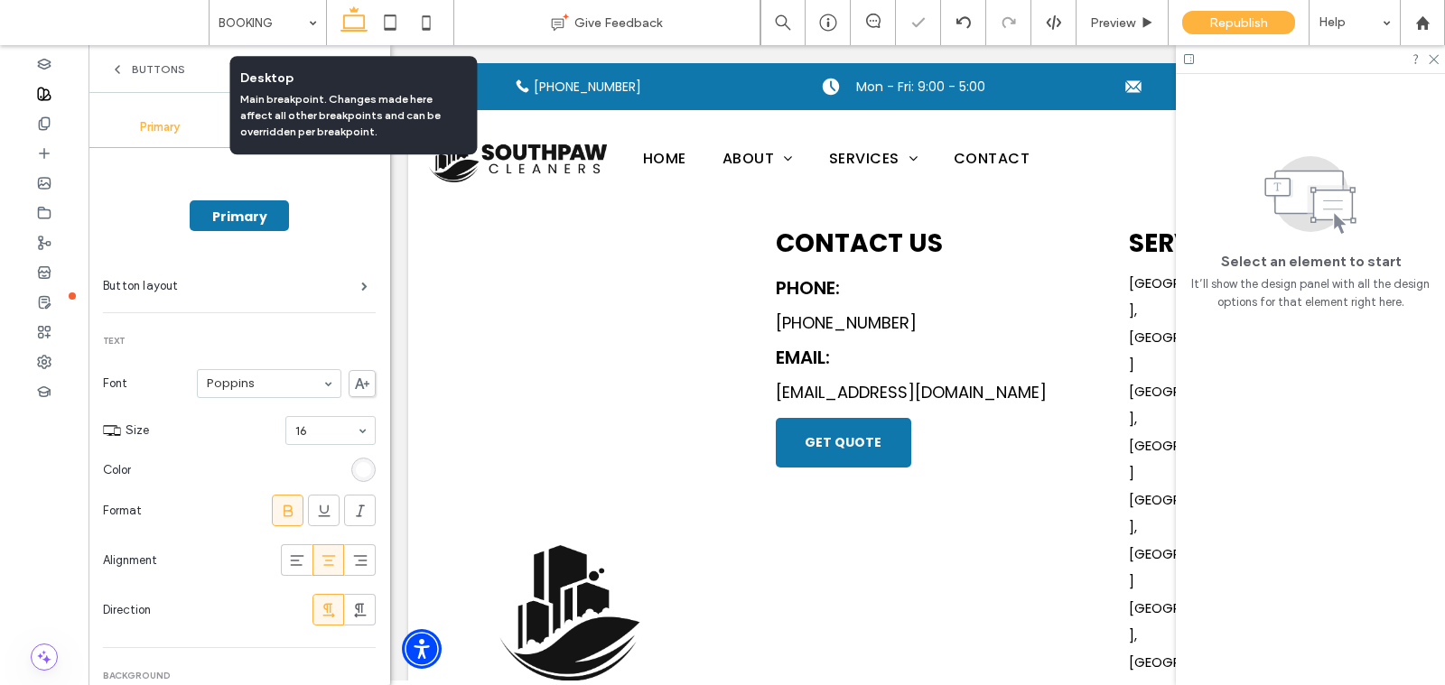
scroll to position [737, 0]
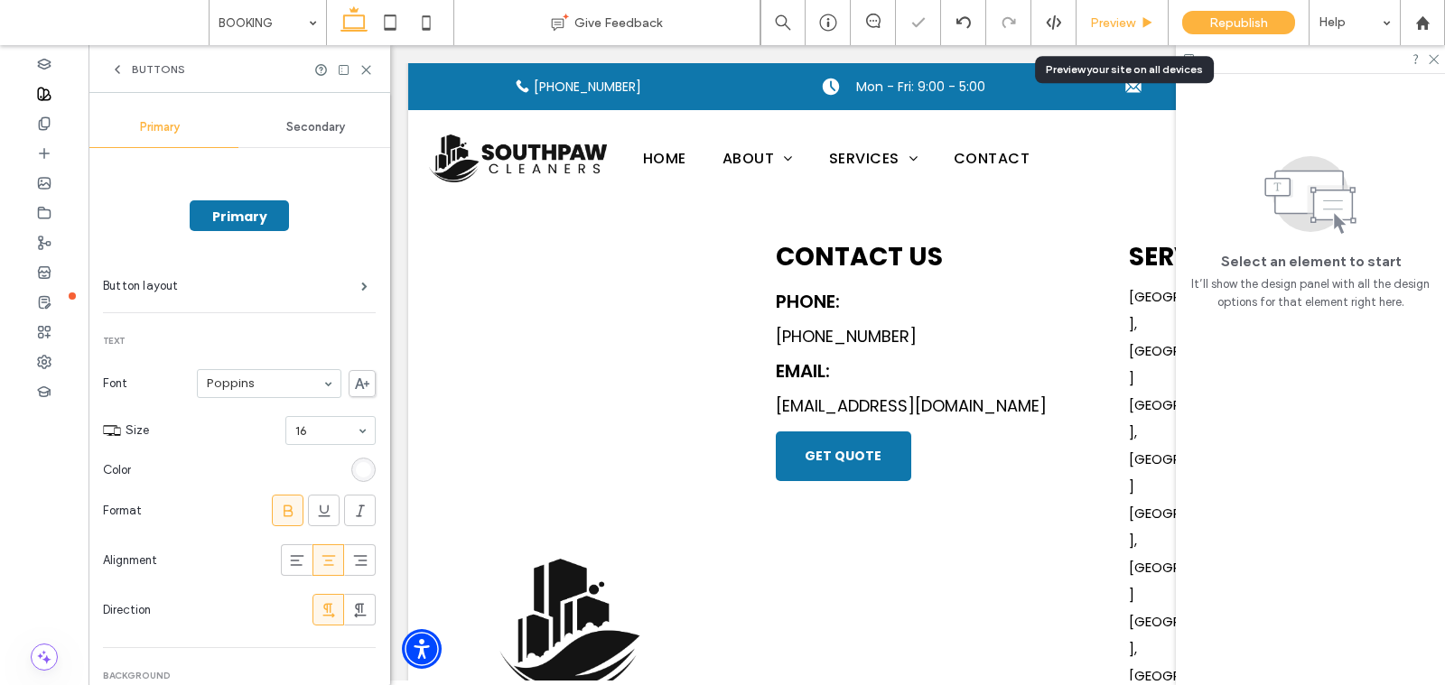
click at [1115, 24] on span "Preview" at bounding box center [1112, 22] width 45 height 15
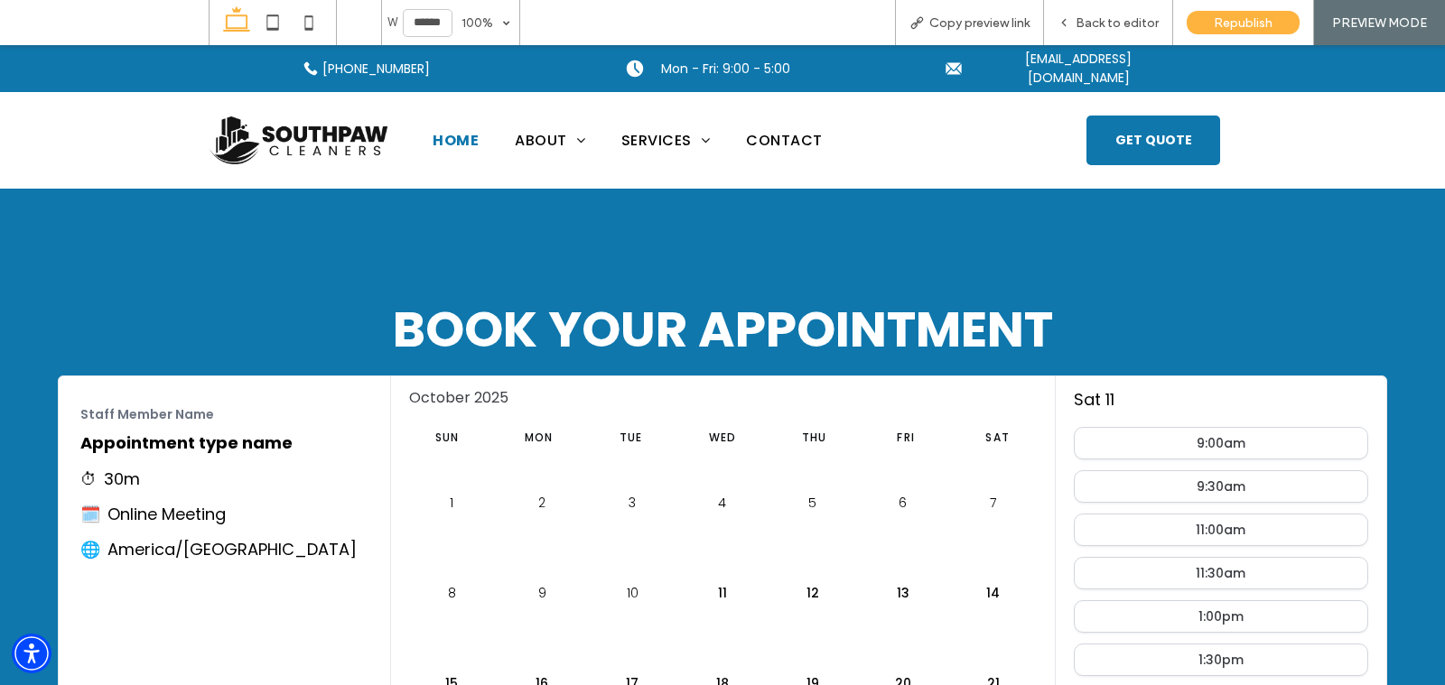
click at [466, 147] on span "HOME" at bounding box center [456, 140] width 46 height 23
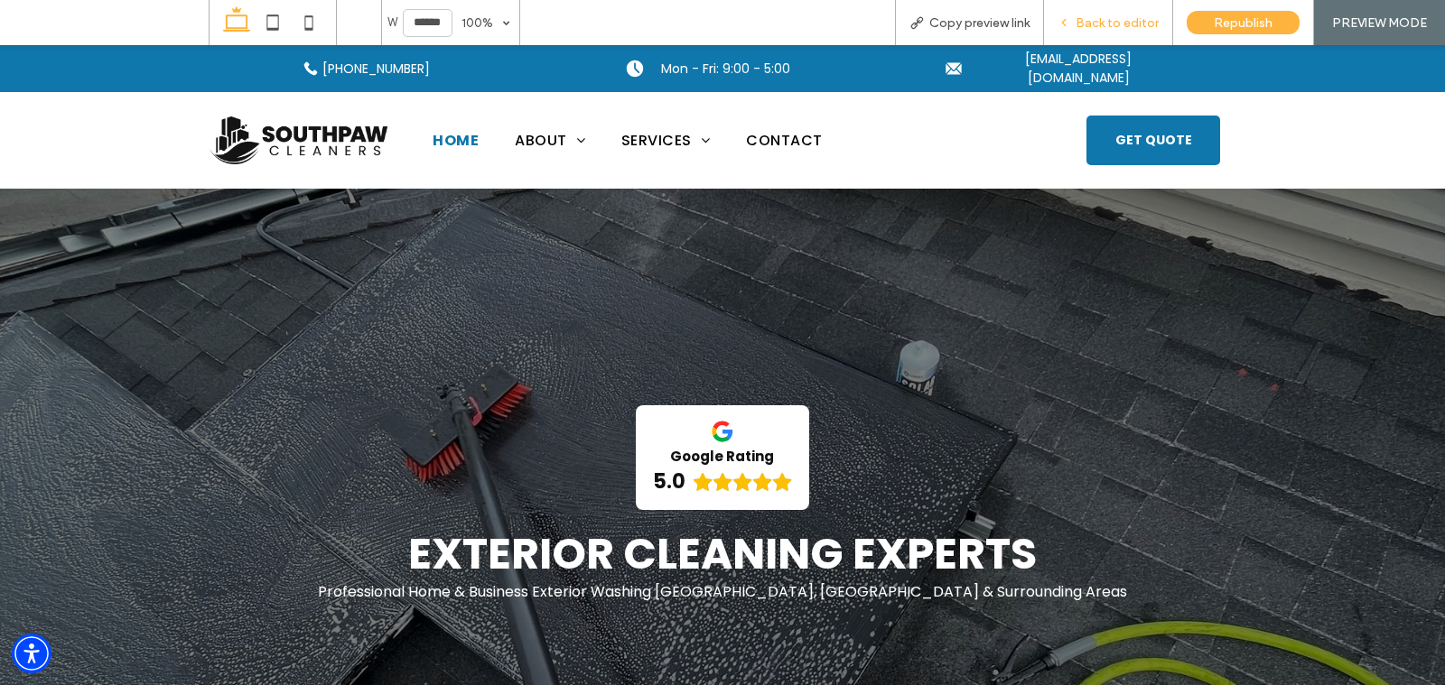
click at [1116, 16] on span "Back to editor" at bounding box center [1116, 22] width 83 height 15
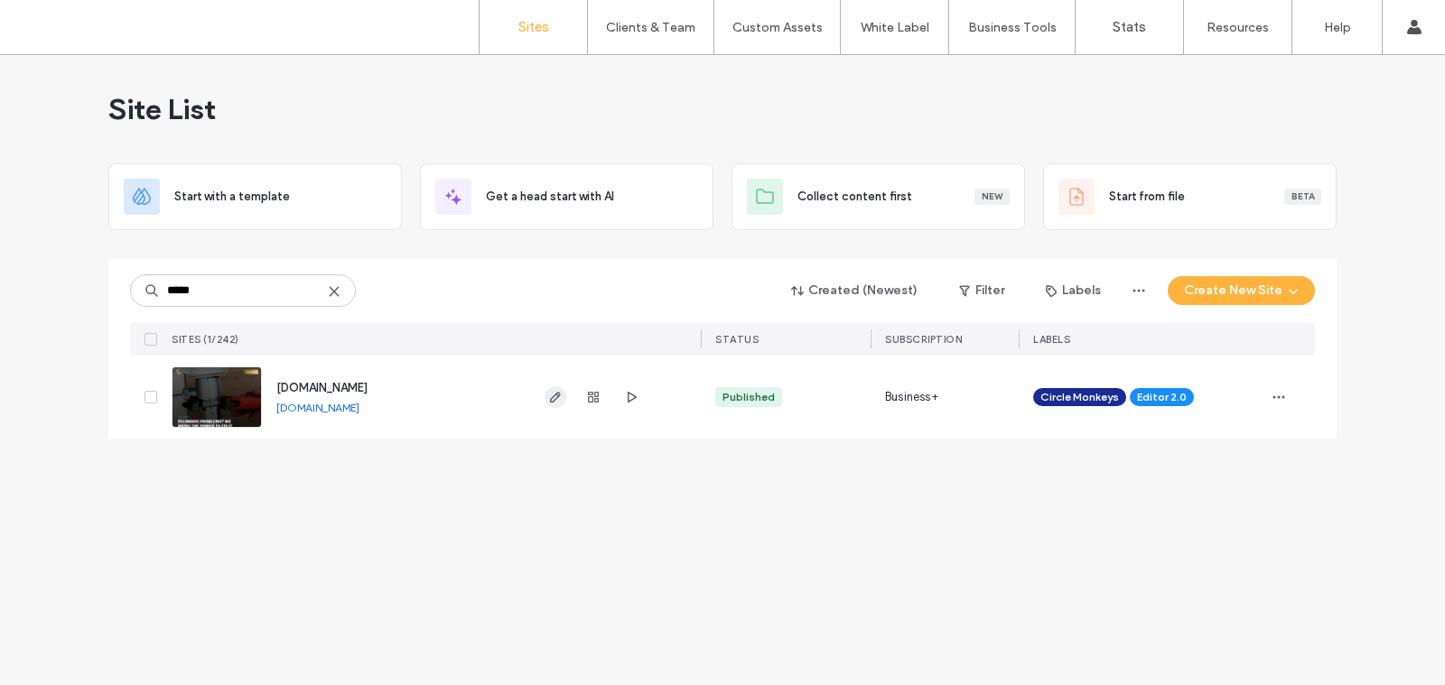
type input "*****"
click at [559, 404] on icon "button" at bounding box center [555, 397] width 14 height 14
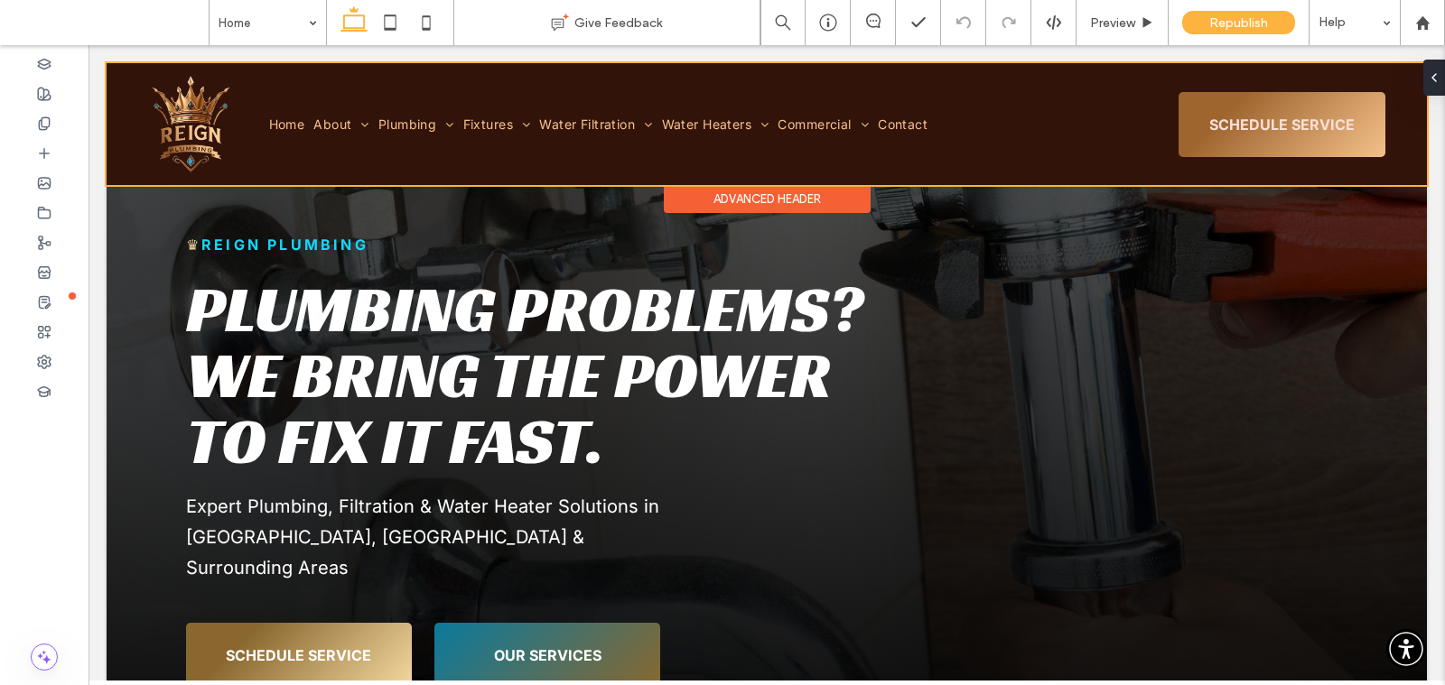
scroll to position [47, 0]
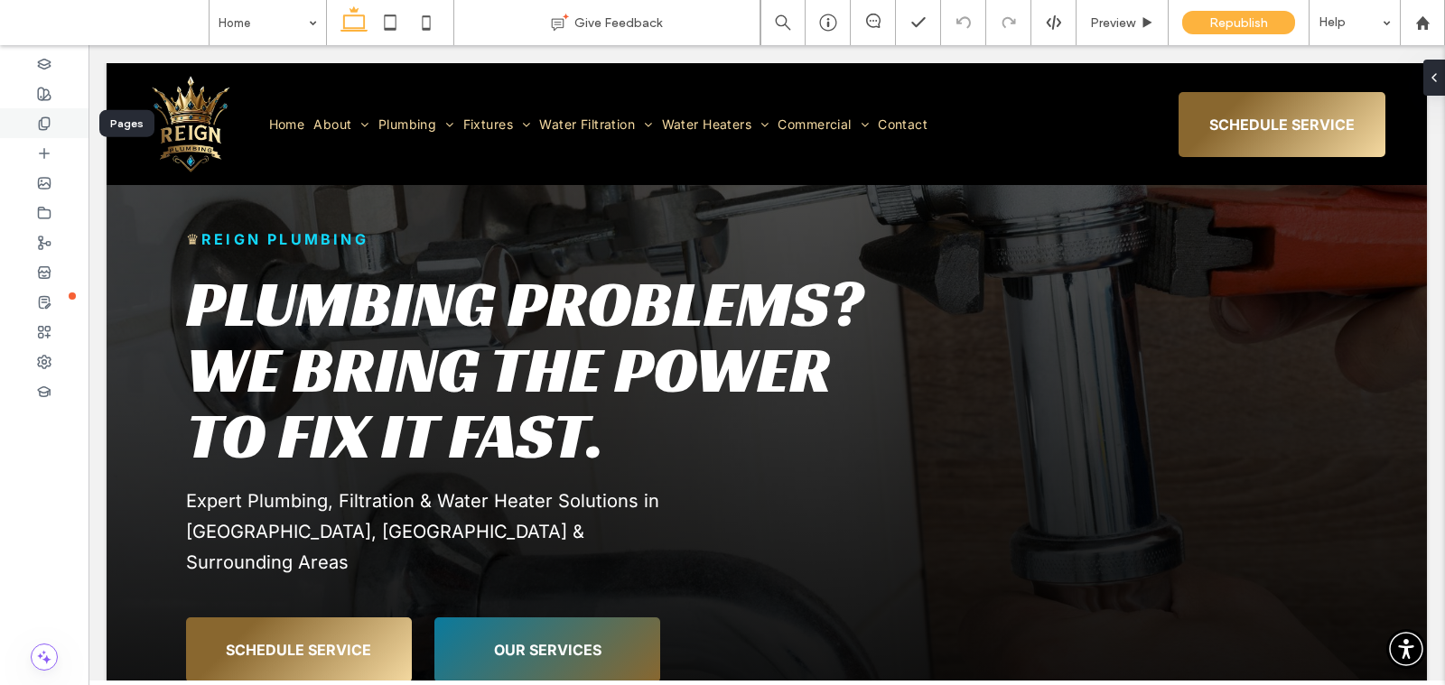
click at [59, 124] on div at bounding box center [44, 123] width 88 height 30
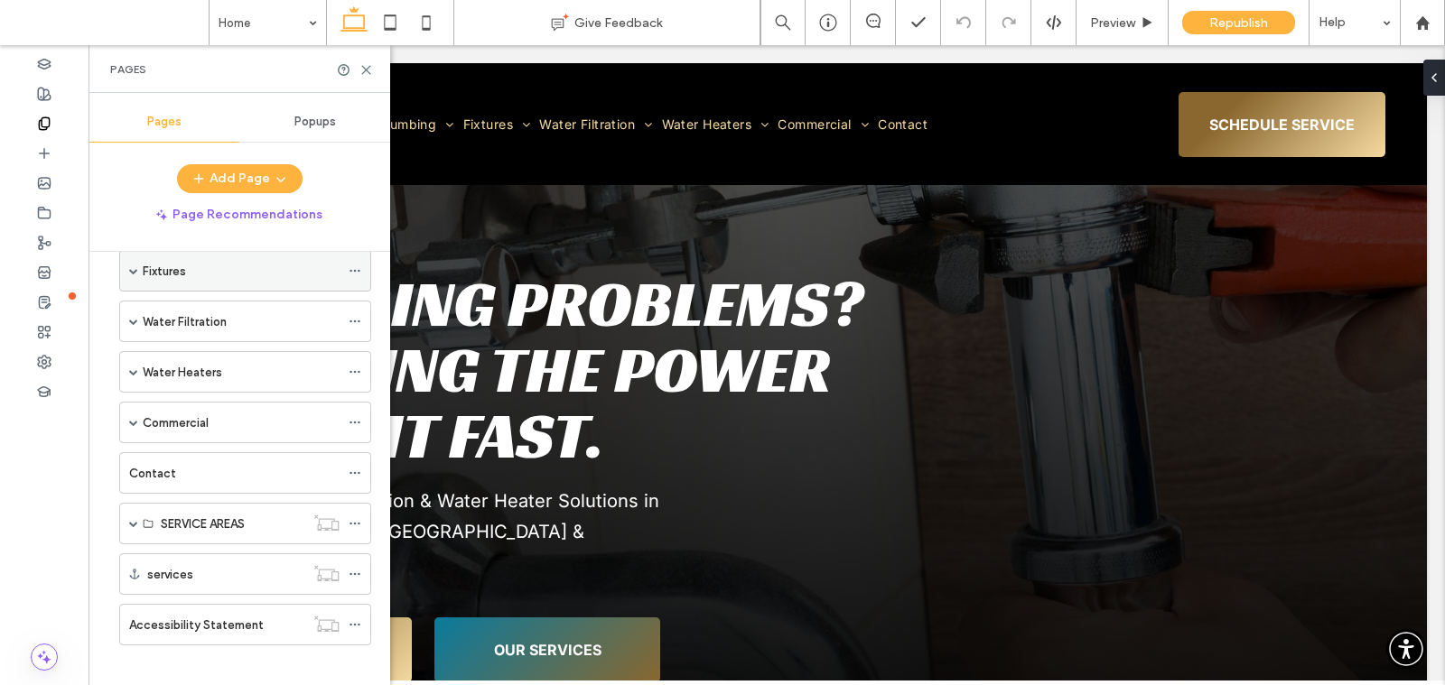
scroll to position [188, 0]
click at [127, 517] on div "SERVICE AREAS" at bounding box center [245, 520] width 252 height 42
click at [135, 516] on span at bounding box center [133, 520] width 9 height 9
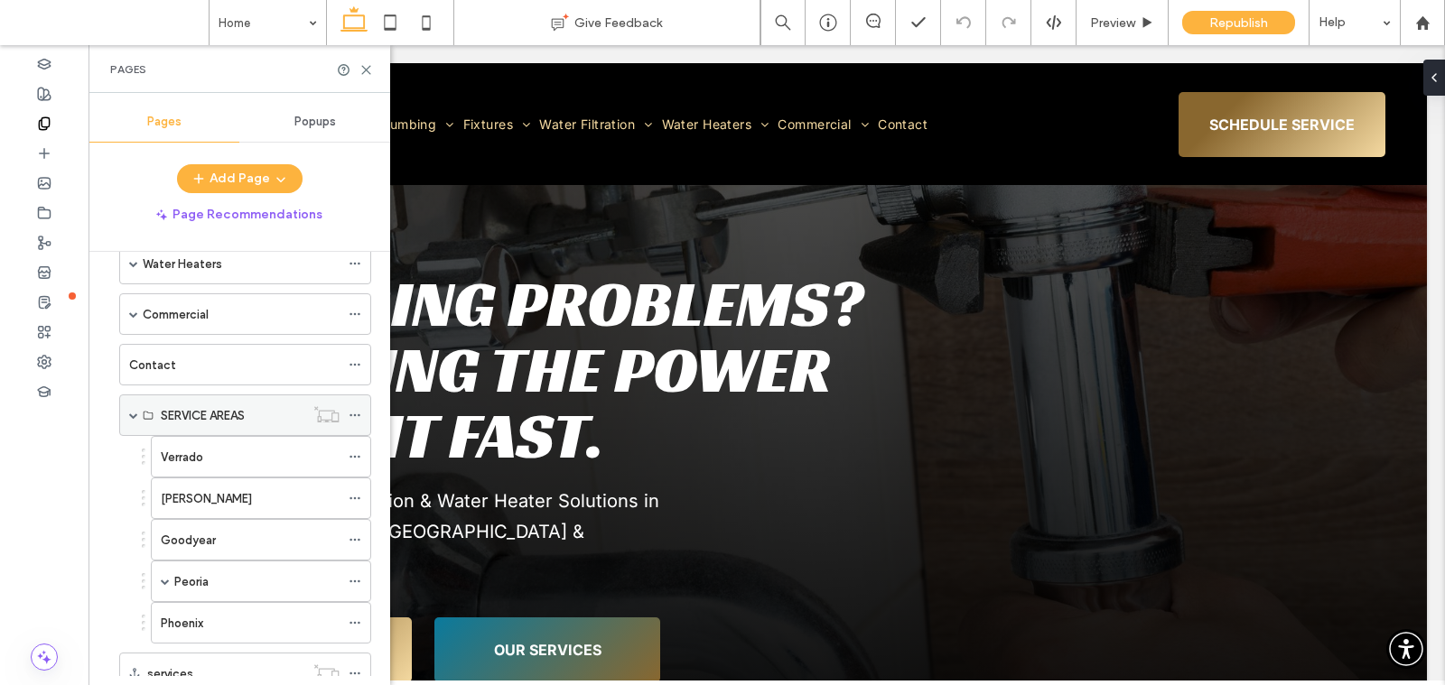
scroll to position [301, 0]
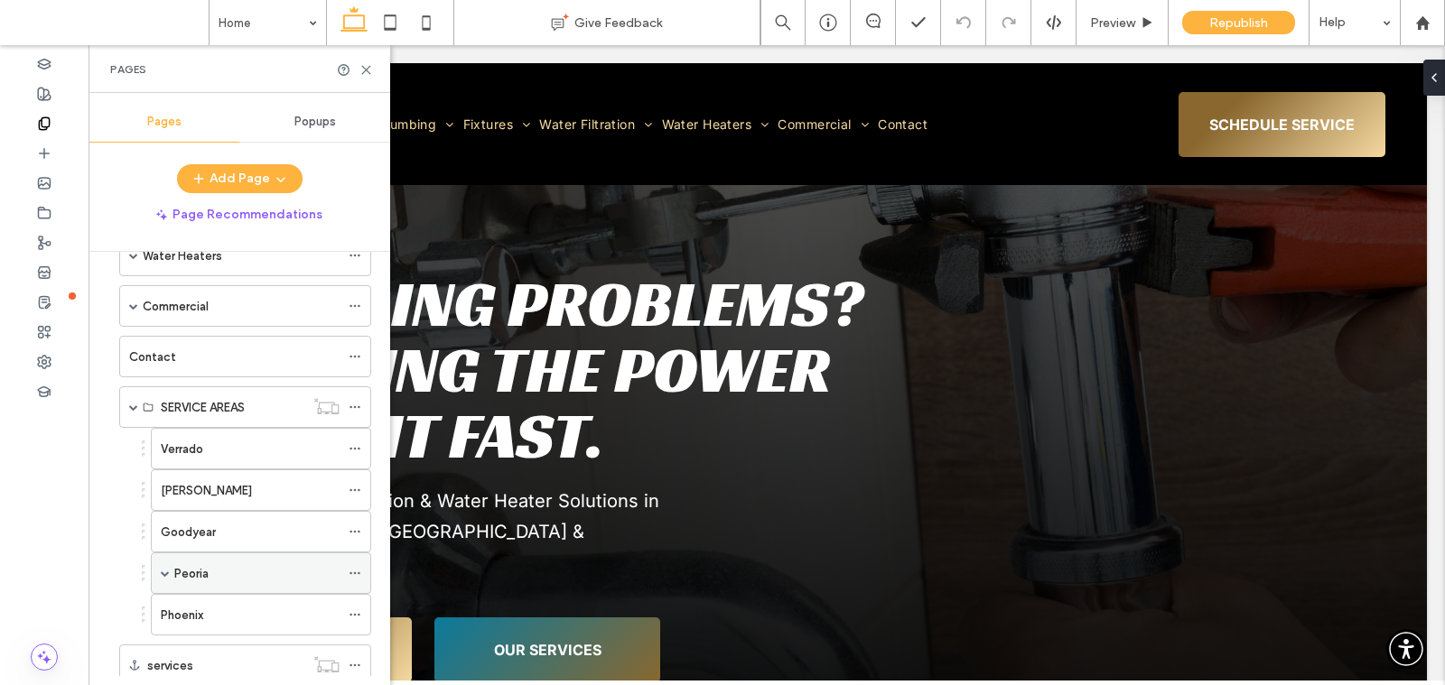
click at [164, 569] on span at bounding box center [165, 573] width 9 height 9
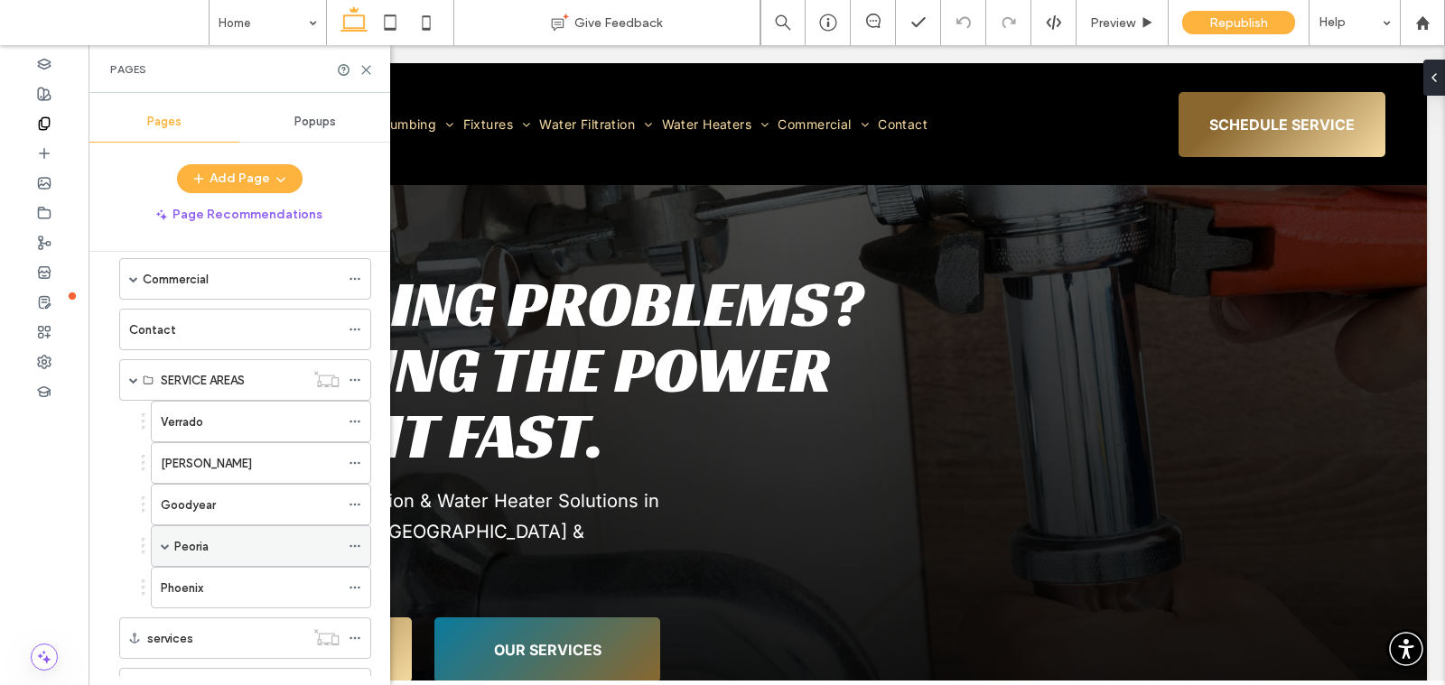
scroll to position [336, 0]
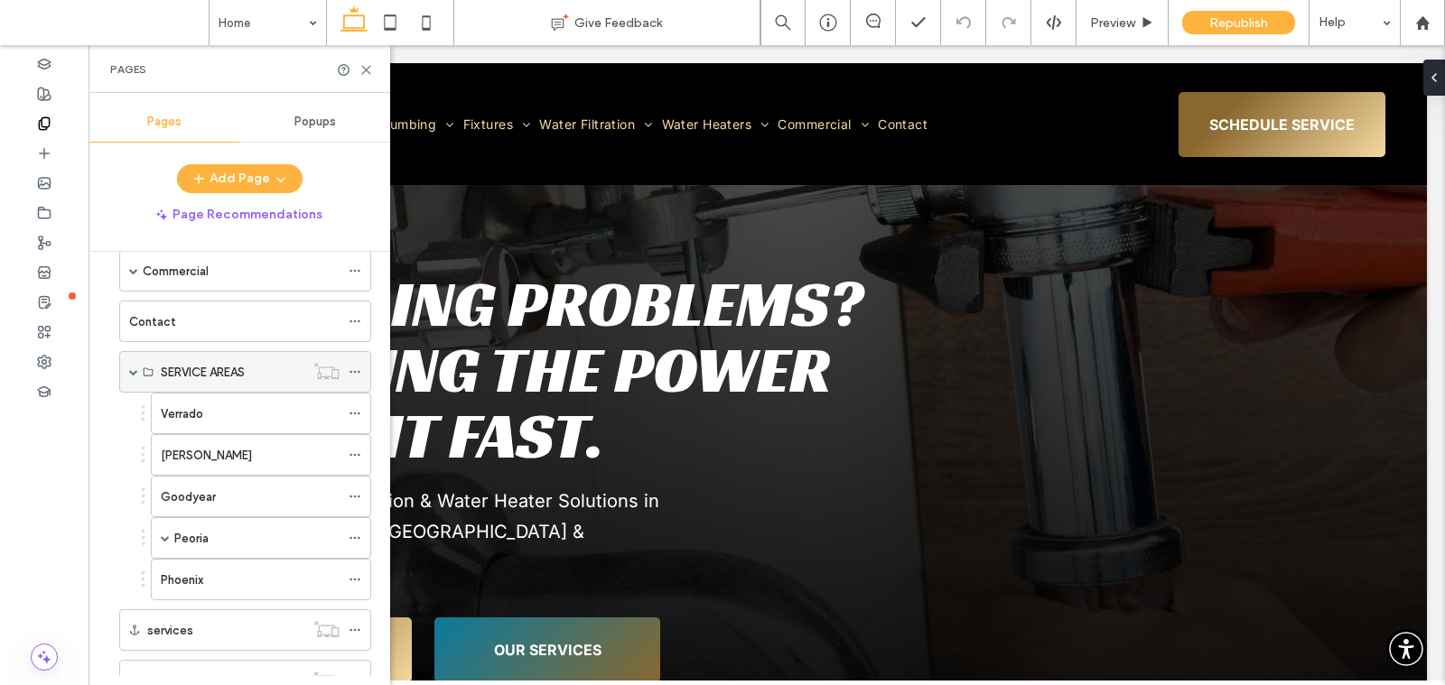
click at [131, 368] on span at bounding box center [133, 372] width 9 height 9
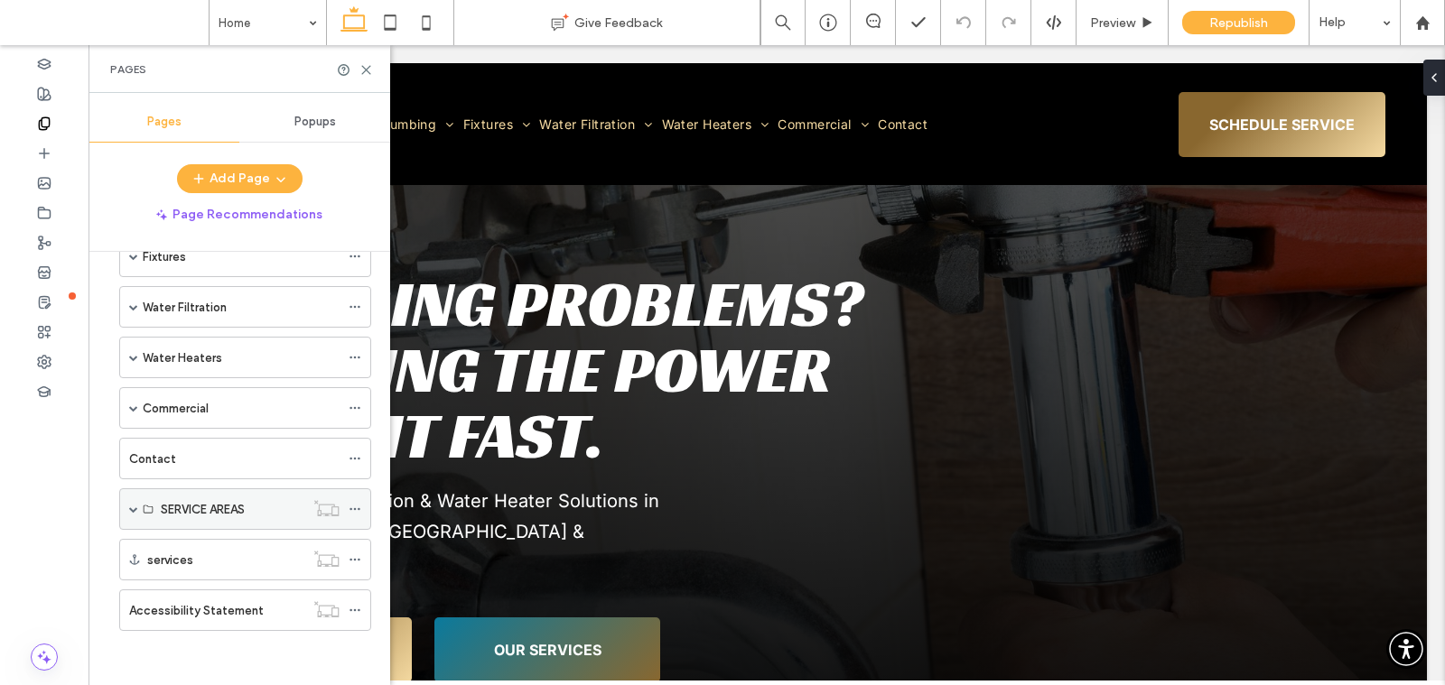
scroll to position [188, 0]
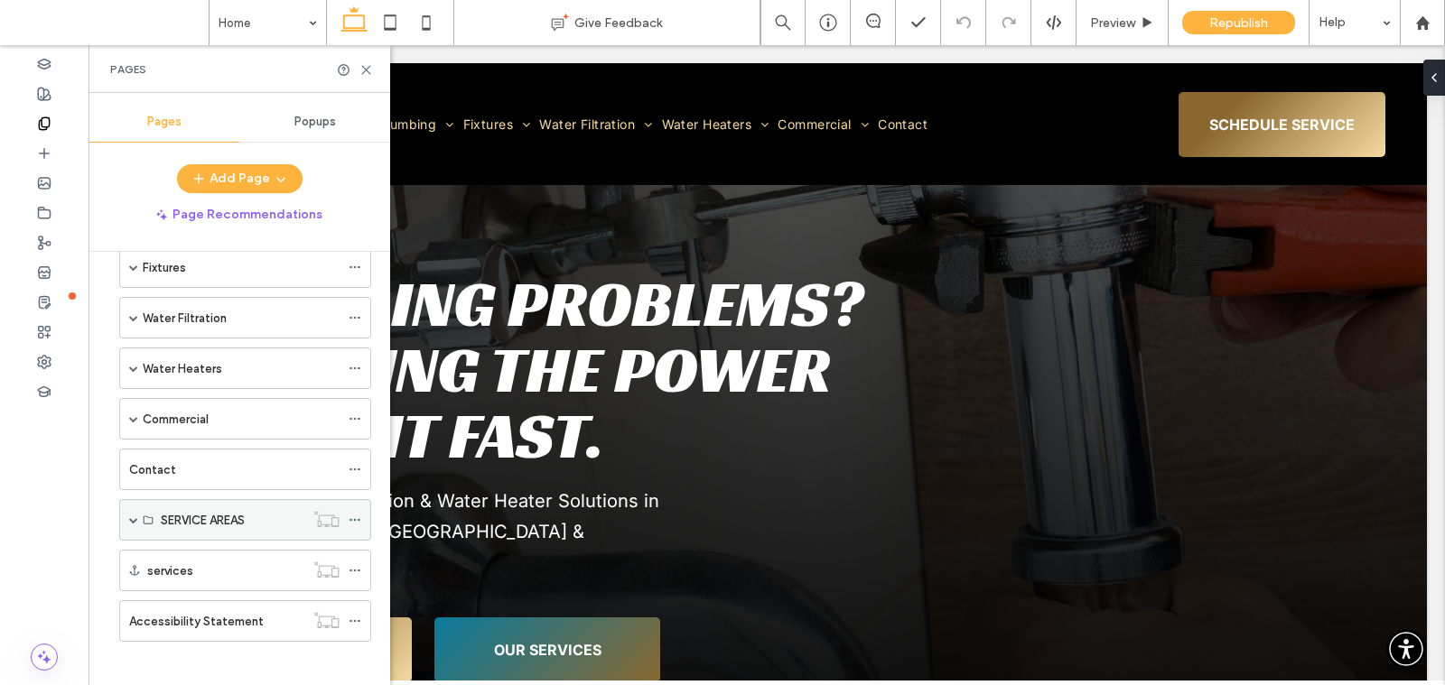
click at [132, 516] on span at bounding box center [133, 520] width 9 height 9
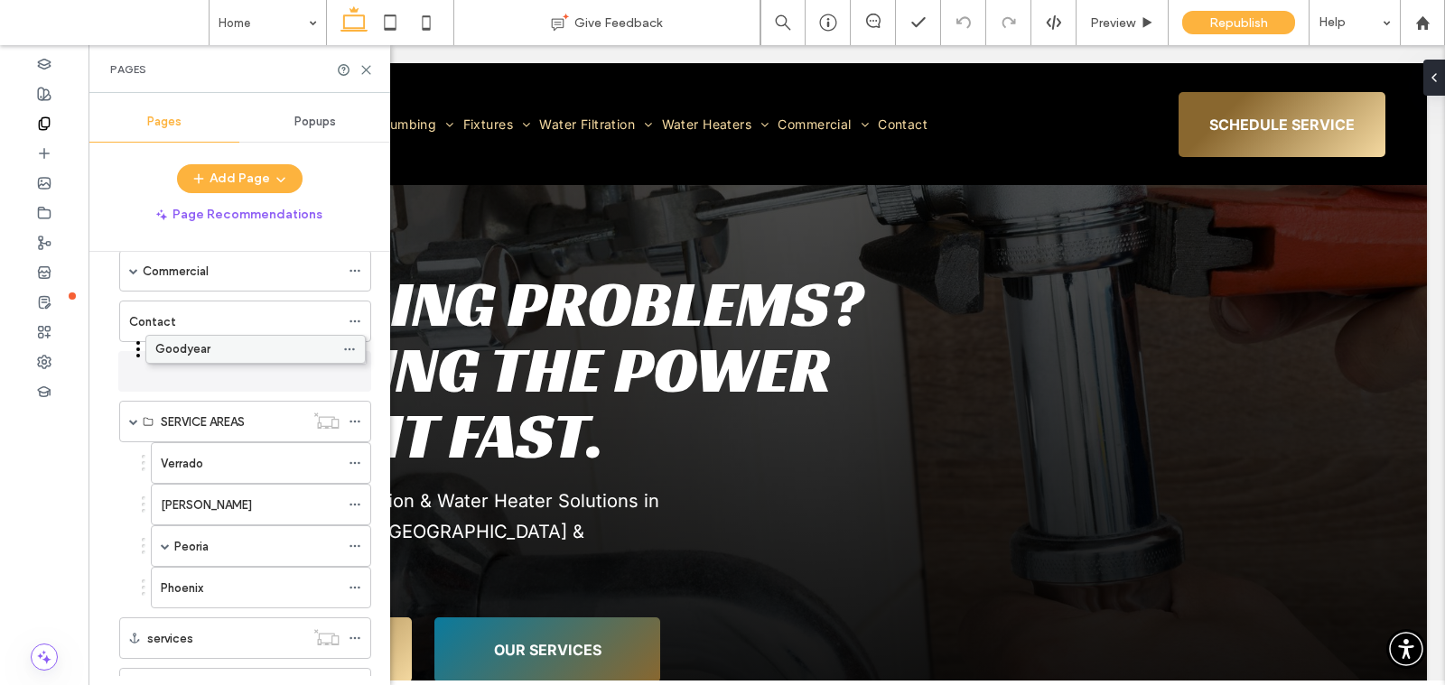
drag, startPoint x: 191, startPoint y: 481, endPoint x: 185, endPoint y: 341, distance: 140.1
click at [165, 543] on span at bounding box center [165, 547] width 9 height 9
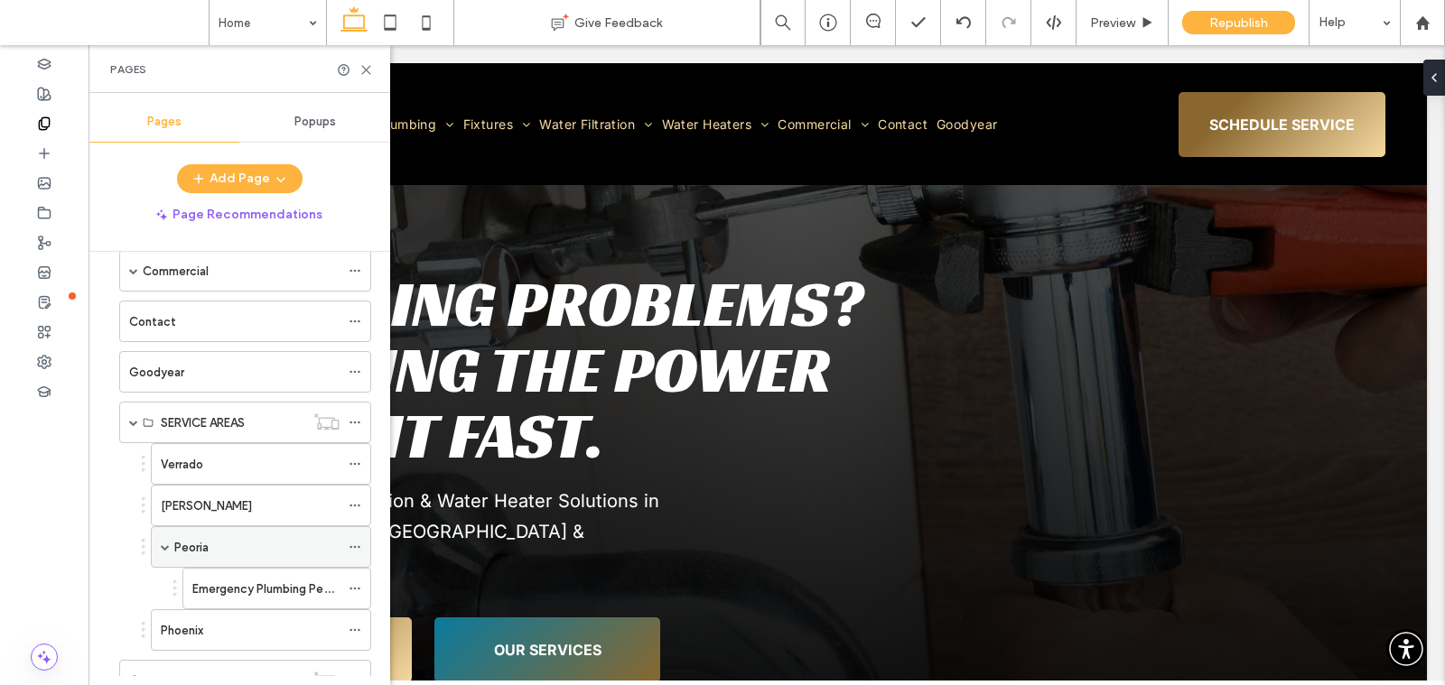
click at [165, 543] on span at bounding box center [165, 547] width 9 height 9
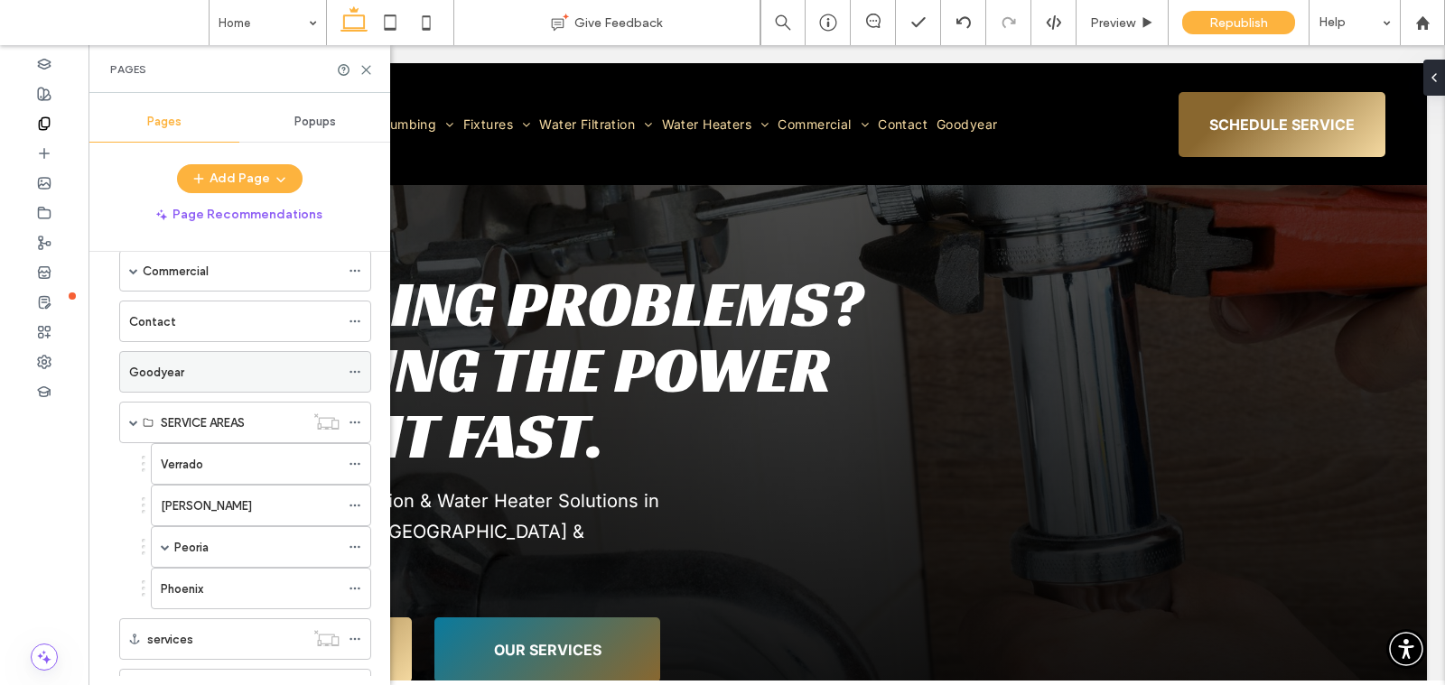
click at [356, 366] on icon at bounding box center [355, 372] width 13 height 13
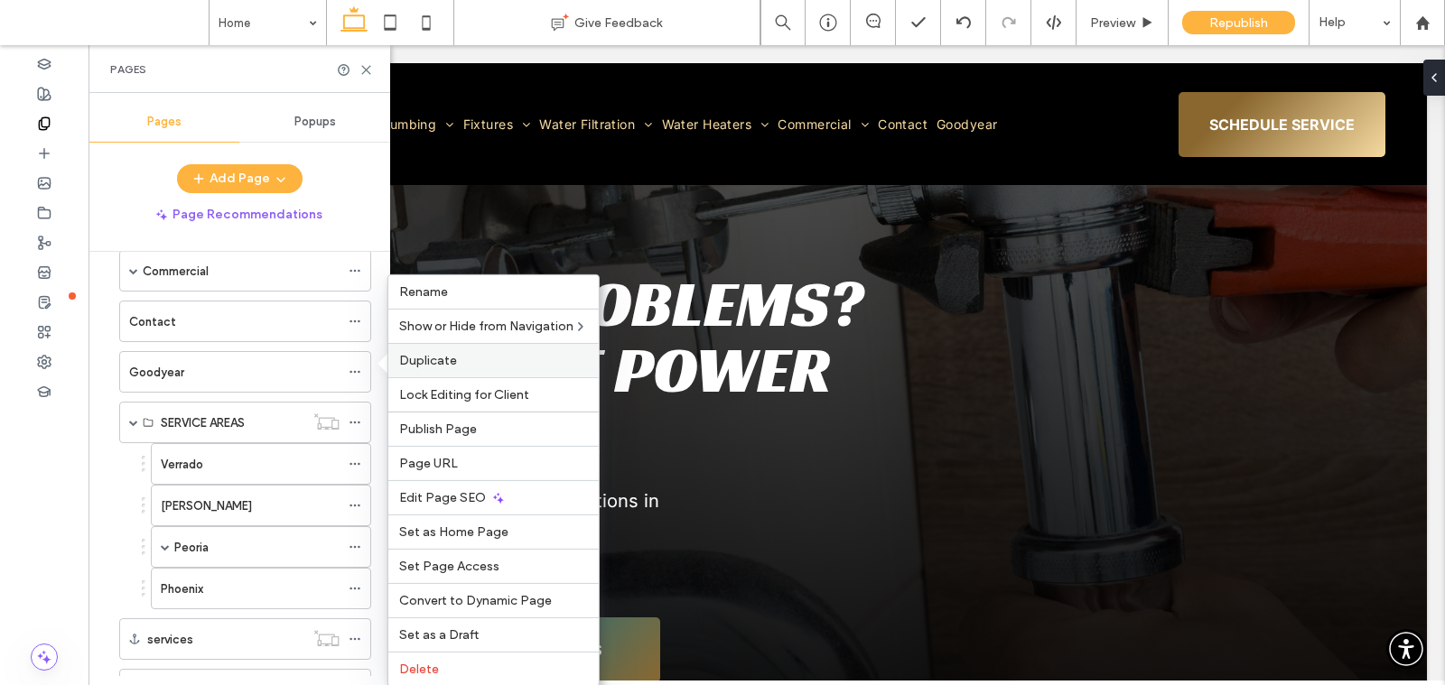
click at [411, 359] on span "Duplicate" at bounding box center [428, 360] width 58 height 15
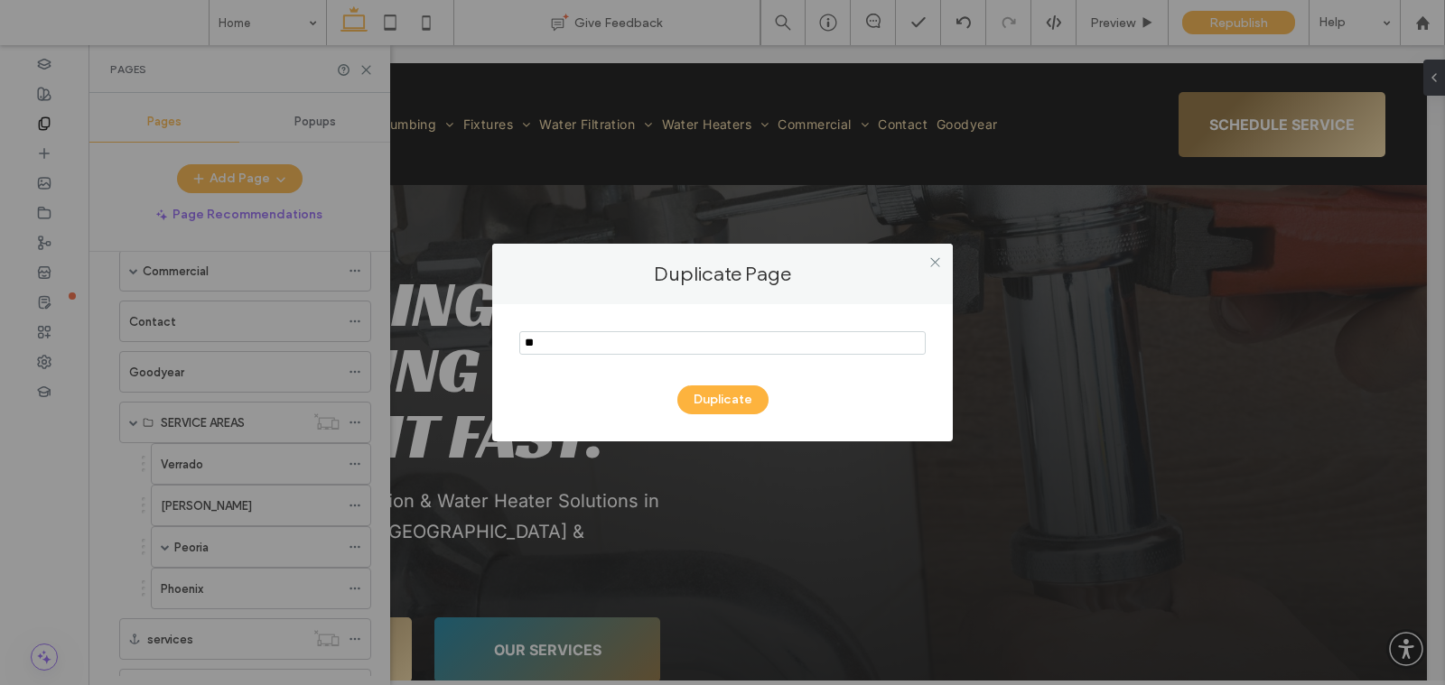
type input "*"
type input "********"
click at [723, 395] on button "Duplicate" at bounding box center [722, 400] width 91 height 29
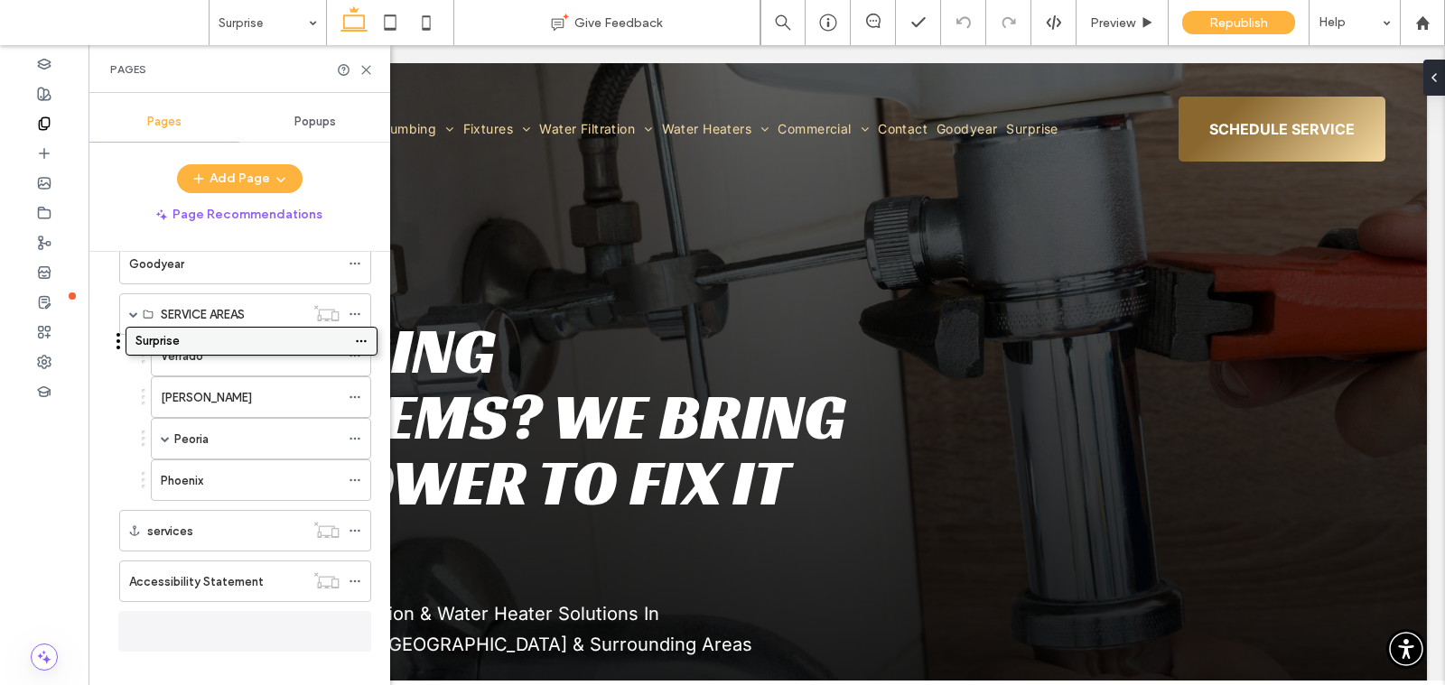
scroll to position [442, 0]
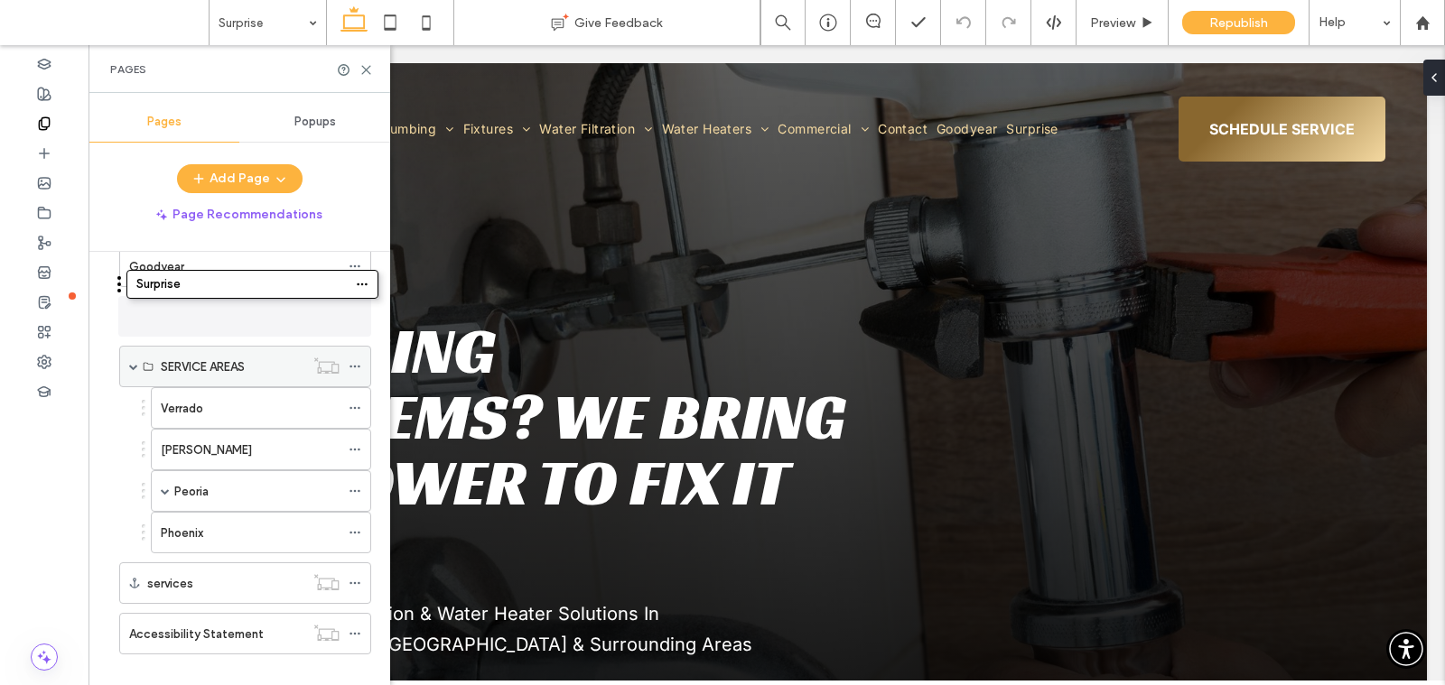
drag, startPoint x: 142, startPoint y: 610, endPoint x: 147, endPoint y: 289, distance: 321.5
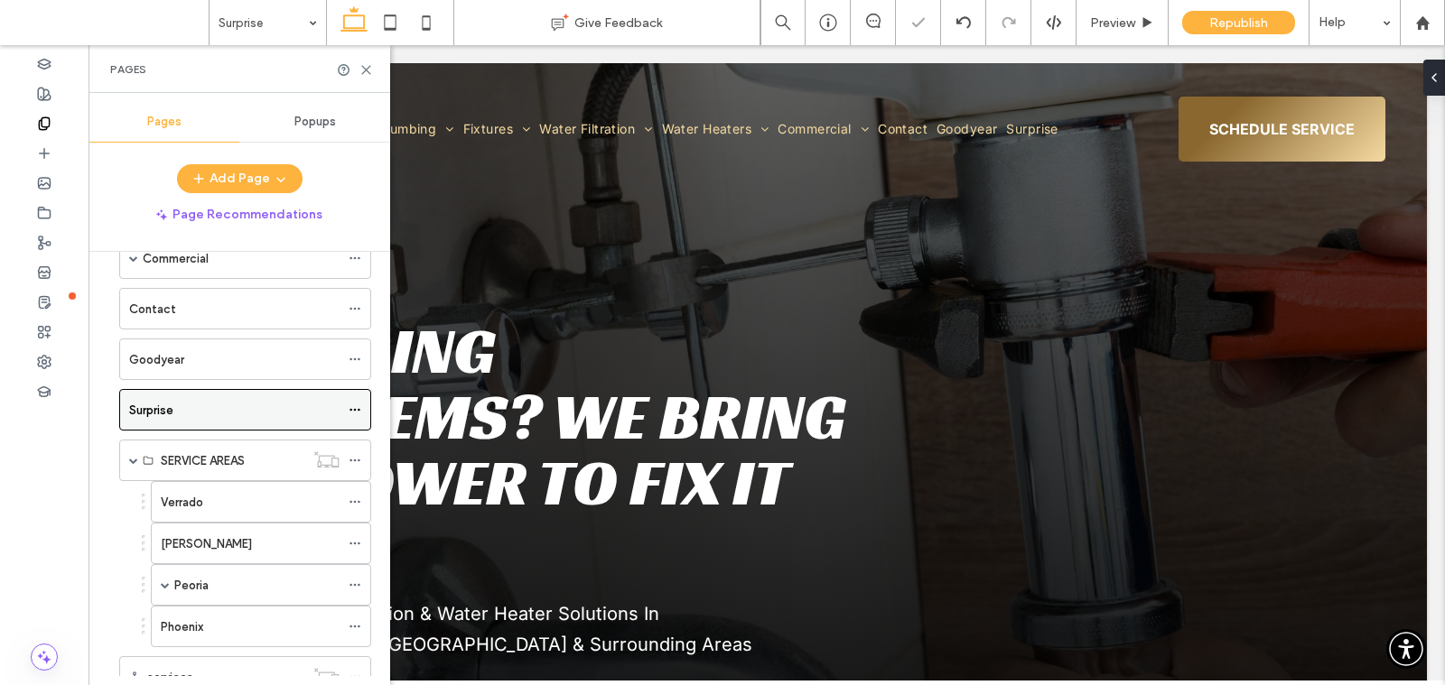
scroll to position [332, 0]
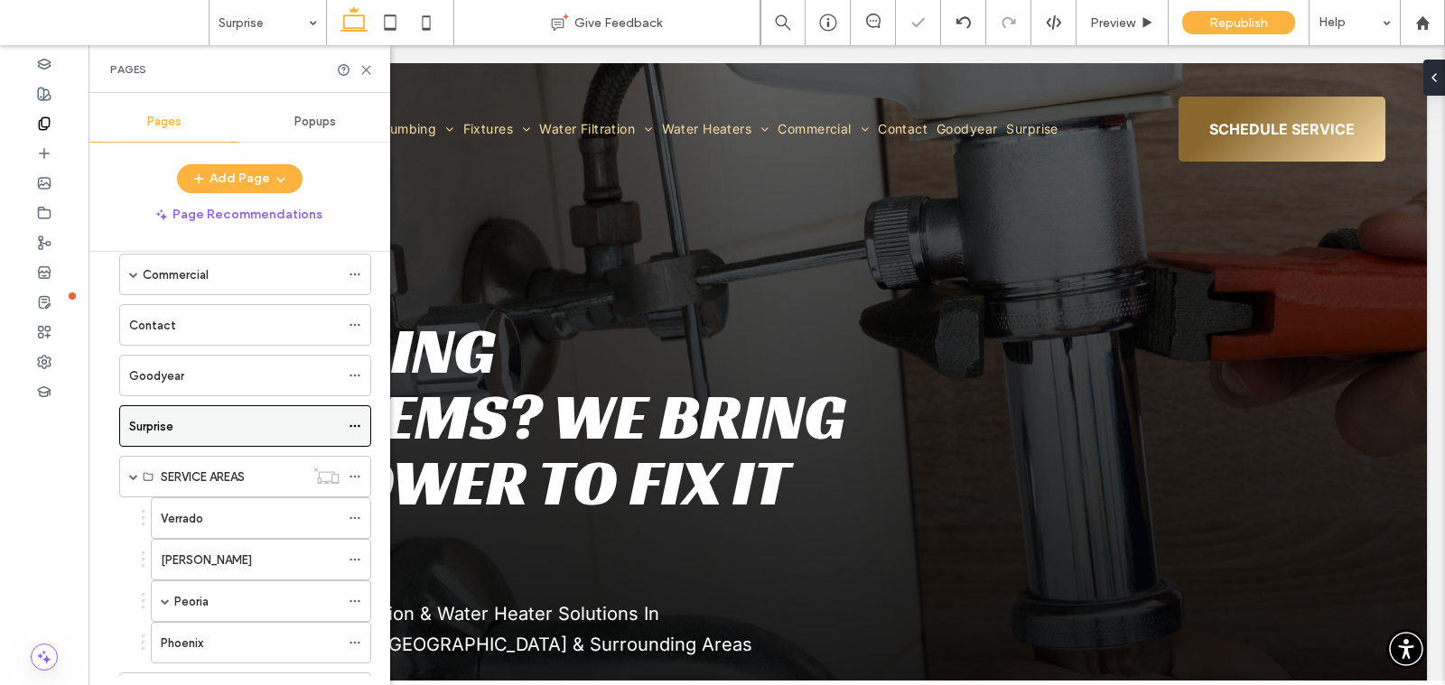
click at [154, 406] on div "Surprise" at bounding box center [234, 426] width 210 height 40
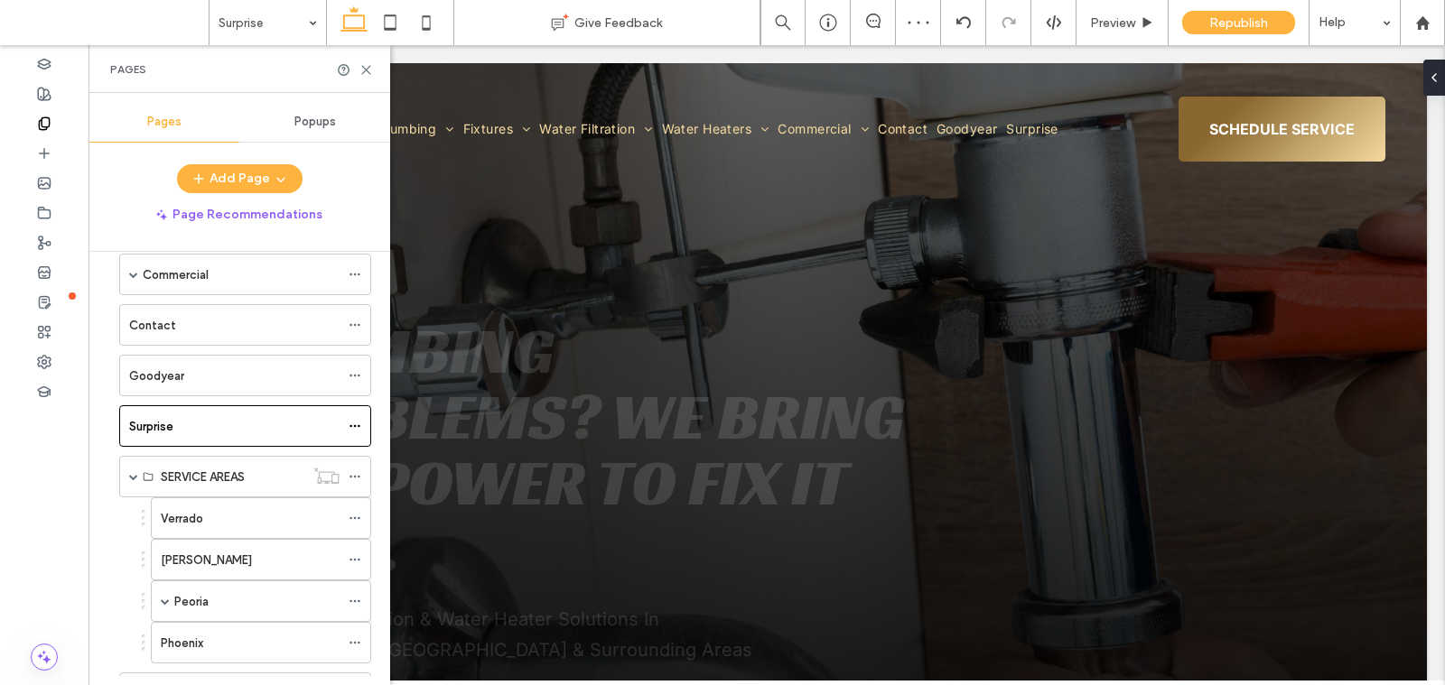
scroll to position [0, 0]
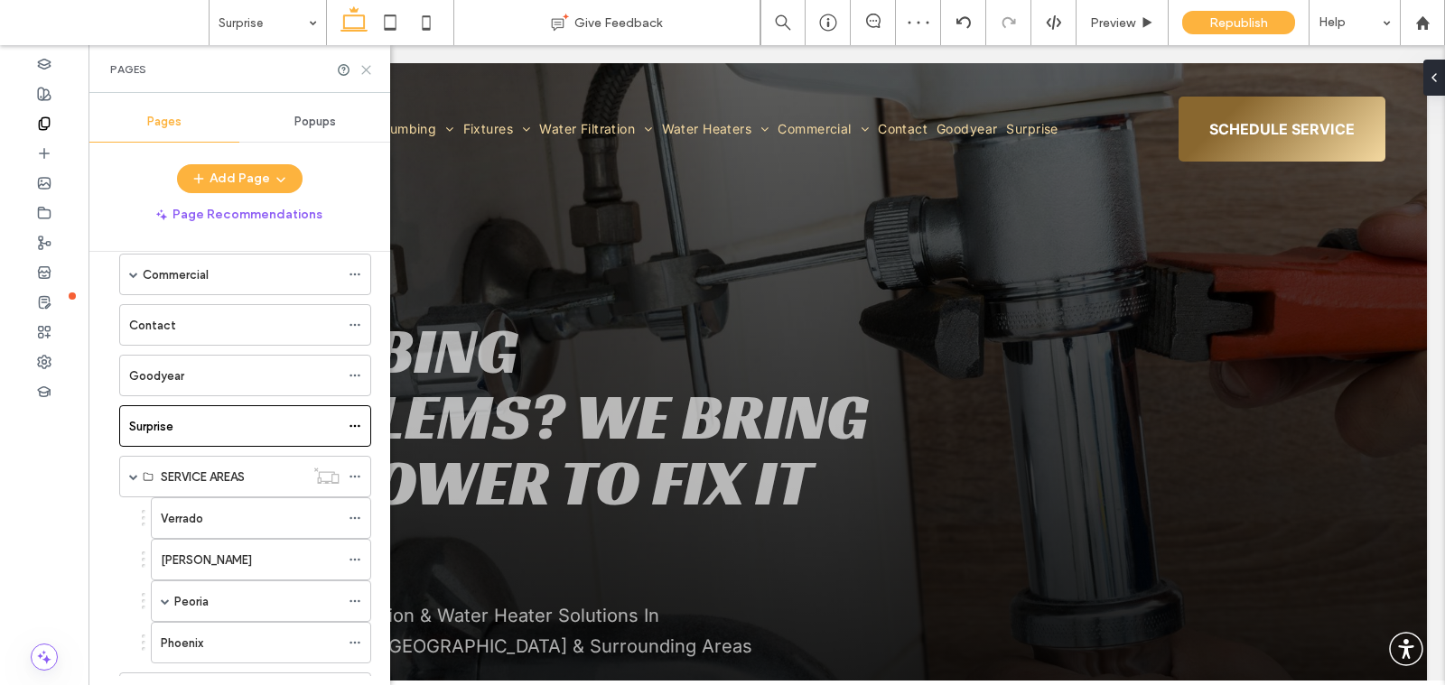
click at [362, 68] on icon at bounding box center [366, 70] width 14 height 14
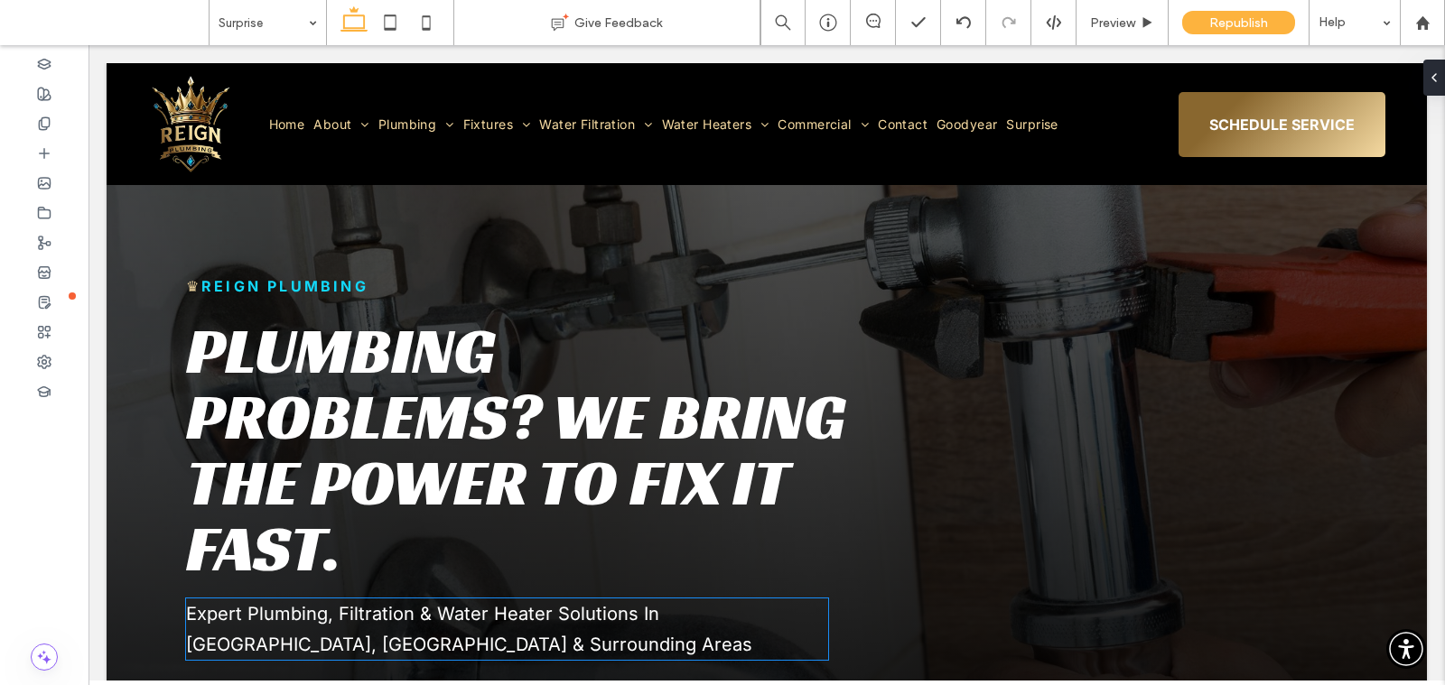
scroll to position [72, 0]
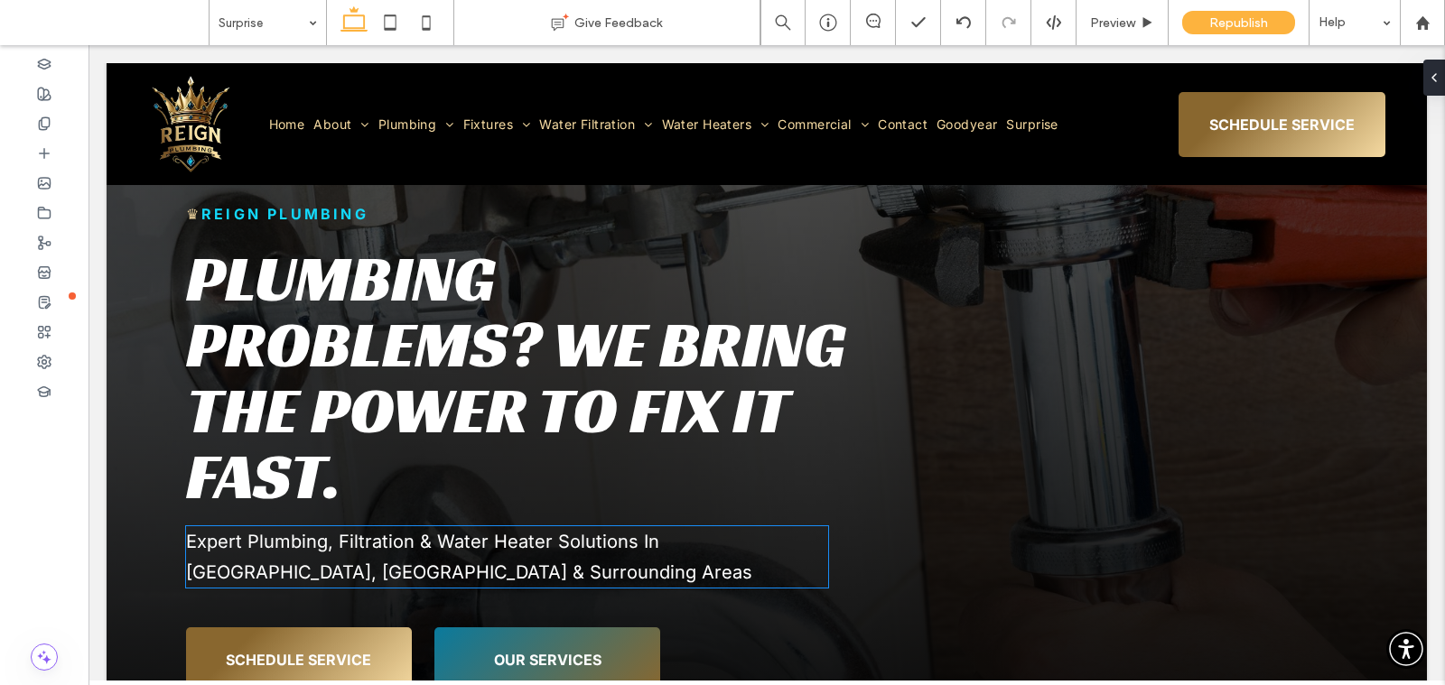
click at [717, 554] on span "Expert Plumbing, Filtration & Water Heater Solutions In Goodyear, AZ & Surround…" at bounding box center [469, 557] width 566 height 52
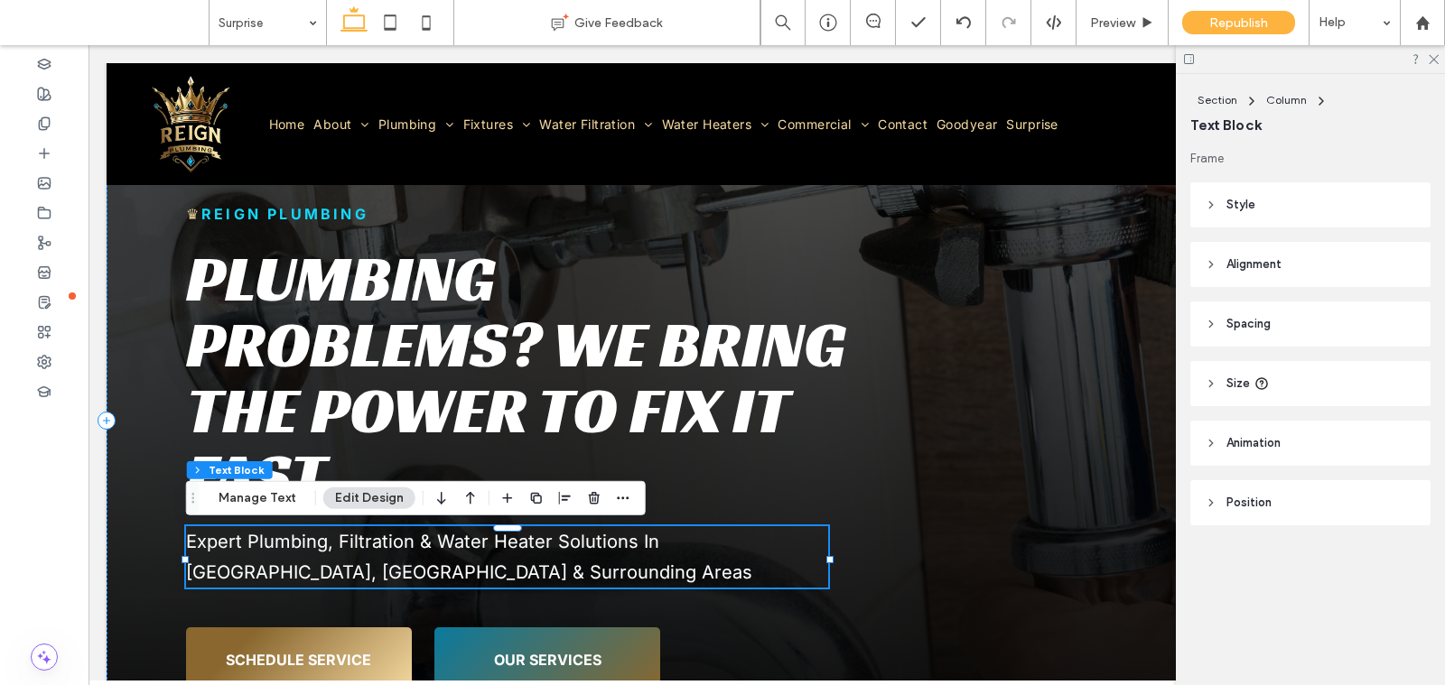
click at [717, 554] on span "Expert Plumbing, Filtration & Water Heater Solutions In Goodyear, AZ & Surround…" at bounding box center [469, 557] width 566 height 52
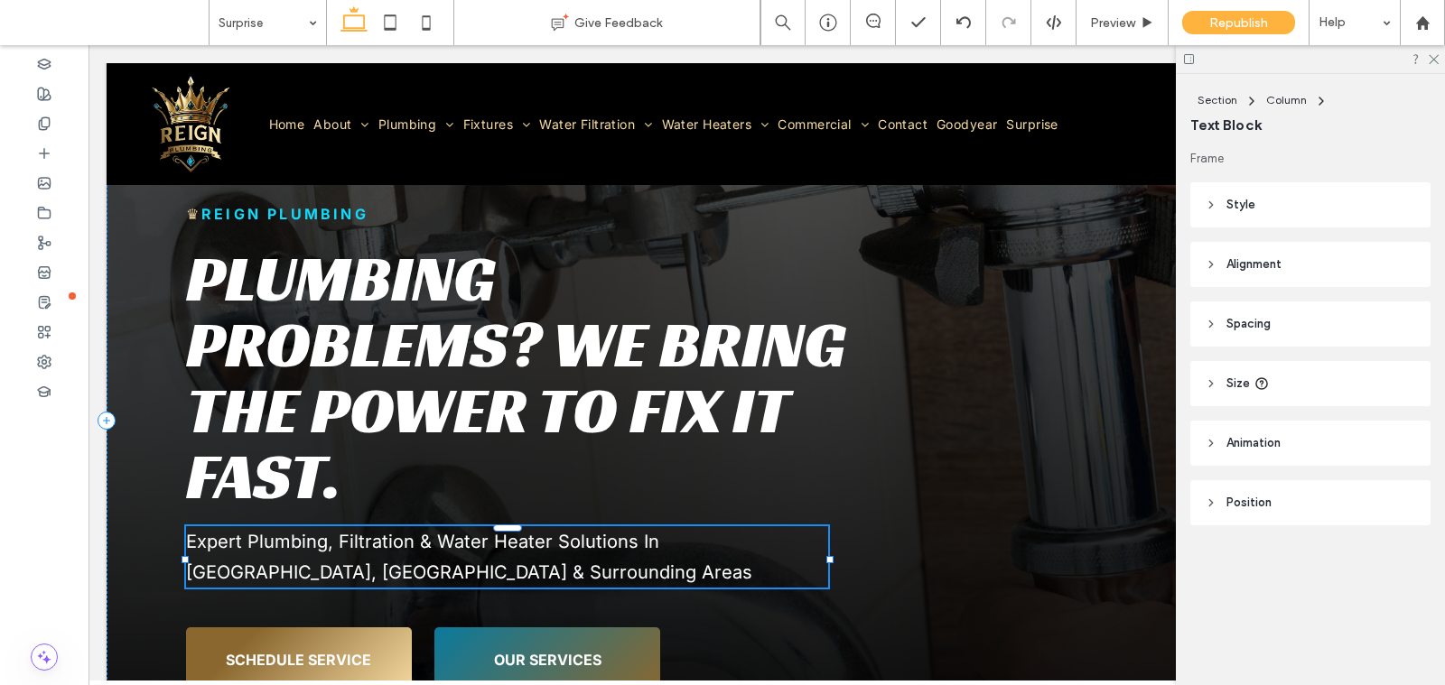
type input "*****"
type input "**"
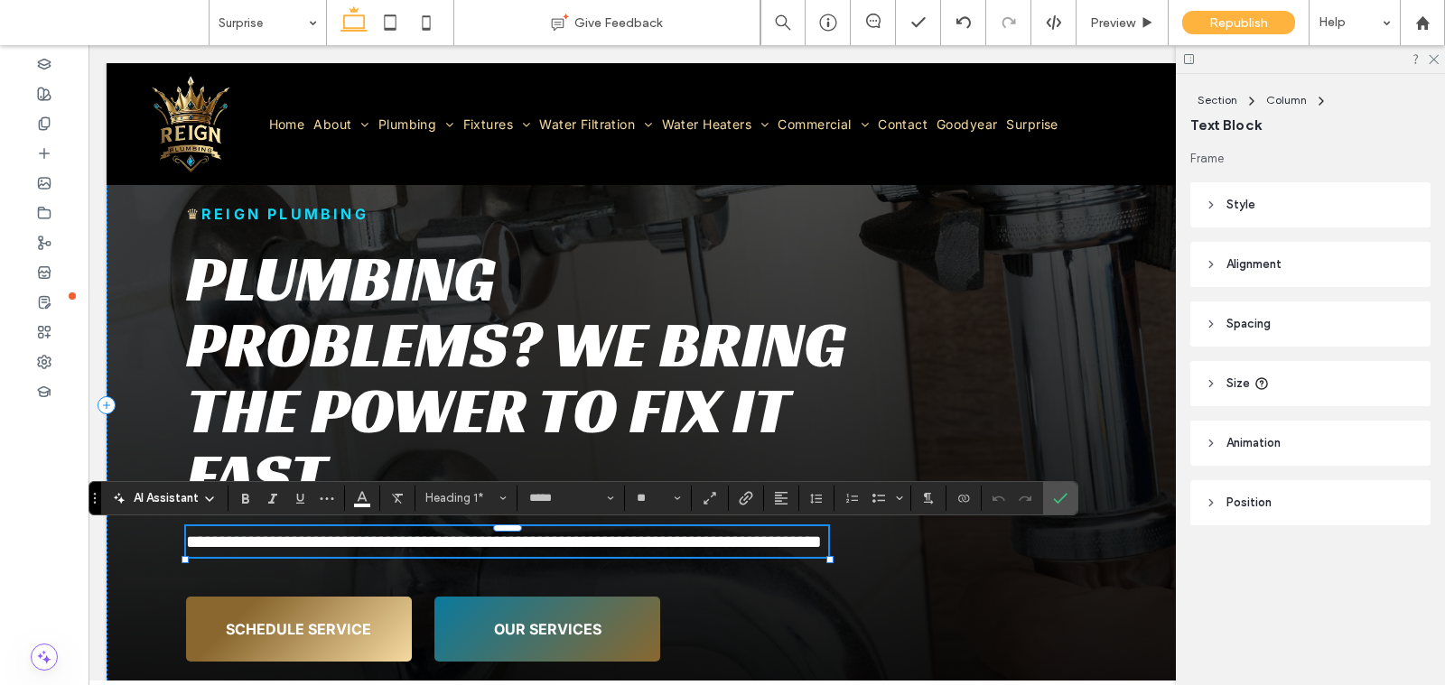
click at [740, 545] on span "**********" at bounding box center [504, 542] width 636 height 18
drag, startPoint x: 740, startPoint y: 545, endPoint x: 654, endPoint y: 545, distance: 85.8
click at [654, 545] on span "**********" at bounding box center [504, 542] width 636 height 18
click at [1053, 500] on icon "Confirm" at bounding box center [1060, 498] width 14 height 14
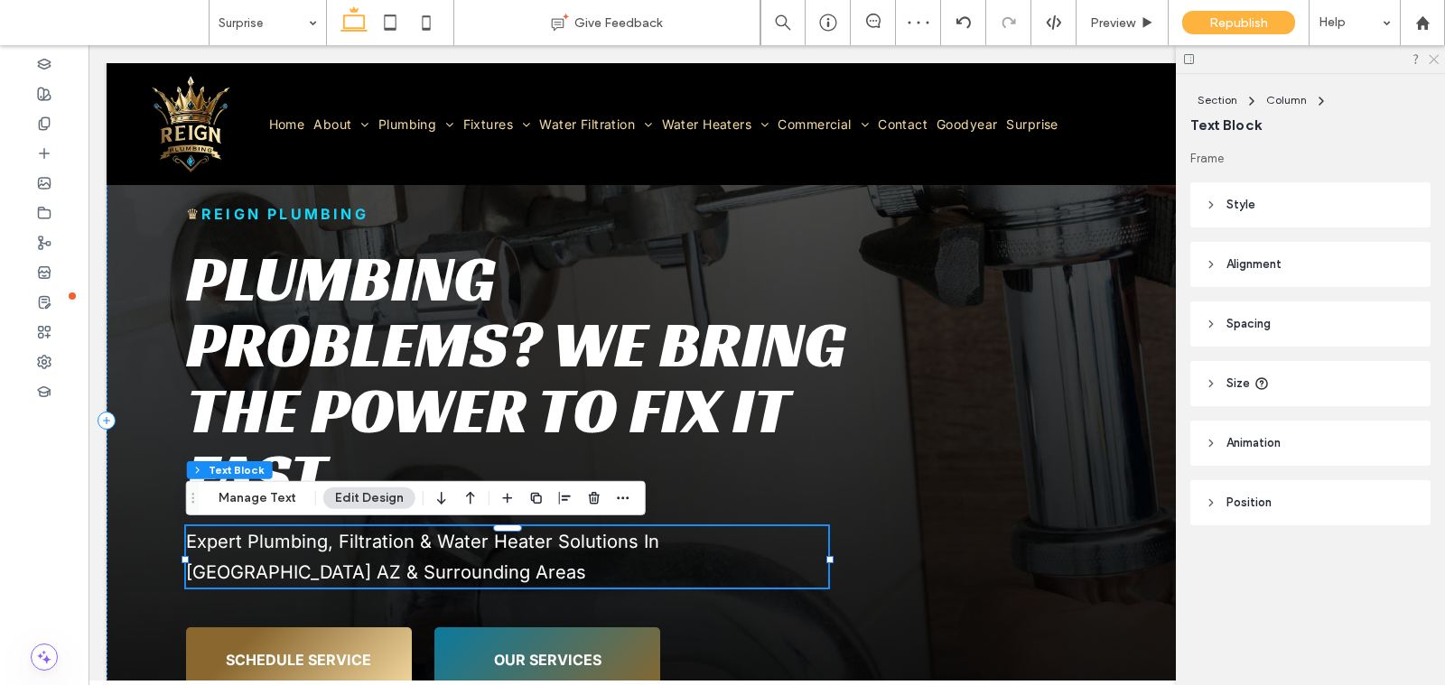
click at [1432, 55] on icon at bounding box center [1433, 58] width 12 height 12
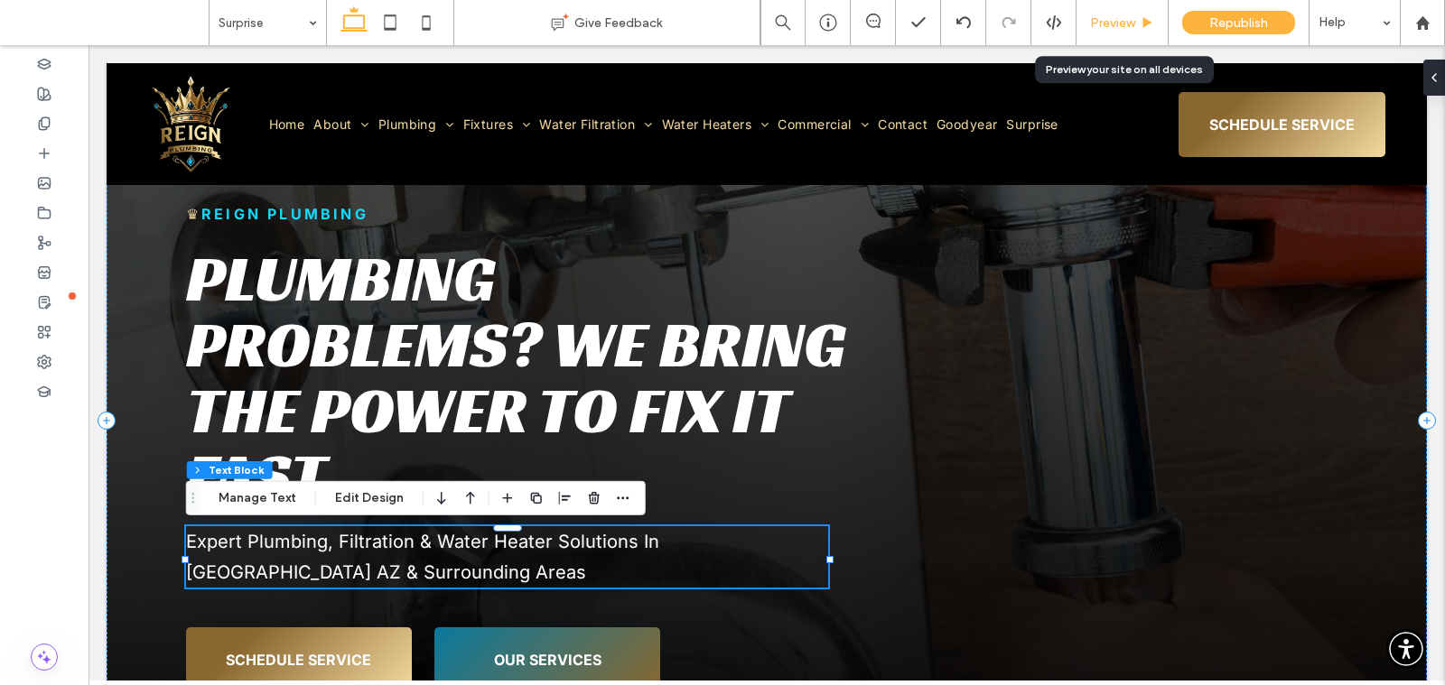
click at [1101, 18] on span "Preview" at bounding box center [1112, 22] width 45 height 15
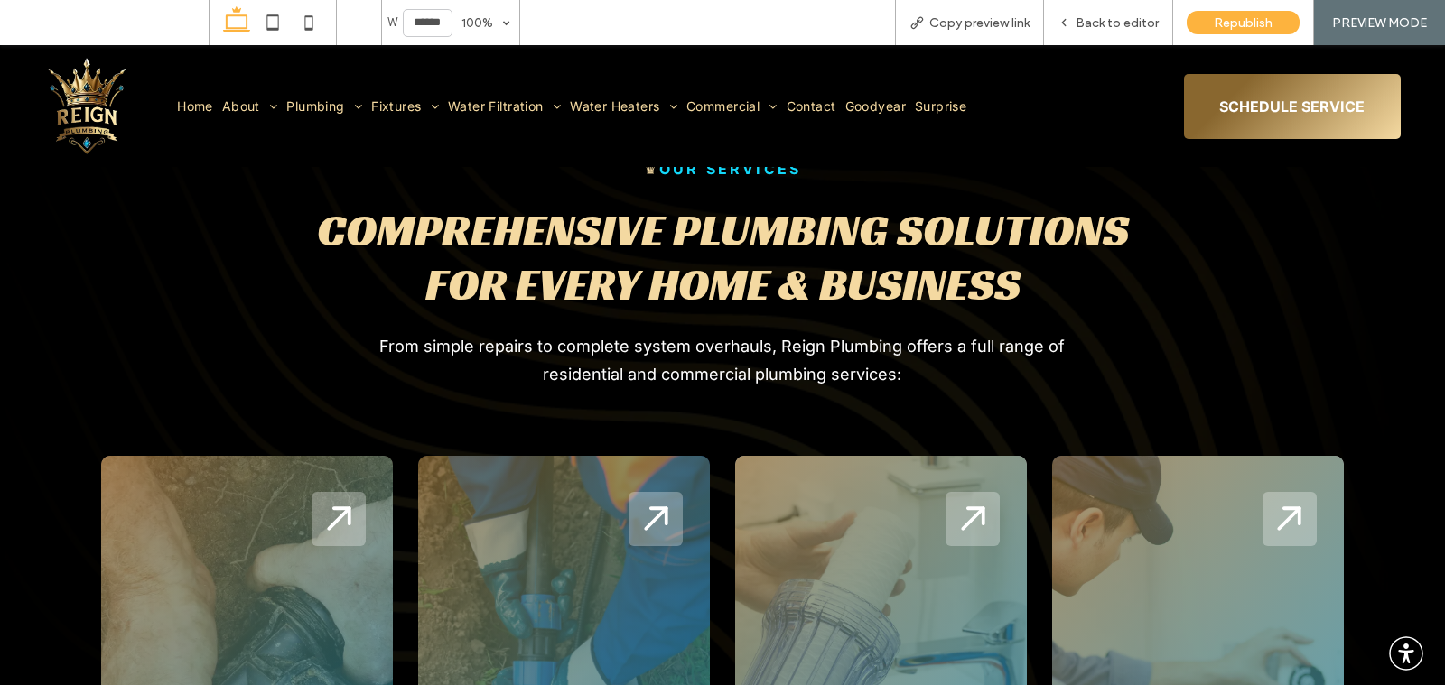
scroll to position [2489, 0]
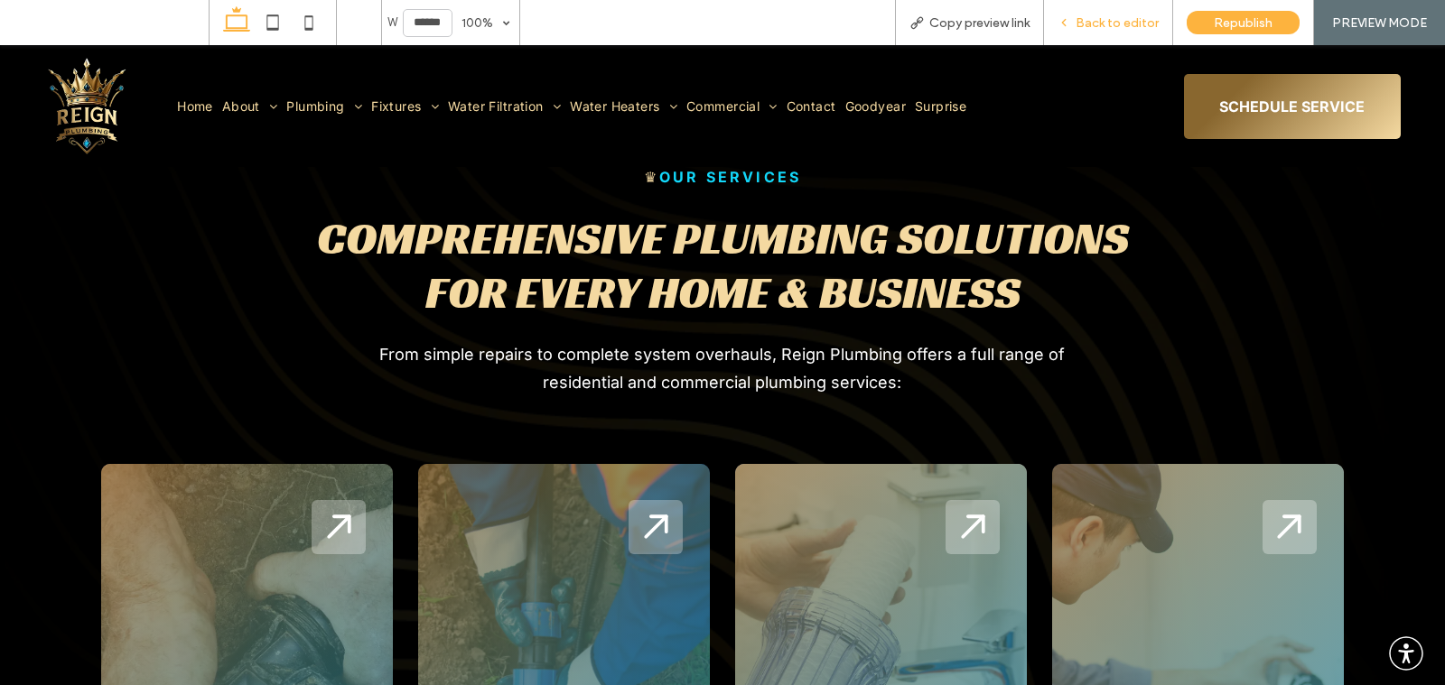
click at [1096, 37] on div "Back to editor" at bounding box center [1108, 22] width 129 height 45
click at [1095, 22] on span "Back to editor" at bounding box center [1116, 22] width 83 height 15
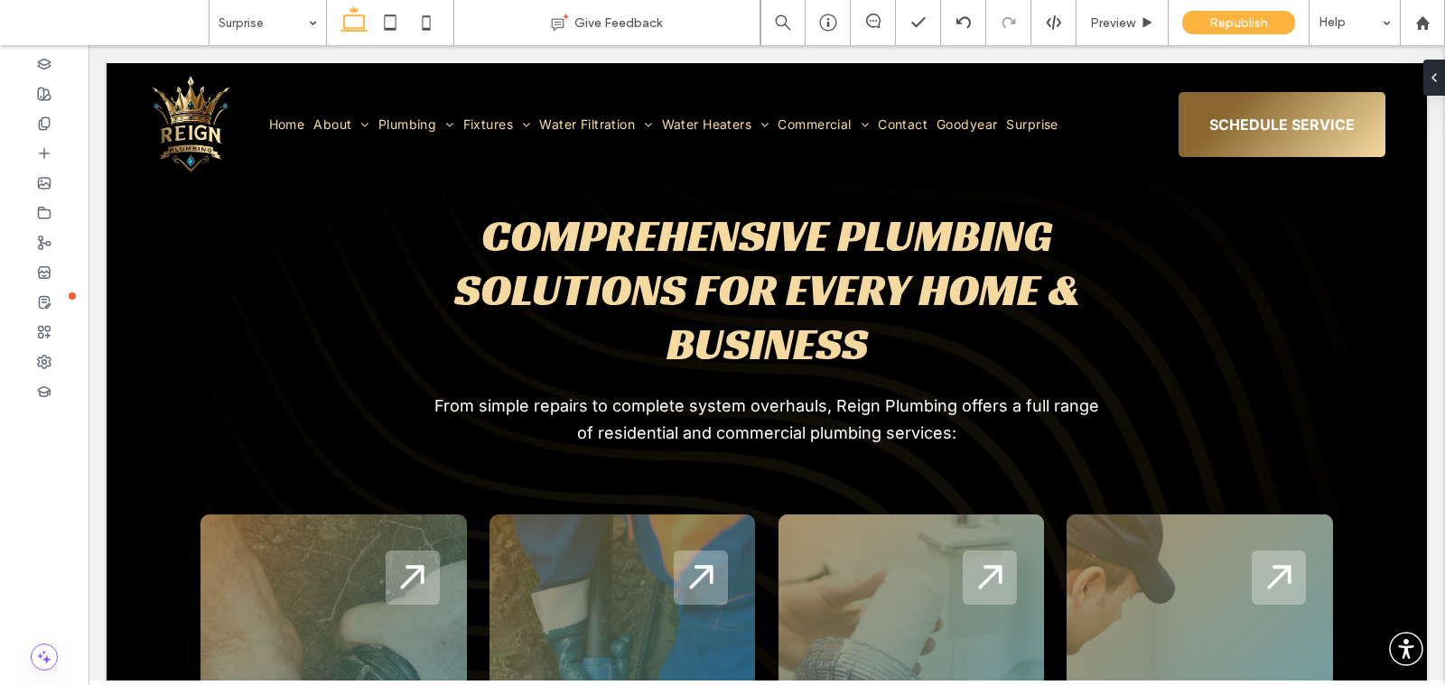
scroll to position [2496, 0]
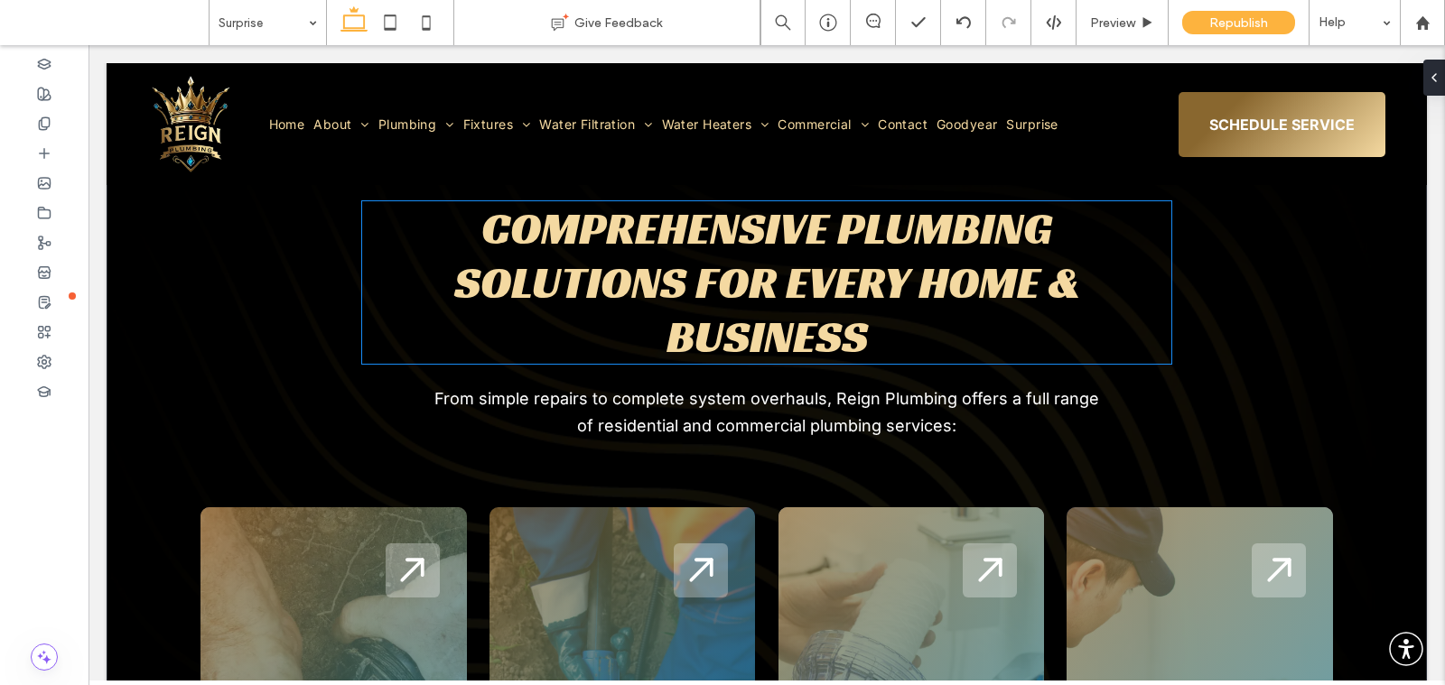
click at [969, 294] on h3 "Comprehensive Plumbing Solutions for Every Home & BUSINESS" at bounding box center [767, 282] width 810 height 163
click at [969, 294] on div "Comprehensive Plumbing Solutions for Every Home & BUSINESS" at bounding box center [767, 282] width 810 height 163
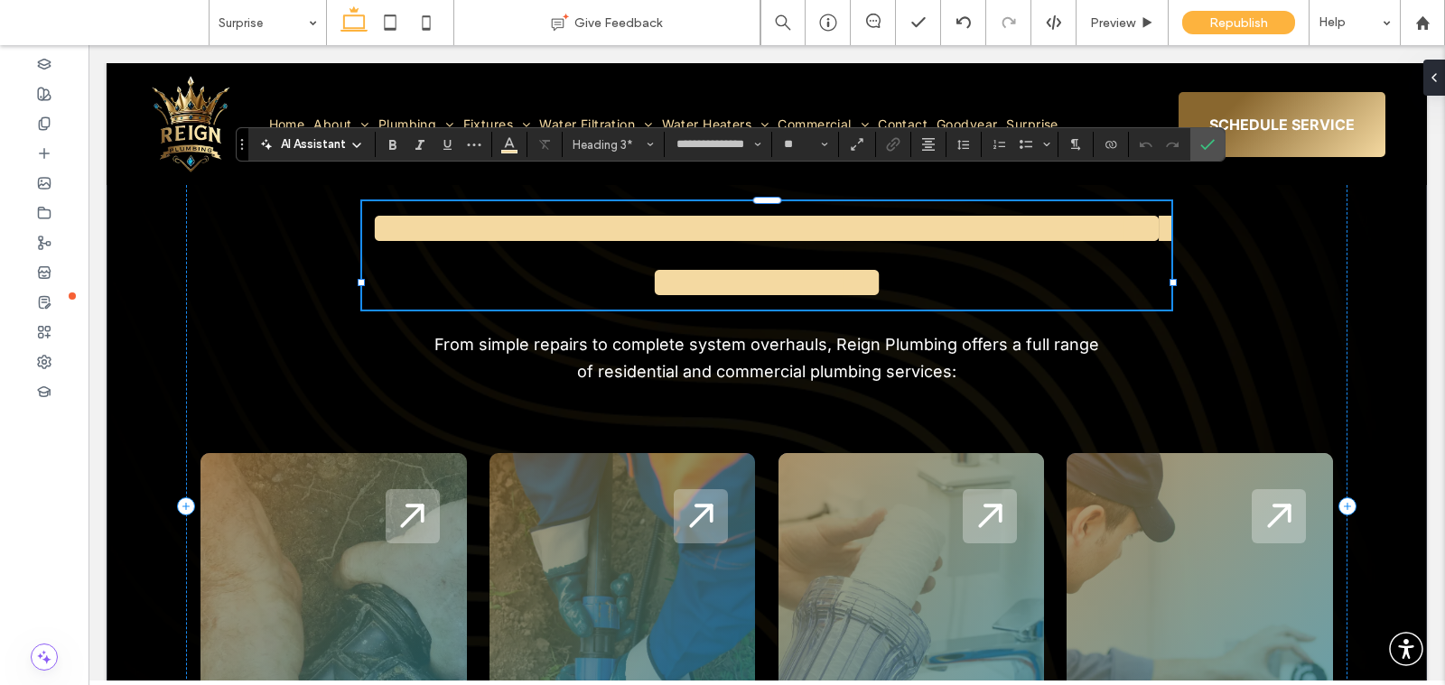
click at [881, 297] on h3 "**********" at bounding box center [767, 255] width 810 height 108
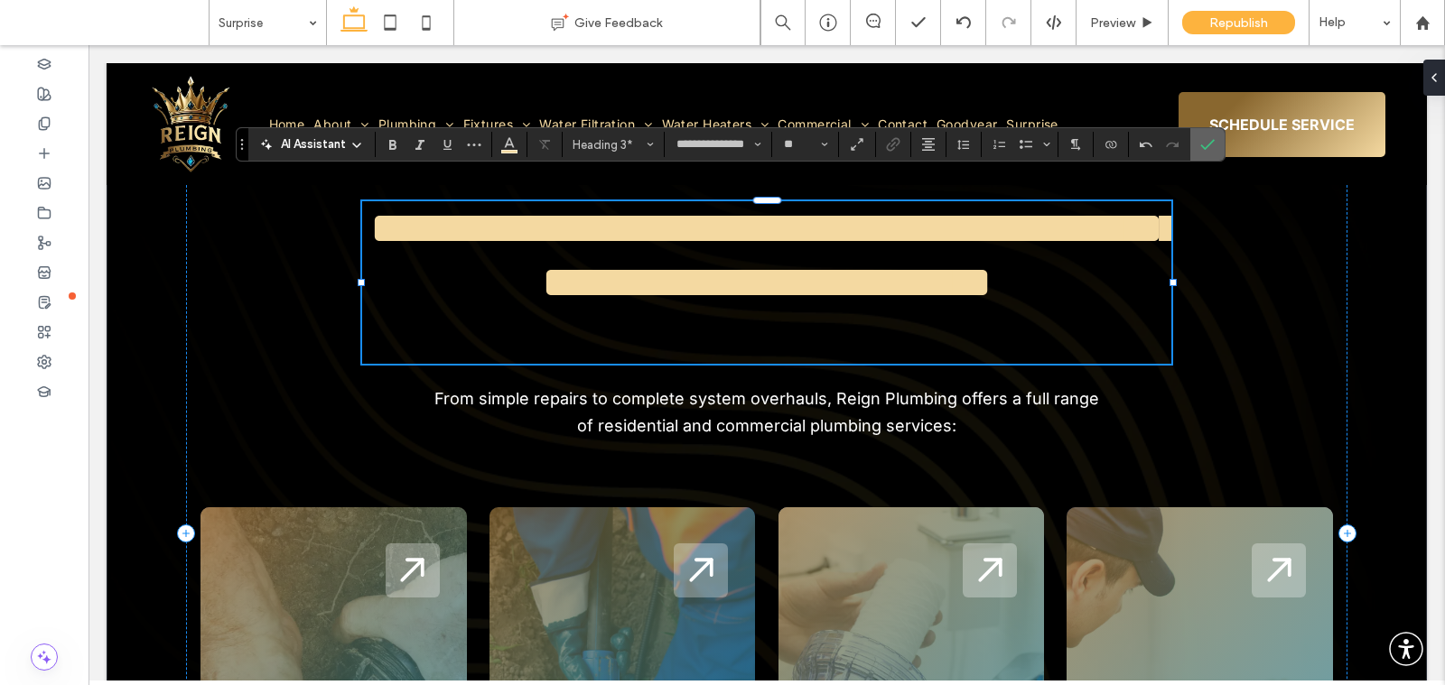
click at [1200, 144] on icon "Confirm" at bounding box center [1207, 144] width 14 height 14
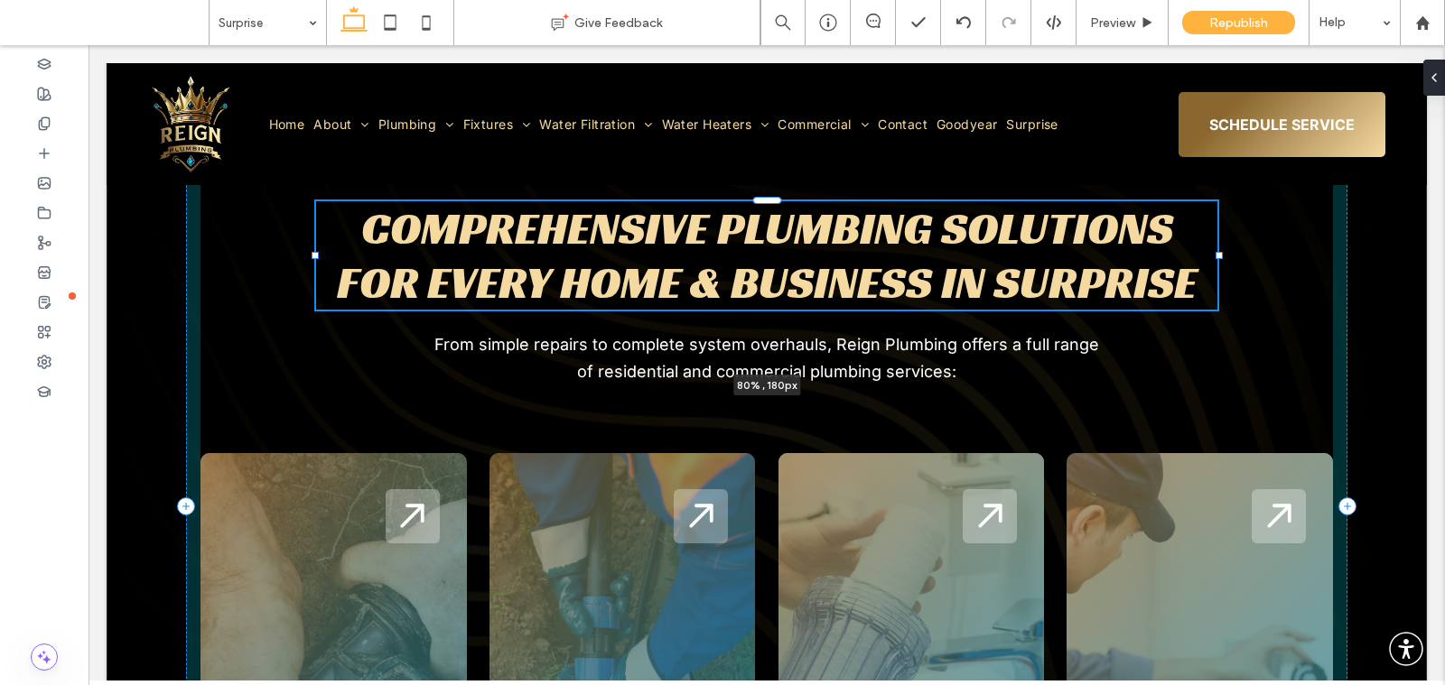
drag, startPoint x: 361, startPoint y: 257, endPoint x: 315, endPoint y: 230, distance: 53.4
click at [315, 252] on div at bounding box center [315, 255] width 7 height 7
type input "**"
type input "****"
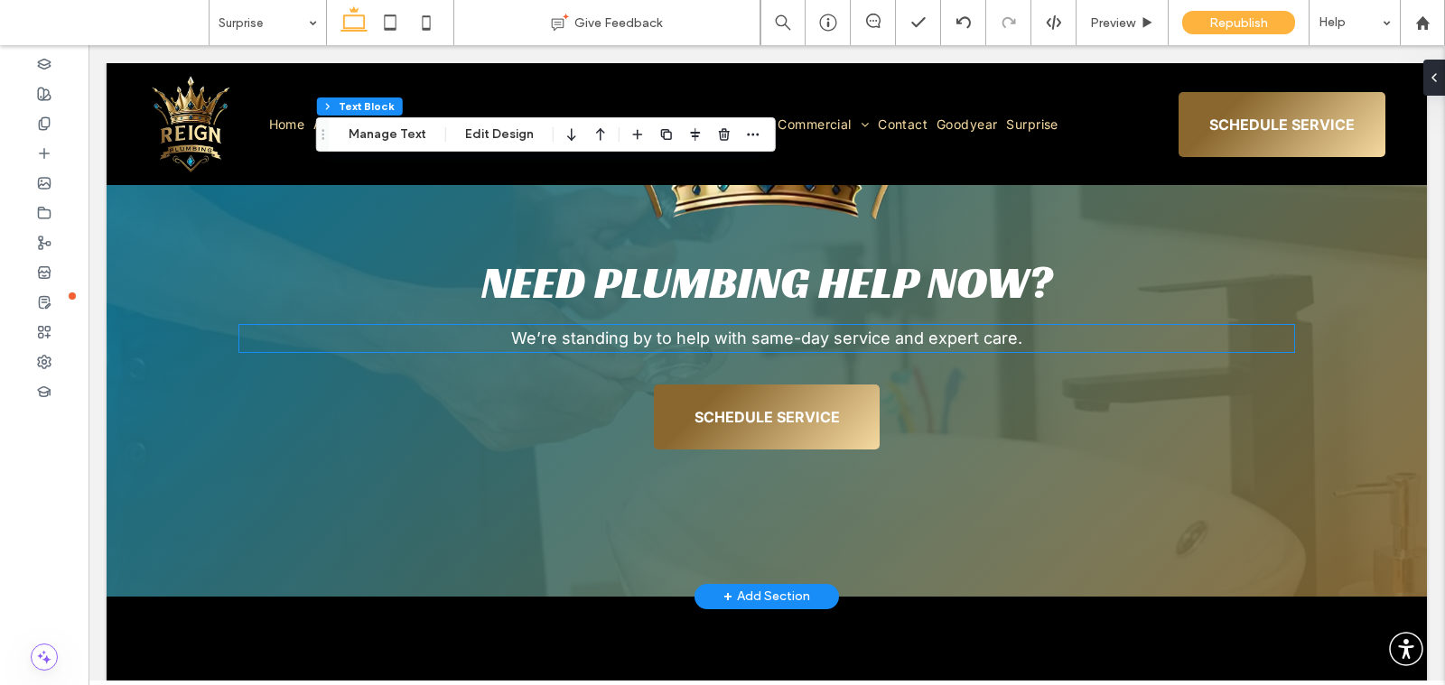
scroll to position [4070, 0]
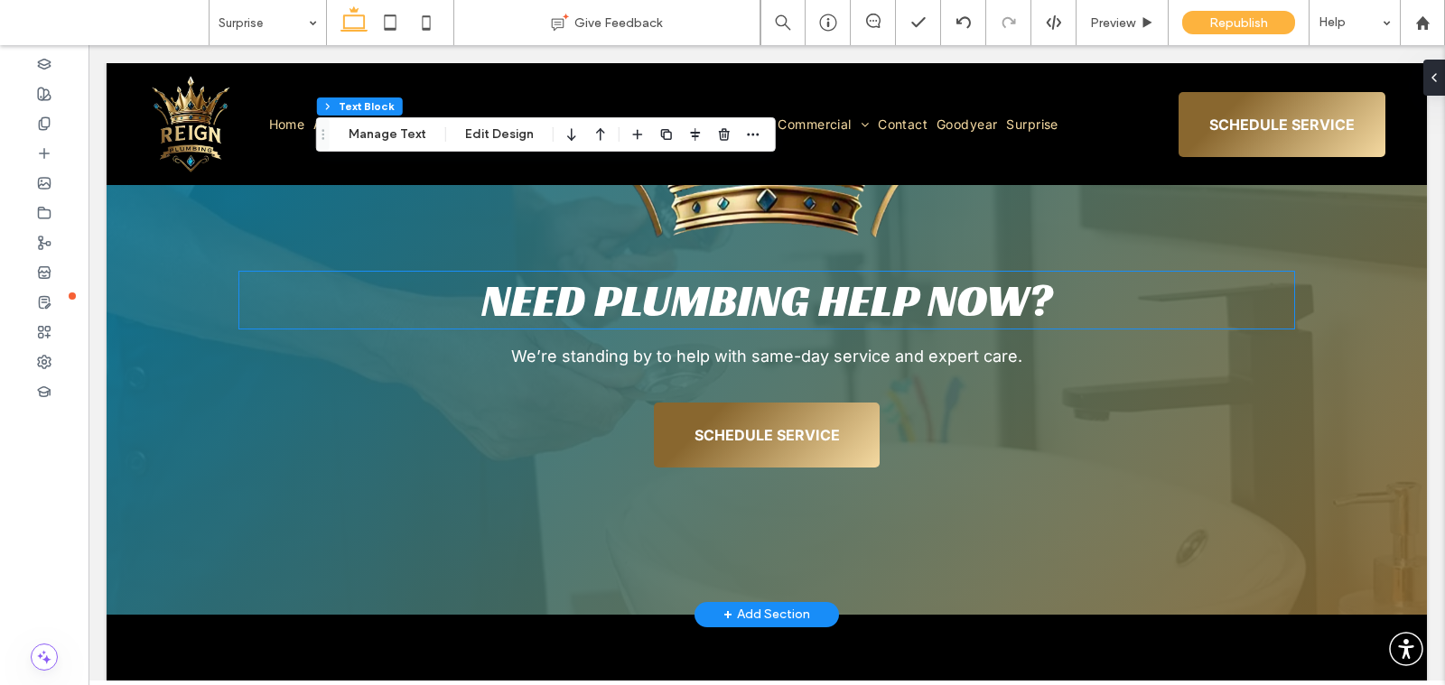
click at [941, 279] on span "Need Plumbing Help Now?" at bounding box center [766, 300] width 571 height 57
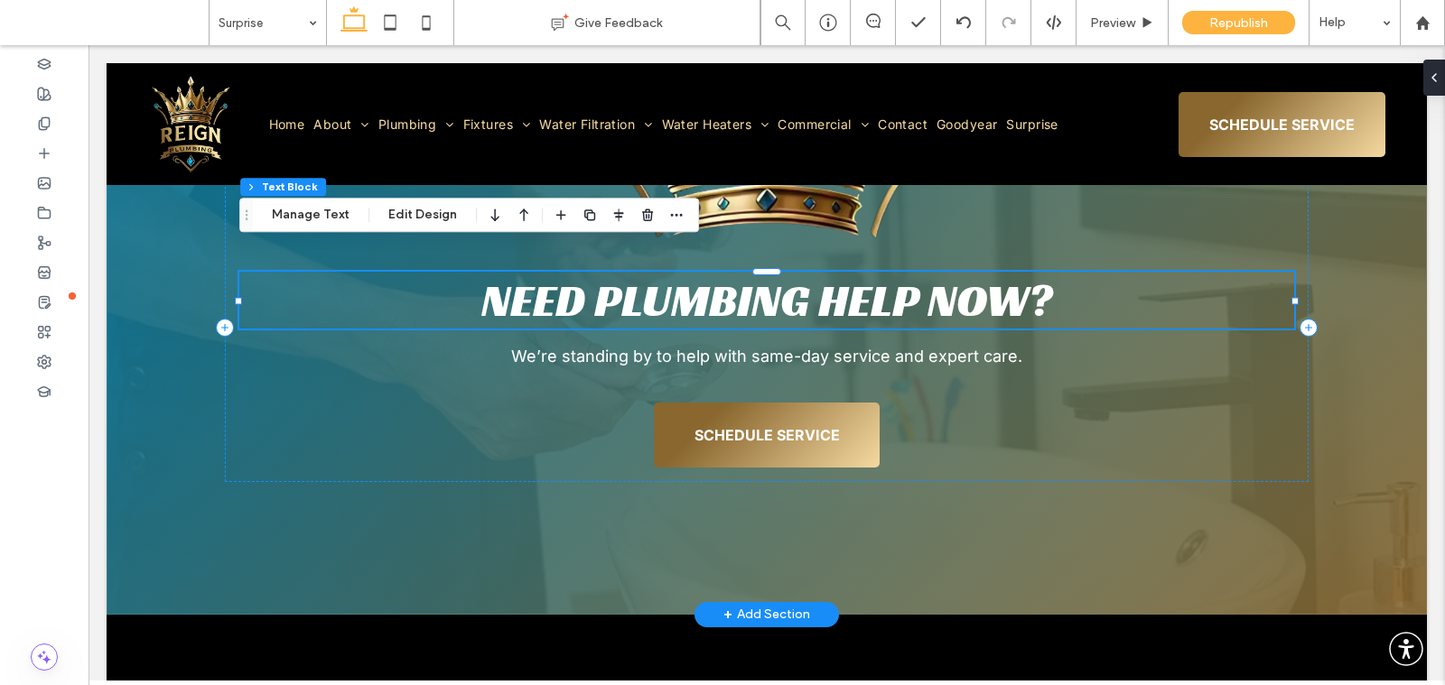
click at [935, 279] on span "Need Plumbing Help Now?" at bounding box center [766, 300] width 571 height 57
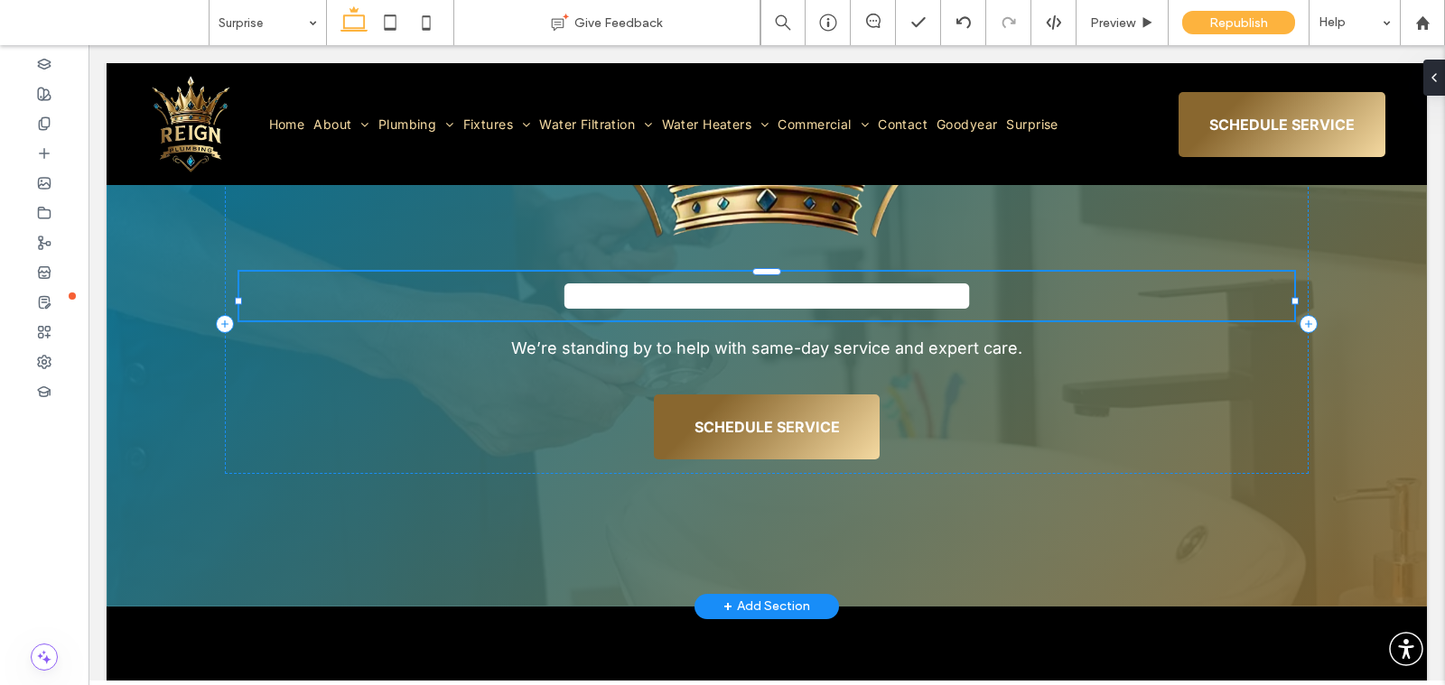
type input "**********"
type input "**"
click at [935, 279] on span "**********" at bounding box center [767, 296] width 414 height 44
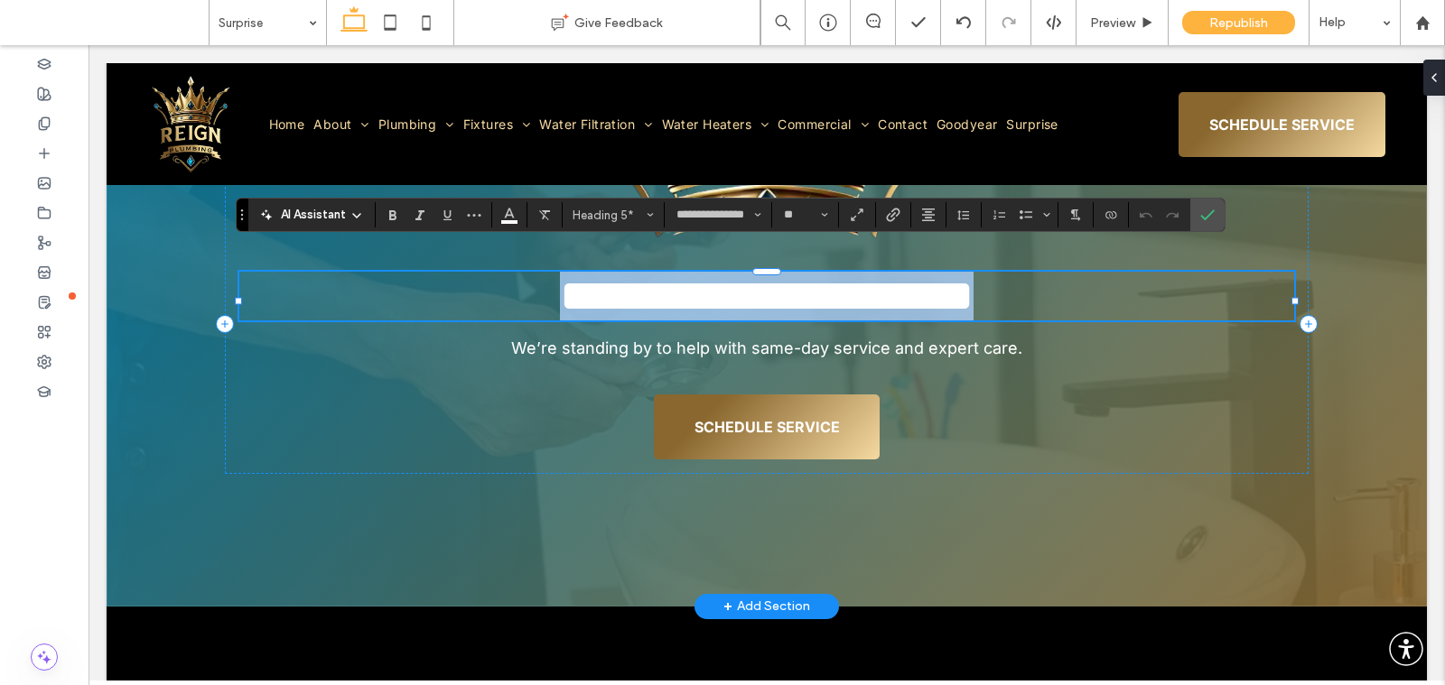
click at [931, 277] on span "**********" at bounding box center [767, 296] width 414 height 44
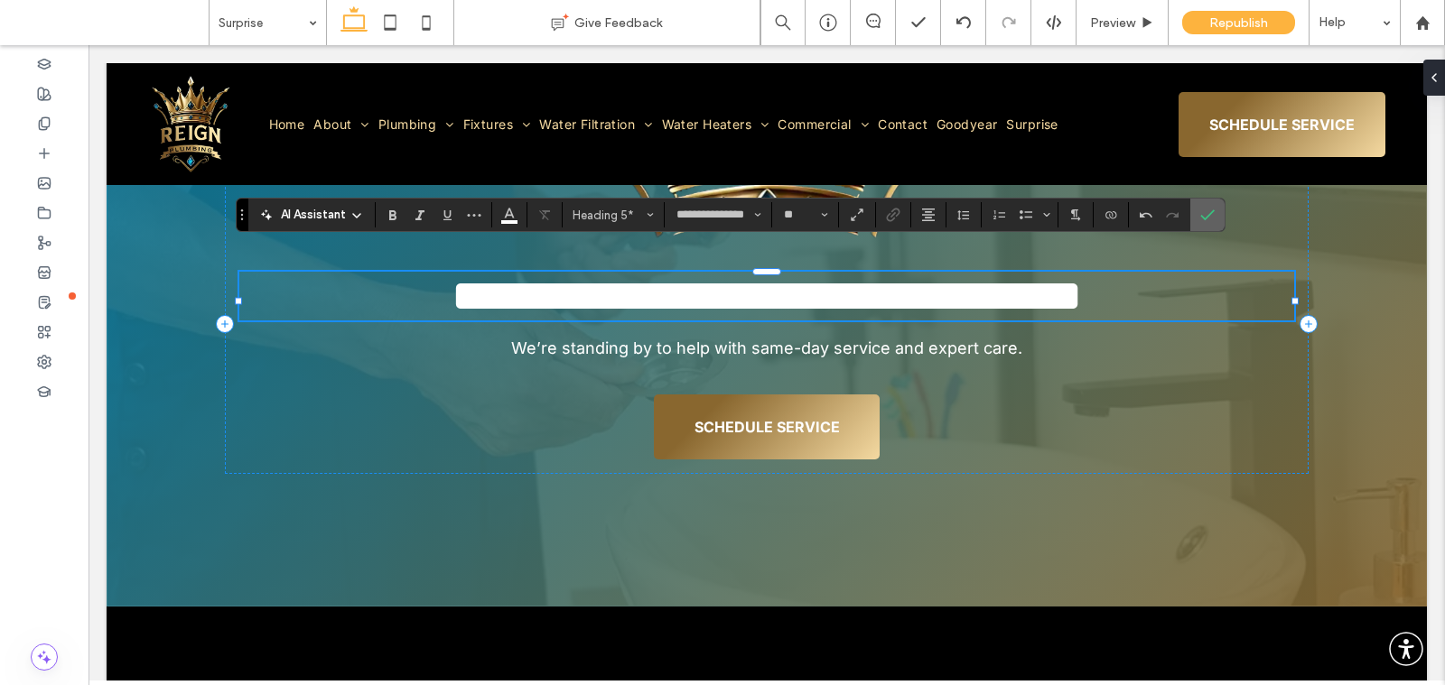
click at [1200, 210] on icon "Confirm" at bounding box center [1207, 215] width 14 height 14
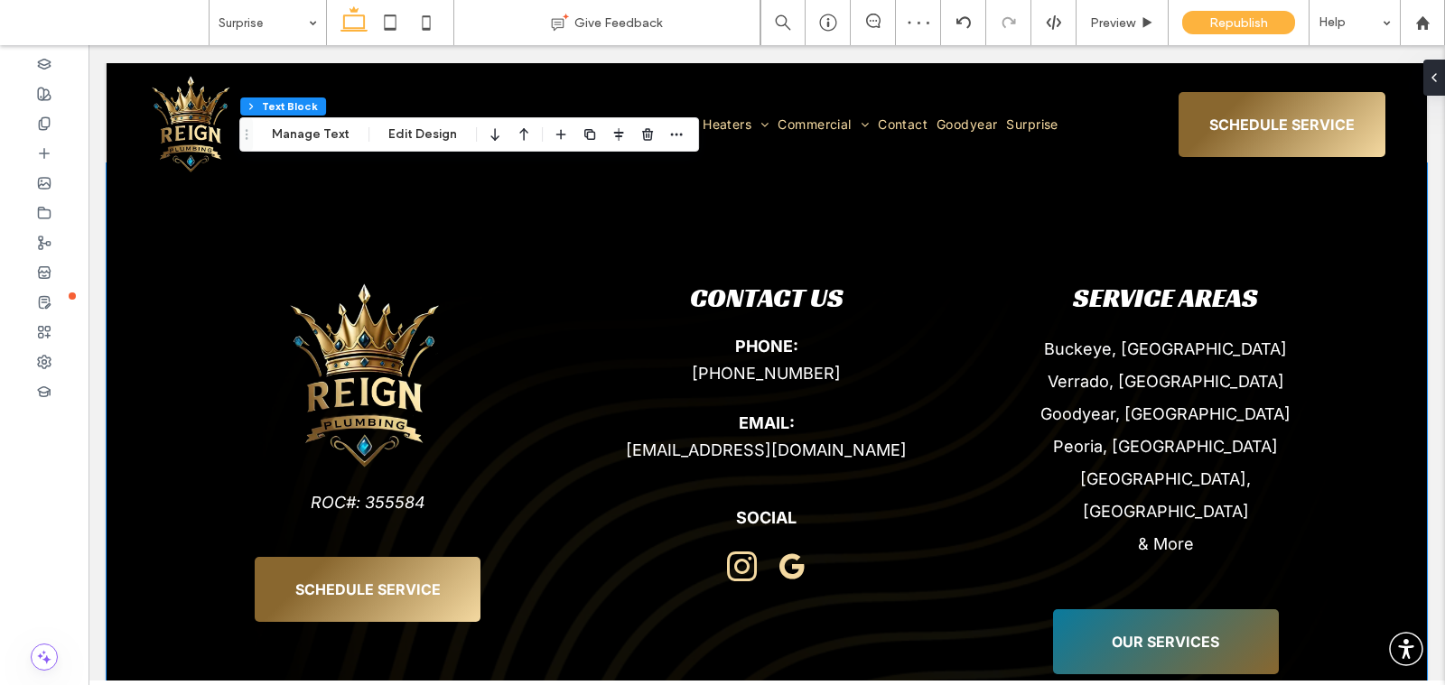
scroll to position [4524, 0]
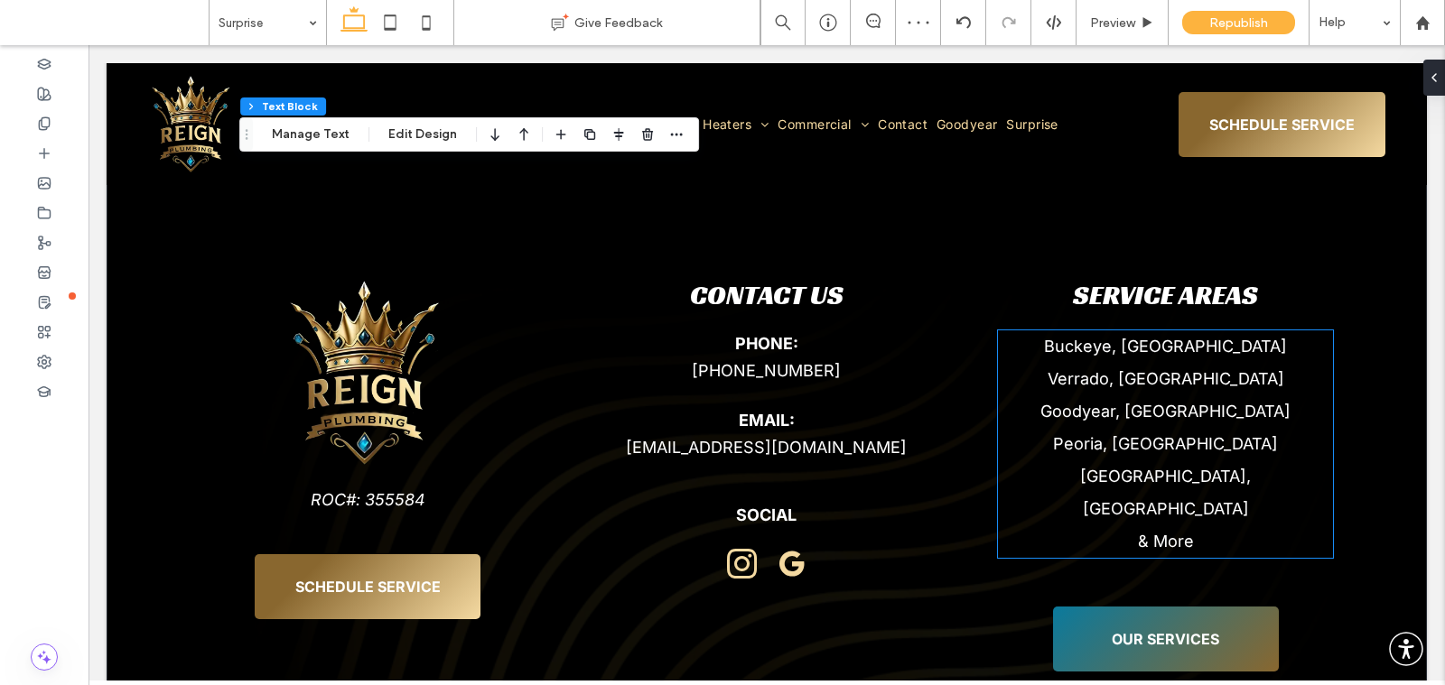
click at [1100, 461] on p "Phoenix, AZ" at bounding box center [1165, 493] width 335 height 65
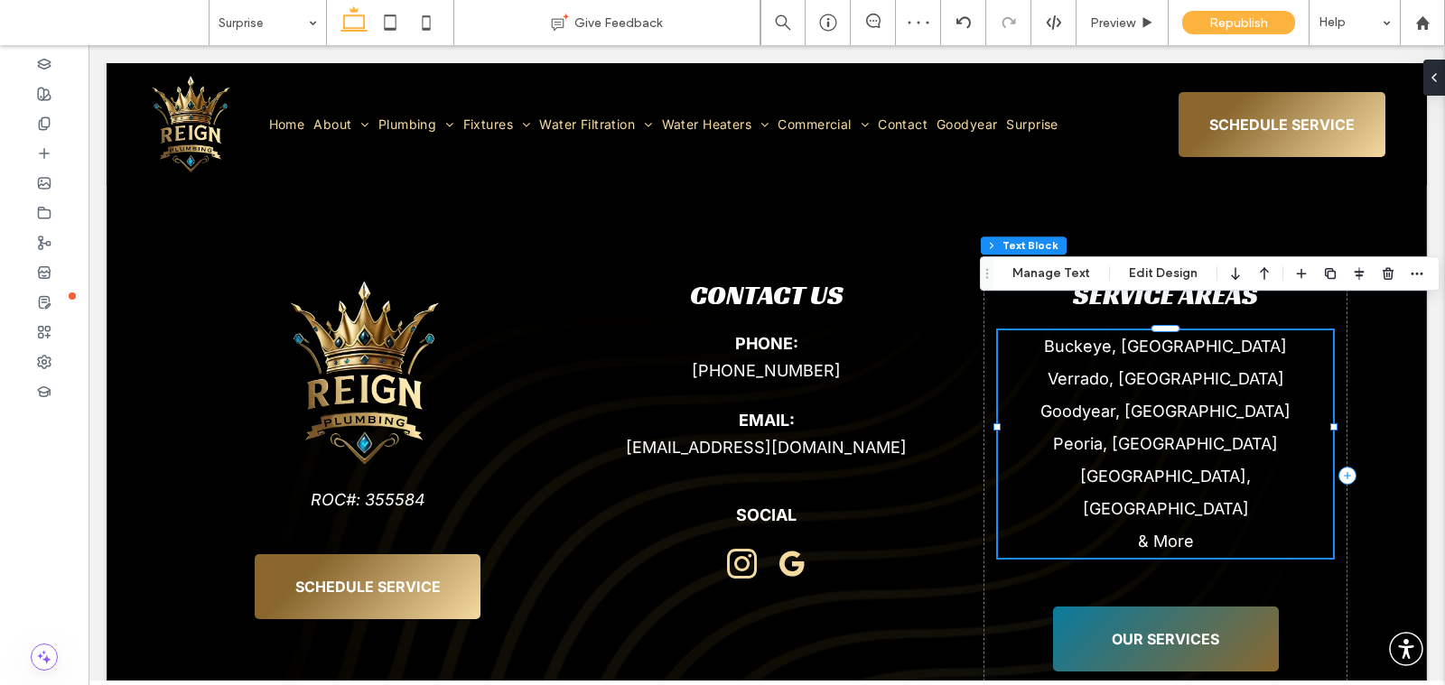
click at [1100, 461] on p "Phoenix, AZ" at bounding box center [1165, 493] width 335 height 65
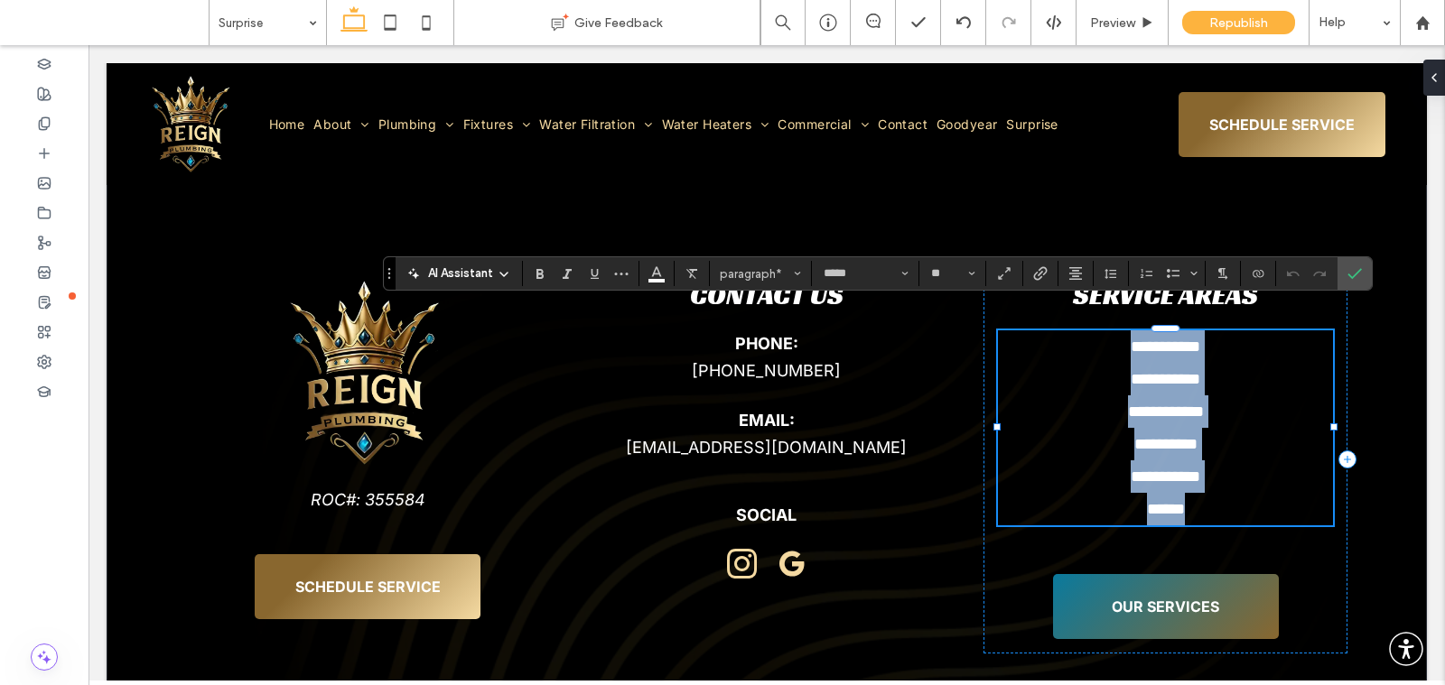
click at [1217, 428] on p "**********" at bounding box center [1165, 444] width 335 height 33
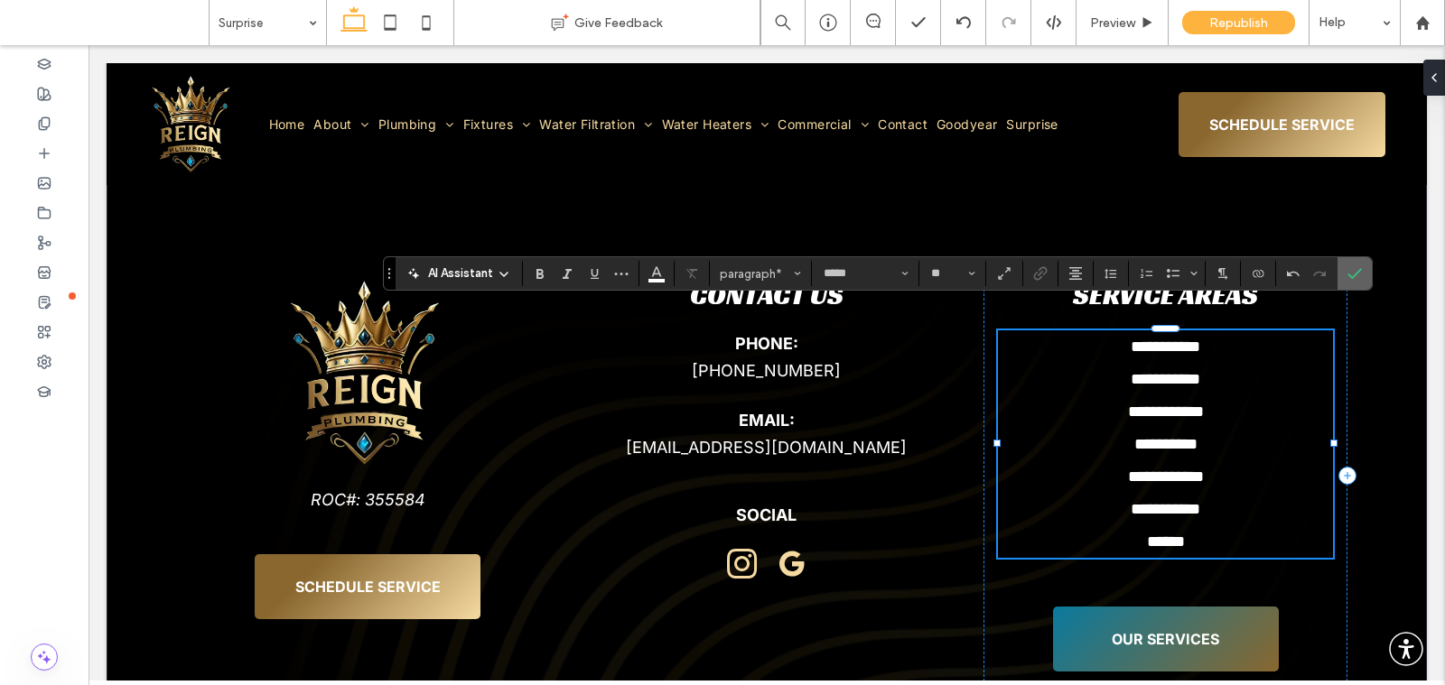
click at [1347, 284] on span "Confirm" at bounding box center [1351, 273] width 8 height 33
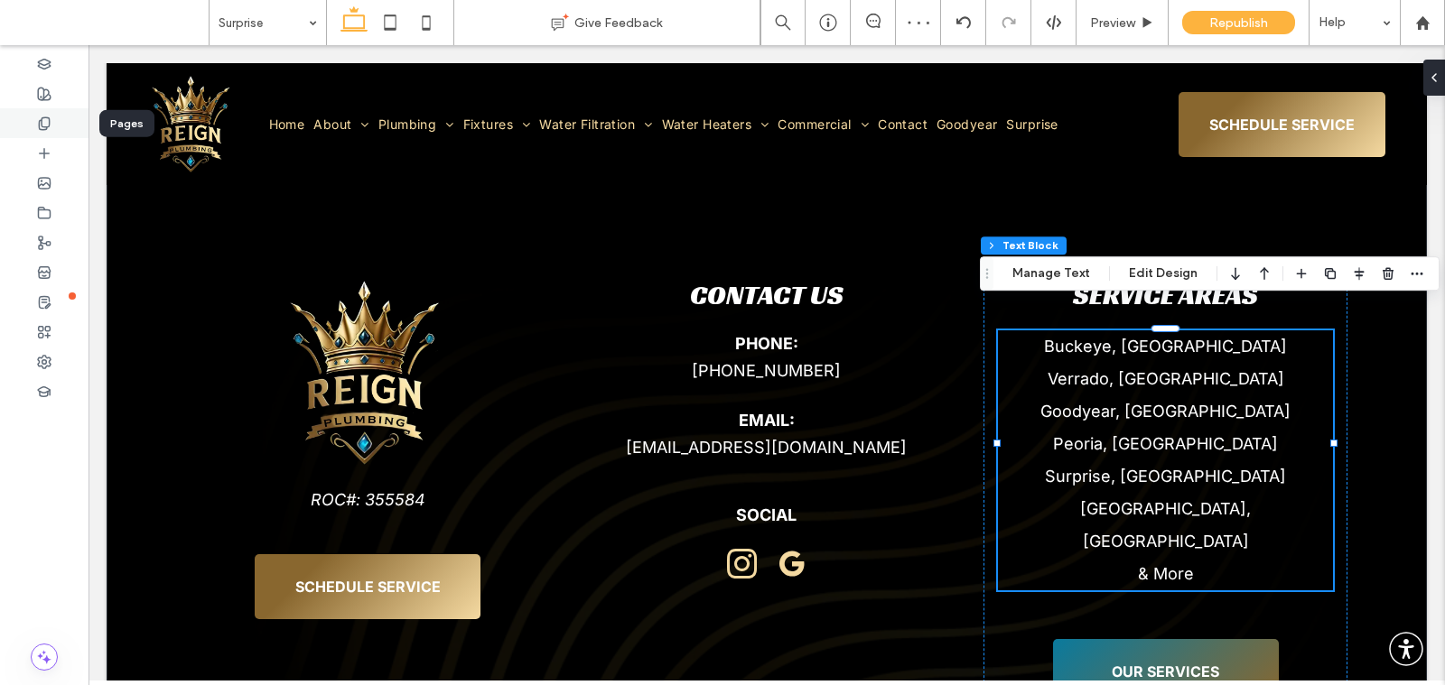
click at [44, 123] on icon at bounding box center [44, 123] width 14 height 14
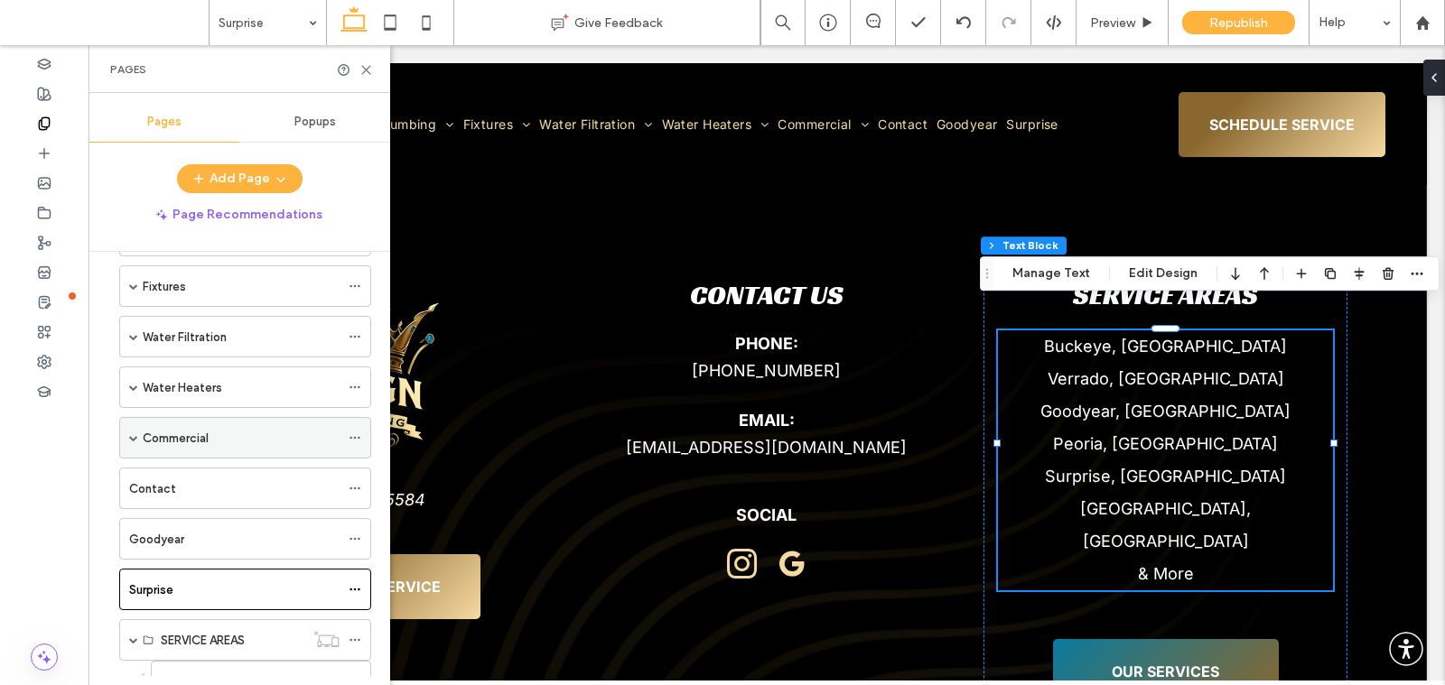
scroll to position [172, 0]
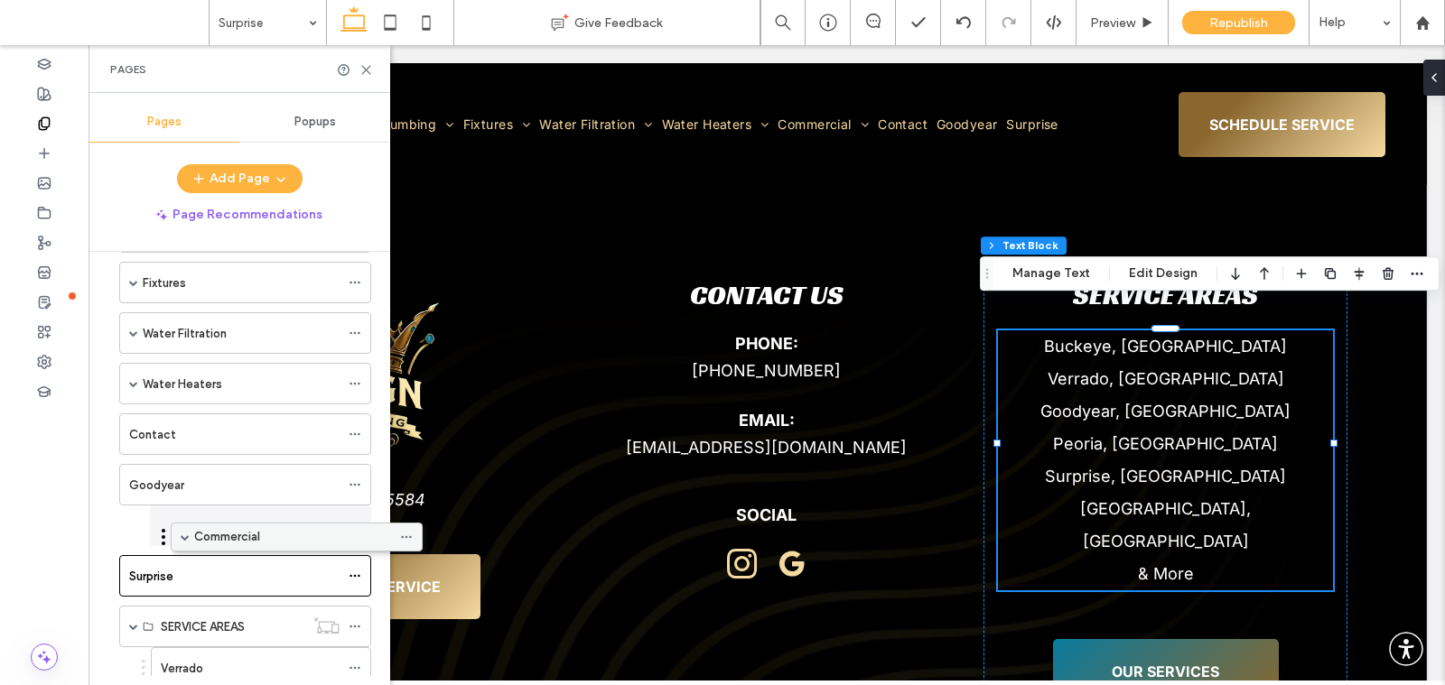
drag, startPoint x: 166, startPoint y: 423, endPoint x: 217, endPoint y: 537, distance: 125.3
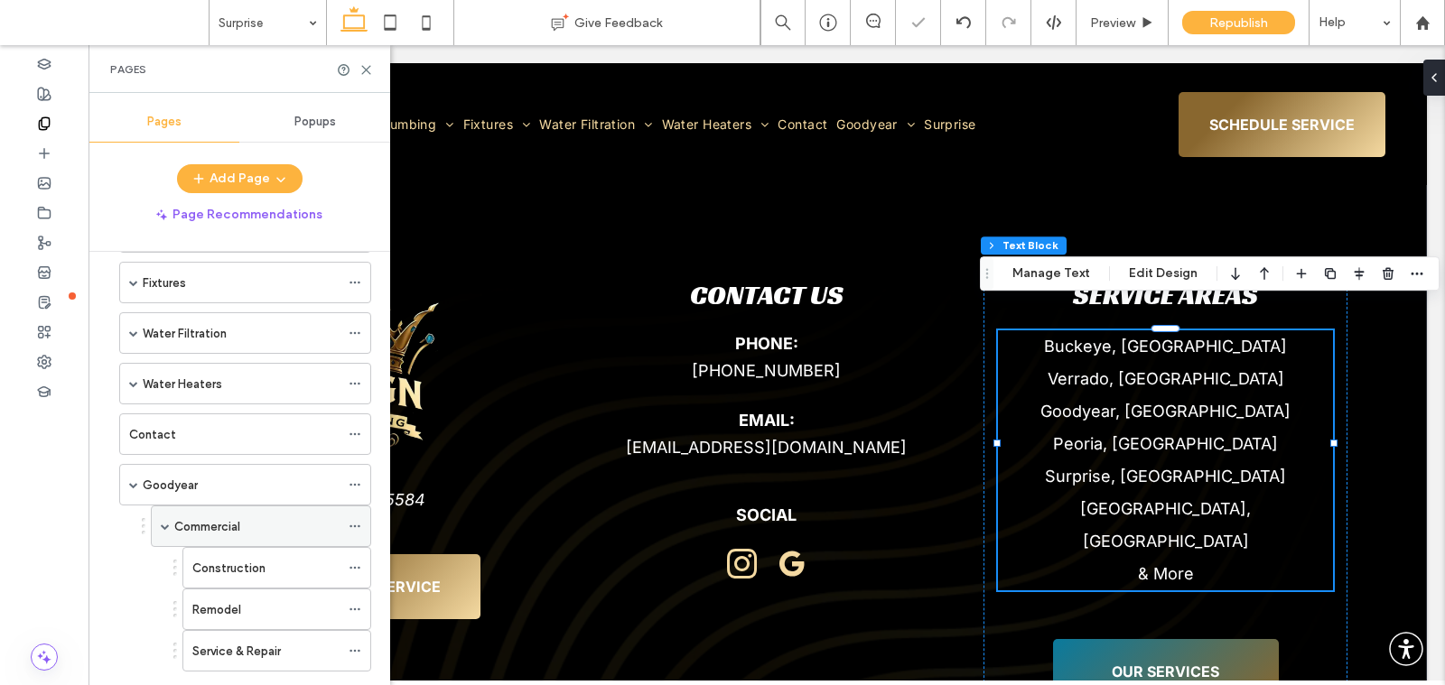
click at [167, 522] on span at bounding box center [165, 526] width 9 height 9
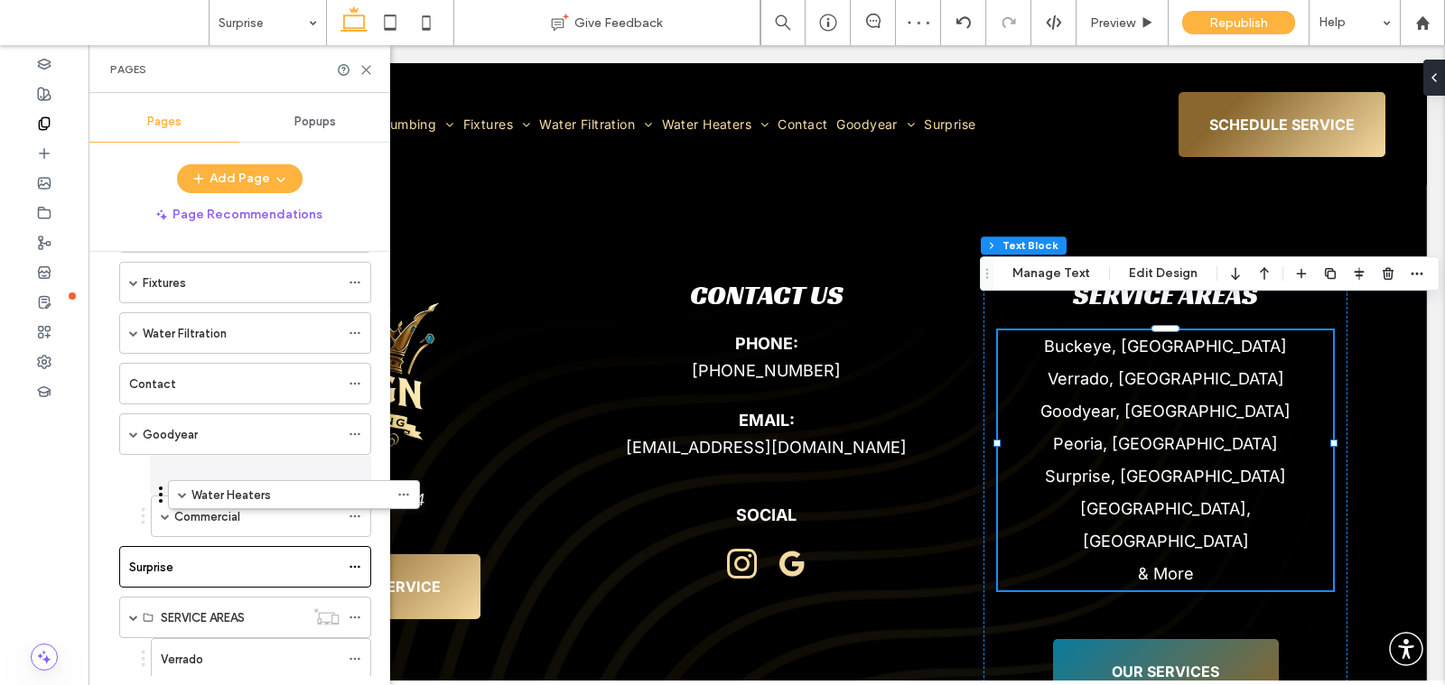
drag, startPoint x: 171, startPoint y: 388, endPoint x: 223, endPoint y: 496, distance: 119.5
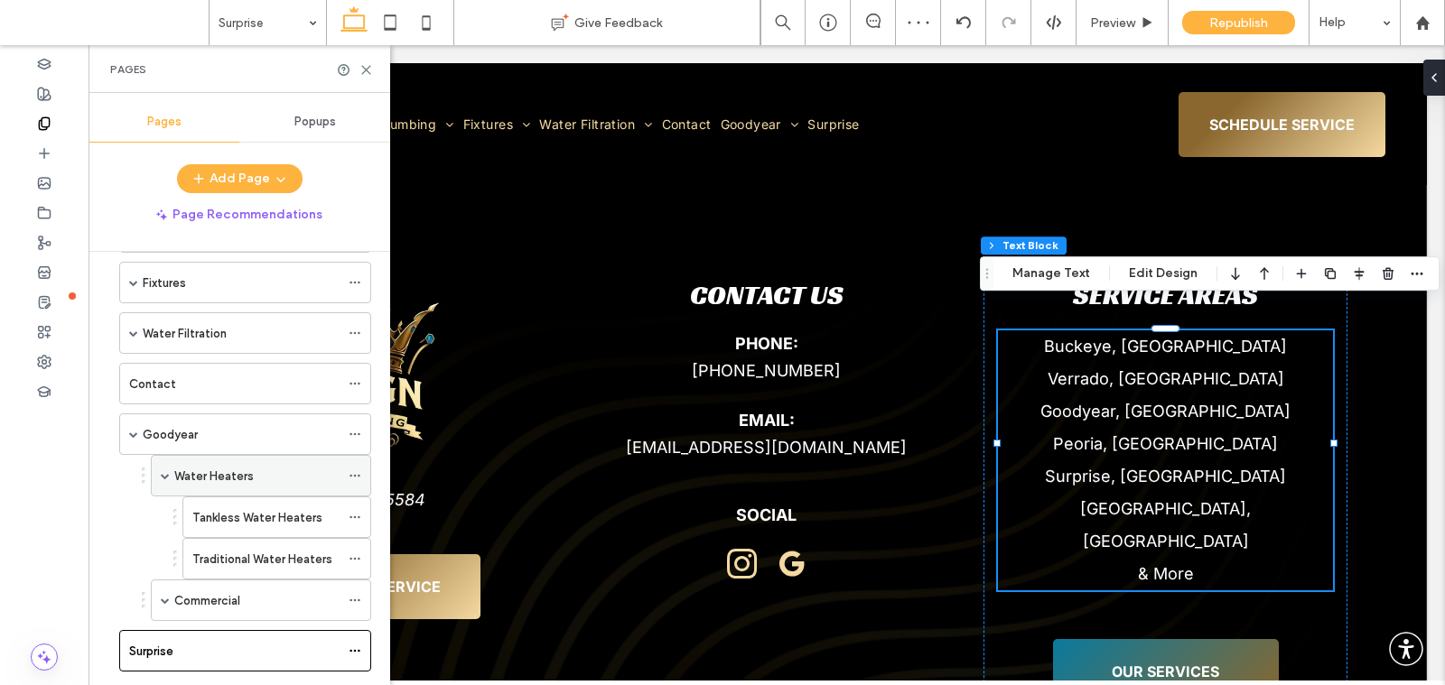
click at [165, 474] on span at bounding box center [165, 476] width 9 height 40
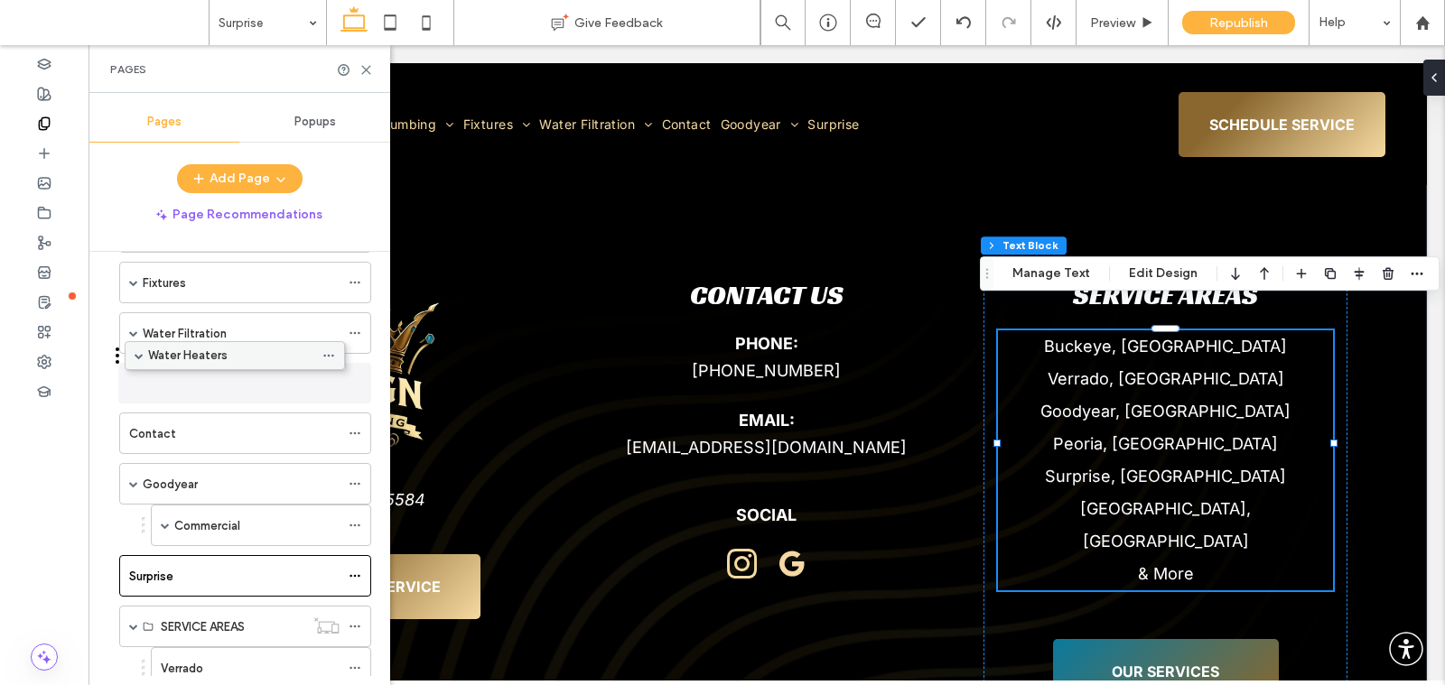
drag, startPoint x: 193, startPoint y: 473, endPoint x: 167, endPoint y: 357, distance: 119.4
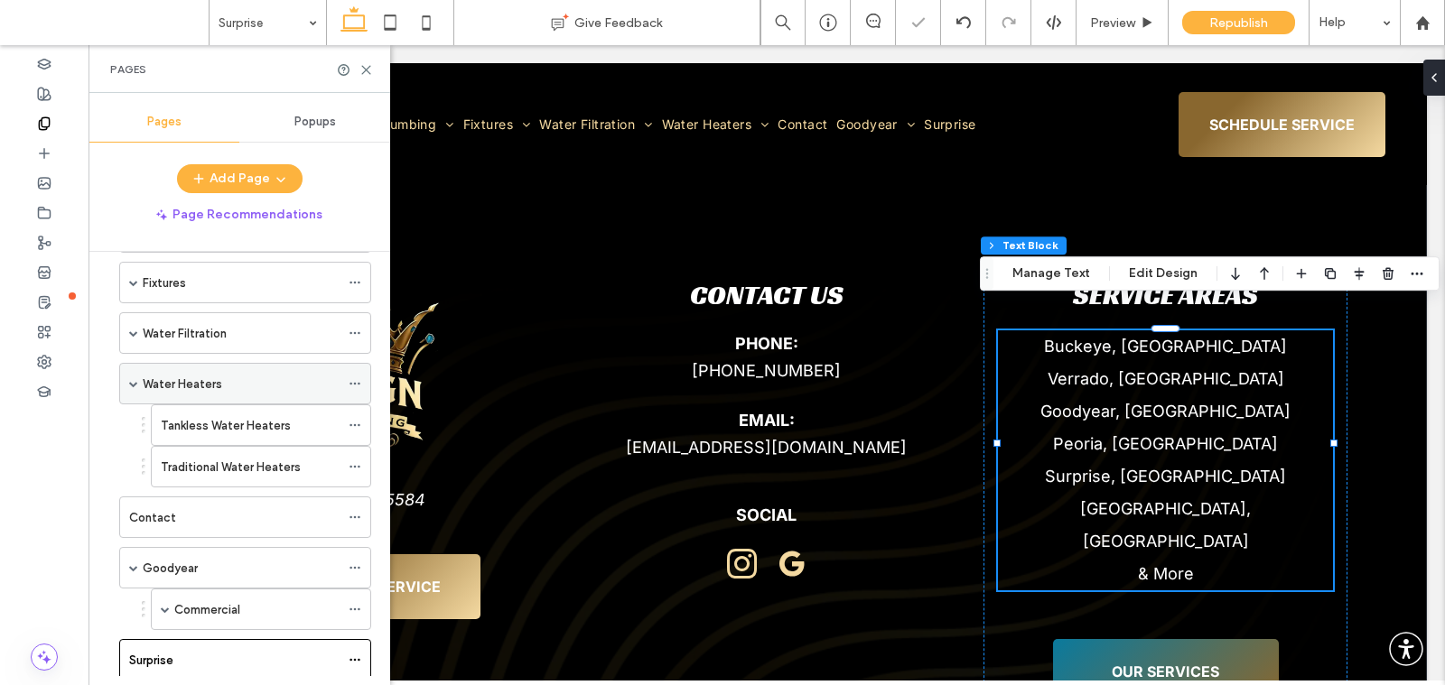
click at [133, 379] on span at bounding box center [133, 383] width 9 height 9
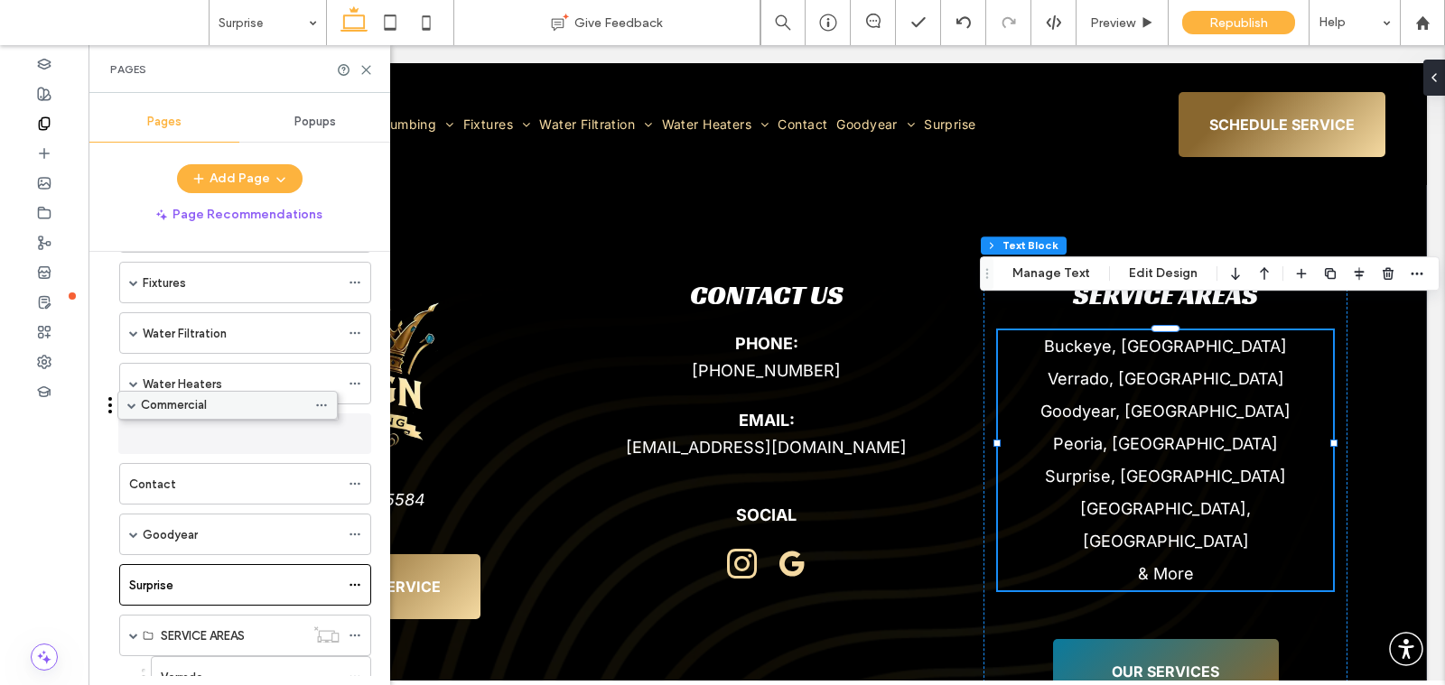
drag, startPoint x: 197, startPoint y: 516, endPoint x: 163, endPoint y: 399, distance: 121.2
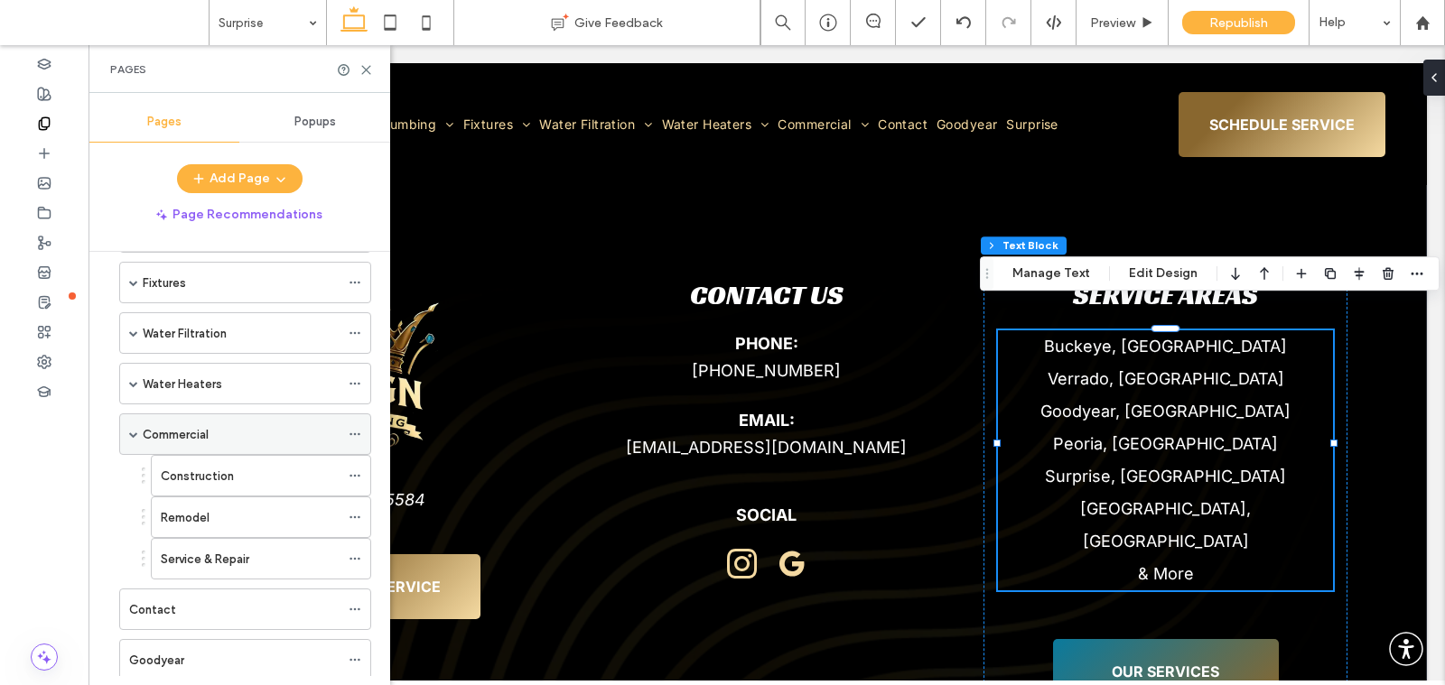
click at [135, 430] on span at bounding box center [133, 434] width 9 height 9
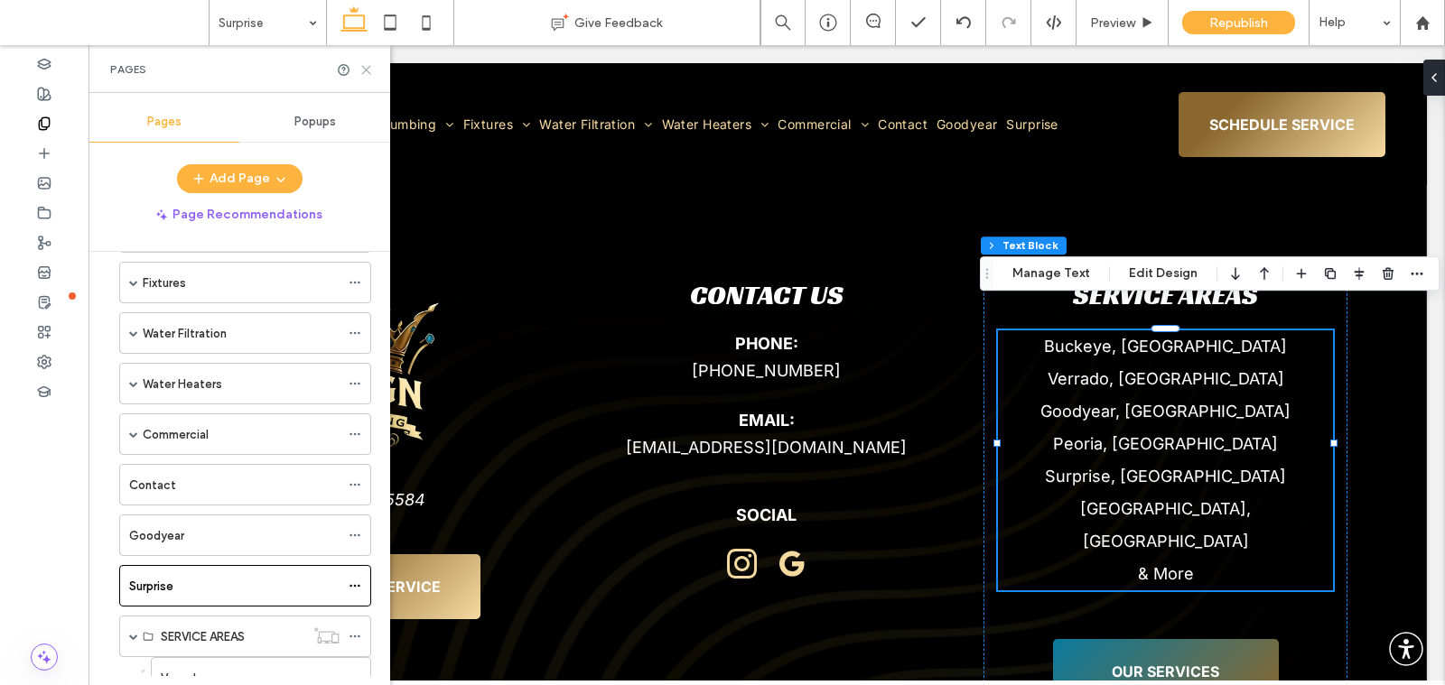
click at [370, 67] on icon at bounding box center [366, 70] width 14 height 14
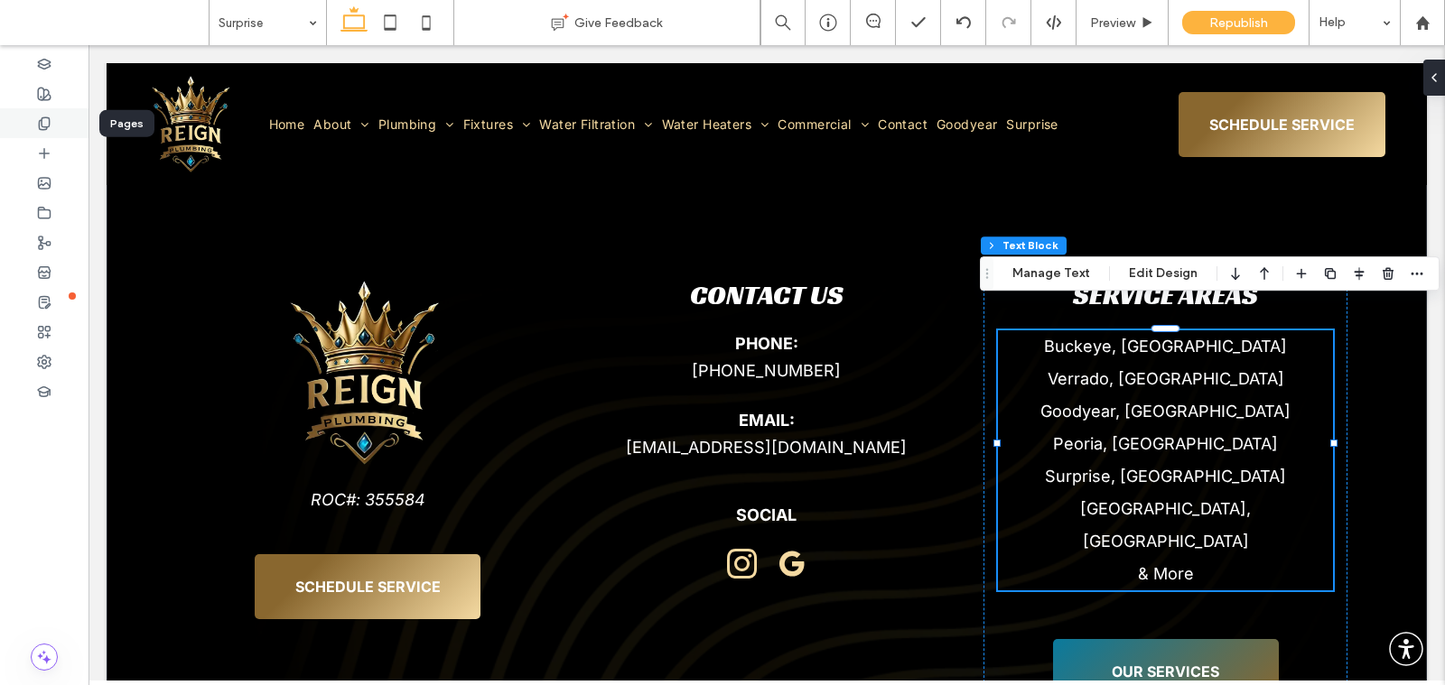
click at [34, 119] on div at bounding box center [44, 123] width 88 height 30
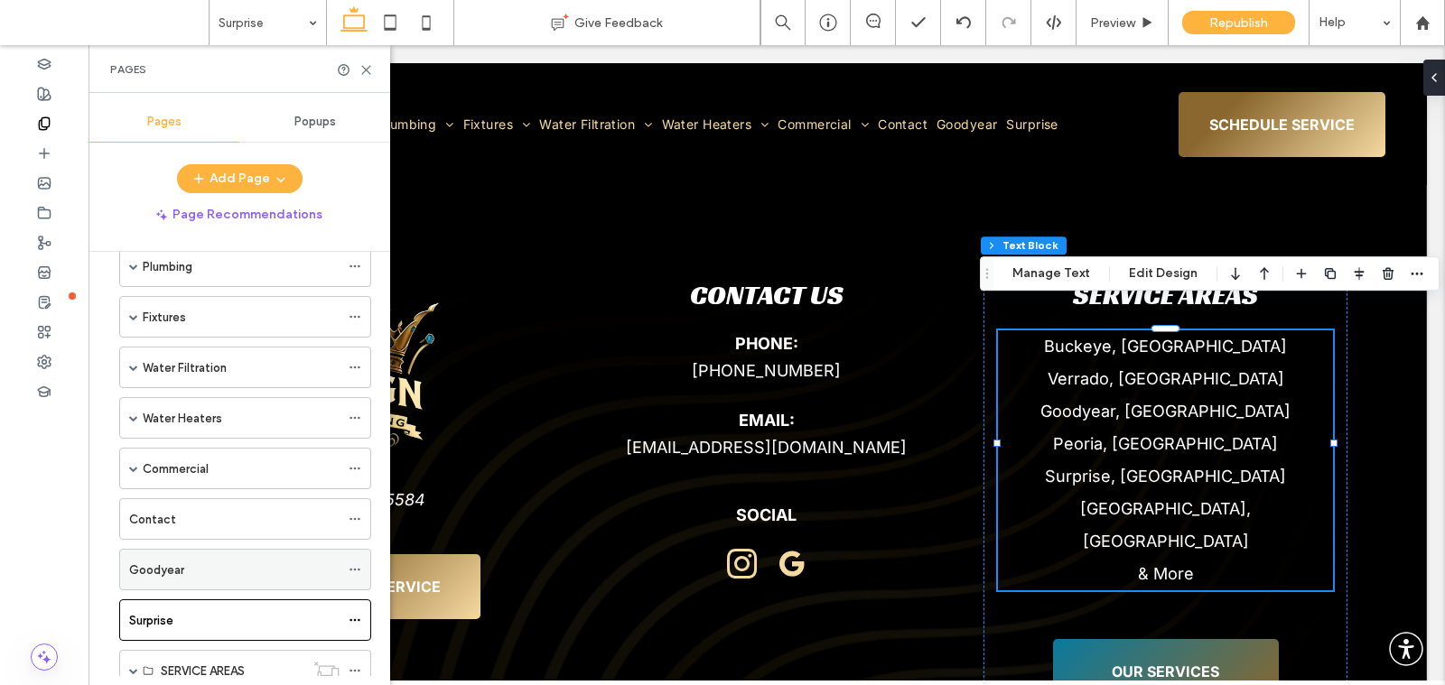
scroll to position [141, 0]
click at [358, 561] on icon at bounding box center [355, 567] width 13 height 13
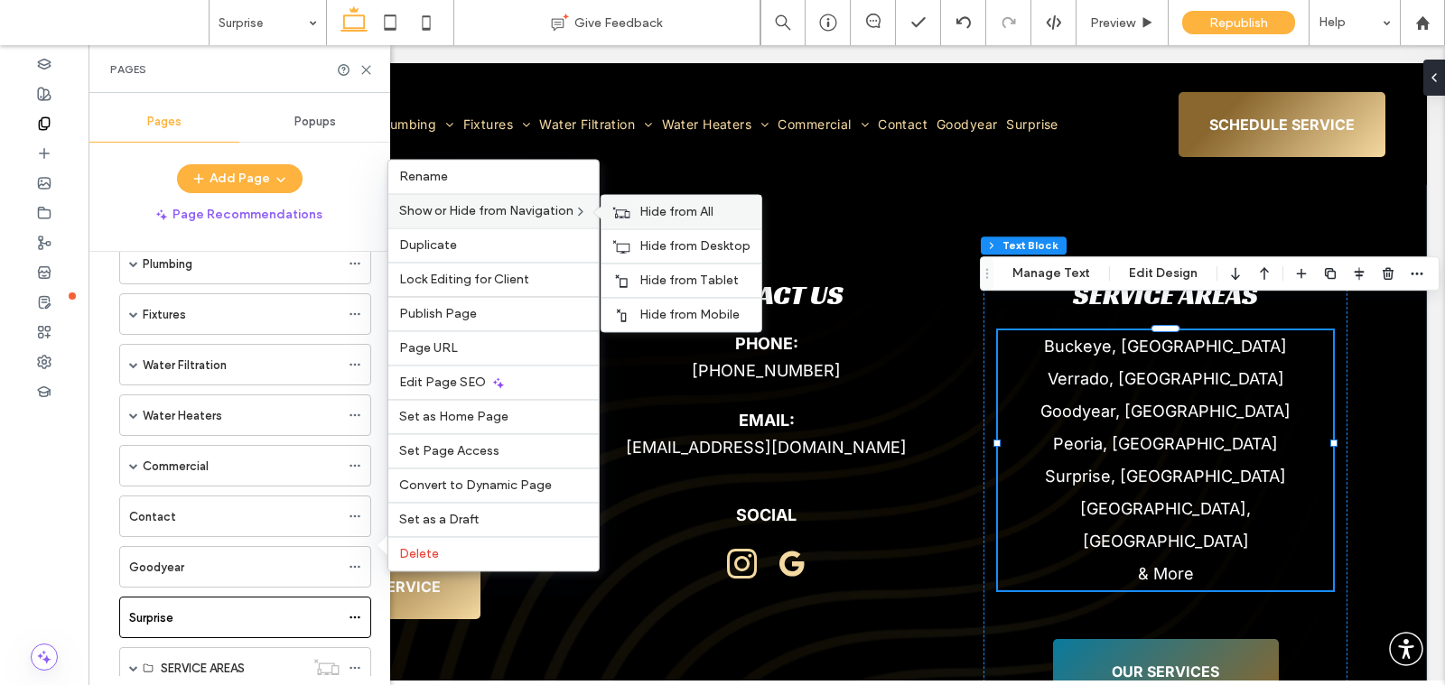
click at [637, 219] on div "Hide from All" at bounding box center [681, 211] width 160 height 33
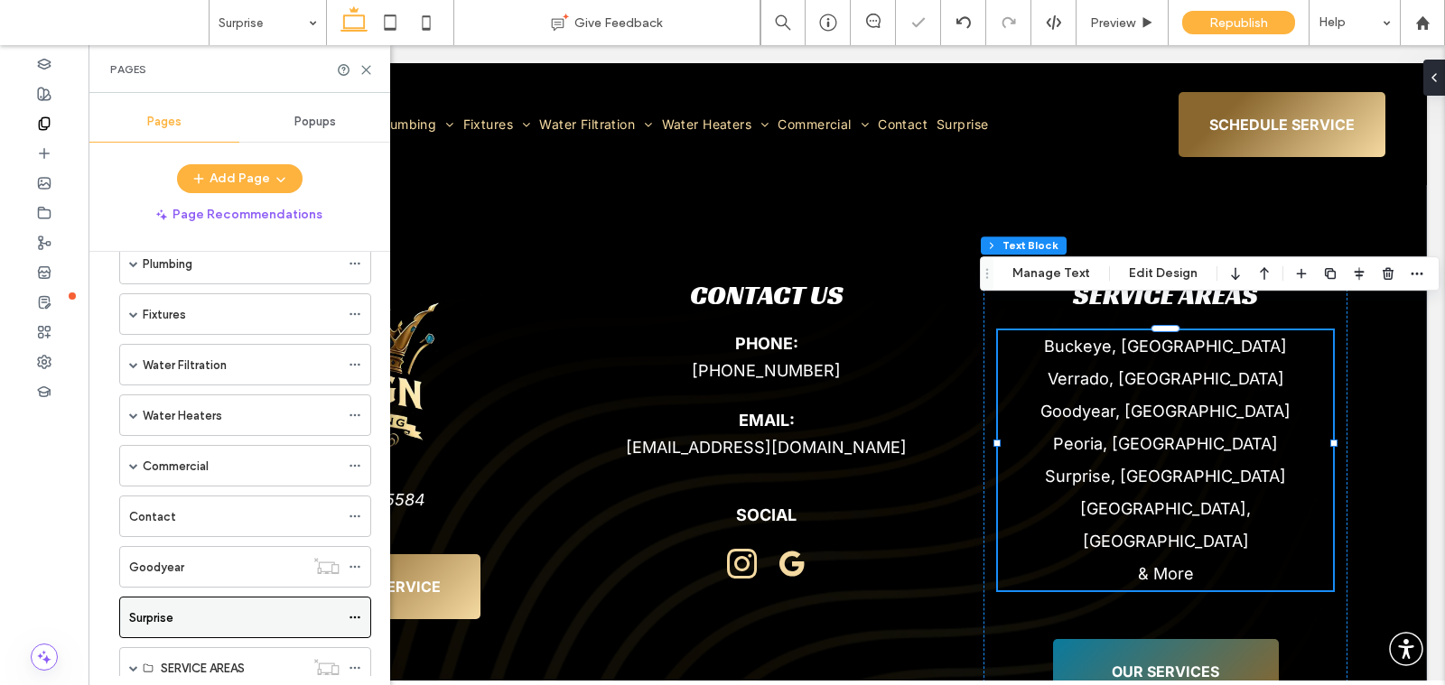
click at [355, 617] on use at bounding box center [354, 618] width 10 height 3
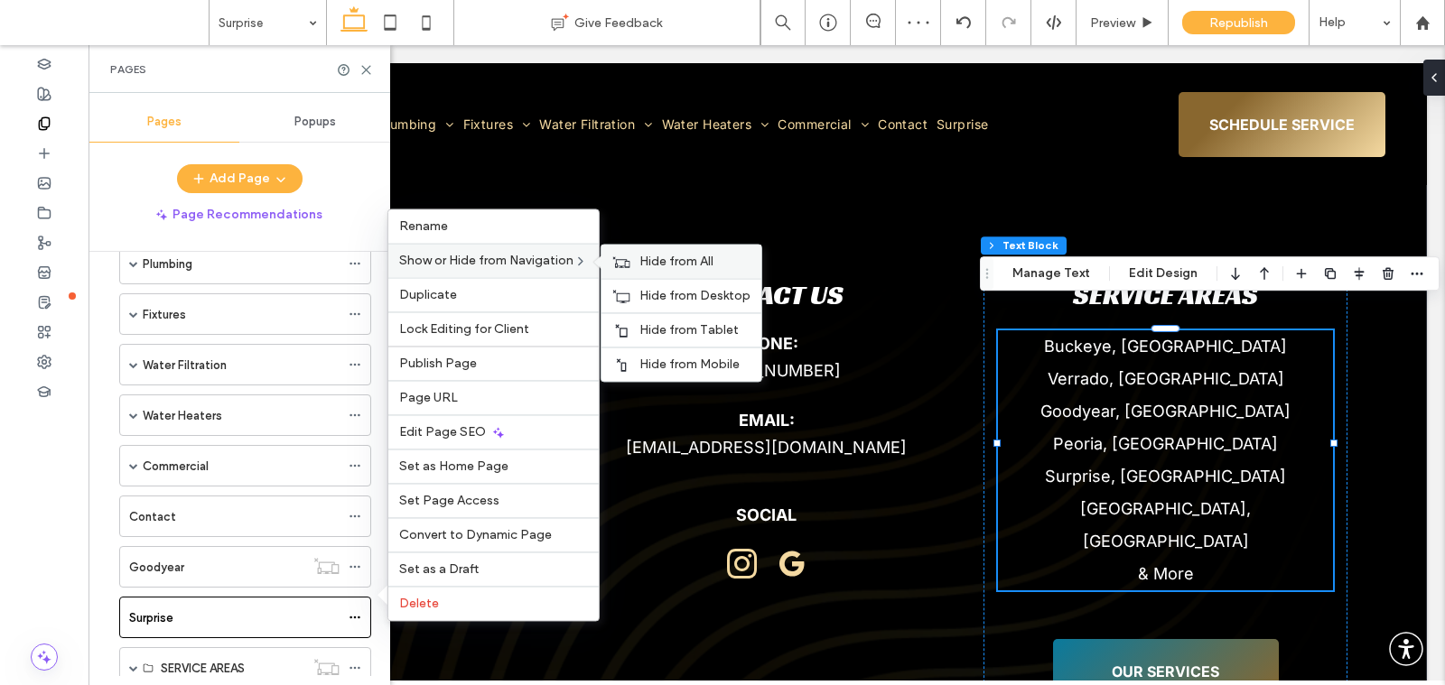
click at [637, 269] on div "Hide from All" at bounding box center [681, 261] width 160 height 33
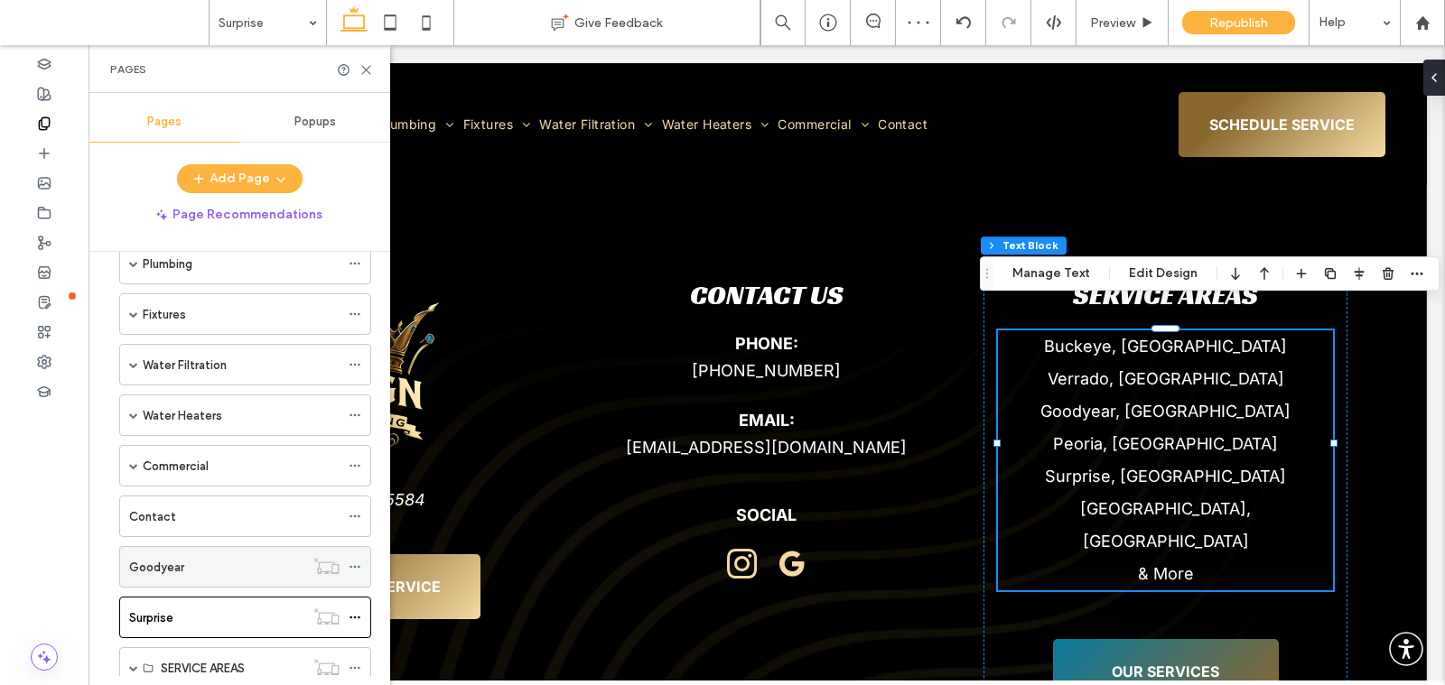
click at [242, 563] on div "Goodyear" at bounding box center [216, 567] width 175 height 19
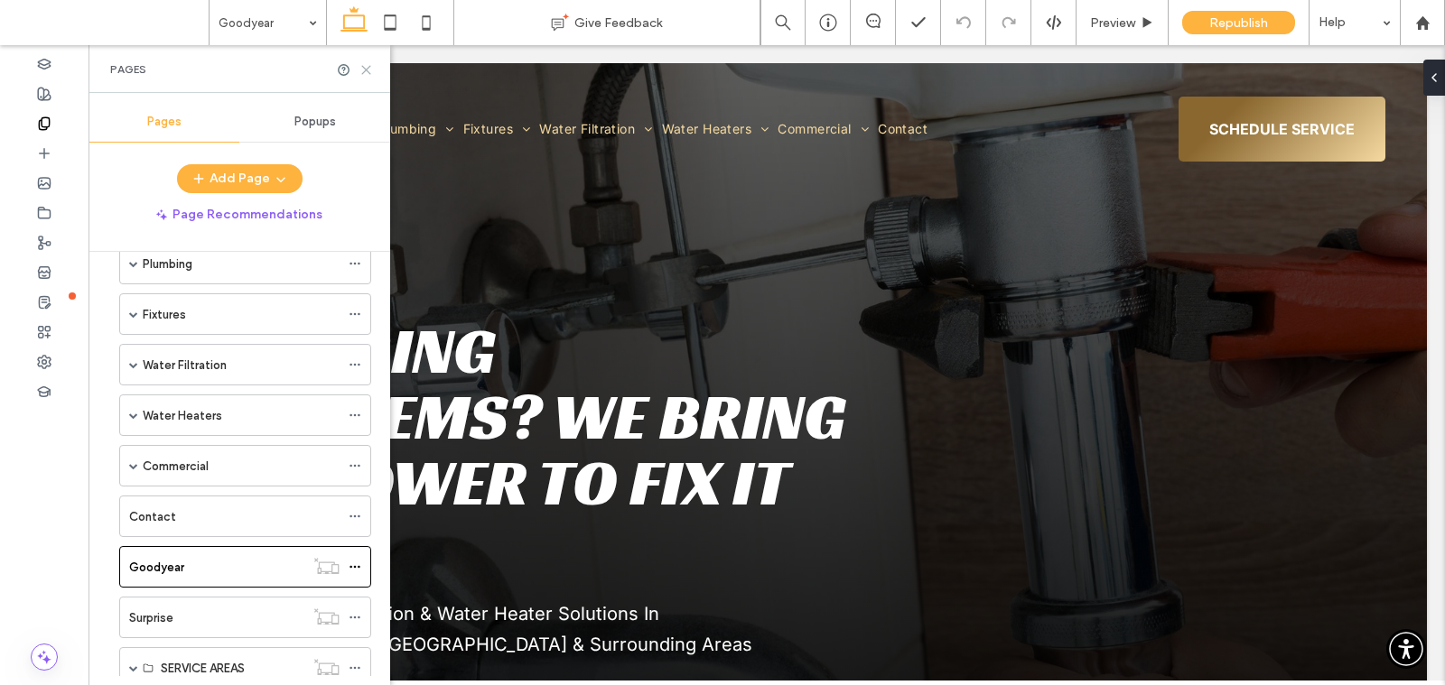
click at [368, 73] on icon at bounding box center [366, 70] width 14 height 14
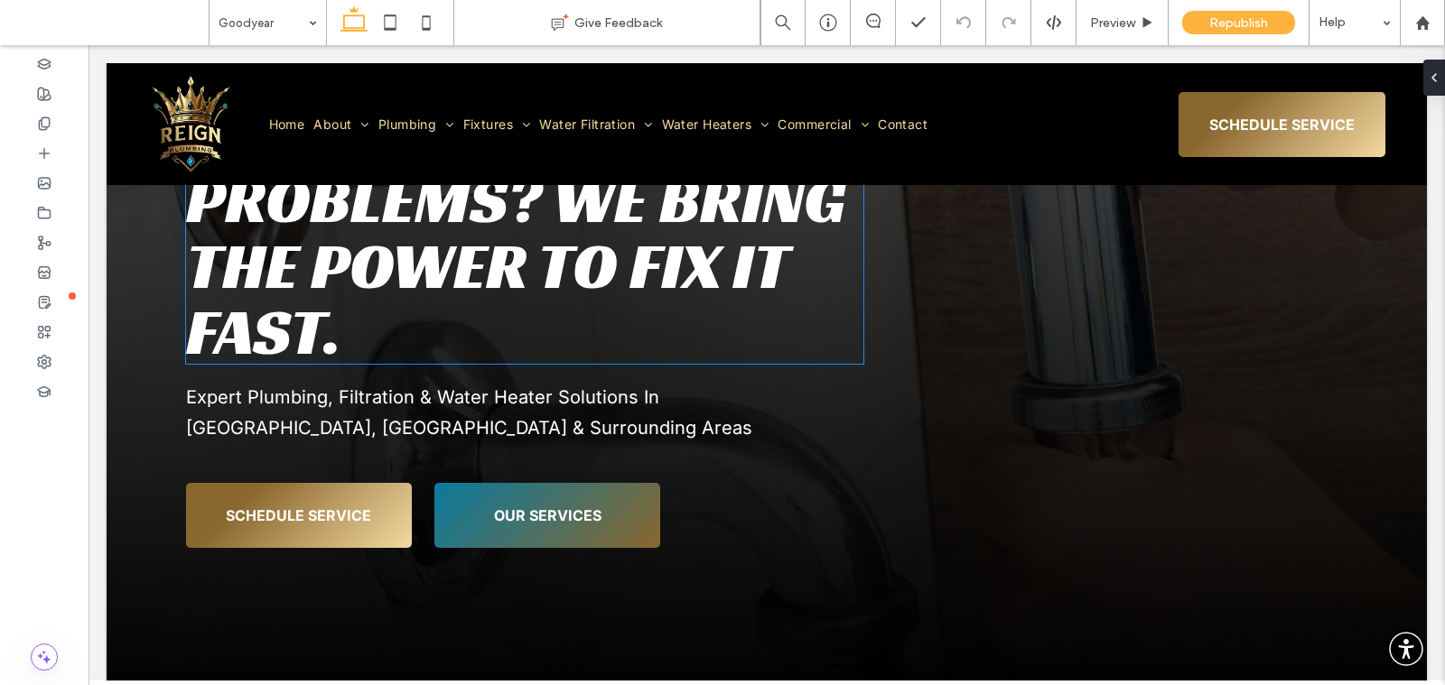
scroll to position [247, 0]
